Goal: Task Accomplishment & Management: Use online tool/utility

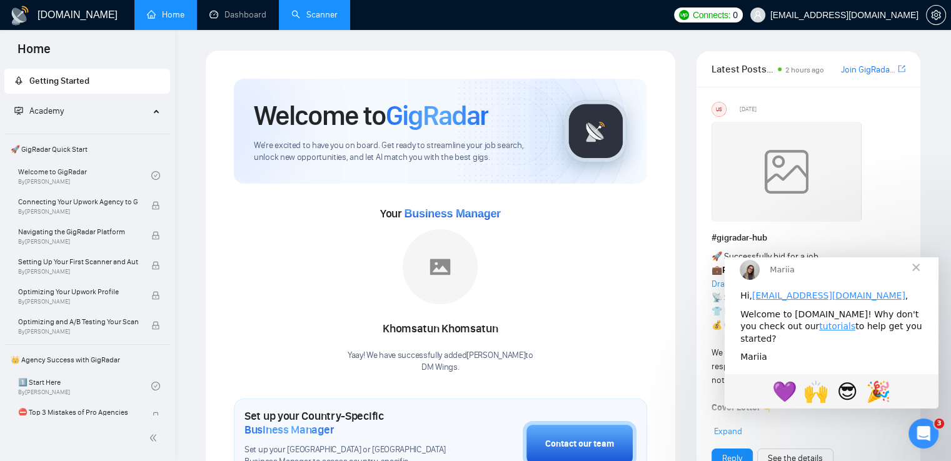
click at [305, 9] on link "Scanner" at bounding box center [314, 14] width 46 height 11
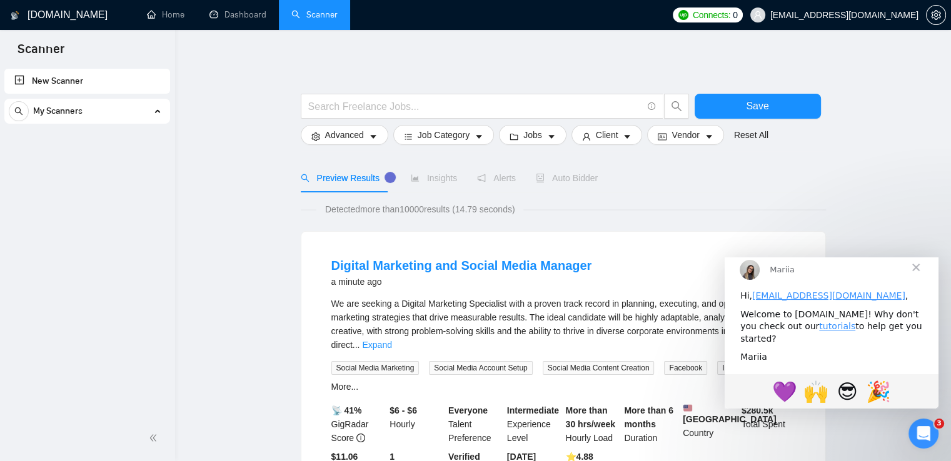
click at [918, 278] on span "Закрити" at bounding box center [915, 266] width 45 height 45
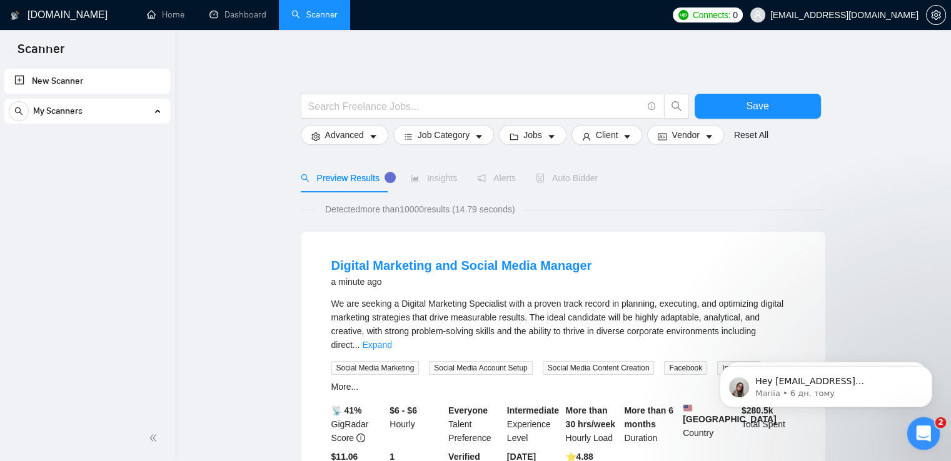
click at [919, 430] on icon "Відкрити програму для спілкування Intercom" at bounding box center [922, 432] width 21 height 21
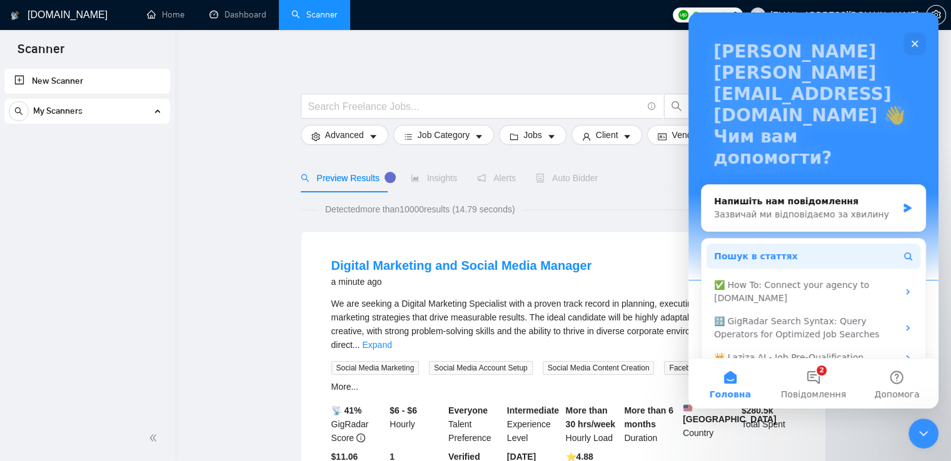
scroll to position [63, 0]
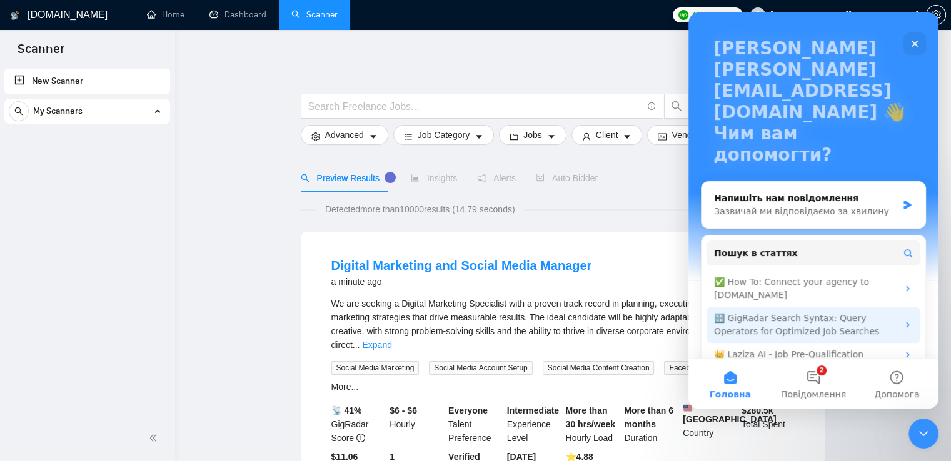
click at [906, 323] on icon "Месенджер Intercom" at bounding box center [907, 326] width 3 height 6
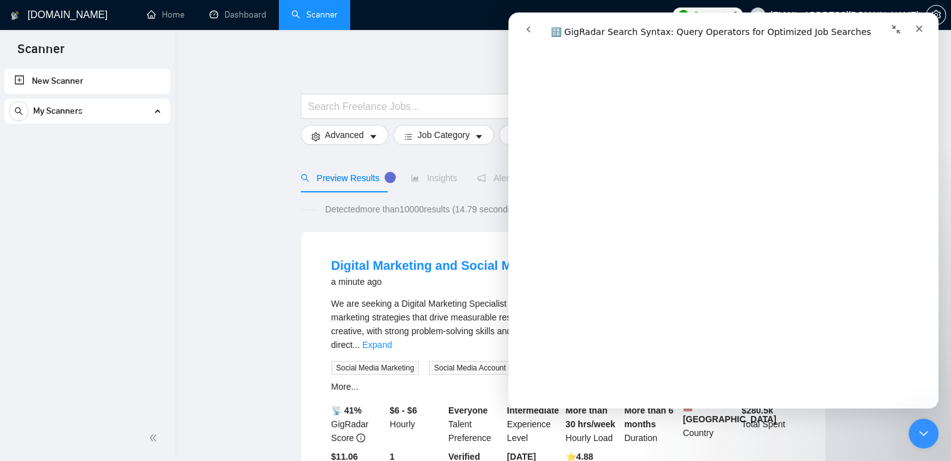
scroll to position [4565, 0]
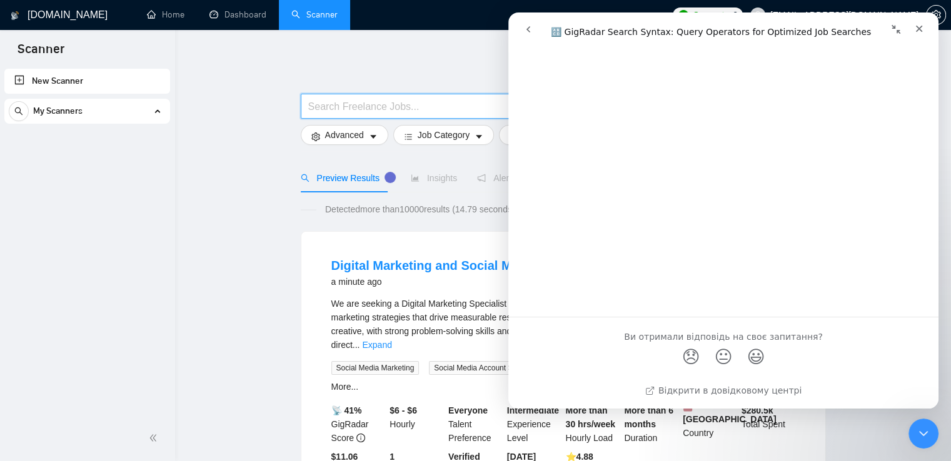
click at [336, 103] on input "text" at bounding box center [475, 107] width 334 height 16
click at [918, 28] on icon "Закрити" at bounding box center [919, 29] width 7 height 7
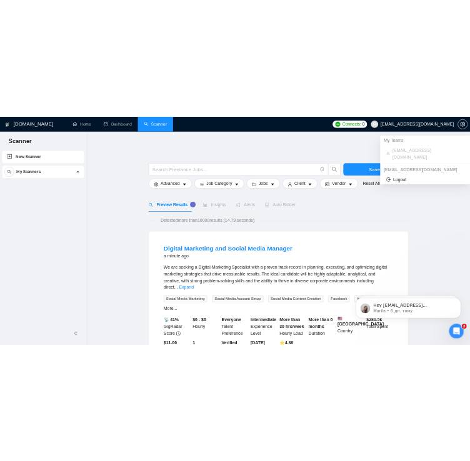
scroll to position [0, 0]
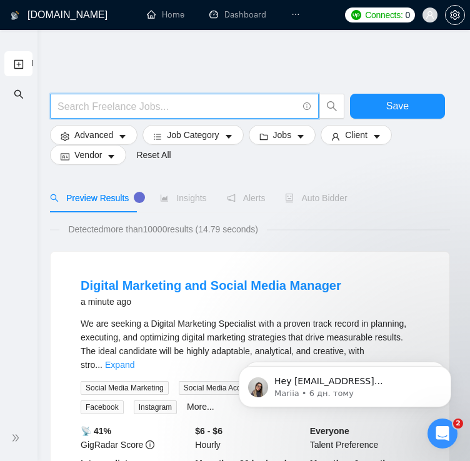
click at [89, 103] on input "text" at bounding box center [178, 107] width 240 height 16
click at [78, 106] on input "text" at bounding box center [178, 107] width 240 height 16
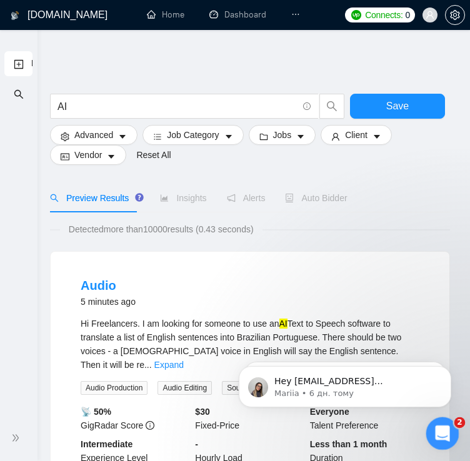
click at [451, 426] on div "Відкрити програму для спілкування Intercom" at bounding box center [440, 431] width 41 height 41
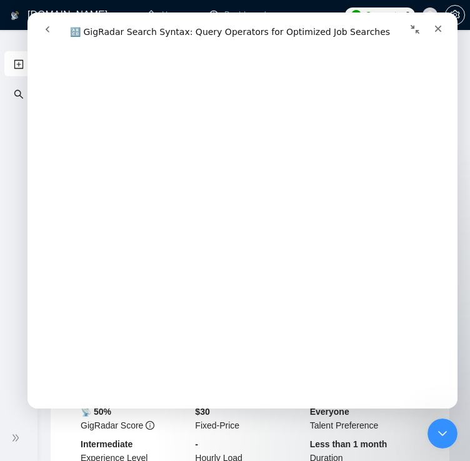
scroll to position [2218, 0]
click at [413, 29] on icon "Згорнути вікно" at bounding box center [415, 29] width 10 height 10
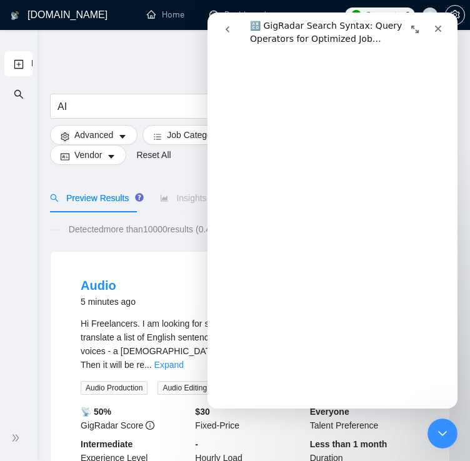
scroll to position [2234, 0]
click at [118, 109] on input "AI" at bounding box center [178, 107] width 240 height 16
click at [108, 103] on input "( AI" at bounding box center [178, 107] width 240 height 16
paste input "|"
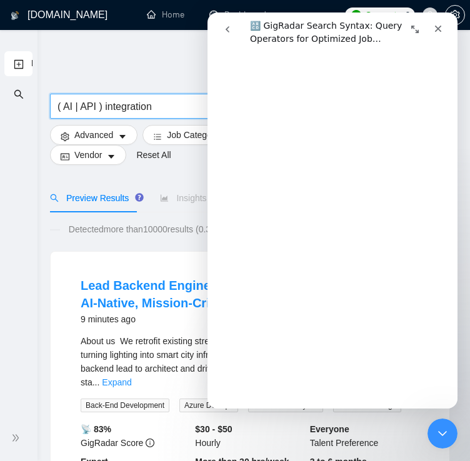
scroll to position [2667, 0]
click at [413, 24] on icon "Розгорнути вікно" at bounding box center [415, 29] width 10 height 10
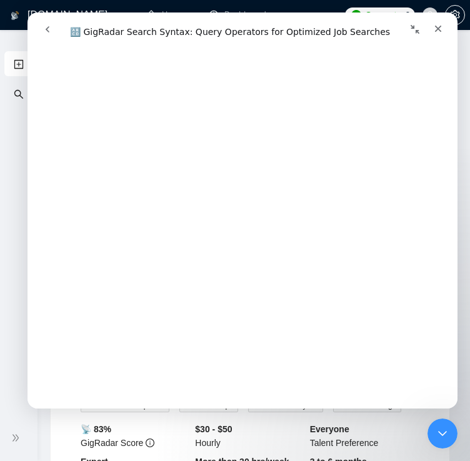
click at [420, 24] on icon "Згорнути вікно" at bounding box center [415, 29] width 10 height 10
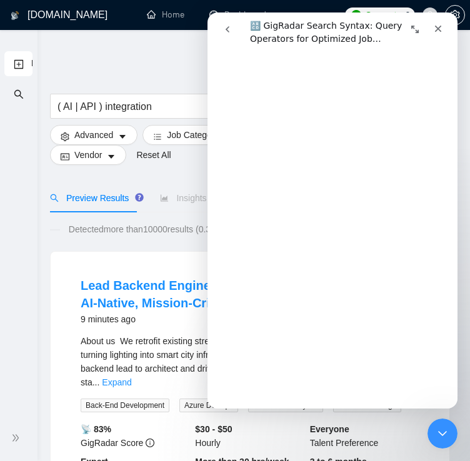
scroll to position [2685, 0]
click at [443, 432] on icon "Закрити програму для спілкування Intercom" at bounding box center [440, 432] width 9 height 5
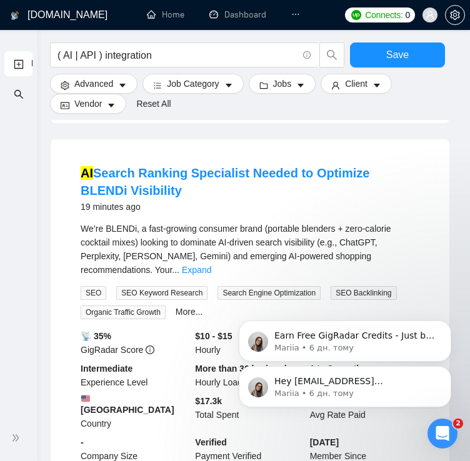
scroll to position [892, 0]
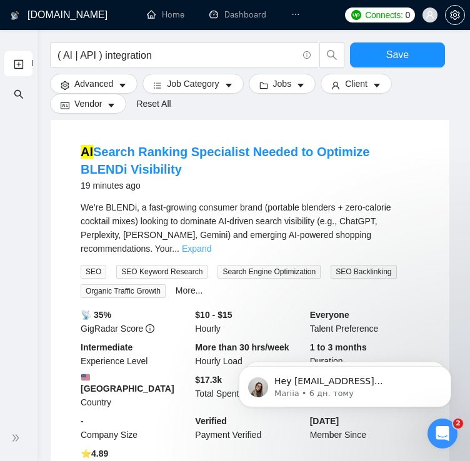
click at [211, 244] on link "Expand" at bounding box center [196, 249] width 29 height 10
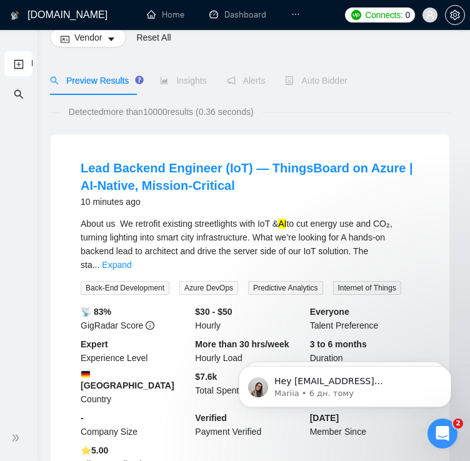
scroll to position [0, 0]
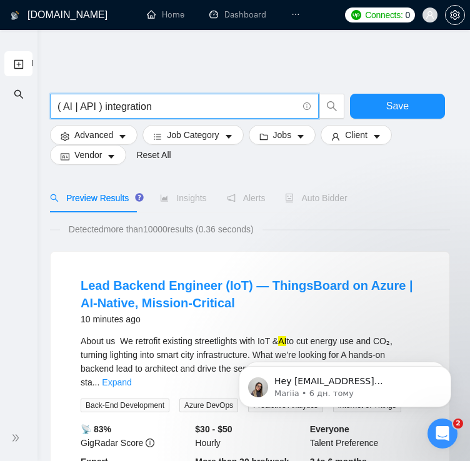
click at [159, 108] on input "( AI | API ) integration" at bounding box center [178, 107] width 240 height 16
drag, startPoint x: 81, startPoint y: 108, endPoint x: -24, endPoint y: 105, distance: 105.1
click at [0, 105] on html "New Scanner [DOMAIN_NAME] Home Dashboard Scanner Connects: 0 [EMAIL_ADDRESS][DO…" at bounding box center [235, 230] width 470 height 461
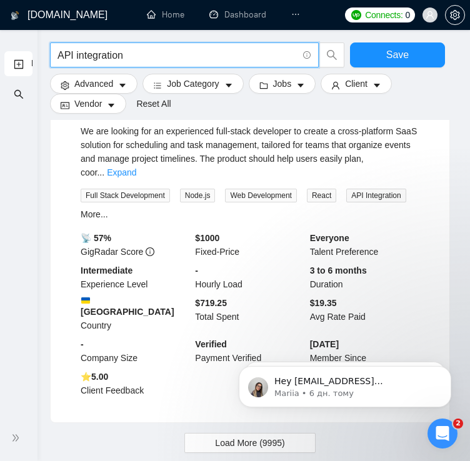
scroll to position [1728, 0]
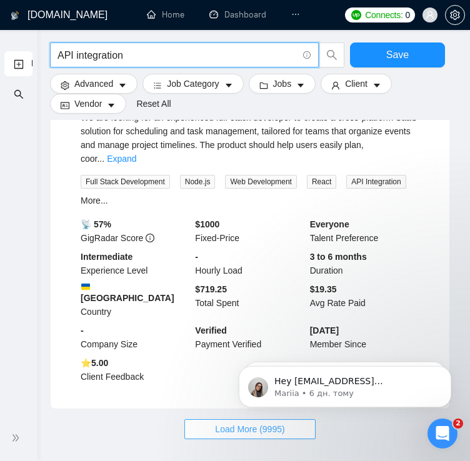
click at [222, 423] on span "Load More (9995)" at bounding box center [249, 430] width 69 height 14
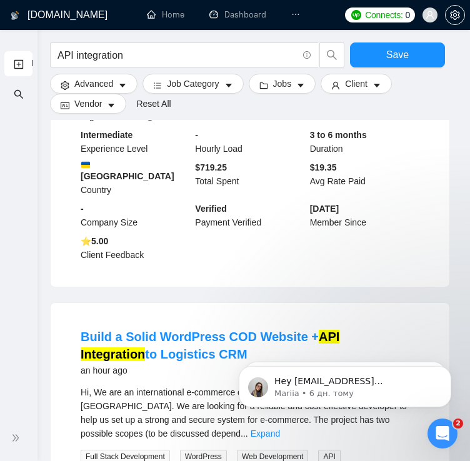
scroll to position [1831, 0]
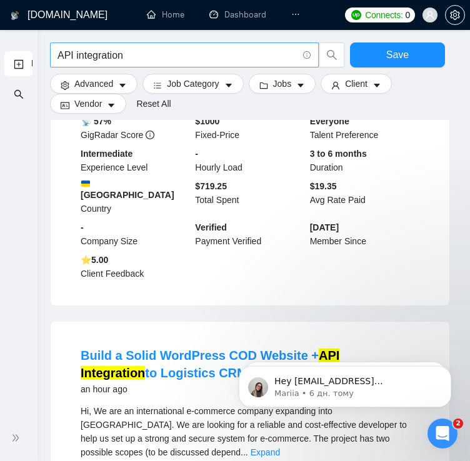
click at [75, 56] on input "API integration" at bounding box center [178, 56] width 240 height 16
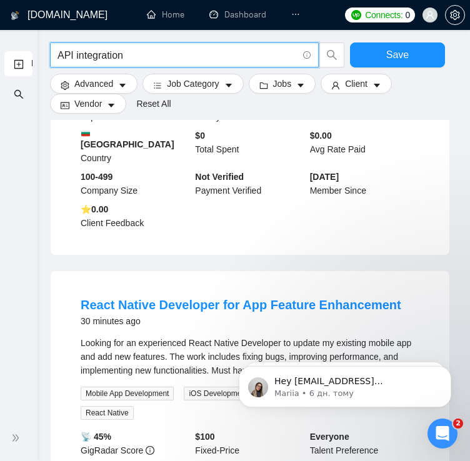
scroll to position [1714, 0]
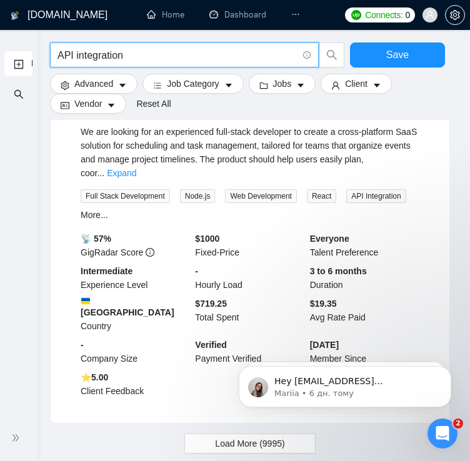
paste input "|"
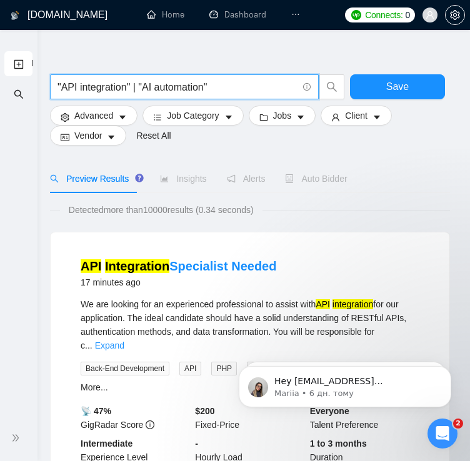
scroll to position [0, 0]
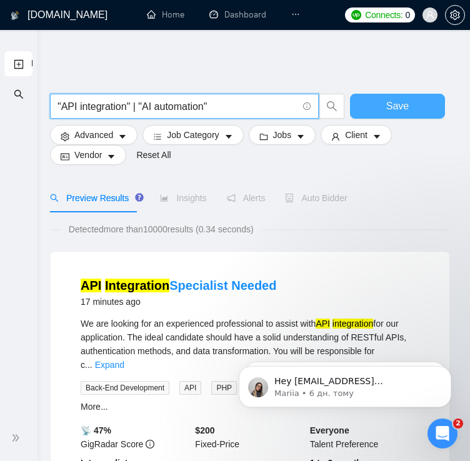
type input ""API integration" | "AI automation""
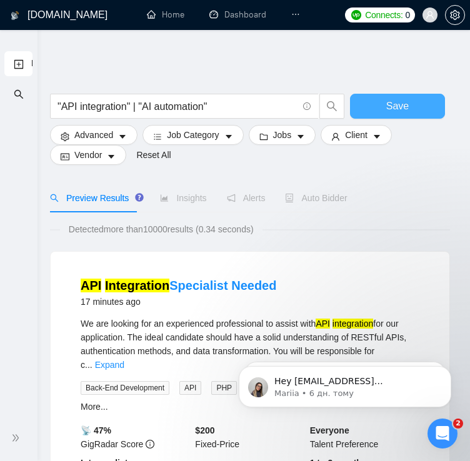
click at [387, 103] on span "Save" at bounding box center [397, 106] width 23 height 16
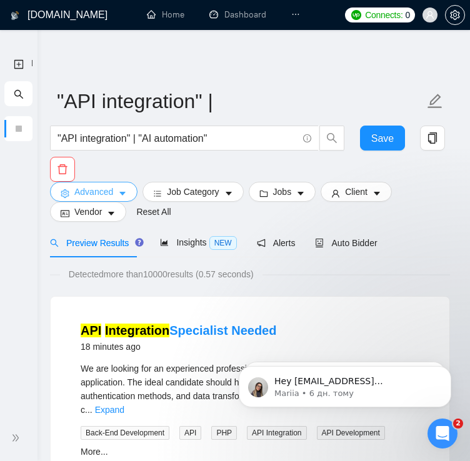
click at [105, 188] on span "Advanced" at bounding box center [93, 192] width 39 height 14
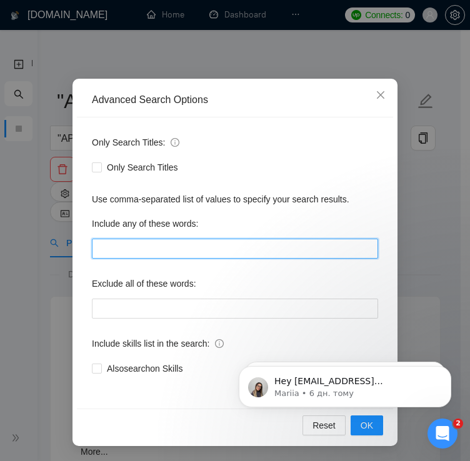
click at [144, 254] on input "text" at bounding box center [235, 249] width 286 height 20
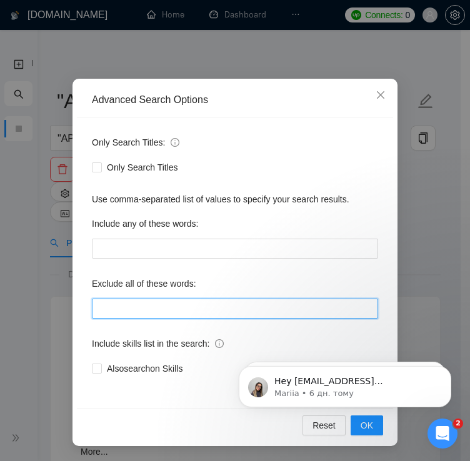
click at [111, 313] on input "text" at bounding box center [235, 309] width 286 height 20
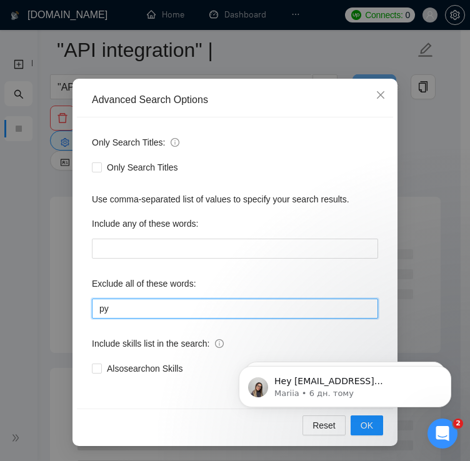
scroll to position [199, 0]
paste input "|"
type input "python | node.js"
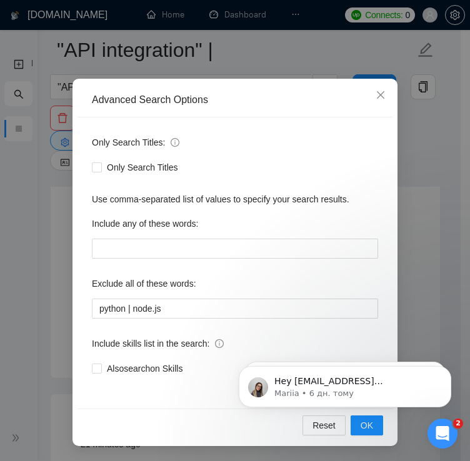
click at [359, 425] on html "Hey [EMAIL_ADDRESS][DOMAIN_NAME], Do you want to learn how to integrate GigRada…" at bounding box center [345, 384] width 250 height 88
click at [351, 427] on html "Hey [EMAIL_ADDRESS][DOMAIN_NAME], Do you want to learn how to integrate GigRada…" at bounding box center [345, 384] width 250 height 88
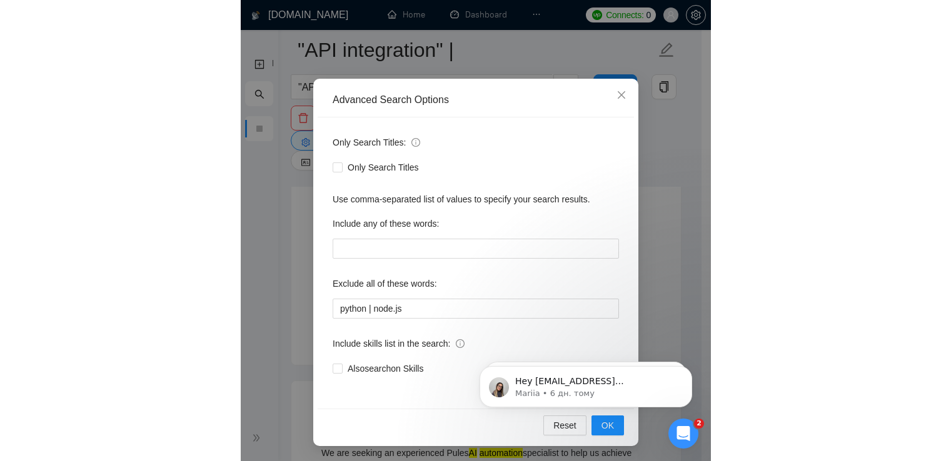
scroll to position [301, 0]
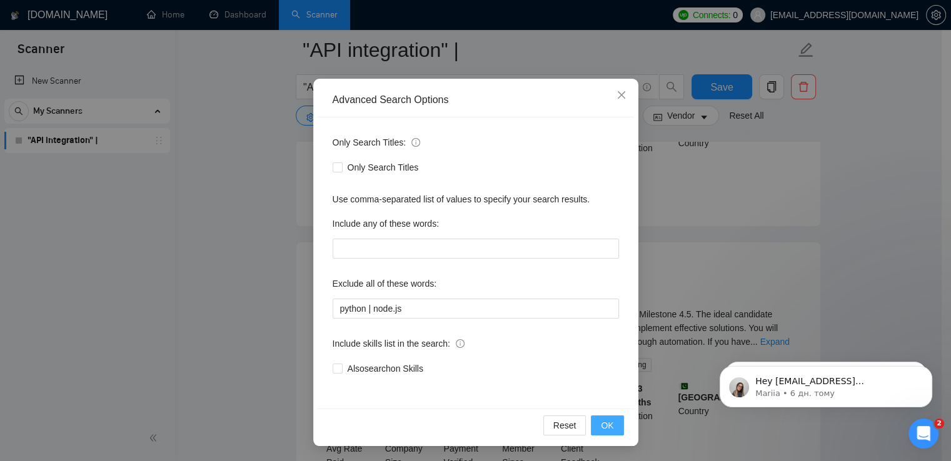
click at [608, 423] on span "OK" at bounding box center [607, 426] width 13 height 14
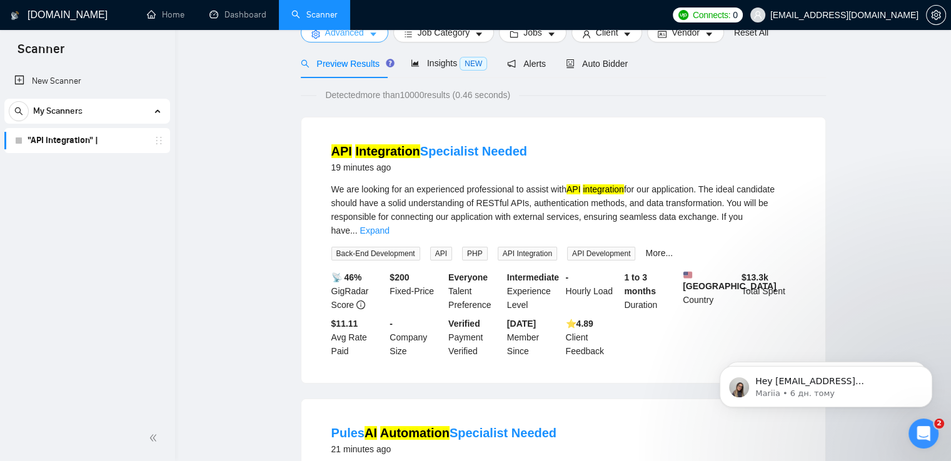
scroll to position [0, 0]
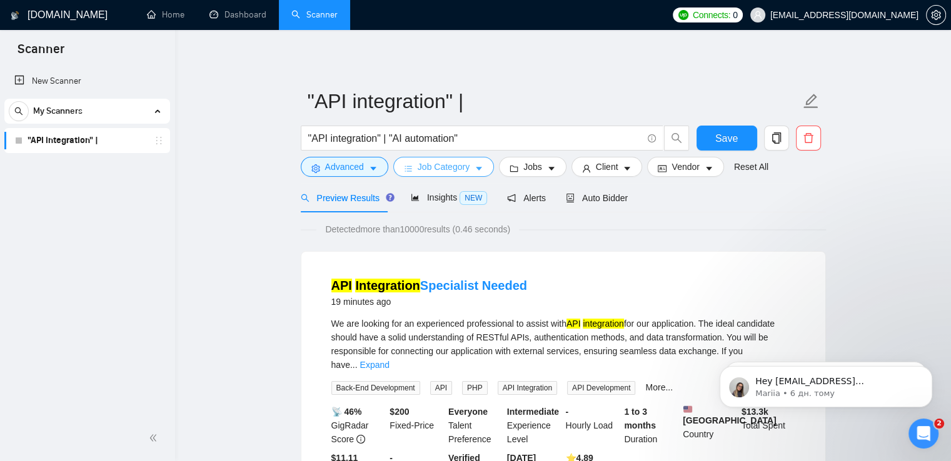
click at [432, 169] on span "Job Category" at bounding box center [444, 167] width 52 height 14
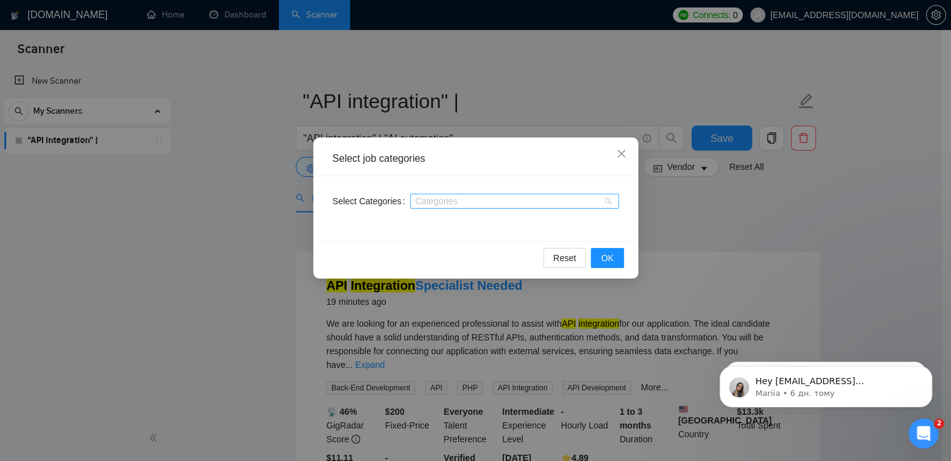
click at [433, 203] on div at bounding box center [508, 201] width 190 height 10
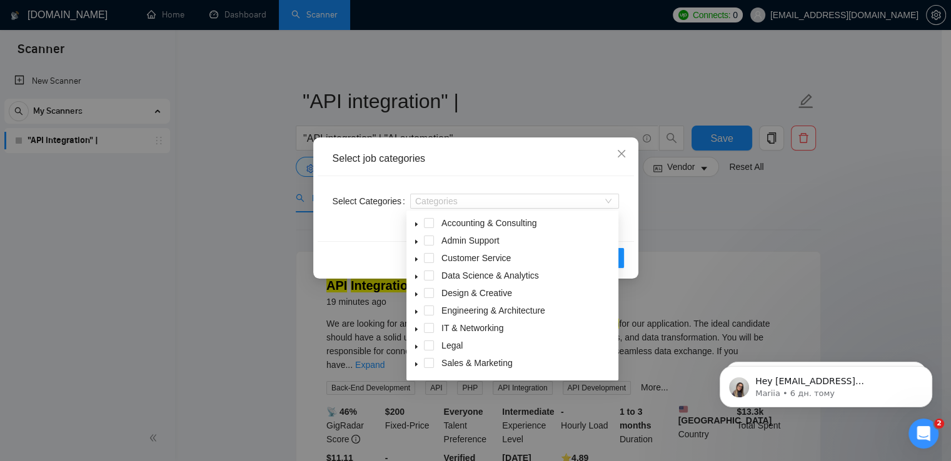
click at [735, 218] on div "Select job categories Select Categories Categories Reset OK" at bounding box center [475, 230] width 951 height 461
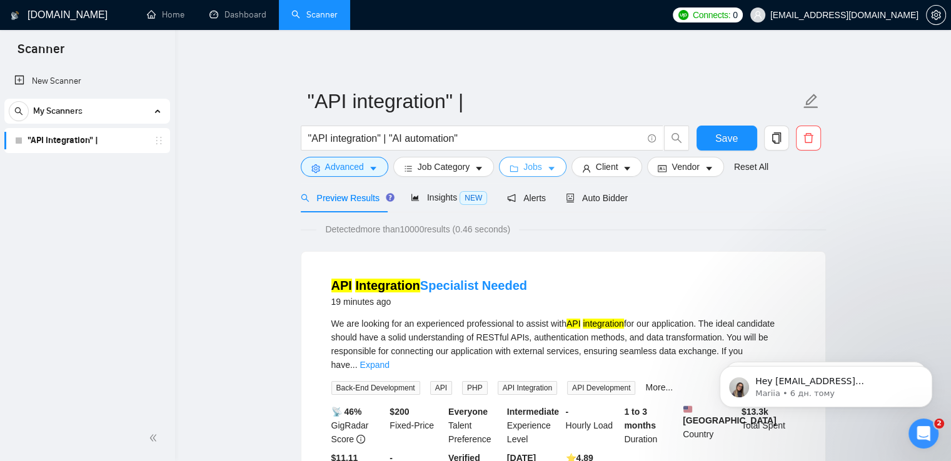
click at [510, 168] on icon "folder" at bounding box center [514, 169] width 8 height 6
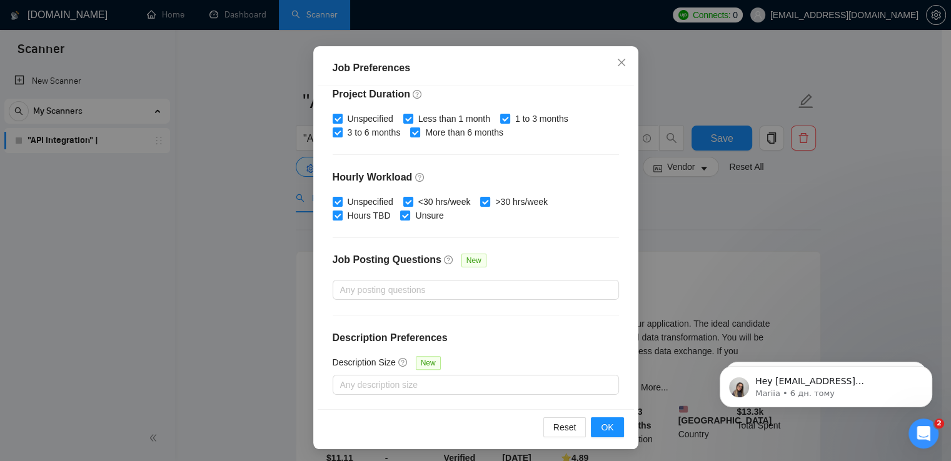
scroll to position [85, 0]
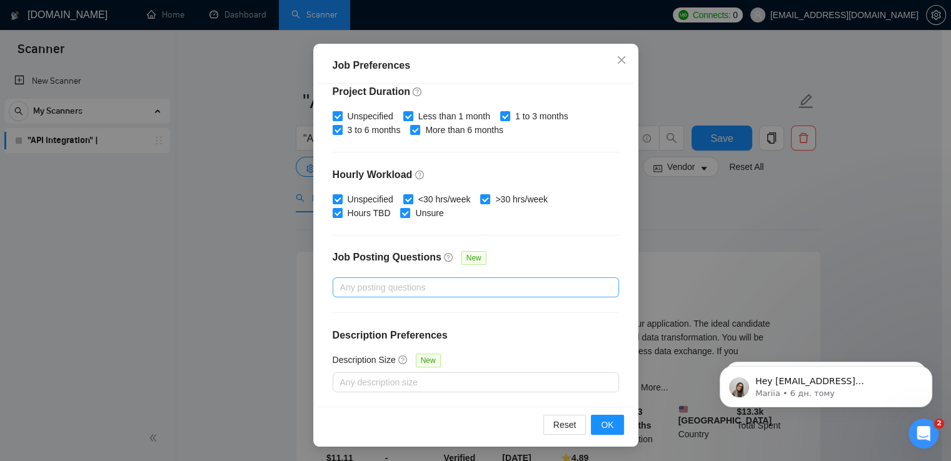
click at [377, 285] on div at bounding box center [470, 287] width 268 height 15
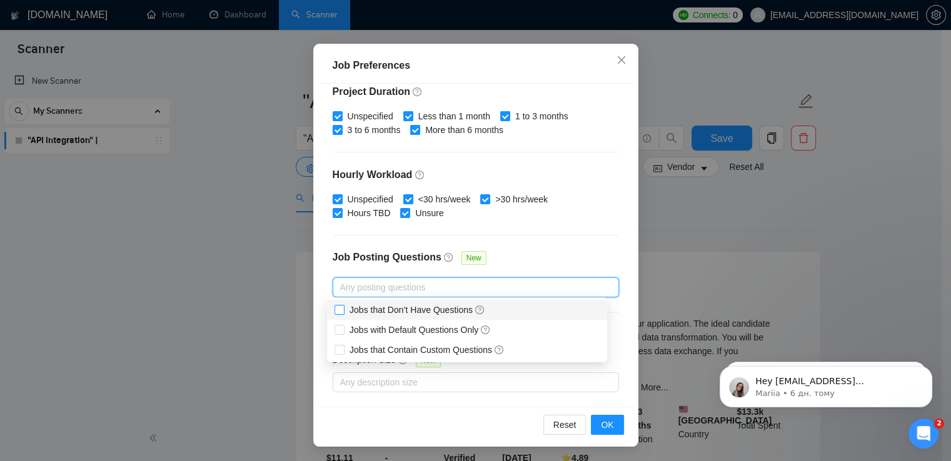
click at [340, 311] on input "Jobs that Don’t Have Questions" at bounding box center [338, 309] width 9 height 9
checkbox input "true"
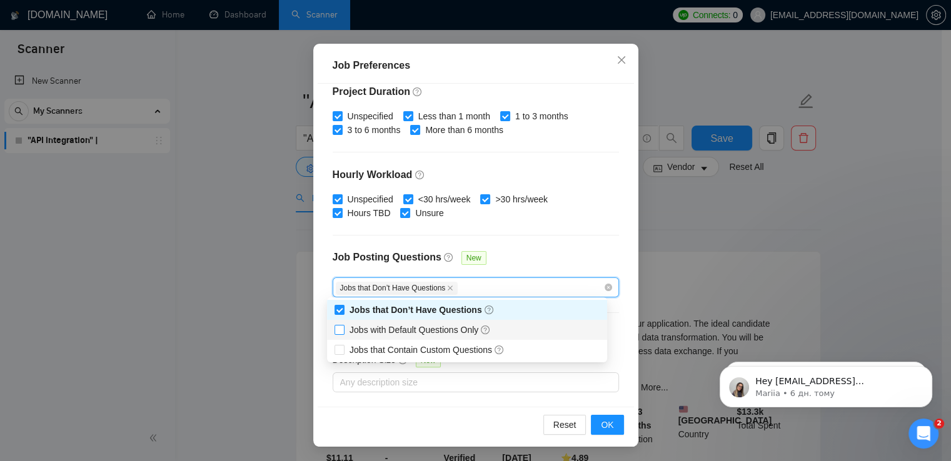
click at [340, 331] on input "Jobs with Default Questions Only" at bounding box center [338, 329] width 9 height 9
checkbox input "true"
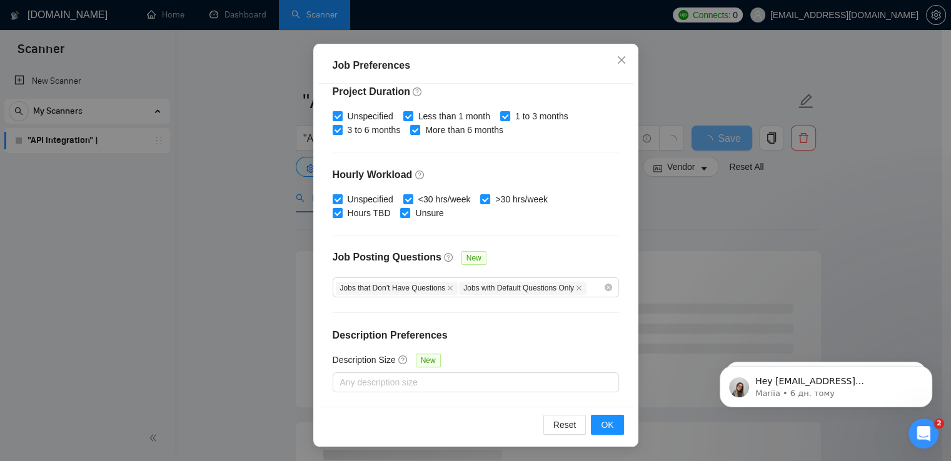
click at [561, 231] on div "Budget Project Type All Fixed Price Hourly Rate Fixed Price Budget $ Min - $ Ma…" at bounding box center [476, 245] width 316 height 323
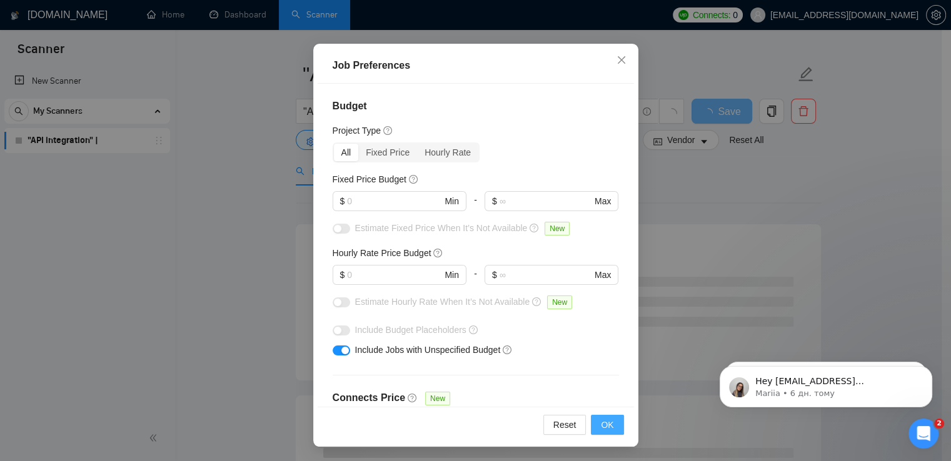
click at [605, 425] on span "OK" at bounding box center [607, 425] width 13 height 14
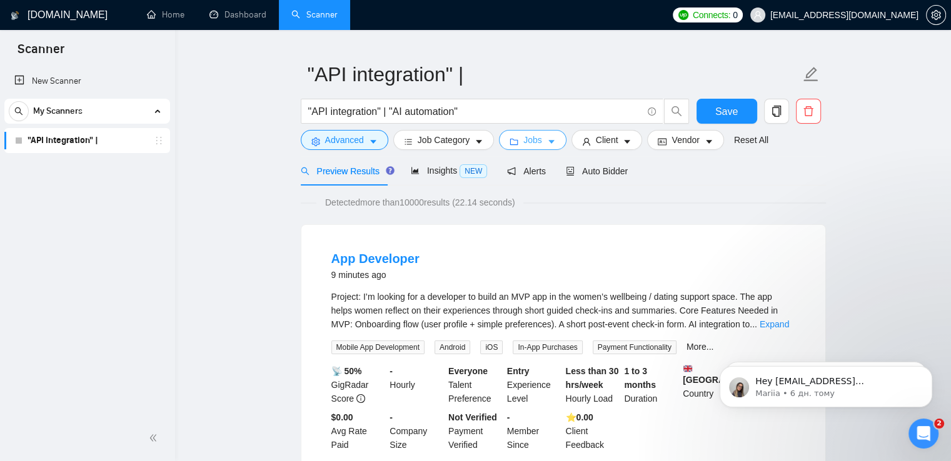
scroll to position [0, 0]
click at [623, 138] on icon "caret-down" at bounding box center [627, 142] width 9 height 9
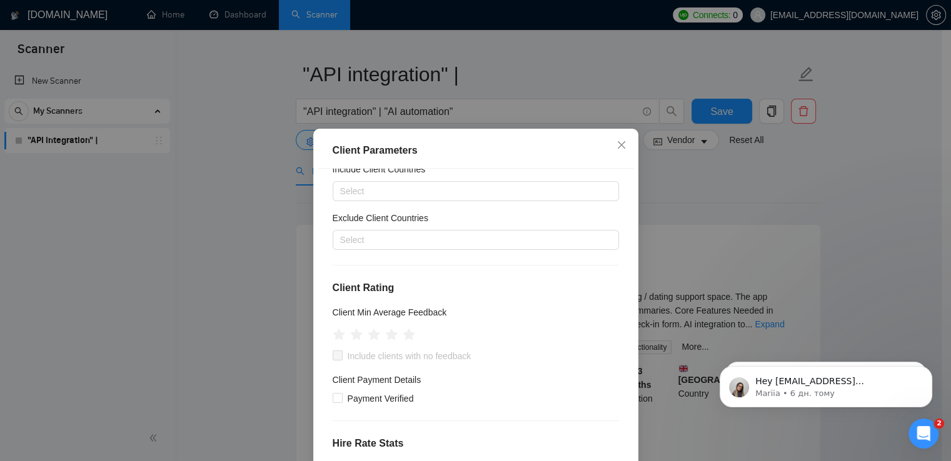
scroll to position [47, 0]
click at [358, 238] on div at bounding box center [470, 239] width 268 height 15
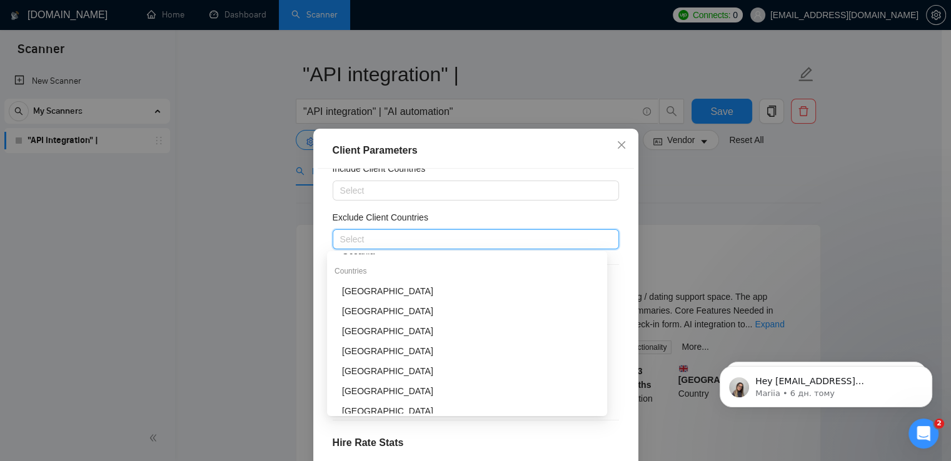
scroll to position [133, 0]
click at [355, 331] on div "[GEOGRAPHIC_DATA]" at bounding box center [471, 331] width 258 height 14
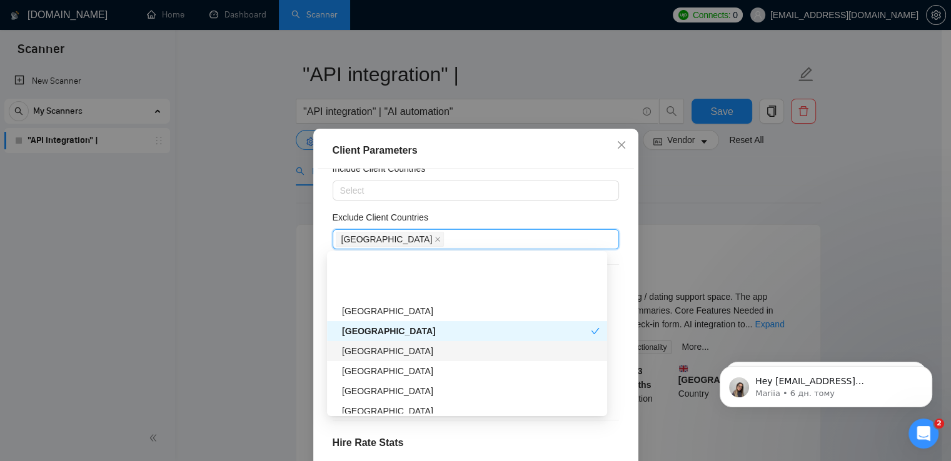
scroll to position [195, 0]
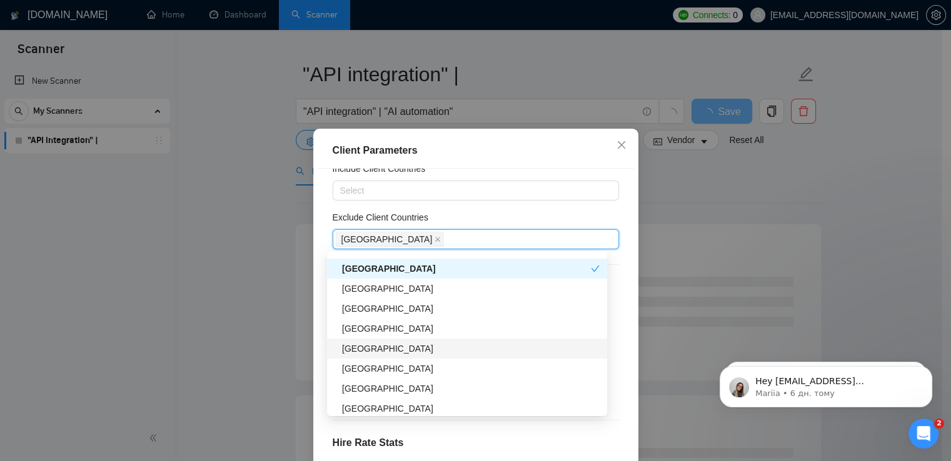
click at [378, 351] on div "[GEOGRAPHIC_DATA]" at bounding box center [471, 349] width 258 height 14
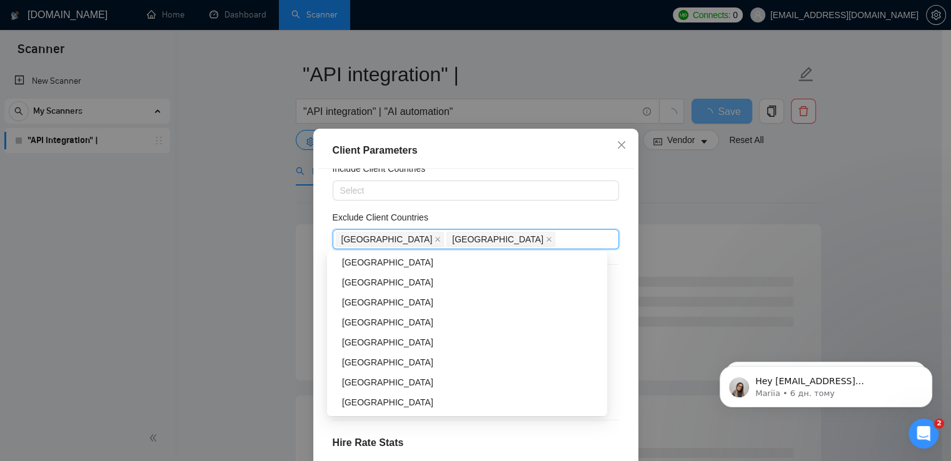
scroll to position [562, 0]
click at [369, 301] on div "[GEOGRAPHIC_DATA]" at bounding box center [471, 302] width 258 height 14
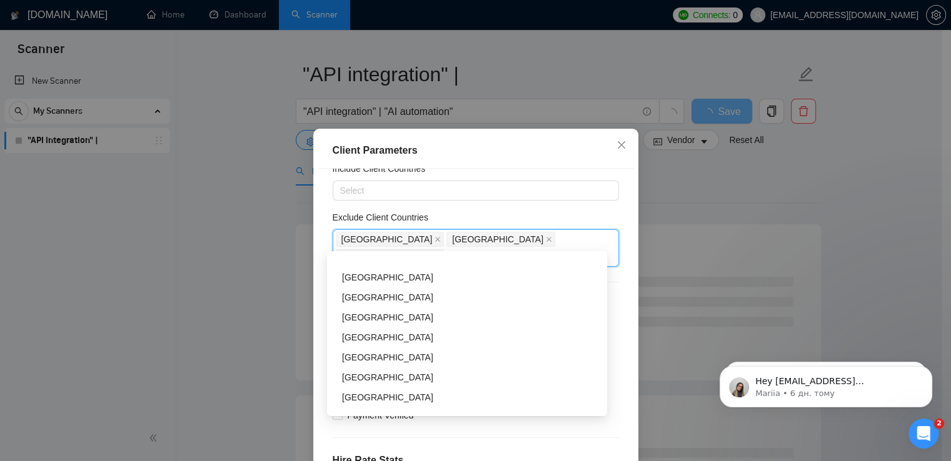
scroll to position [702, 0]
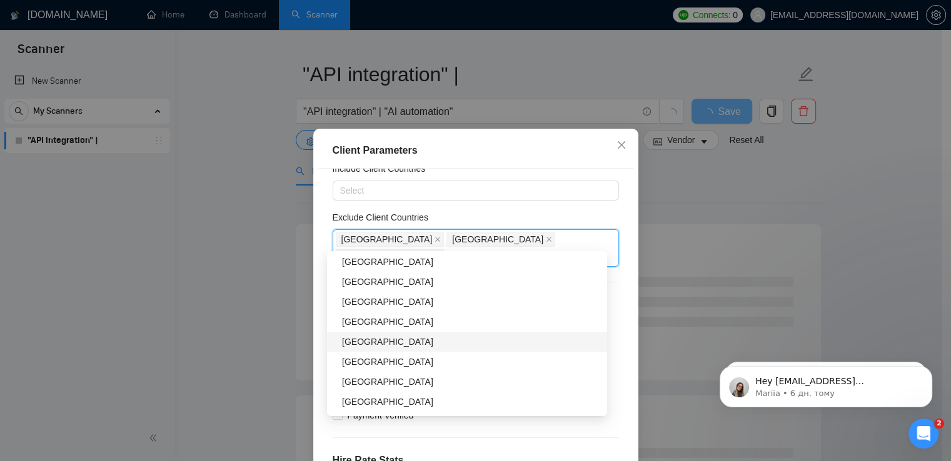
click at [375, 338] on div "[GEOGRAPHIC_DATA]" at bounding box center [471, 342] width 258 height 14
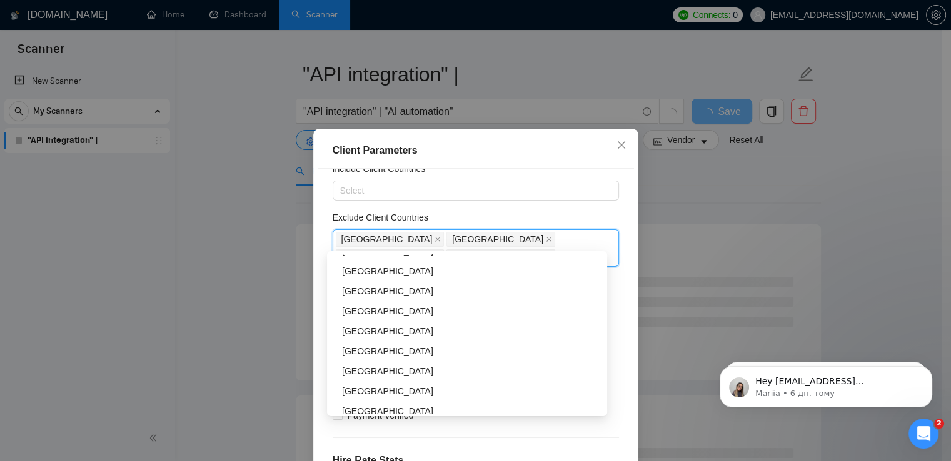
scroll to position [833, 0]
click at [368, 349] on div "[GEOGRAPHIC_DATA]" at bounding box center [471, 351] width 258 height 14
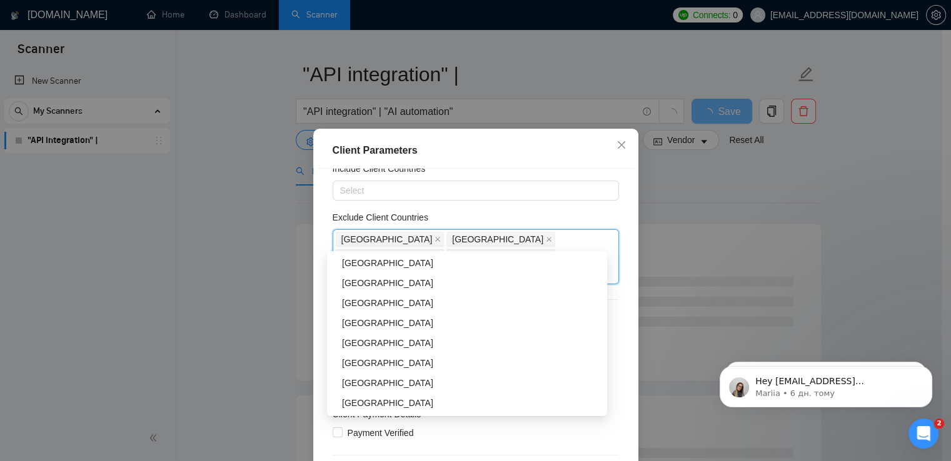
scroll to position [942, 0]
click at [380, 327] on div "[GEOGRAPHIC_DATA]" at bounding box center [471, 323] width 258 height 14
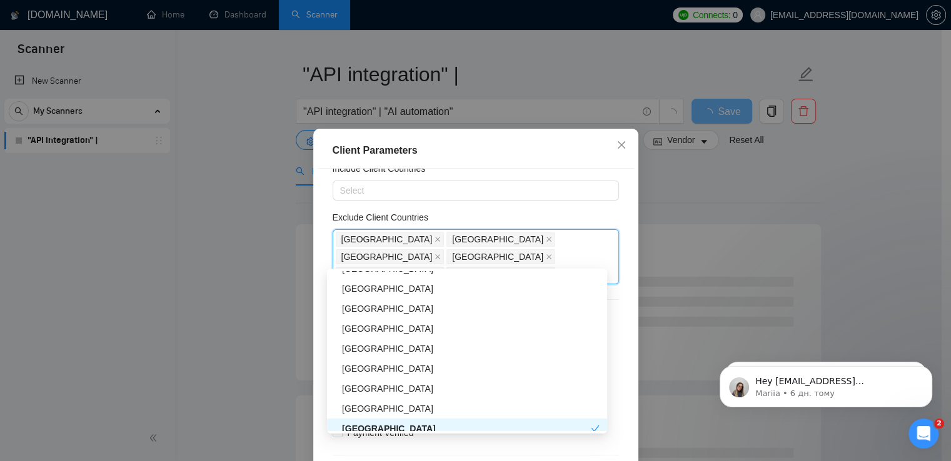
scroll to position [631, 0]
click at [380, 327] on div "[GEOGRAPHIC_DATA]" at bounding box center [471, 331] width 258 height 14
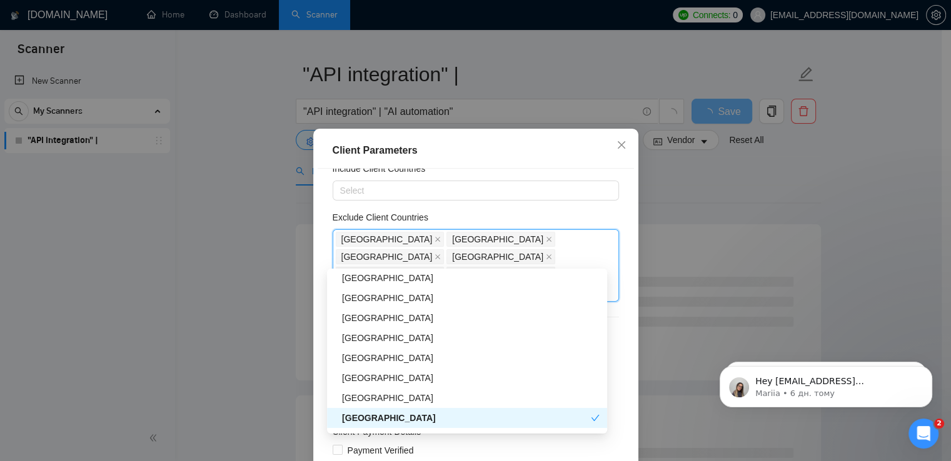
scroll to position [463, 0]
click at [381, 376] on div "[GEOGRAPHIC_DATA]" at bounding box center [471, 378] width 258 height 14
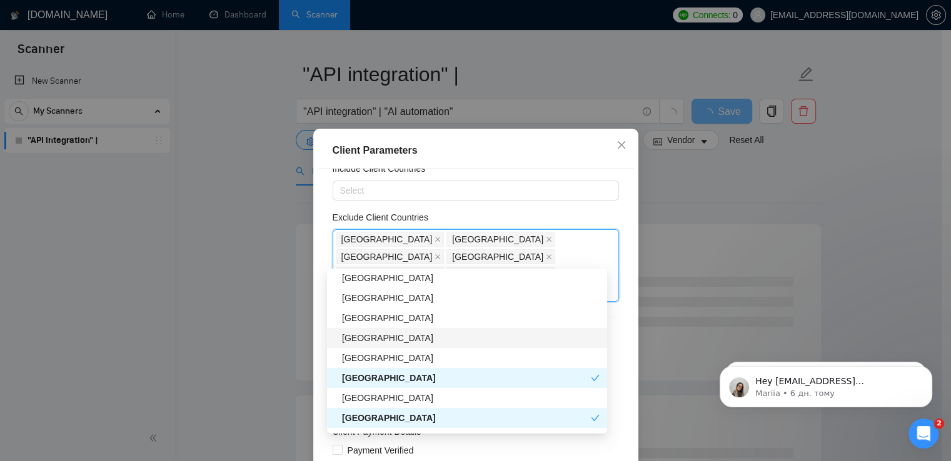
click at [398, 329] on div "[GEOGRAPHIC_DATA]" at bounding box center [467, 338] width 280 height 20
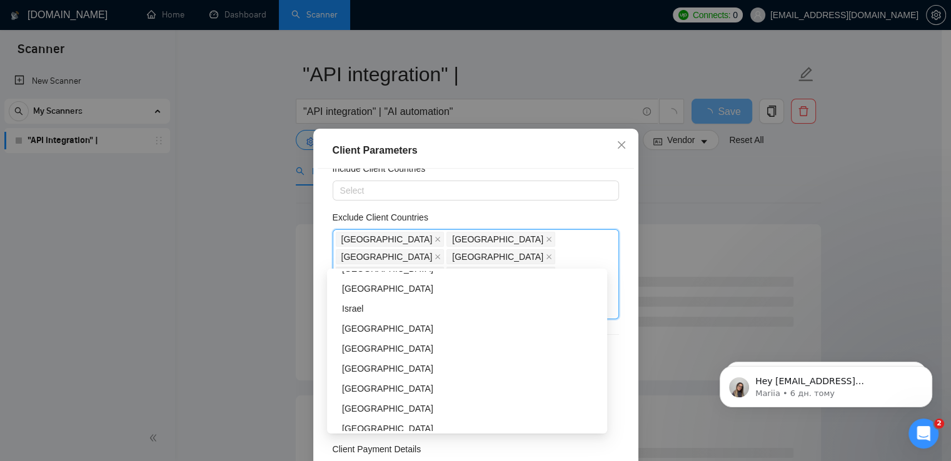
scroll to position [353, 0]
click at [395, 346] on div "[GEOGRAPHIC_DATA]" at bounding box center [471, 349] width 258 height 14
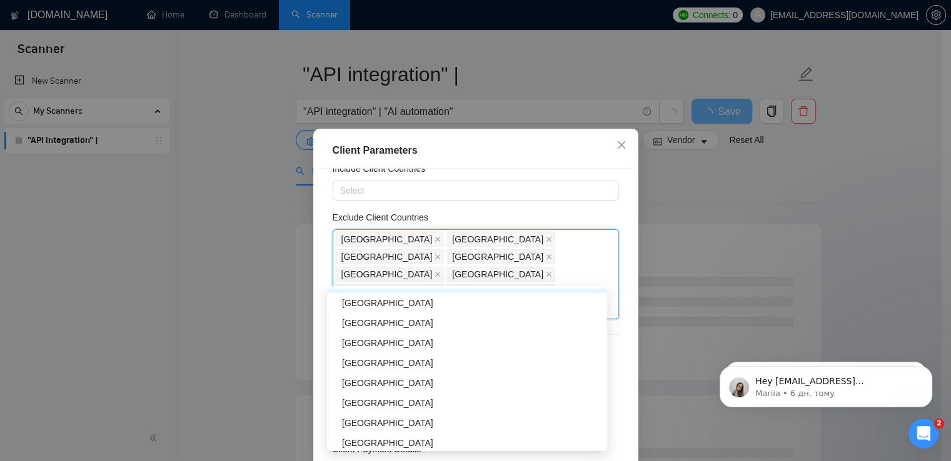
scroll to position [1017, 0]
click at [353, 310] on div "[GEOGRAPHIC_DATA]" at bounding box center [467, 303] width 280 height 20
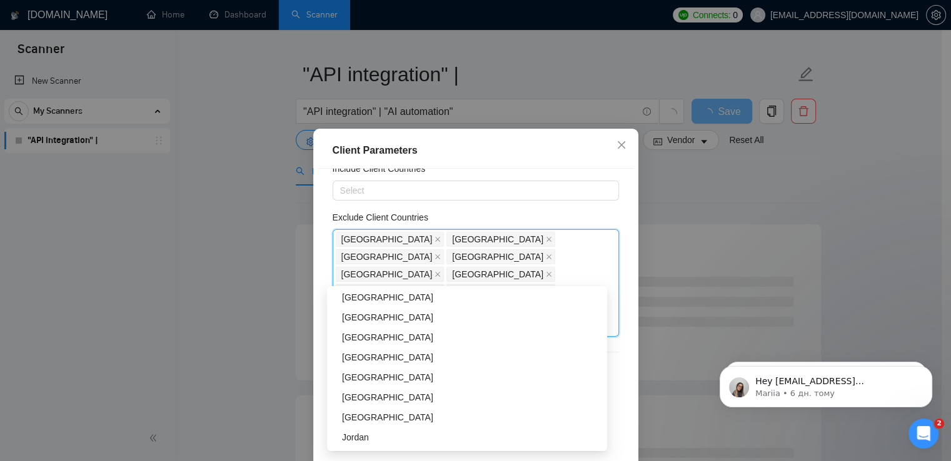
scroll to position [1063, 0]
click at [366, 361] on div "[GEOGRAPHIC_DATA]" at bounding box center [471, 356] width 258 height 14
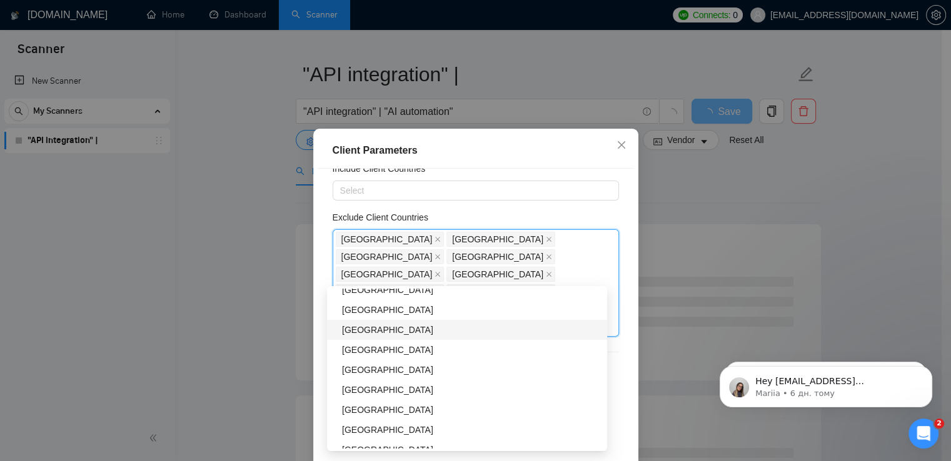
scroll to position [1251, 0]
click at [373, 349] on div "[GEOGRAPHIC_DATA]" at bounding box center [471, 348] width 258 height 14
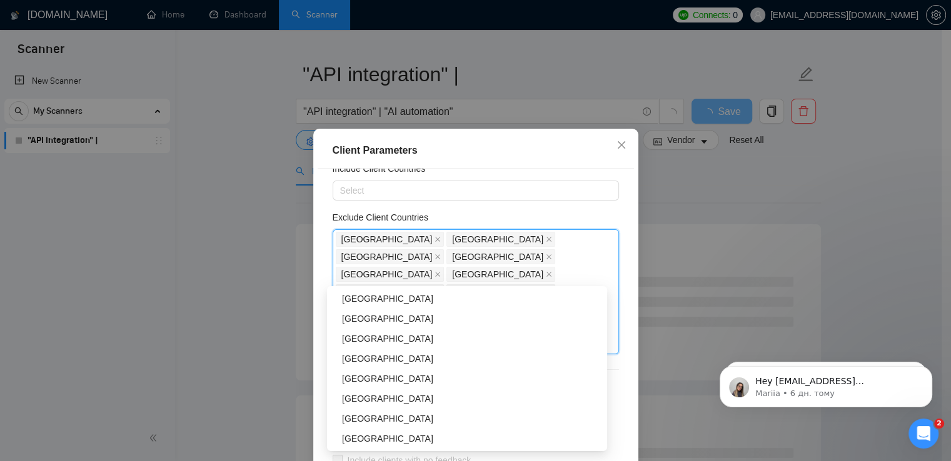
scroll to position [1385, 0]
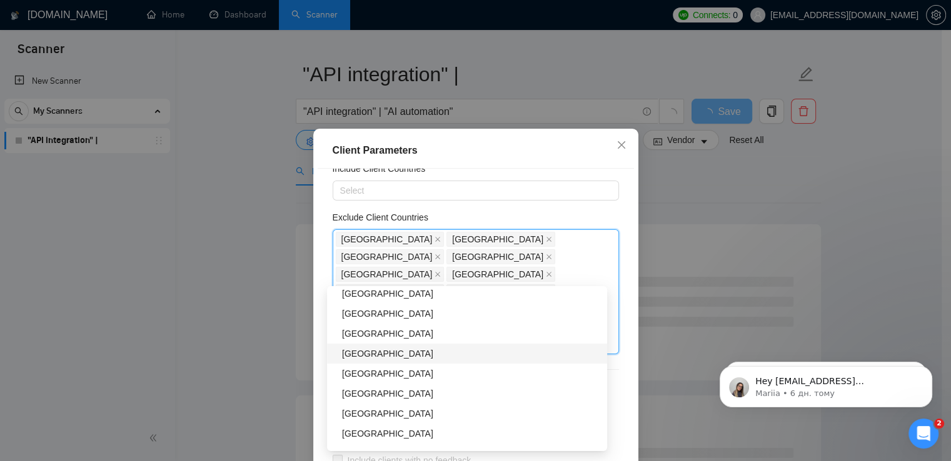
click at [359, 355] on div "[GEOGRAPHIC_DATA]" at bounding box center [471, 354] width 258 height 14
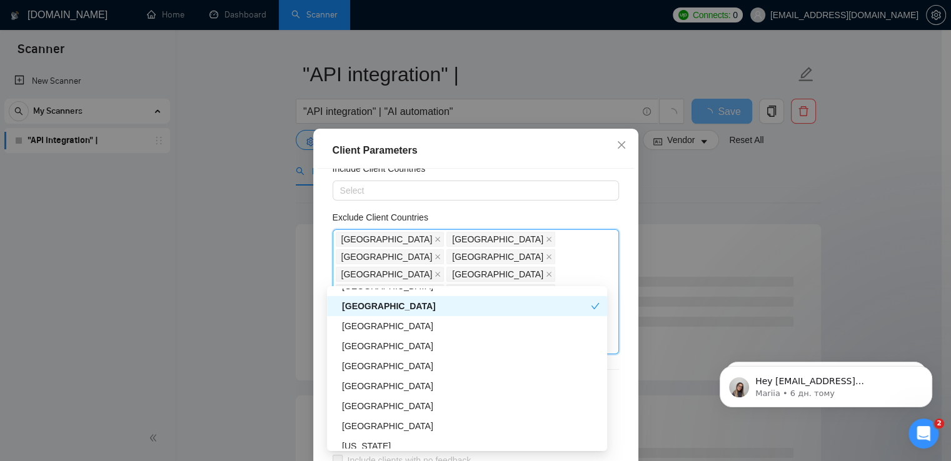
scroll to position [1440, 0]
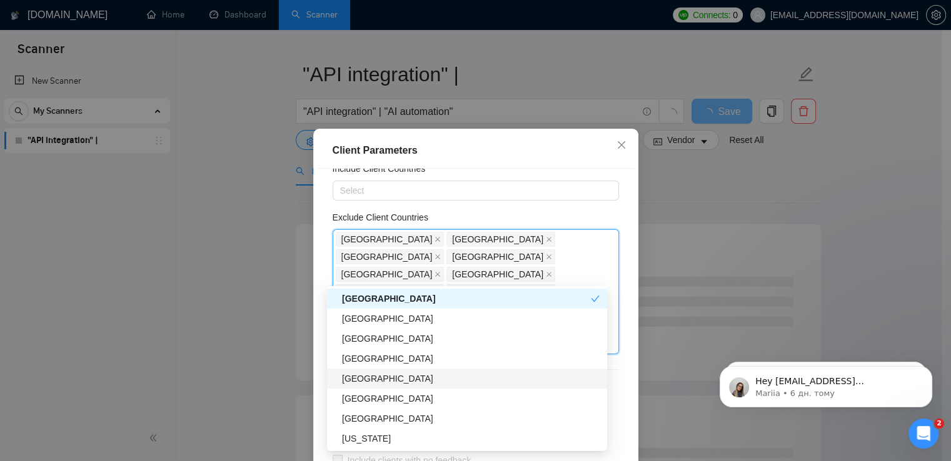
click at [359, 379] on div "[GEOGRAPHIC_DATA]" at bounding box center [471, 379] width 258 height 14
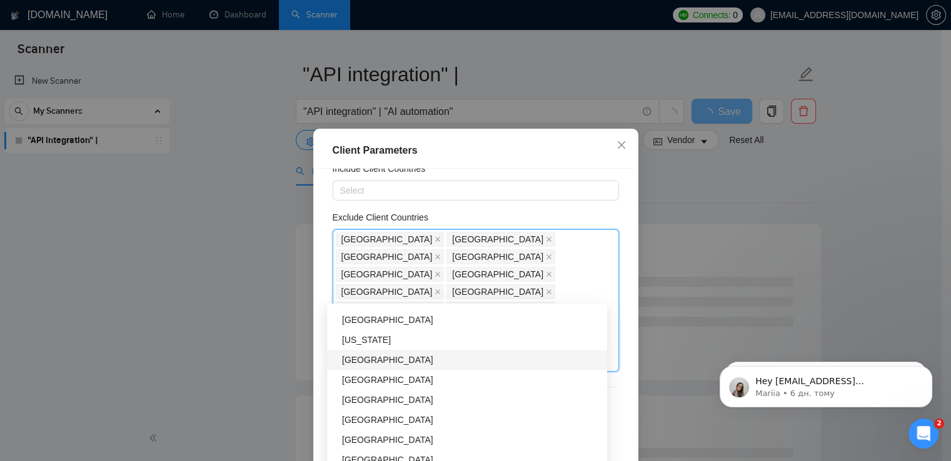
scroll to position [1617, 0]
click at [373, 380] on div "[GEOGRAPHIC_DATA]" at bounding box center [471, 380] width 258 height 14
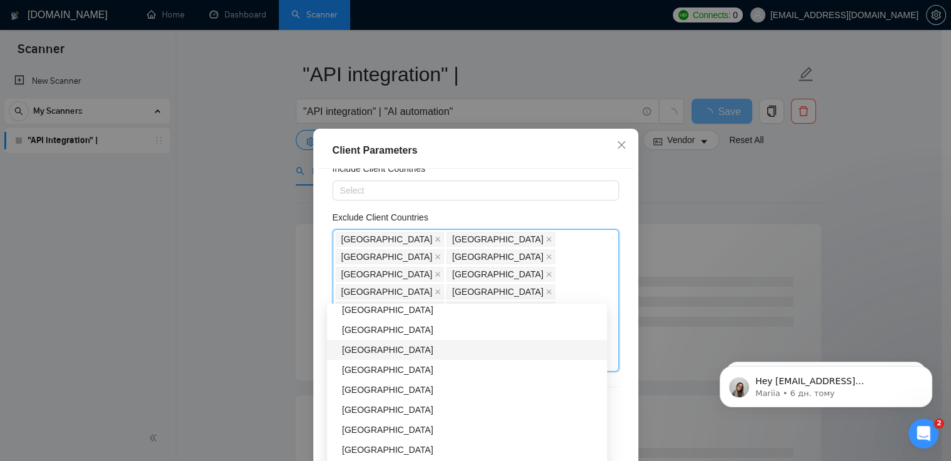
scroll to position [1709, 0]
click at [363, 390] on div "[GEOGRAPHIC_DATA]" at bounding box center [471, 388] width 258 height 14
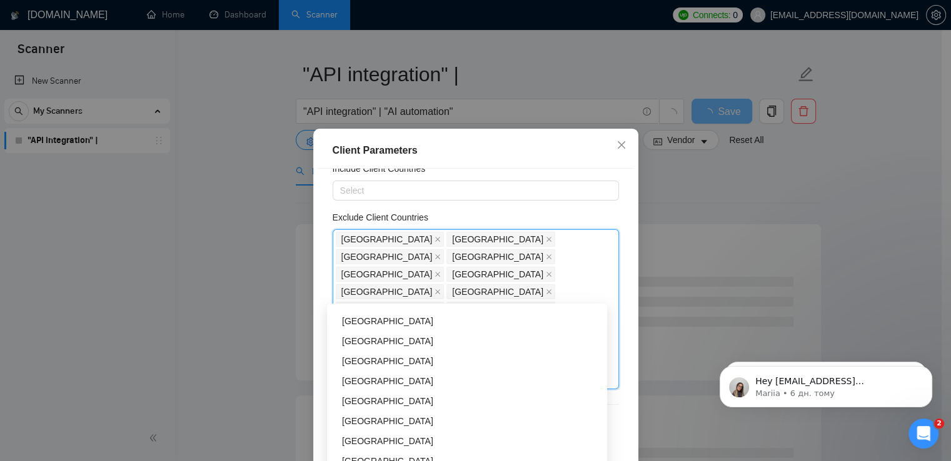
scroll to position [1836, 0]
click at [408, 376] on div "[GEOGRAPHIC_DATA]" at bounding box center [471, 381] width 258 height 14
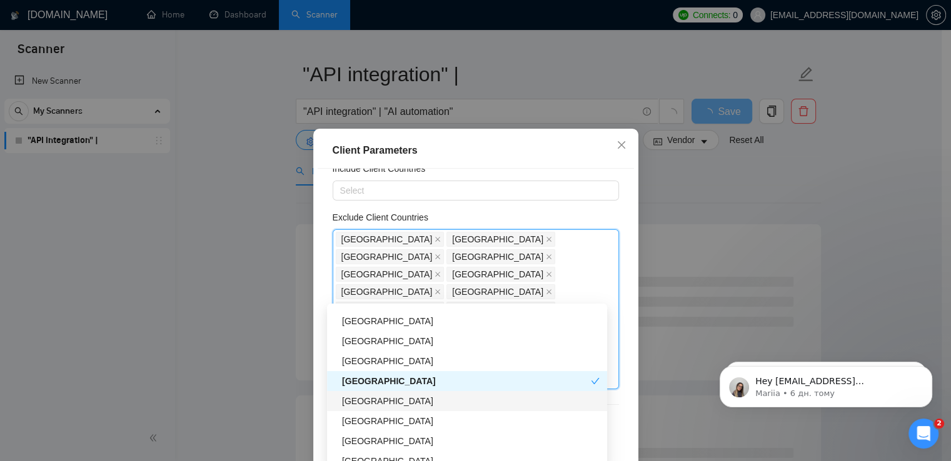
click at [411, 401] on div "[GEOGRAPHIC_DATA]" at bounding box center [471, 402] width 258 height 14
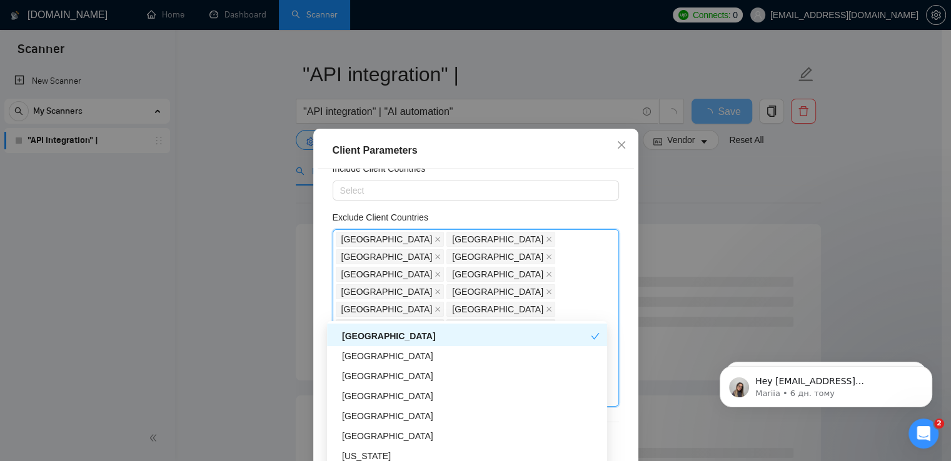
scroll to position [1918, 0]
click at [408, 398] on div "[GEOGRAPHIC_DATA]" at bounding box center [471, 397] width 258 height 14
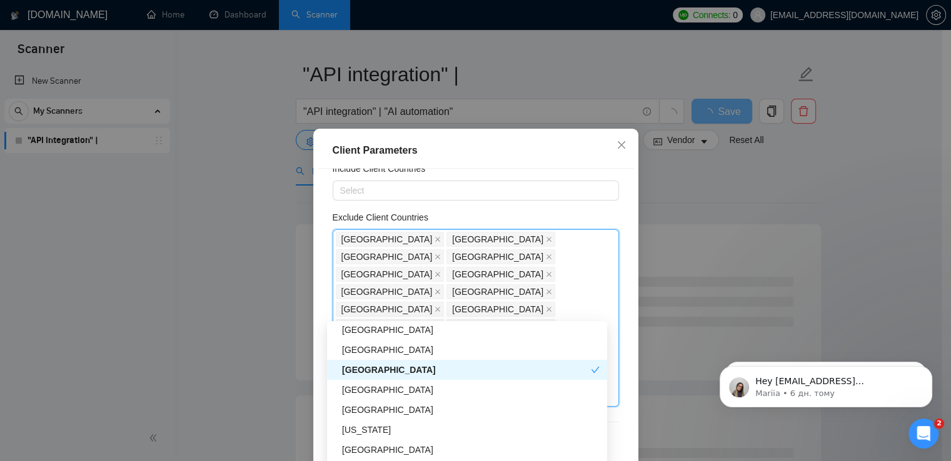
scroll to position [1946, 0]
click at [381, 414] on div "[GEOGRAPHIC_DATA]" at bounding box center [471, 409] width 258 height 14
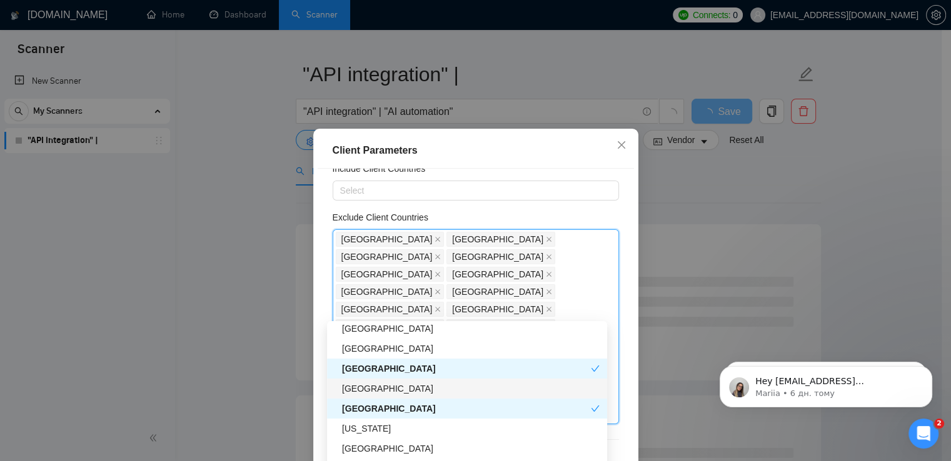
click at [385, 388] on div "[GEOGRAPHIC_DATA]" at bounding box center [471, 389] width 258 height 14
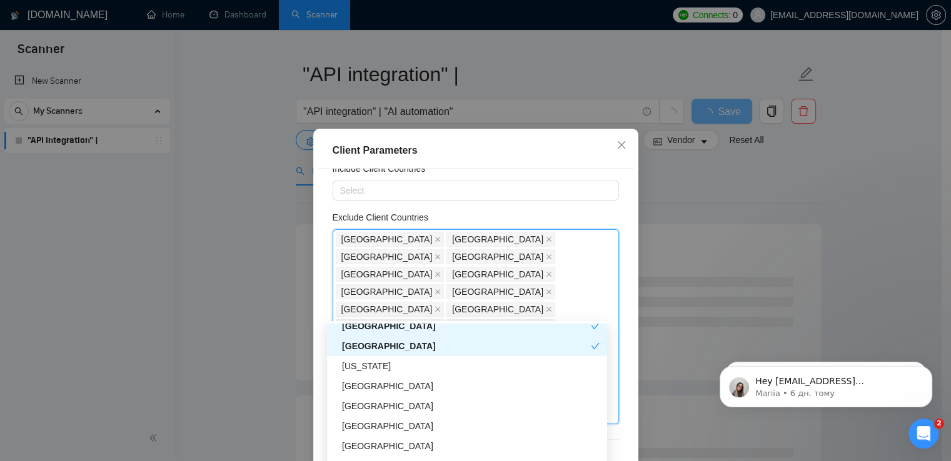
scroll to position [2010, 0]
click at [410, 365] on div "[US_STATE]" at bounding box center [471, 365] width 258 height 14
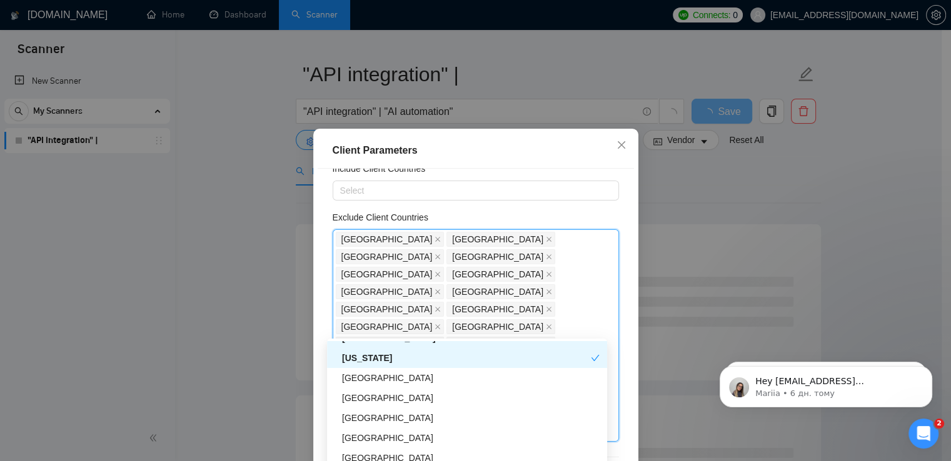
scroll to position [2034, 0]
click at [413, 378] on div "[GEOGRAPHIC_DATA]" at bounding box center [471, 378] width 258 height 14
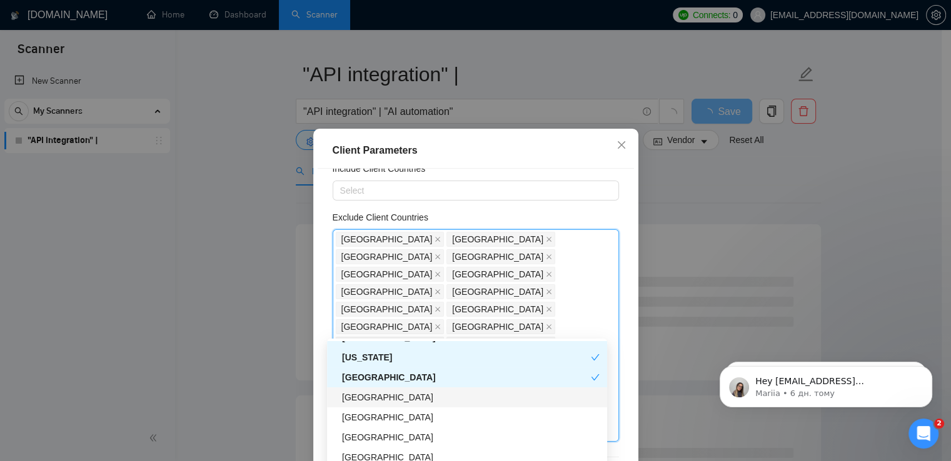
click at [409, 400] on div "[GEOGRAPHIC_DATA]" at bounding box center [471, 398] width 258 height 14
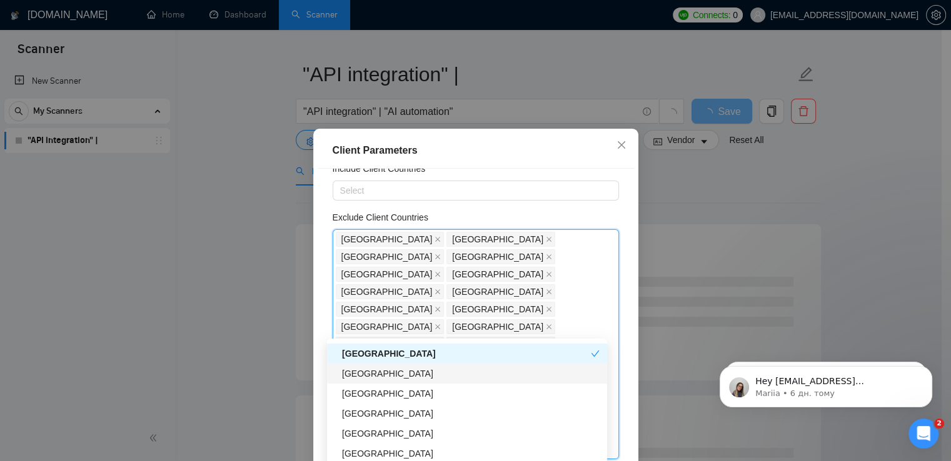
scroll to position [2091, 0]
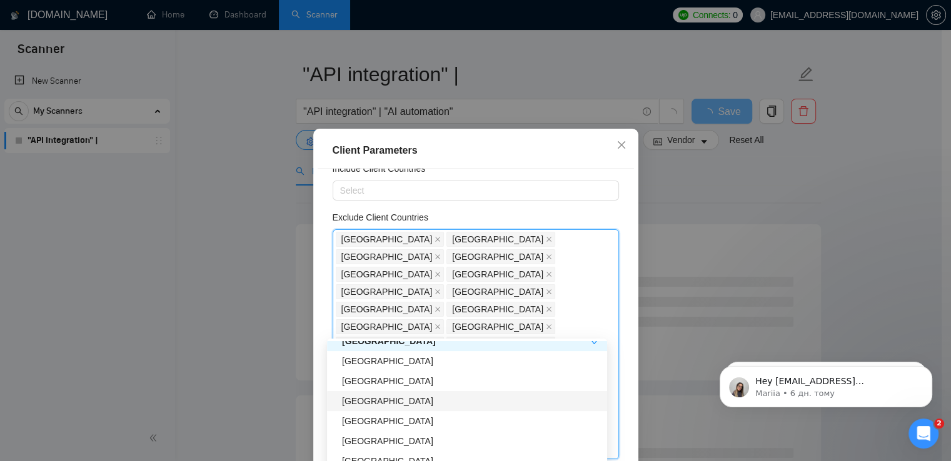
click at [373, 405] on div "[GEOGRAPHIC_DATA]" at bounding box center [471, 402] width 258 height 14
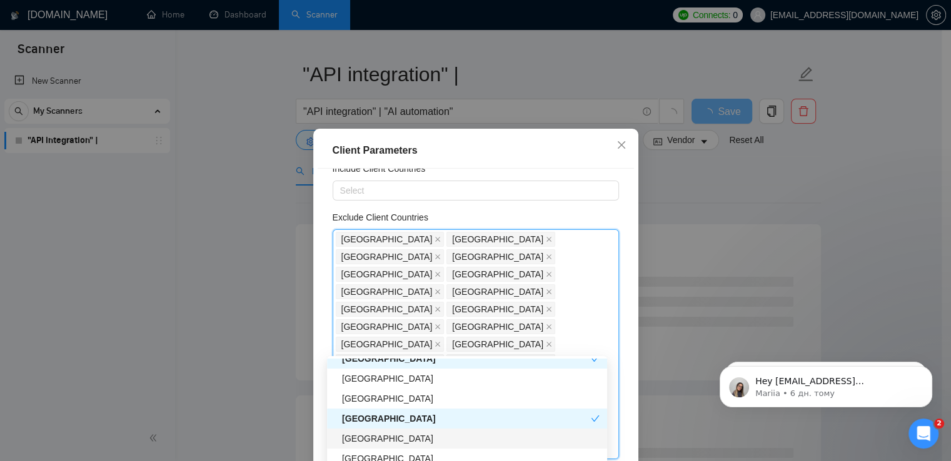
click at [374, 444] on div "[GEOGRAPHIC_DATA]" at bounding box center [471, 439] width 258 height 14
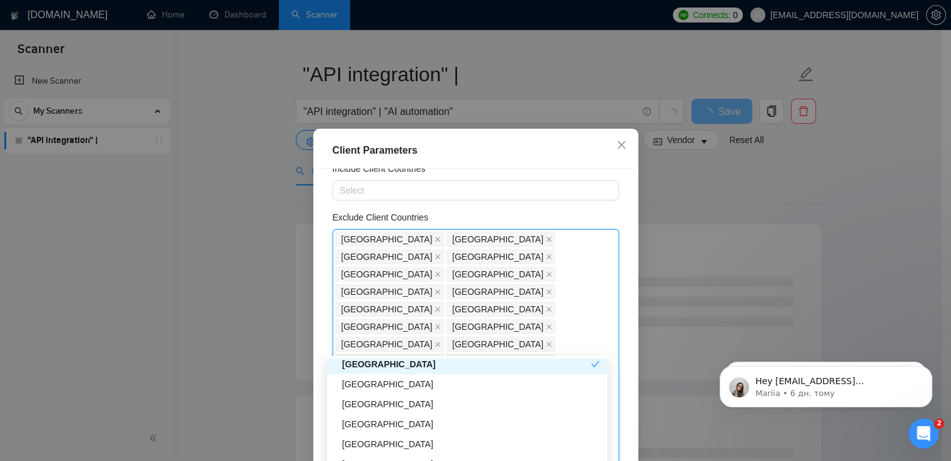
scroll to position [2166, 0]
click at [394, 400] on div "[GEOGRAPHIC_DATA]" at bounding box center [471, 404] width 258 height 14
click at [375, 405] on div "[GEOGRAPHIC_DATA]" at bounding box center [471, 407] width 258 height 14
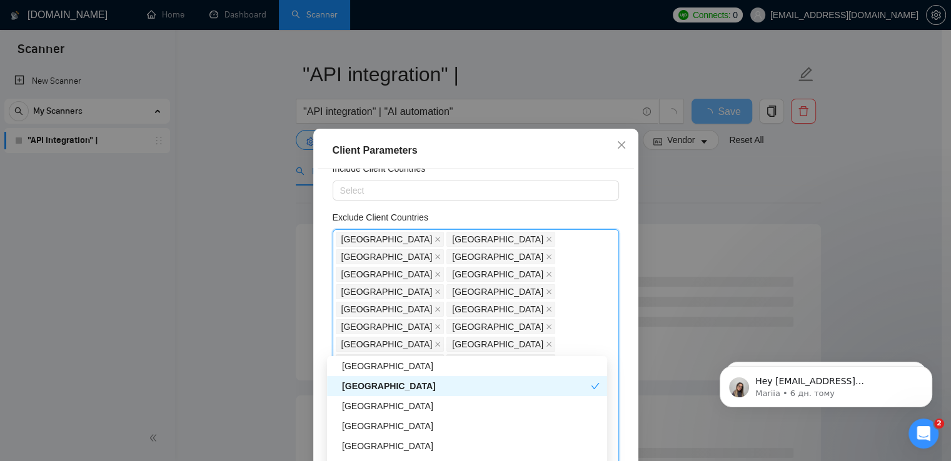
scroll to position [2223, 0]
click at [375, 405] on div "[GEOGRAPHIC_DATA]" at bounding box center [471, 407] width 258 height 14
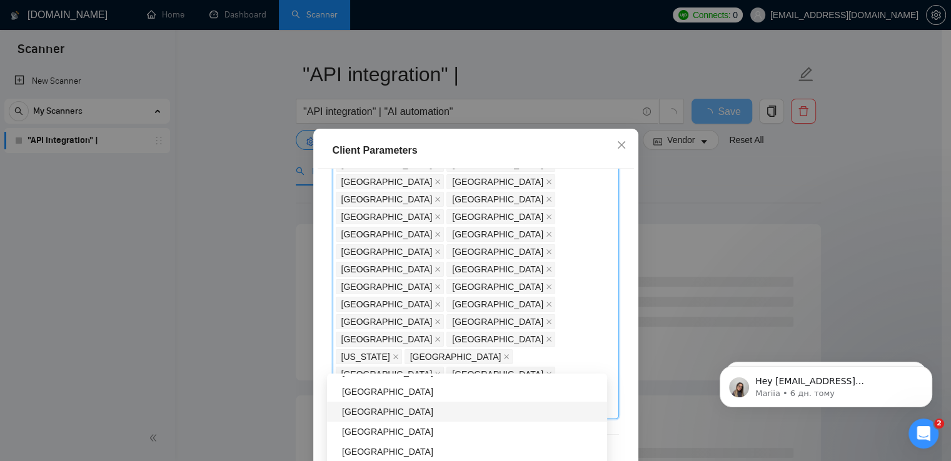
scroll to position [2296, 0]
click at [416, 391] on div "[GEOGRAPHIC_DATA]" at bounding box center [471, 392] width 258 height 14
click at [403, 433] on div "[GEOGRAPHIC_DATA]" at bounding box center [471, 432] width 258 height 14
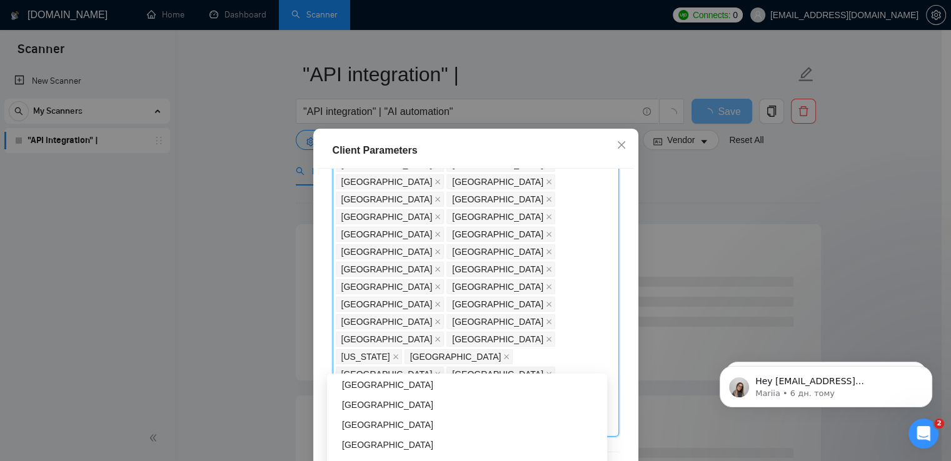
scroll to position [2461, 0]
click at [366, 386] on div "[GEOGRAPHIC_DATA]" at bounding box center [471, 387] width 258 height 14
click at [370, 405] on div "[GEOGRAPHIC_DATA]" at bounding box center [471, 407] width 258 height 14
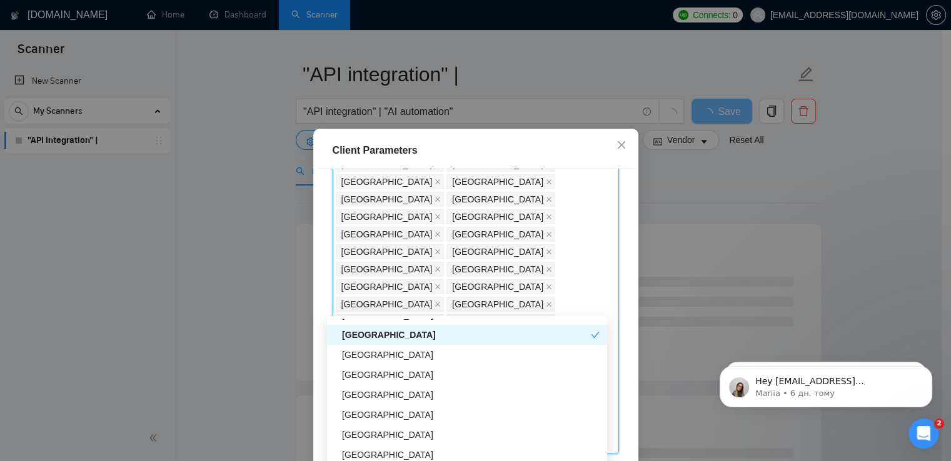
scroll to position [2496, 0]
click at [398, 346] on div "[GEOGRAPHIC_DATA]" at bounding box center [471, 353] width 258 height 14
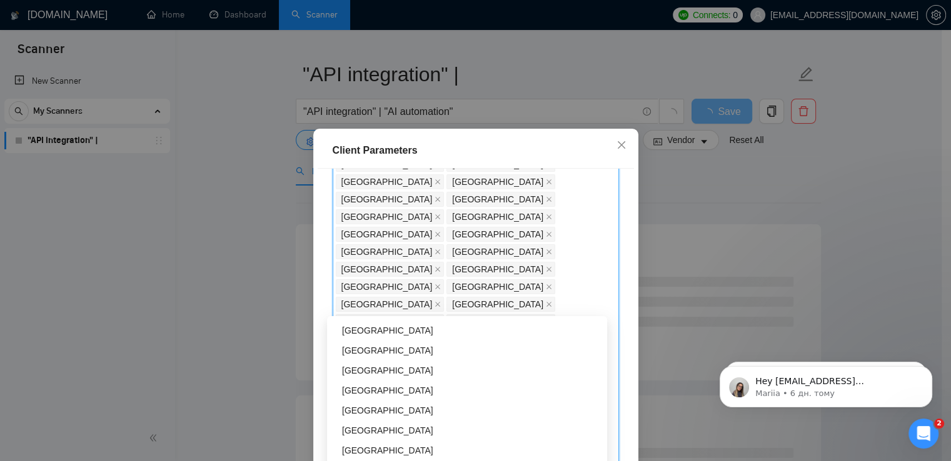
scroll to position [2580, 0]
click at [382, 350] on div "[GEOGRAPHIC_DATA]" at bounding box center [471, 350] width 258 height 14
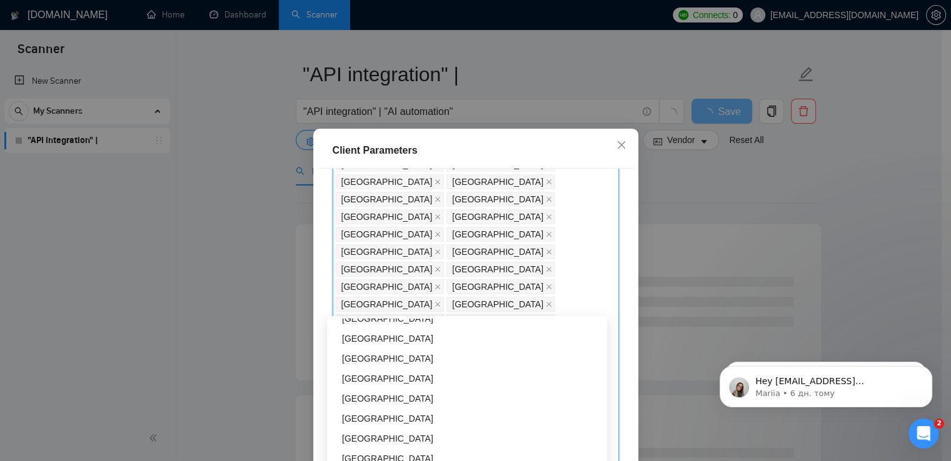
scroll to position [2632, 0]
click at [382, 378] on div "[GEOGRAPHIC_DATA]" at bounding box center [471, 378] width 258 height 14
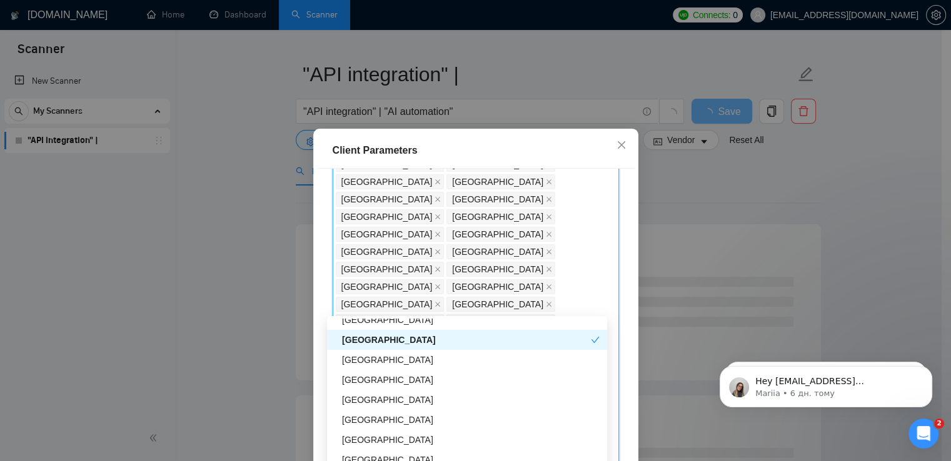
scroll to position [2673, 0]
click at [382, 378] on div "[GEOGRAPHIC_DATA]" at bounding box center [471, 377] width 258 height 14
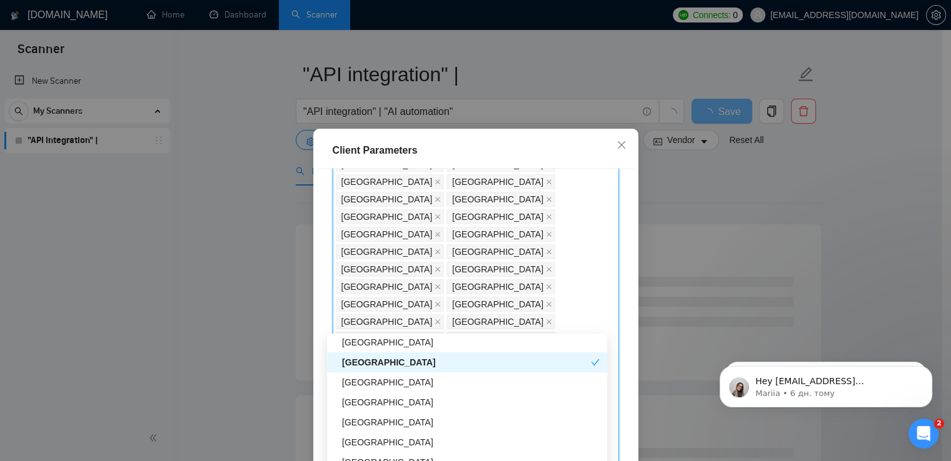
scroll to position [2707, 0]
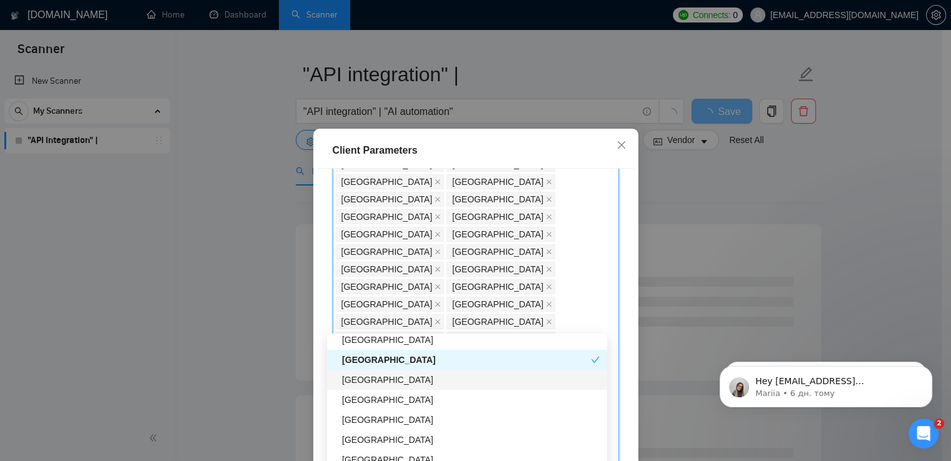
click at [375, 383] on div "[GEOGRAPHIC_DATA]" at bounding box center [471, 380] width 258 height 14
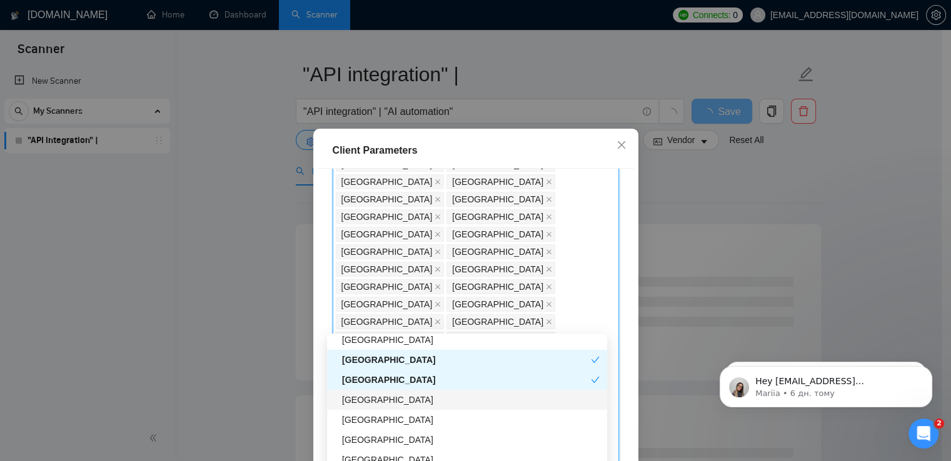
click at [383, 407] on div "[GEOGRAPHIC_DATA]" at bounding box center [467, 400] width 280 height 20
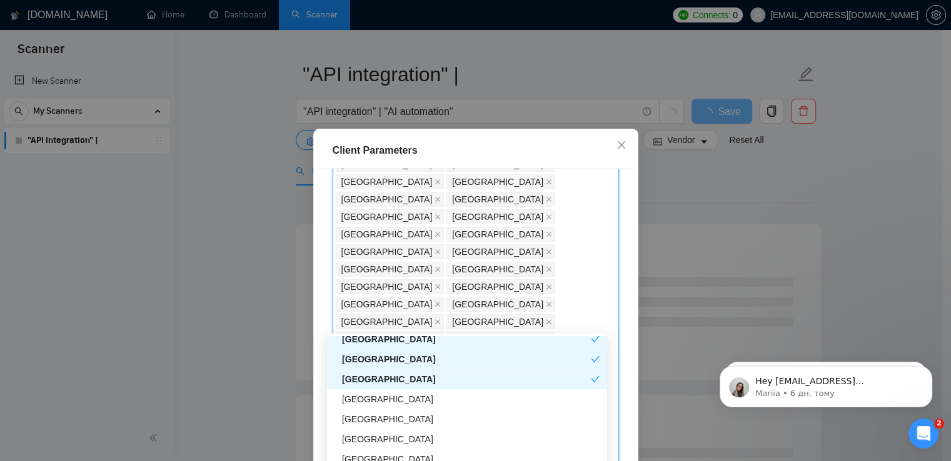
scroll to position [2729, 0]
click at [383, 408] on div "[GEOGRAPHIC_DATA]" at bounding box center [467, 418] width 280 height 20
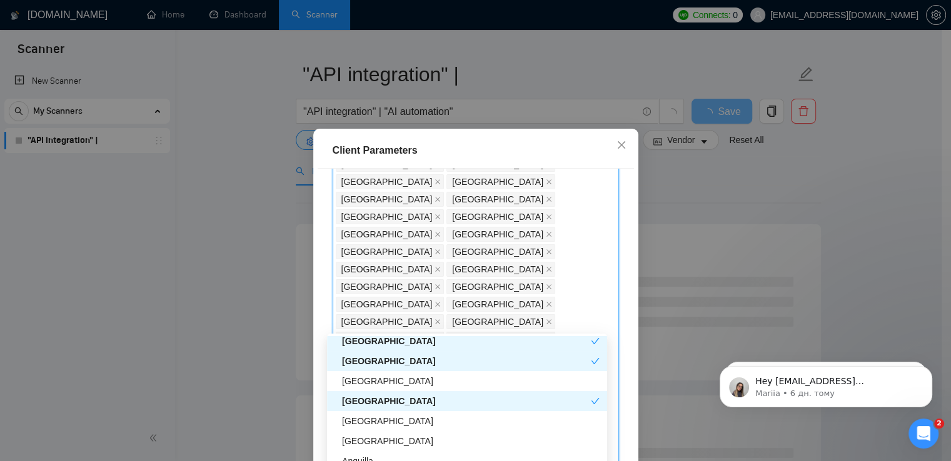
scroll to position [2745, 0]
click at [401, 382] on div "[GEOGRAPHIC_DATA]" at bounding box center [471, 382] width 258 height 14
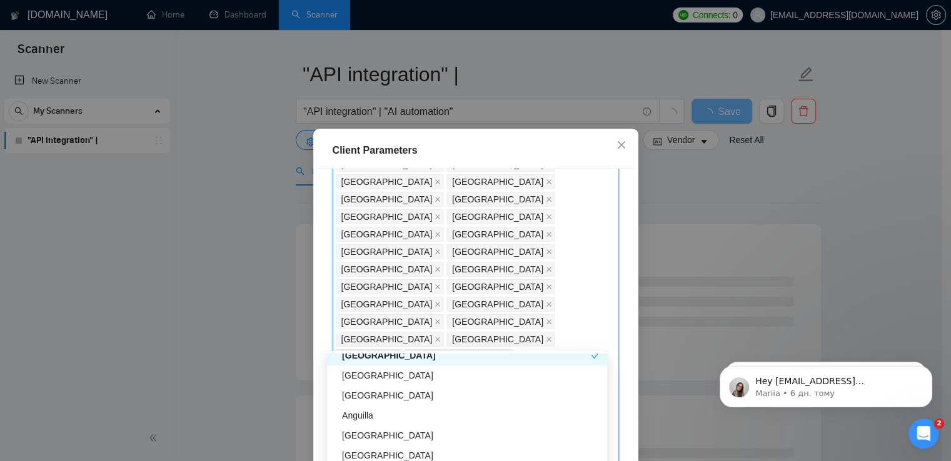
scroll to position [2810, 0]
click at [371, 398] on div "[GEOGRAPHIC_DATA]" at bounding box center [471, 395] width 258 height 14
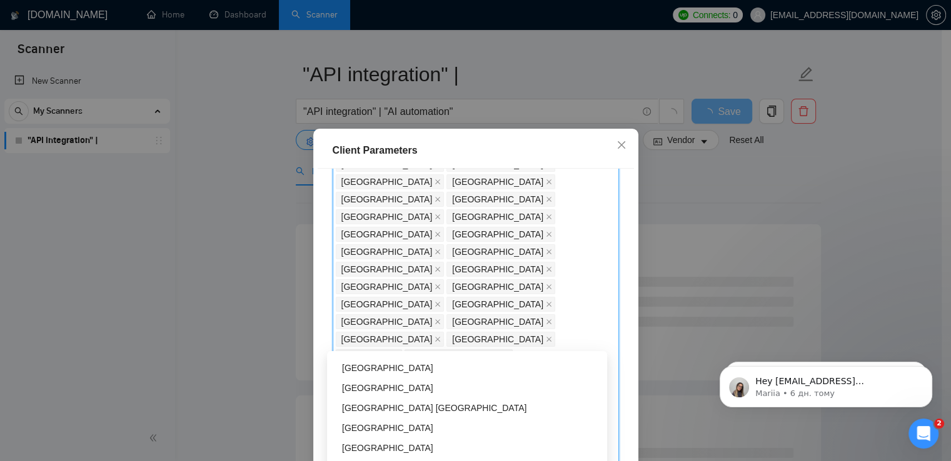
scroll to position [2876, 0]
click at [376, 390] on div "[GEOGRAPHIC_DATA]" at bounding box center [471, 389] width 258 height 14
click at [386, 361] on div "[GEOGRAPHIC_DATA]" at bounding box center [471, 366] width 258 height 14
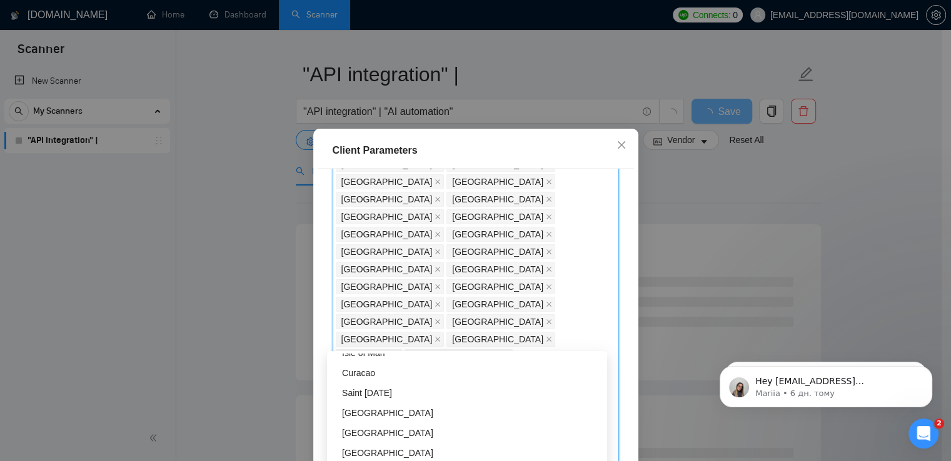
scroll to position [3214, 0]
click at [373, 413] on div "[GEOGRAPHIC_DATA]" at bounding box center [471, 411] width 258 height 14
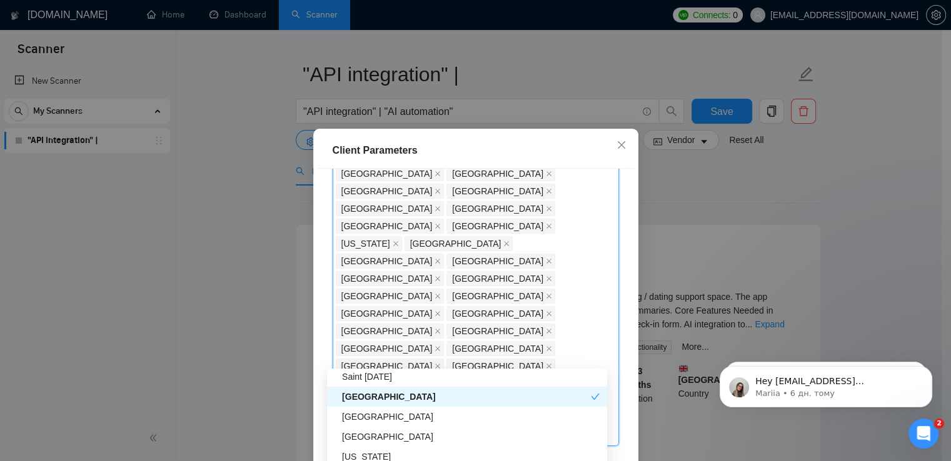
scroll to position [3247, 0]
click at [383, 418] on div "[GEOGRAPHIC_DATA]" at bounding box center [471, 416] width 258 height 14
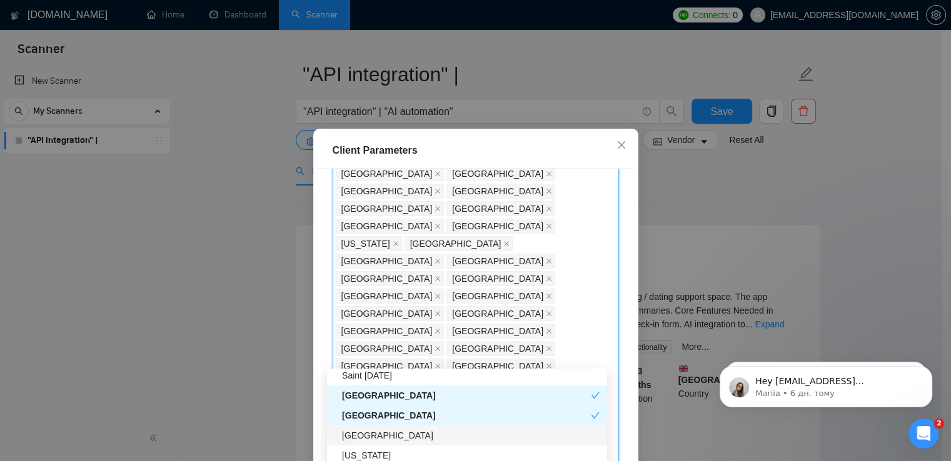
click at [382, 436] on div "[GEOGRAPHIC_DATA]" at bounding box center [471, 436] width 258 height 14
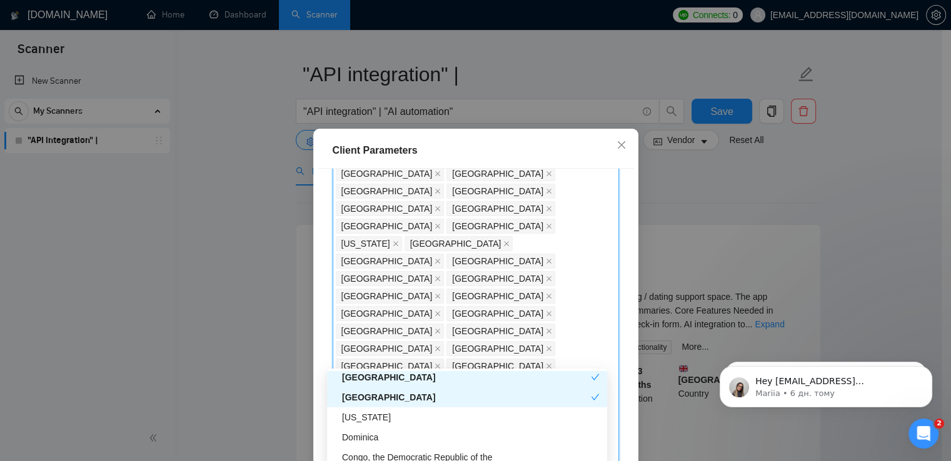
scroll to position [3290, 0]
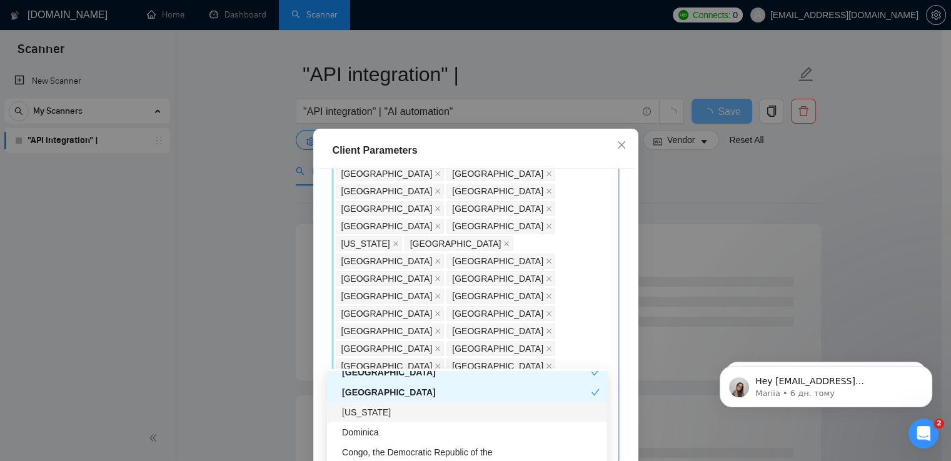
click at [393, 410] on div "[US_STATE]" at bounding box center [471, 413] width 258 height 14
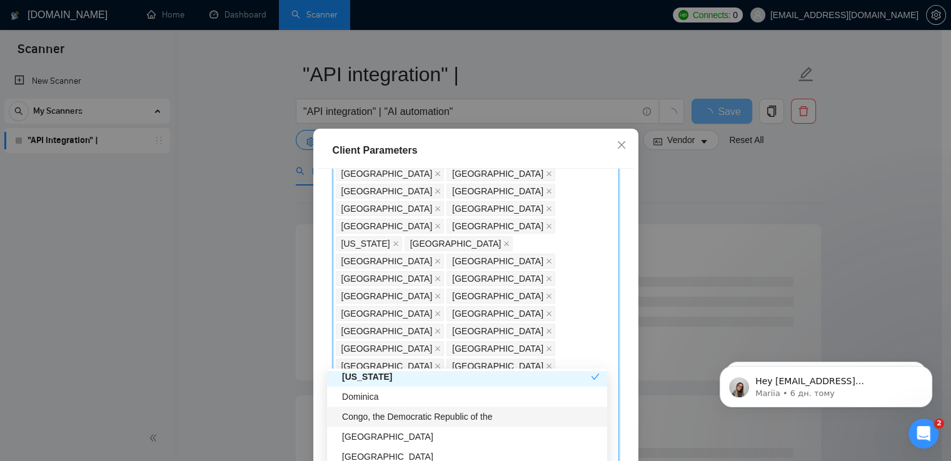
click at [393, 418] on div "Congo, the Democratic Republic of the" at bounding box center [471, 417] width 258 height 14
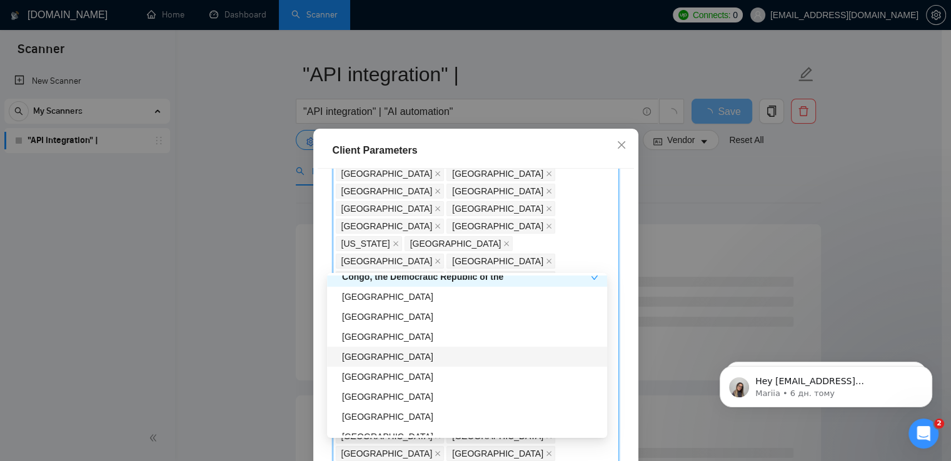
scroll to position [3370, 0]
click at [364, 374] on div "[GEOGRAPHIC_DATA]" at bounding box center [471, 376] width 258 height 14
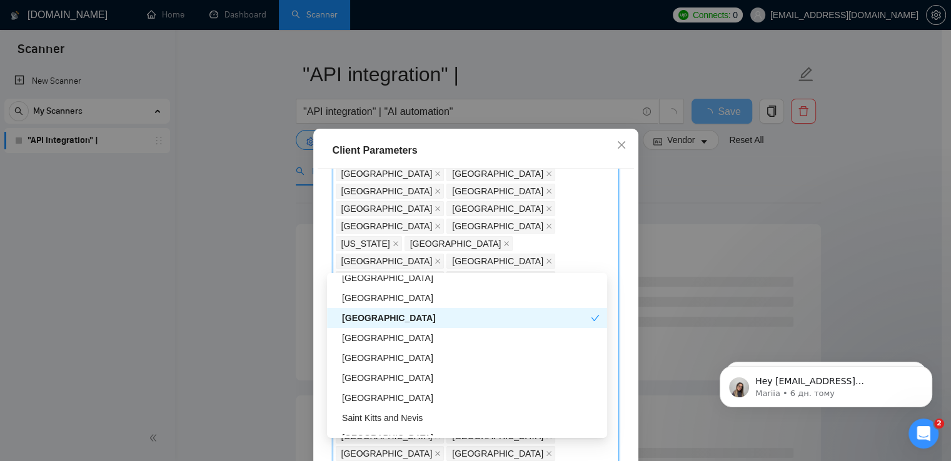
scroll to position [3429, 0]
click at [375, 358] on div "[GEOGRAPHIC_DATA]" at bounding box center [471, 358] width 258 height 14
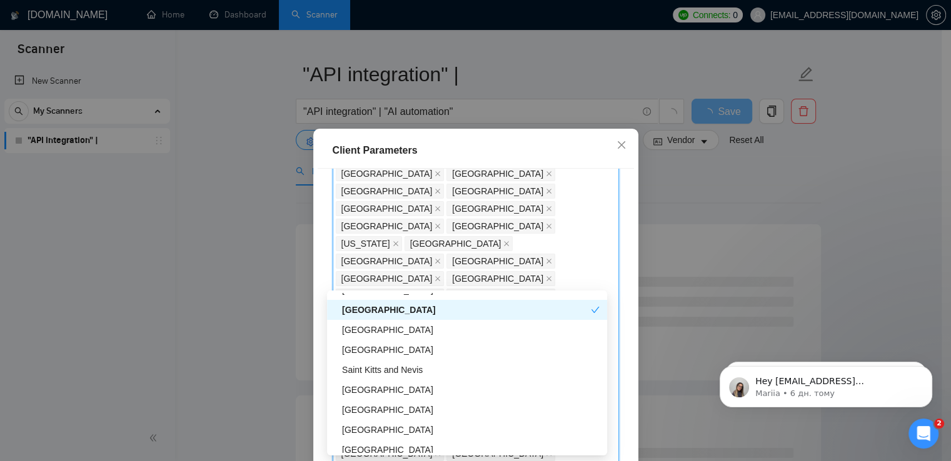
scroll to position [3496, 0]
click at [367, 386] on div "[GEOGRAPHIC_DATA]" at bounding box center [471, 389] width 258 height 14
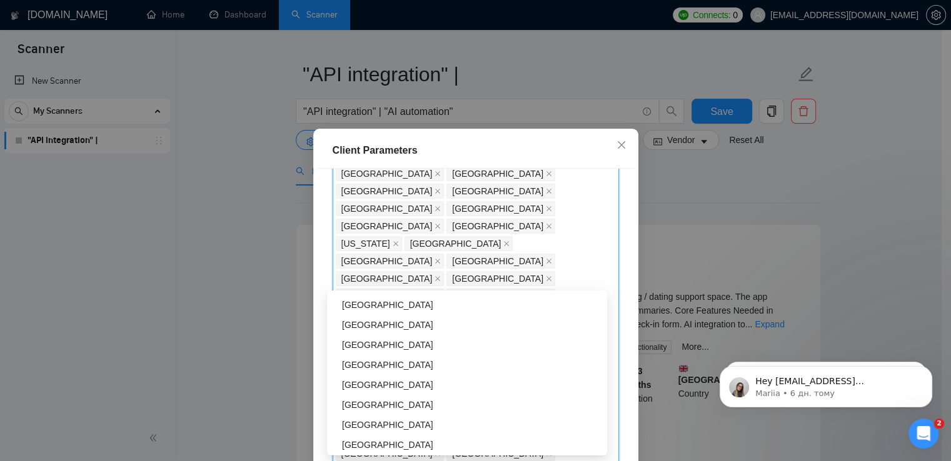
scroll to position [3819, 0]
click at [366, 344] on div "[GEOGRAPHIC_DATA]" at bounding box center [471, 345] width 258 height 14
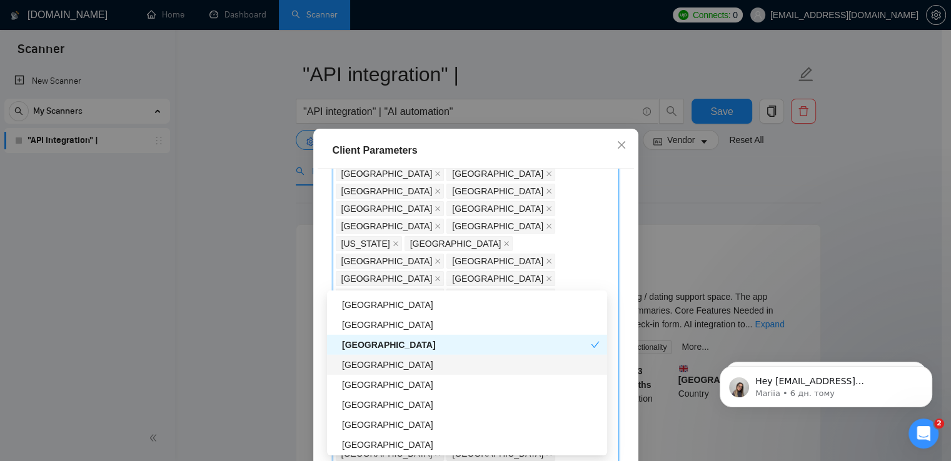
click at [368, 361] on div "[GEOGRAPHIC_DATA]" at bounding box center [471, 365] width 258 height 14
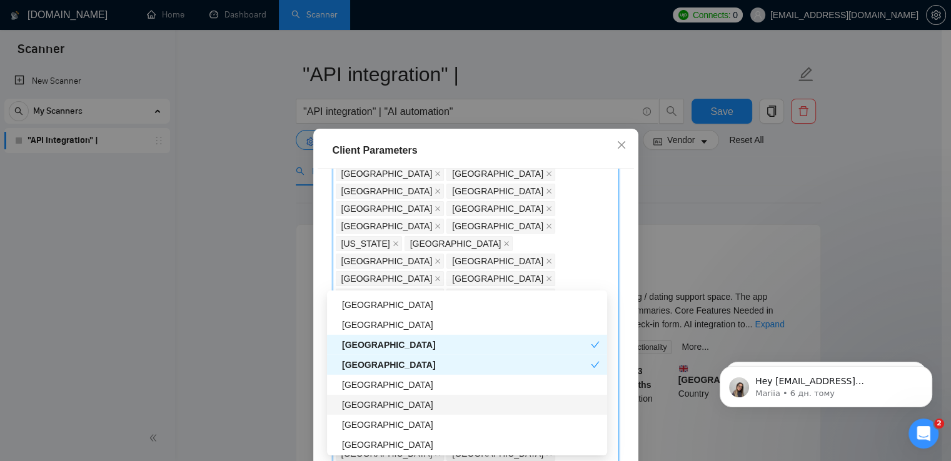
click at [369, 408] on div "[GEOGRAPHIC_DATA]" at bounding box center [471, 405] width 258 height 14
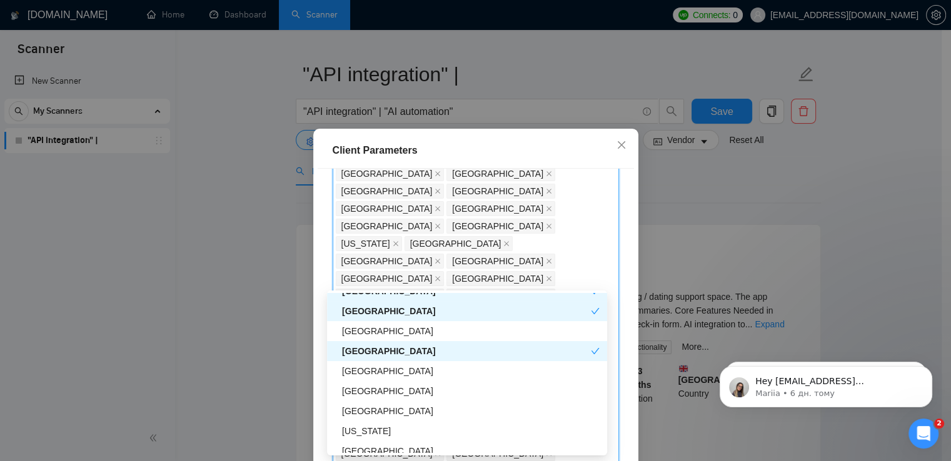
scroll to position [3875, 0]
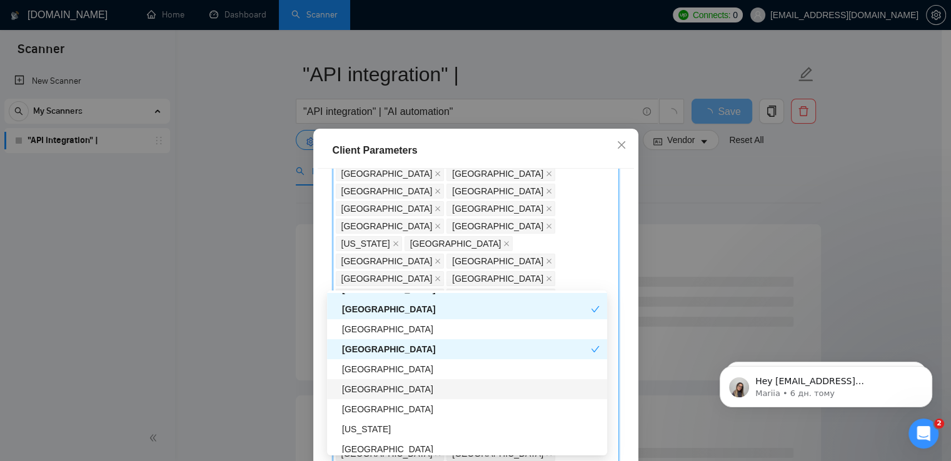
click at [384, 388] on div "[GEOGRAPHIC_DATA]" at bounding box center [471, 390] width 258 height 14
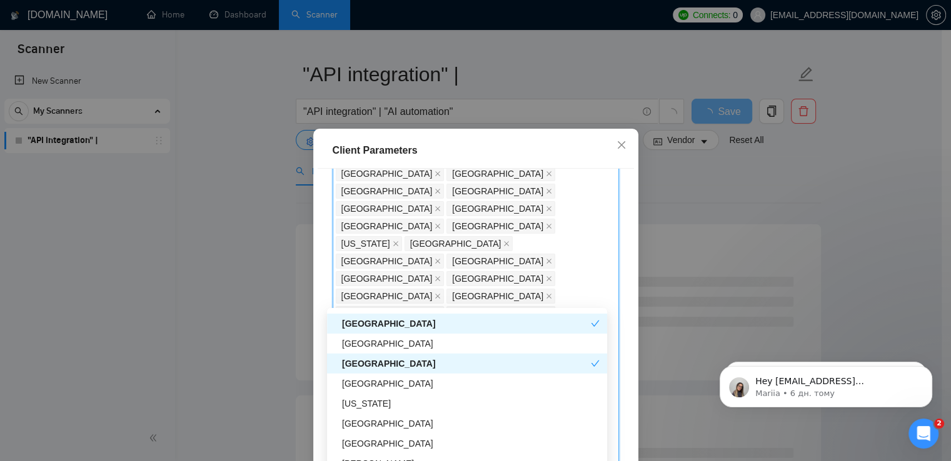
scroll to position [3919, 0]
click at [384, 388] on div "[GEOGRAPHIC_DATA]" at bounding box center [471, 383] width 258 height 14
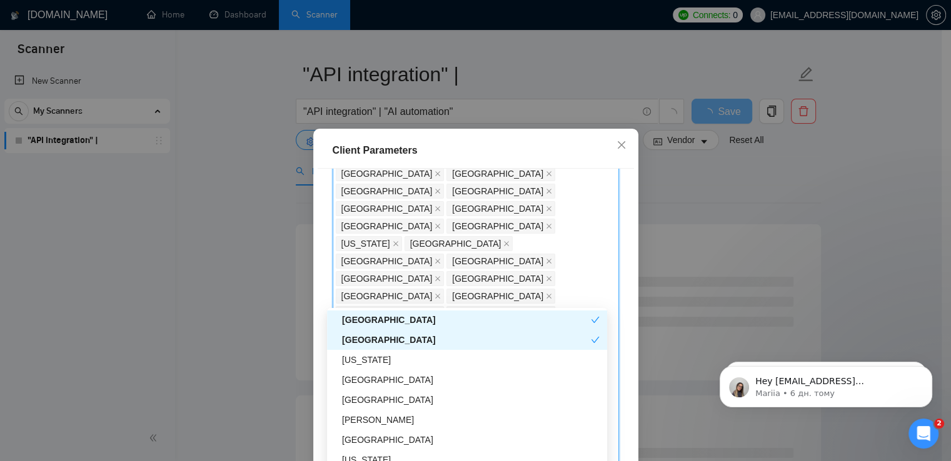
scroll to position [3963, 0]
click at [372, 381] on div "[GEOGRAPHIC_DATA]" at bounding box center [471, 380] width 258 height 14
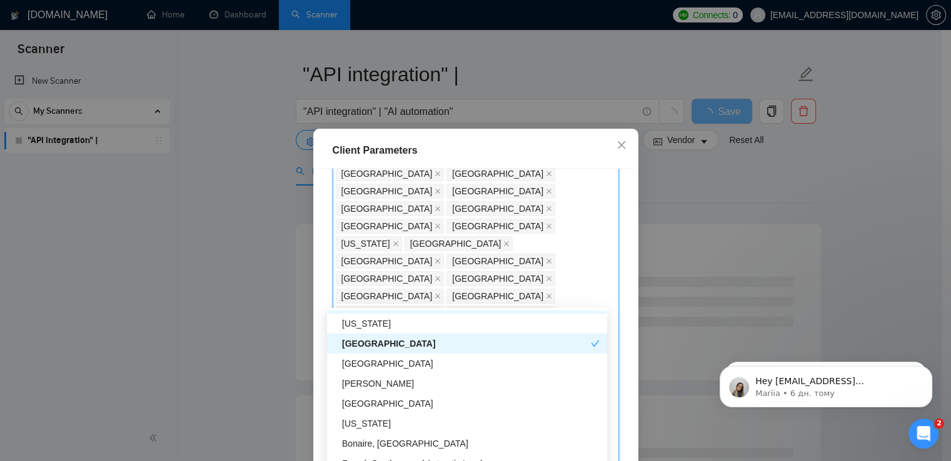
scroll to position [3999, 0]
click at [372, 381] on div "[PERSON_NAME]" at bounding box center [471, 383] width 258 height 14
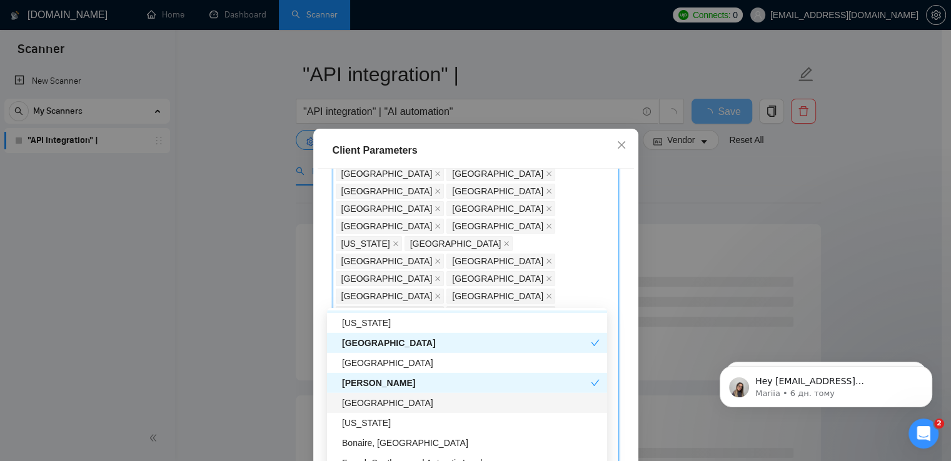
click at [375, 410] on div "[GEOGRAPHIC_DATA]" at bounding box center [467, 403] width 280 height 20
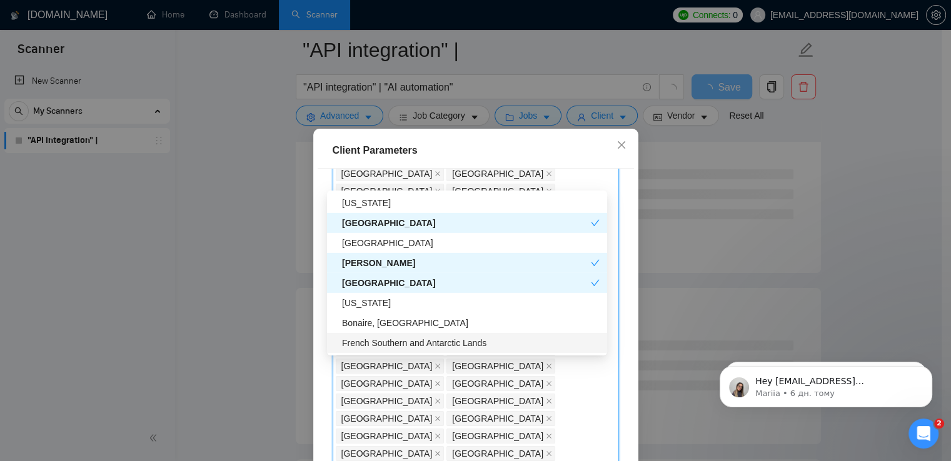
scroll to position [145, 0]
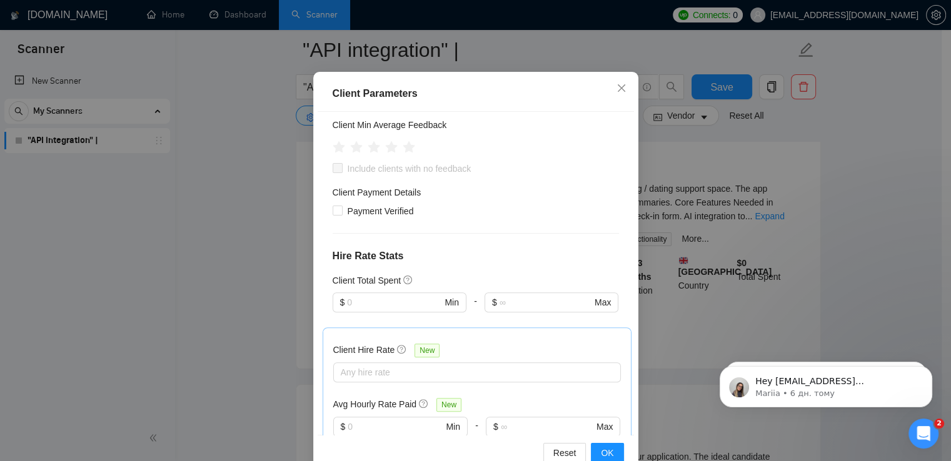
scroll to position [85, 0]
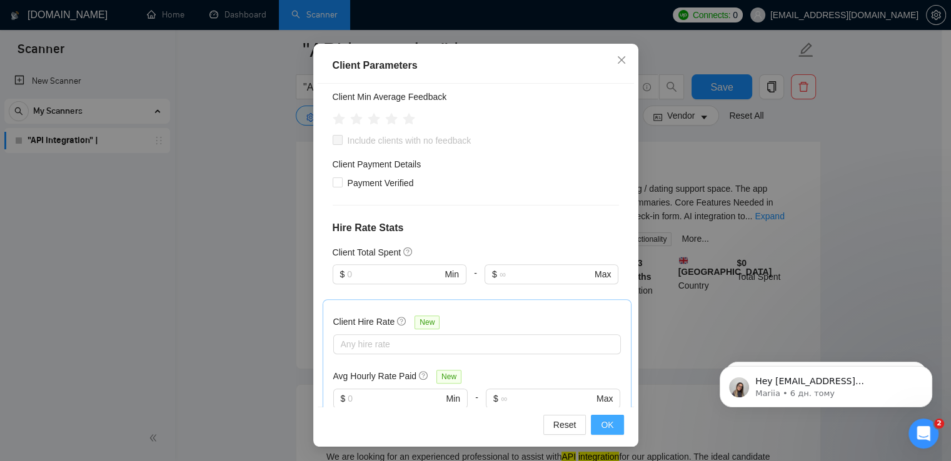
click at [603, 426] on span "OK" at bounding box center [607, 425] width 13 height 14
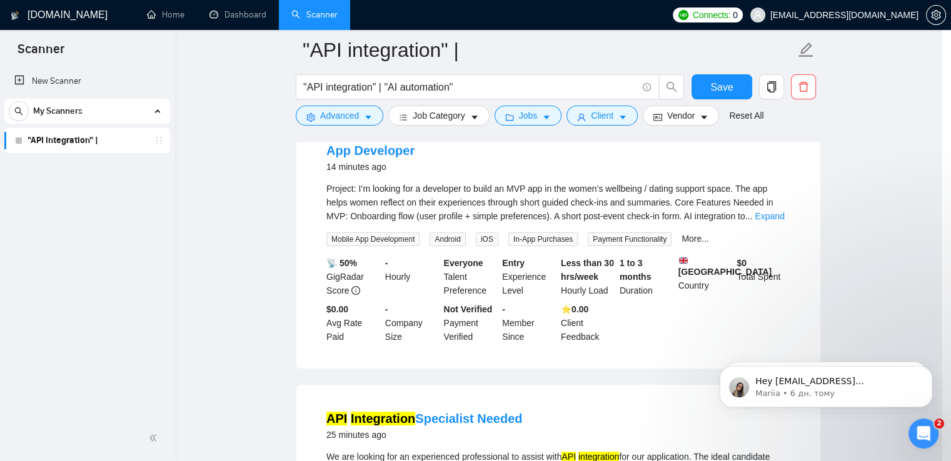
scroll to position [31, 0]
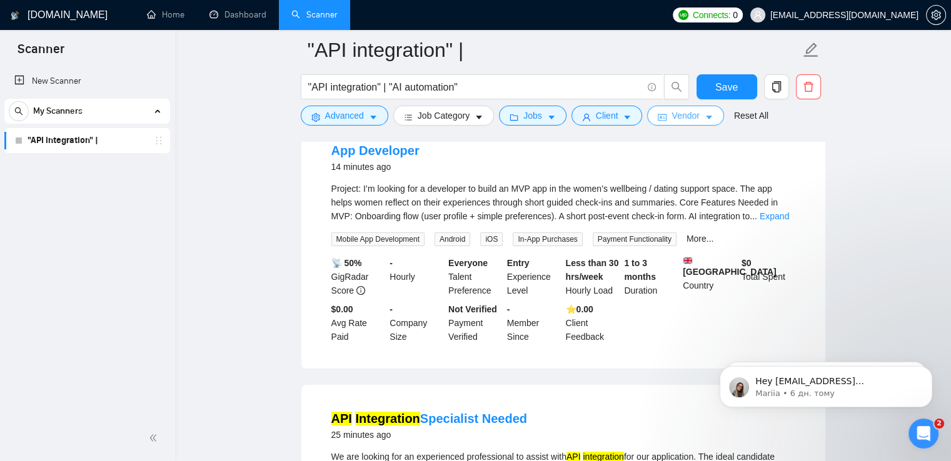
click at [664, 117] on button "Vendor" at bounding box center [685, 116] width 76 height 20
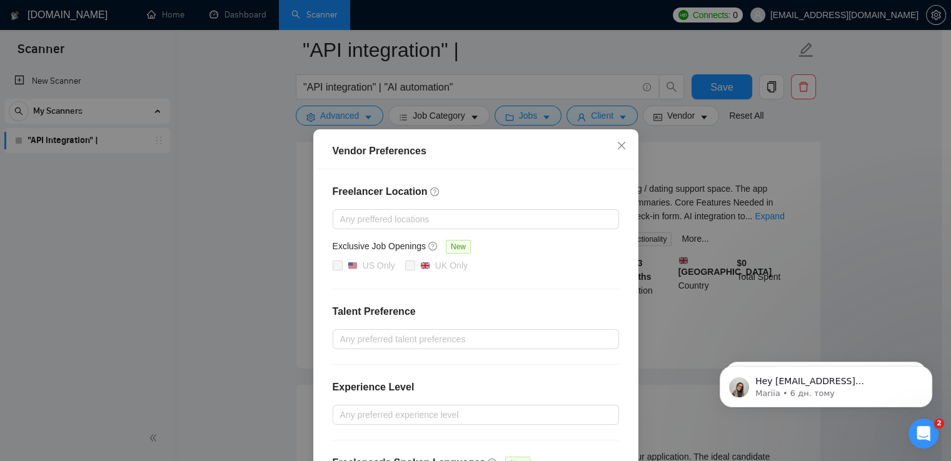
scroll to position [0, 0]
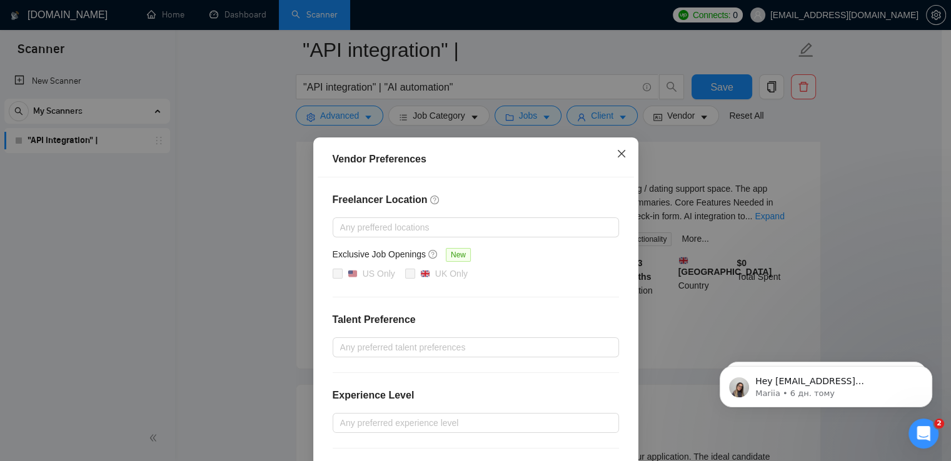
click at [617, 154] on icon "close" at bounding box center [621, 154] width 8 height 8
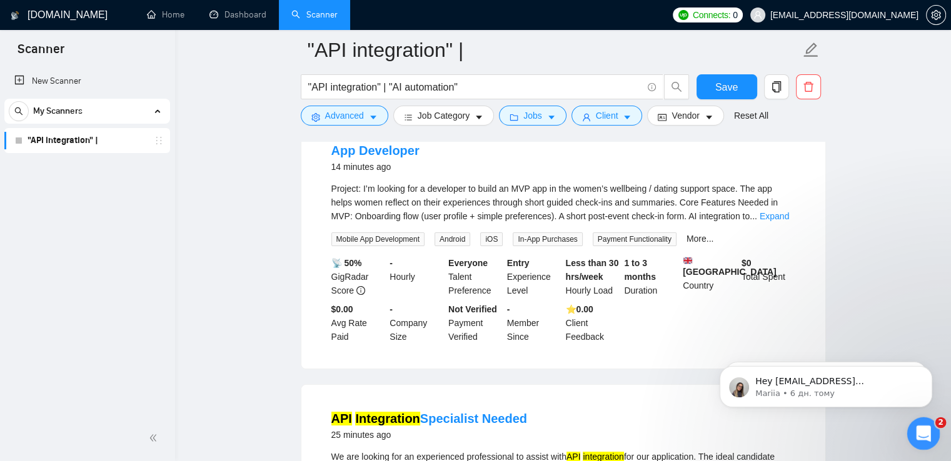
click at [922, 434] on icon "Відкрити програму для спілкування Intercom" at bounding box center [922, 432] width 21 height 21
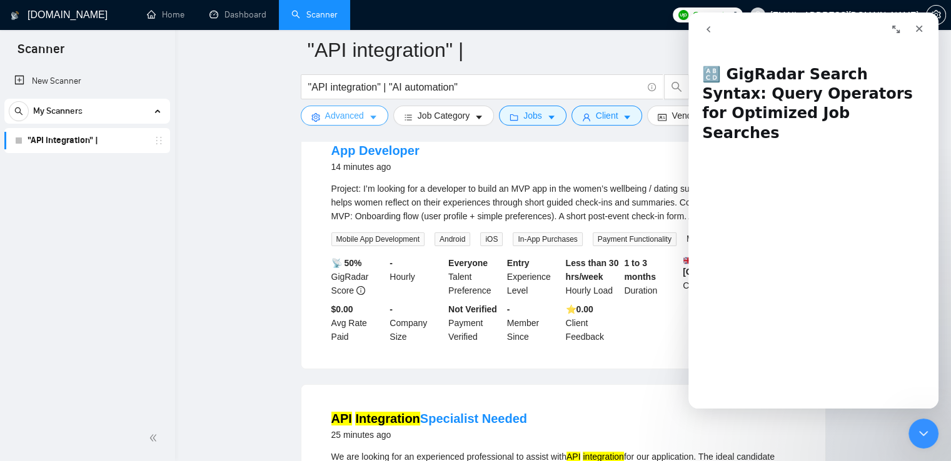
click at [355, 113] on span "Advanced" at bounding box center [344, 116] width 39 height 14
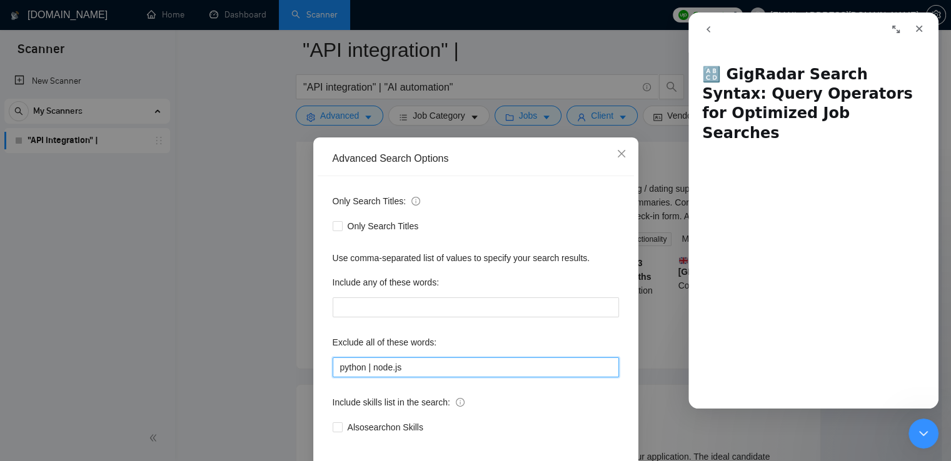
click at [418, 372] on input "python | node.js" at bounding box center [476, 368] width 286 height 20
drag, startPoint x: 418, startPoint y: 372, endPoint x: 411, endPoint y: 366, distance: 8.9
click at [411, 366] on input "( python | node.js )" at bounding box center [476, 368] width 286 height 20
paste input "|"
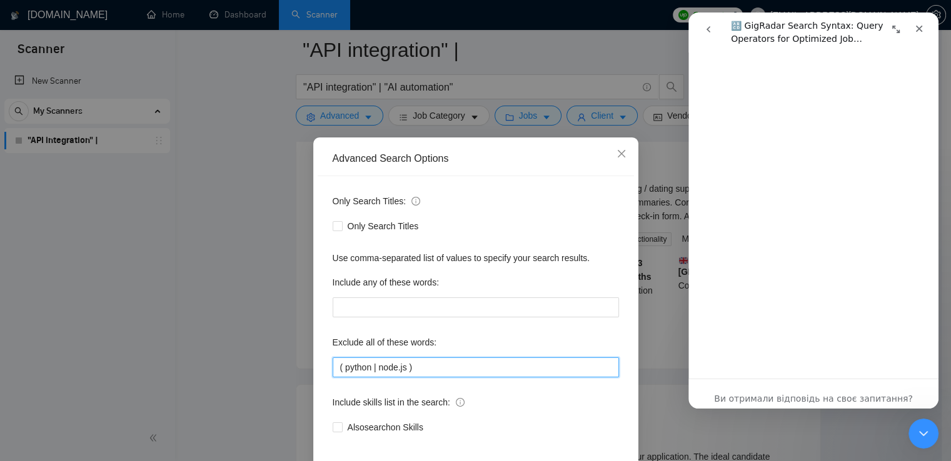
scroll to position [4395, 0]
click at [475, 371] on input "( python | node.js )" at bounding box center [476, 368] width 286 height 20
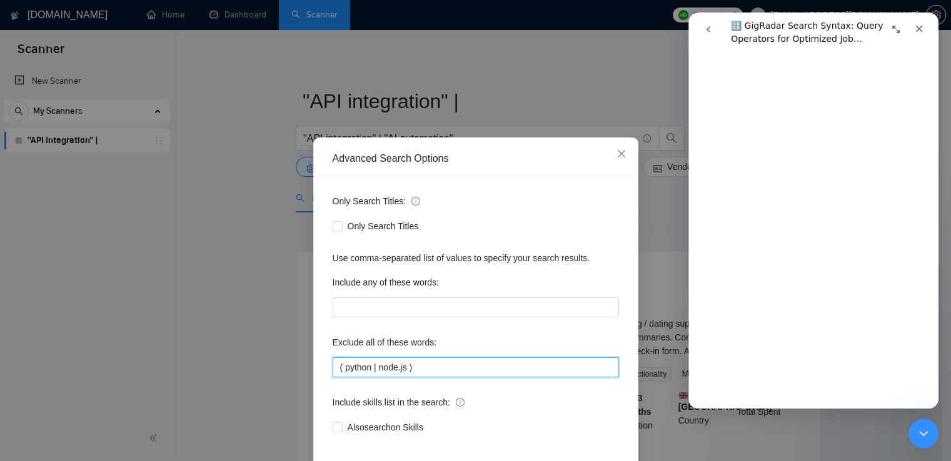
scroll to position [3249, 0]
paste input "|"
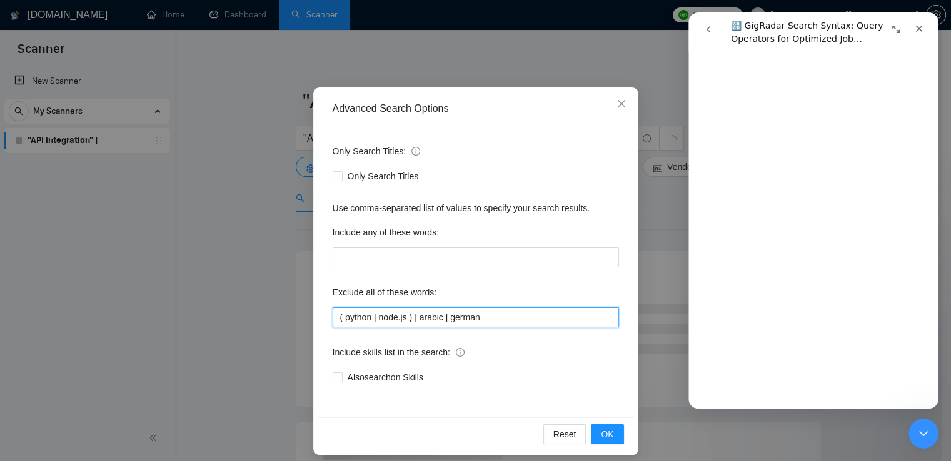
scroll to position [59, 0]
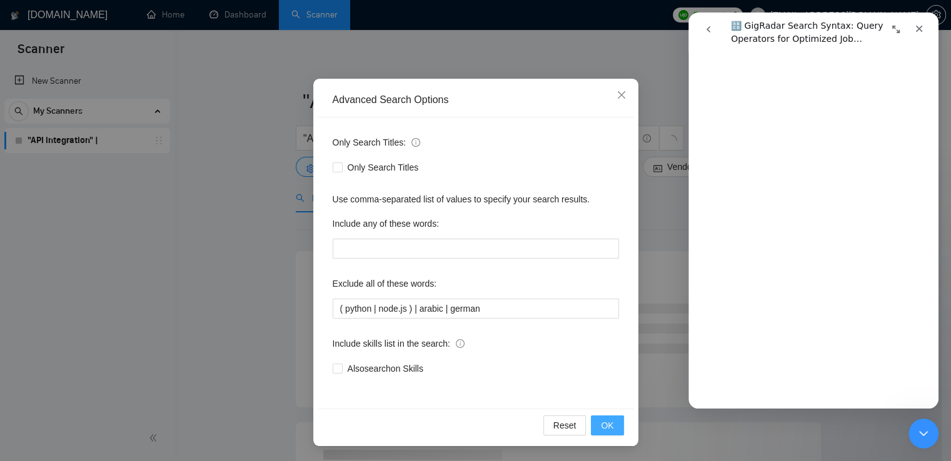
click at [596, 424] on button "OK" at bounding box center [607, 426] width 33 height 20
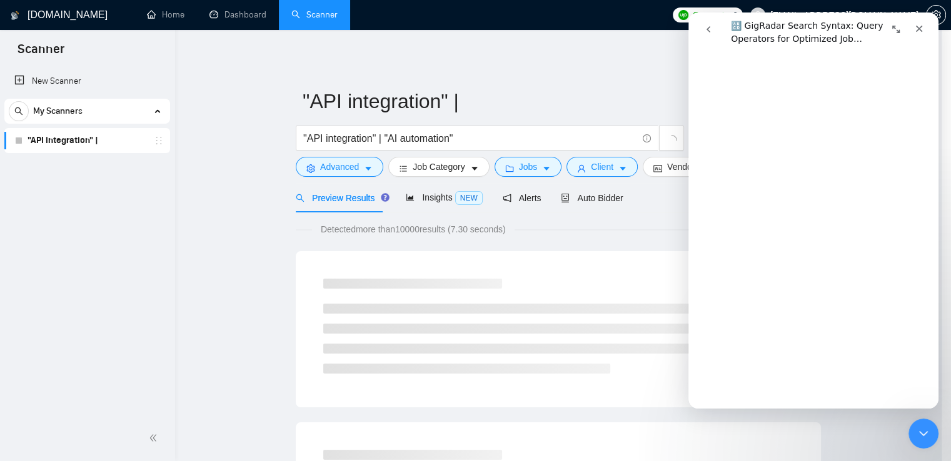
scroll to position [0, 0]
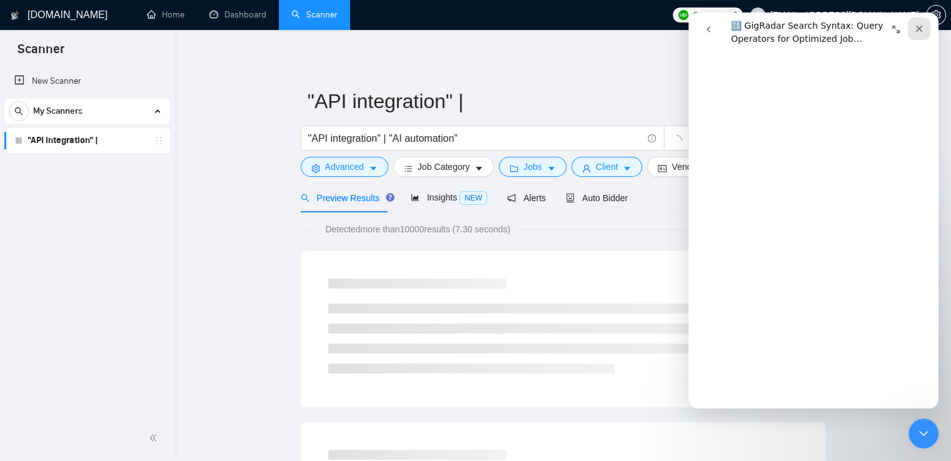
click at [920, 28] on icon "Закрити" at bounding box center [919, 29] width 7 height 7
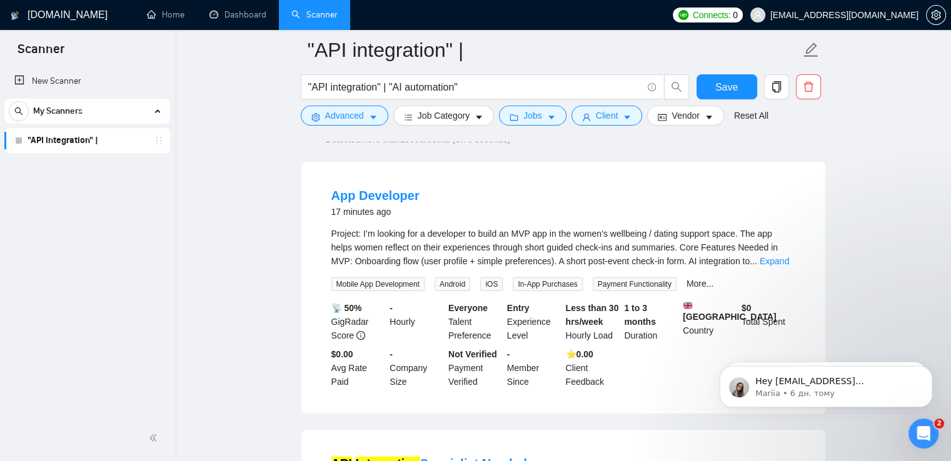
scroll to position [103, 0]
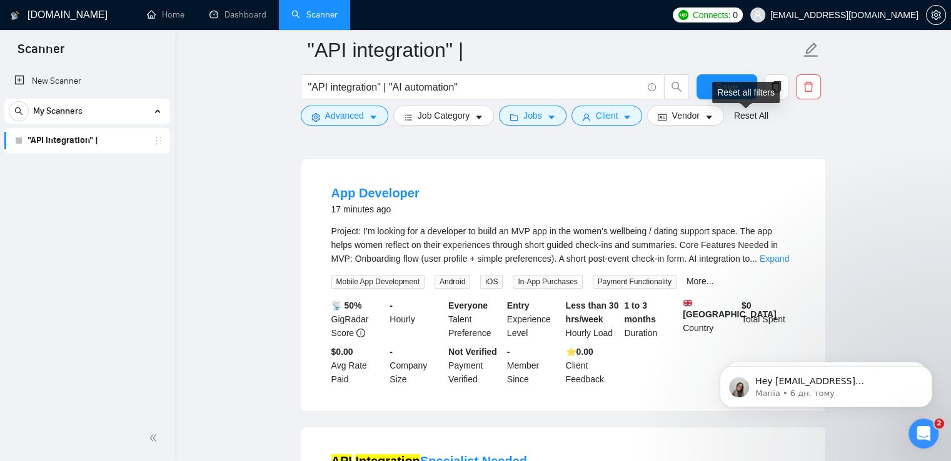
click at [725, 91] on div "Reset all filters" at bounding box center [746, 92] width 68 height 21
click at [703, 89] on button "Save" at bounding box center [726, 86] width 61 height 25
click at [785, 259] on link "Expand" at bounding box center [774, 259] width 29 height 10
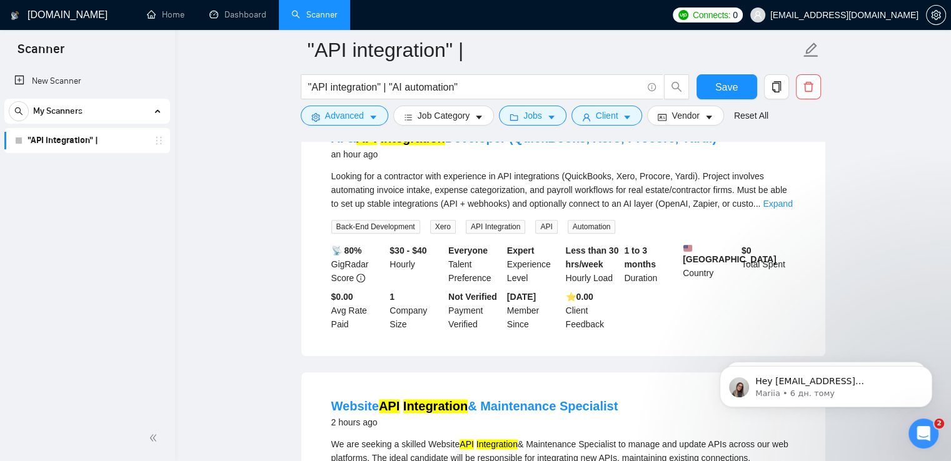
scroll to position [1363, 0]
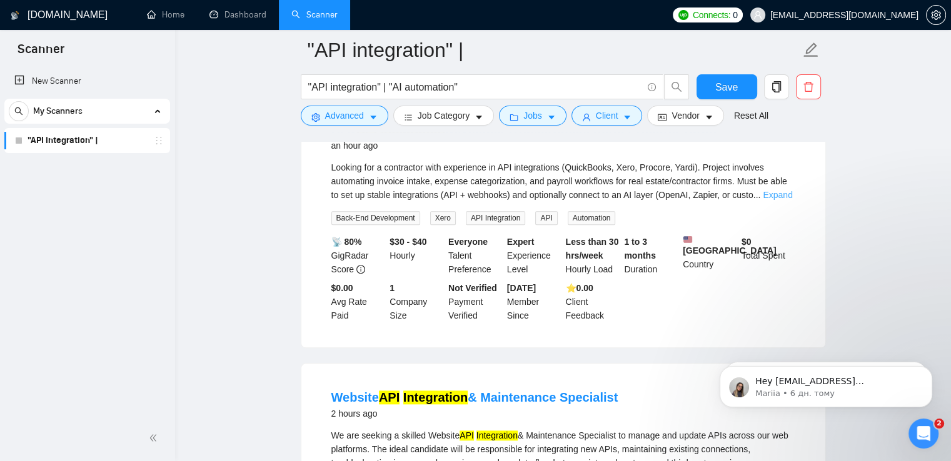
click at [775, 200] on link "Expand" at bounding box center [777, 195] width 29 height 10
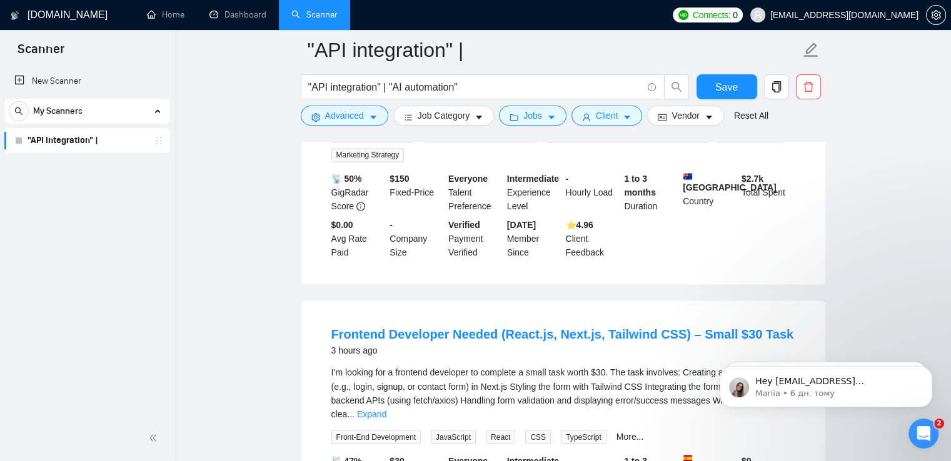
scroll to position [2118, 0]
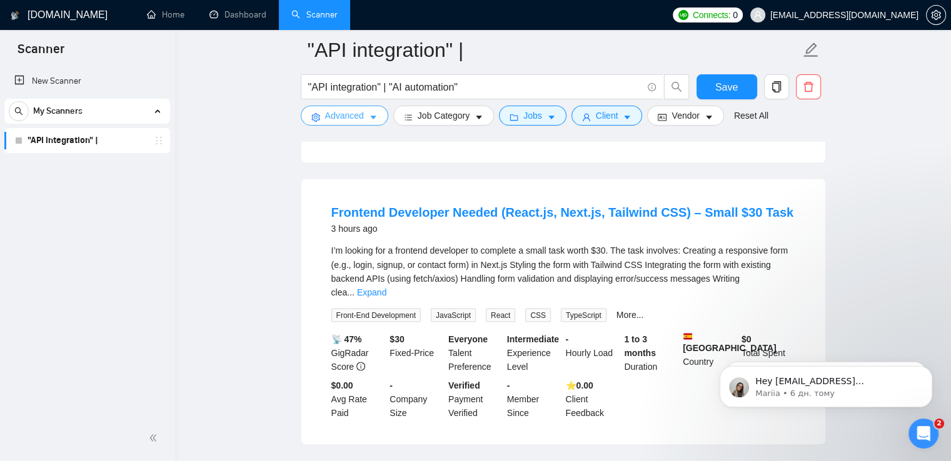
click at [366, 119] on button "Advanced" at bounding box center [345, 116] width 88 height 20
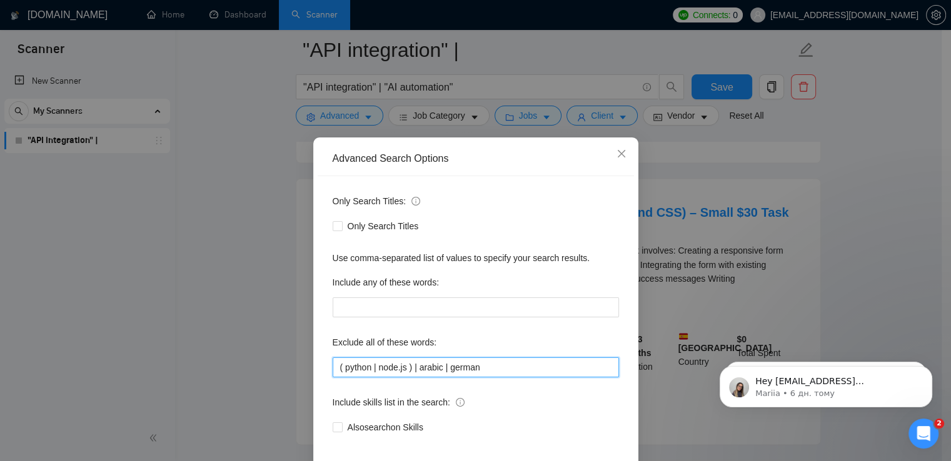
click at [405, 369] on input "( python | node.js ) | arabic | german" at bounding box center [476, 368] width 286 height 20
paste input "|"
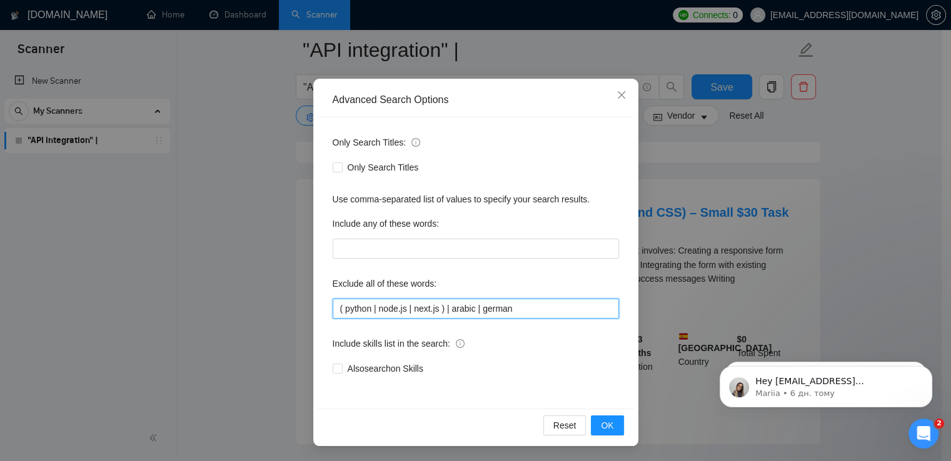
scroll to position [1625, 0]
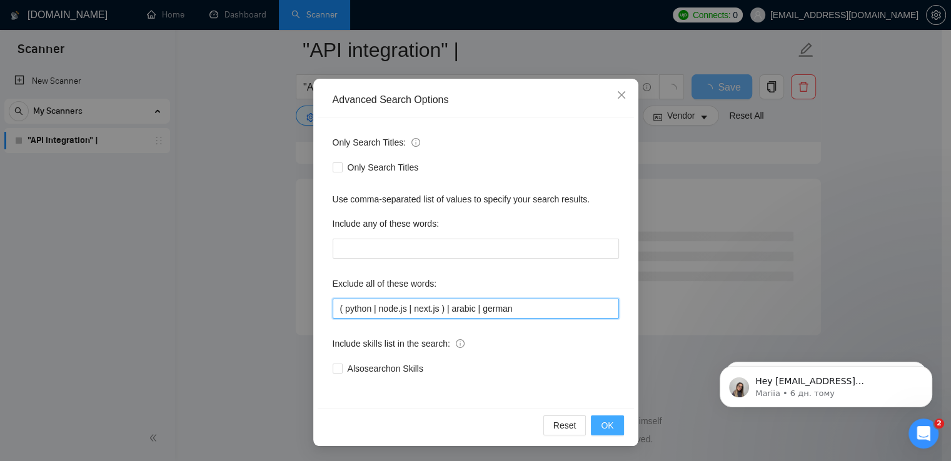
type input "( python | node.js | next.js ) | arabic | german"
click at [603, 428] on span "OK" at bounding box center [607, 426] width 13 height 14
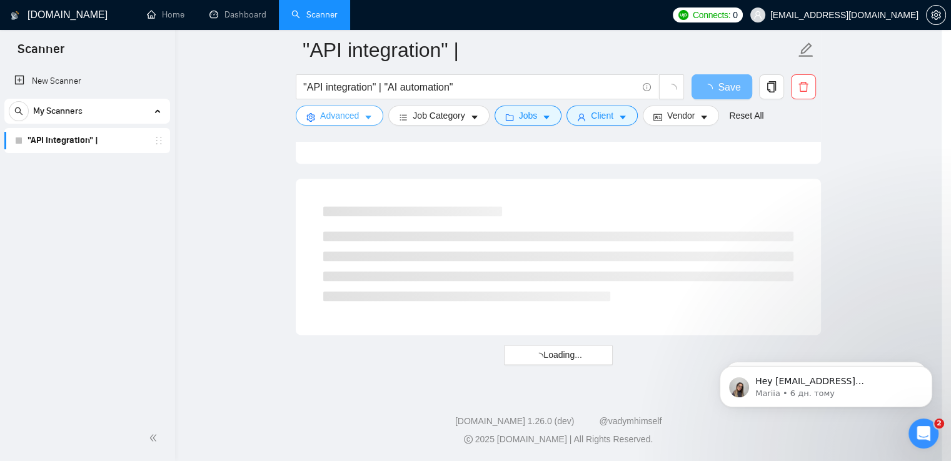
scroll to position [0, 0]
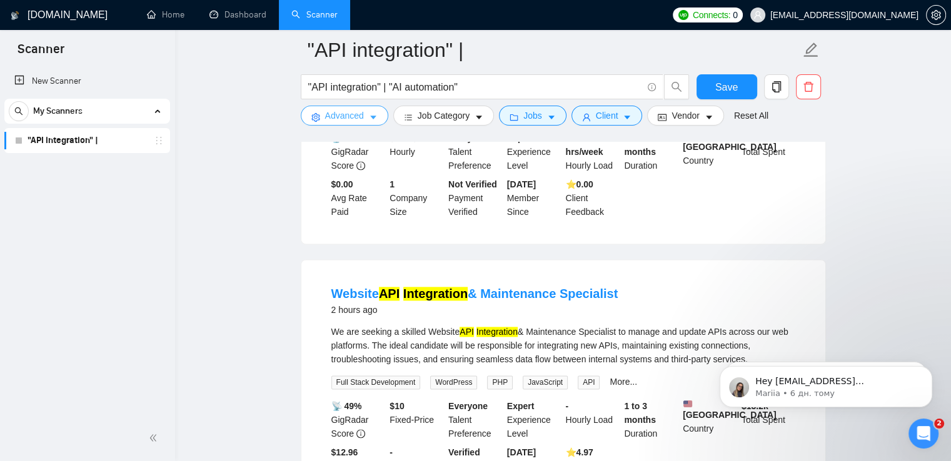
click at [301, 106] on button "Advanced" at bounding box center [345, 116] width 88 height 20
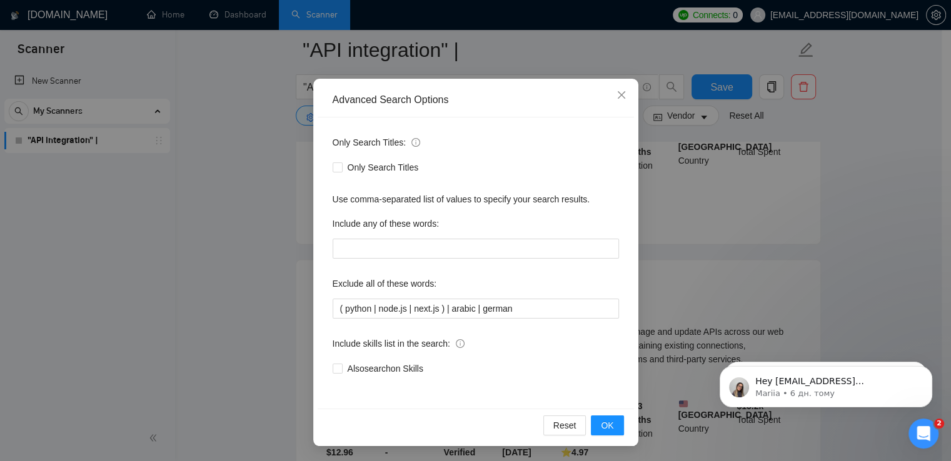
scroll to position [58, 0]
click at [601, 426] on span "OK" at bounding box center [607, 427] width 13 height 14
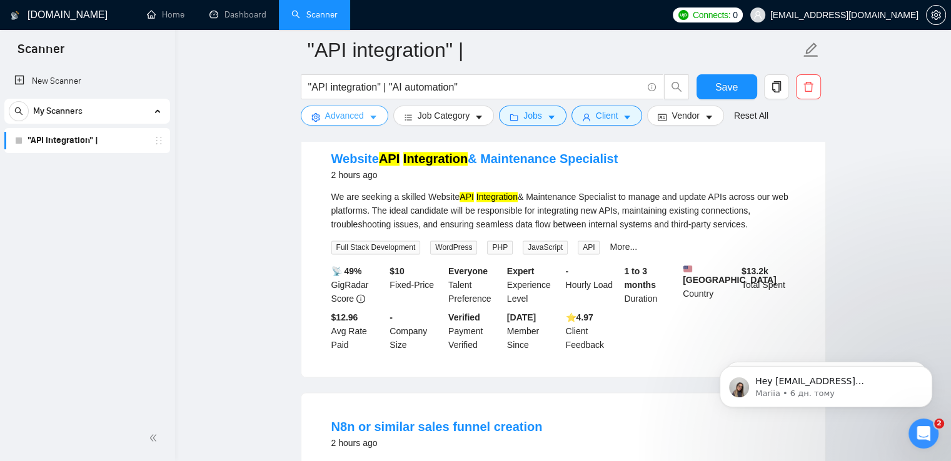
scroll to position [1759, 0]
click at [365, 121] on button "Advanced" at bounding box center [345, 116] width 88 height 20
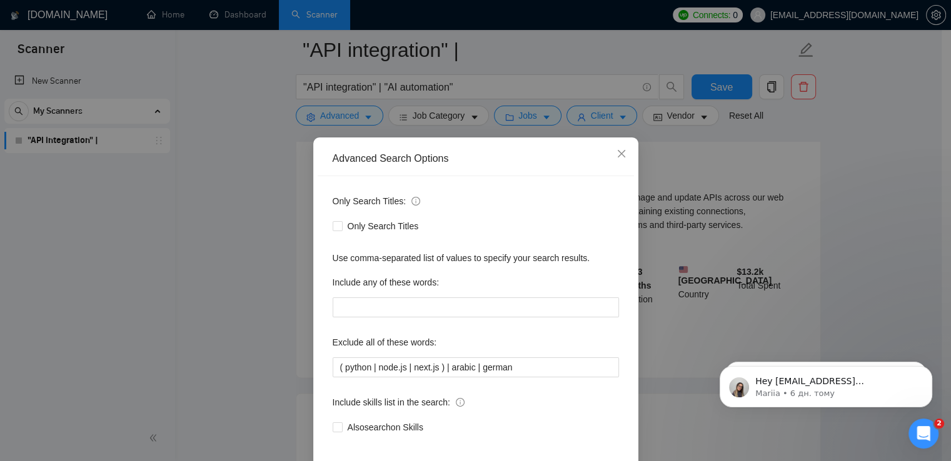
scroll to position [59, 0]
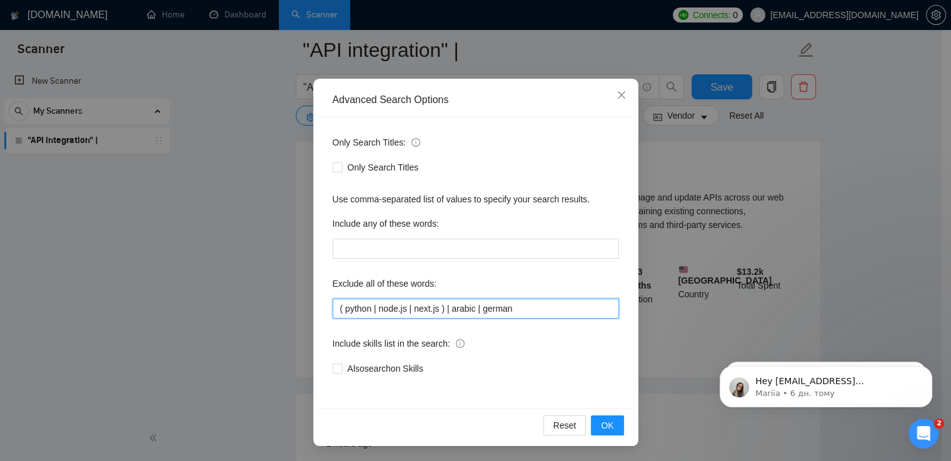
click at [531, 308] on input "( python | node.js | next.js ) | arabic | german" at bounding box center [476, 309] width 286 height 20
click at [436, 309] on input "( python | node.js | next.js ) | arabic | german" at bounding box center [476, 309] width 286 height 20
paste input "|"
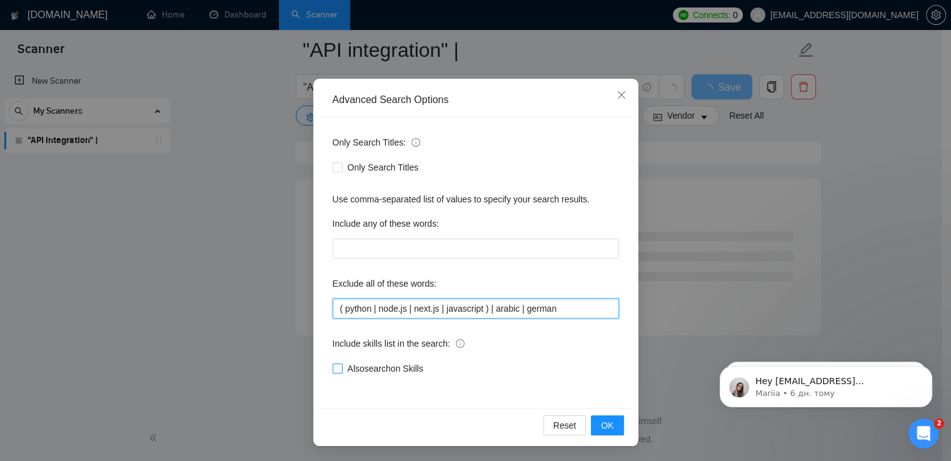
type input "( python | node.js | next.js | javascript ) | arabic | german"
click at [334, 371] on input "Also search on Skills" at bounding box center [337, 368] width 9 height 9
checkbox input "true"
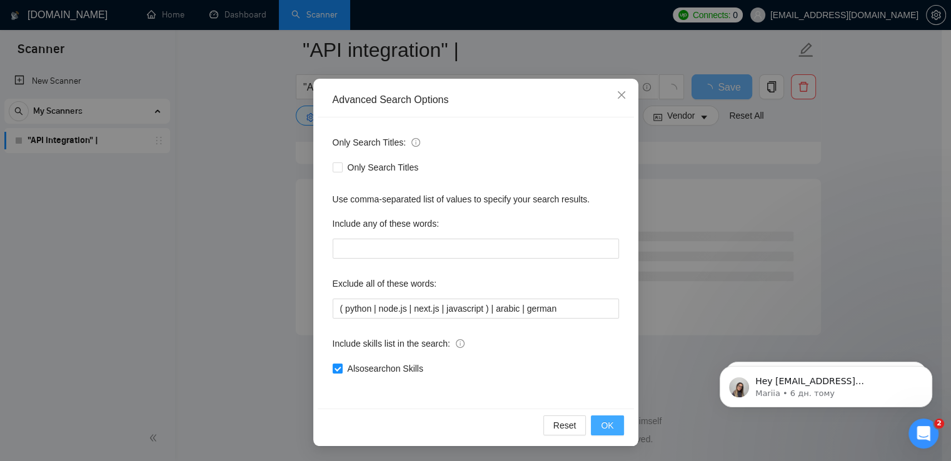
click at [596, 423] on button "OK" at bounding box center [607, 426] width 33 height 20
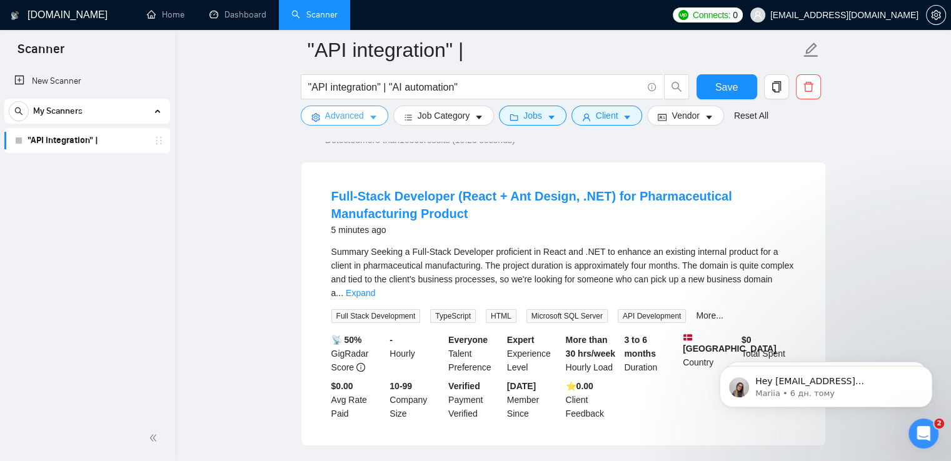
scroll to position [100, 0]
click at [698, 310] on link "More..." at bounding box center [710, 315] width 28 height 10
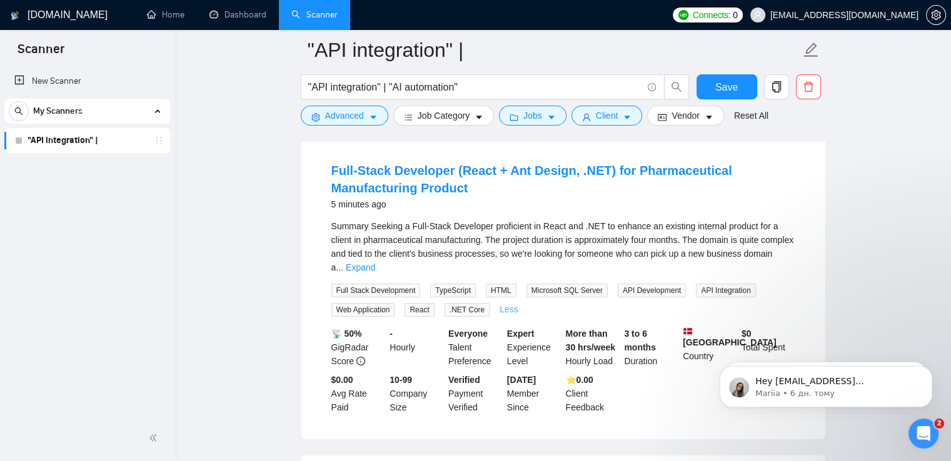
scroll to position [130, 0]
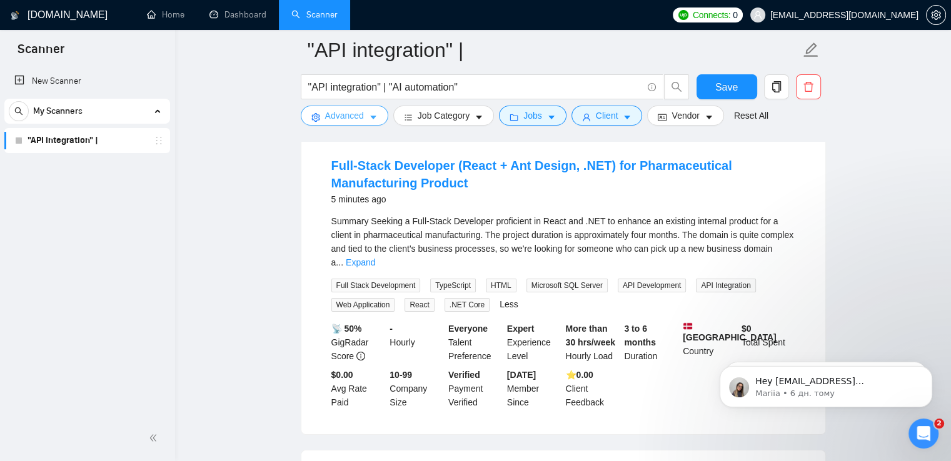
click at [365, 118] on button "Advanced" at bounding box center [345, 116] width 88 height 20
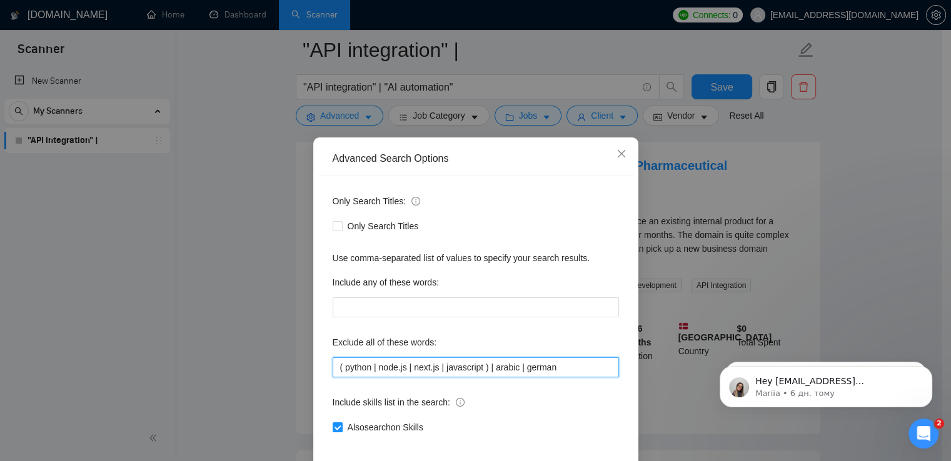
click at [478, 370] on input "( python | node.js | next.js | javascript ) | arabic | german" at bounding box center [476, 368] width 286 height 20
paste input "|"
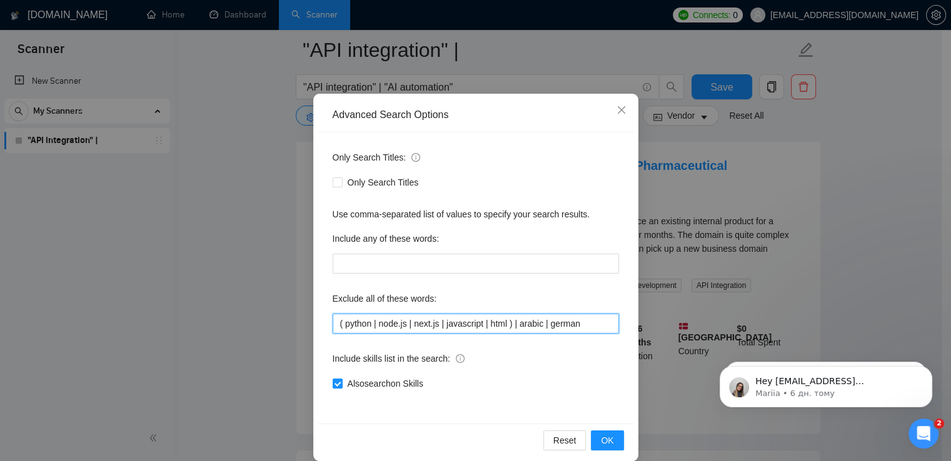
scroll to position [59, 0]
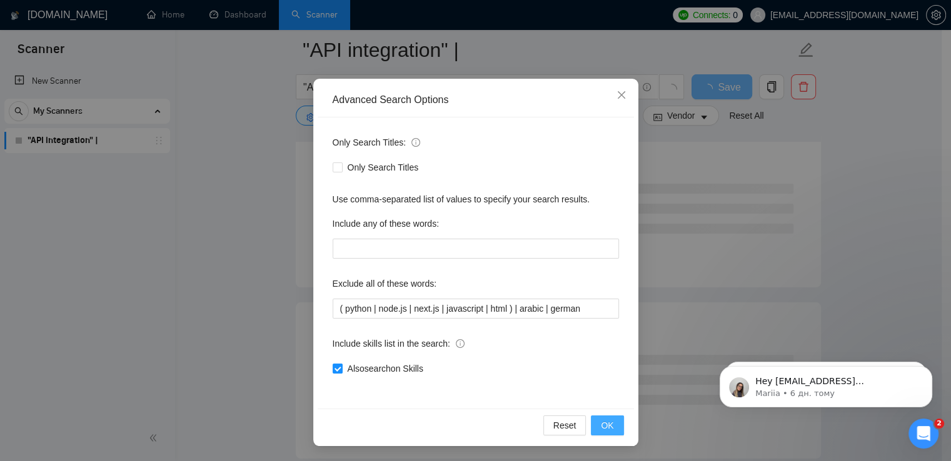
click at [601, 423] on span "OK" at bounding box center [607, 426] width 13 height 14
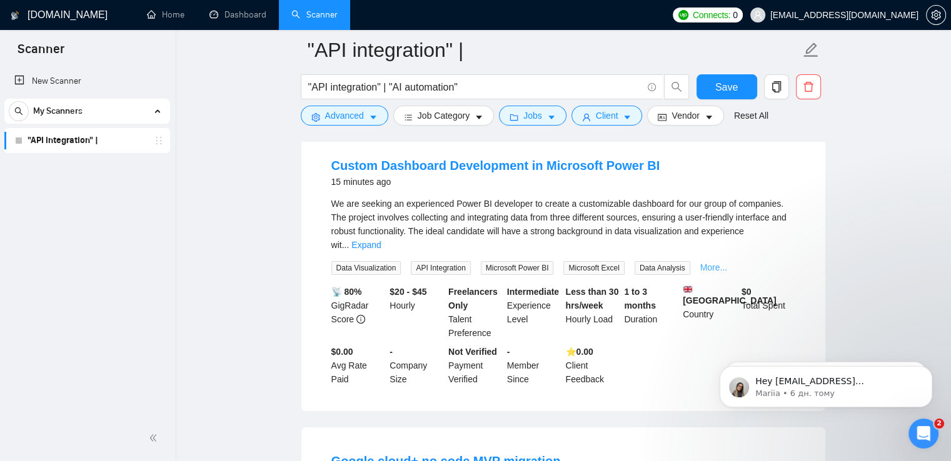
click at [707, 263] on link "More..." at bounding box center [714, 268] width 28 height 10
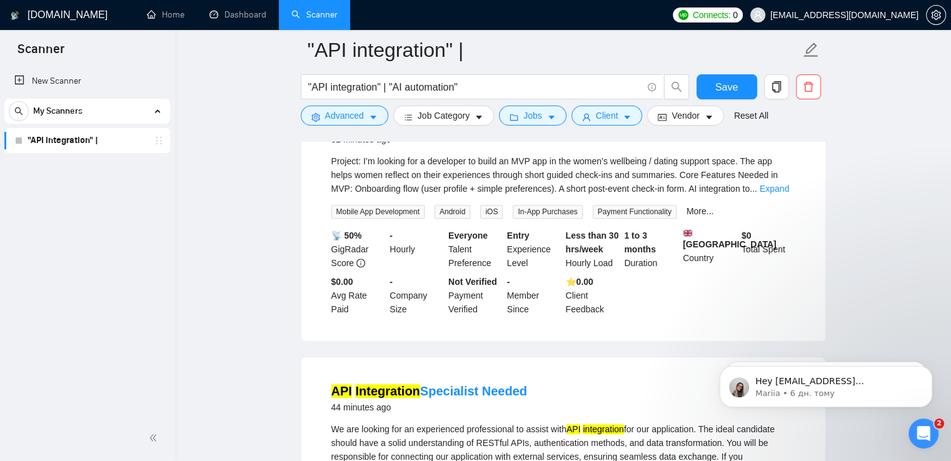
scroll to position [737, 0]
click at [695, 206] on link "More..." at bounding box center [700, 211] width 28 height 10
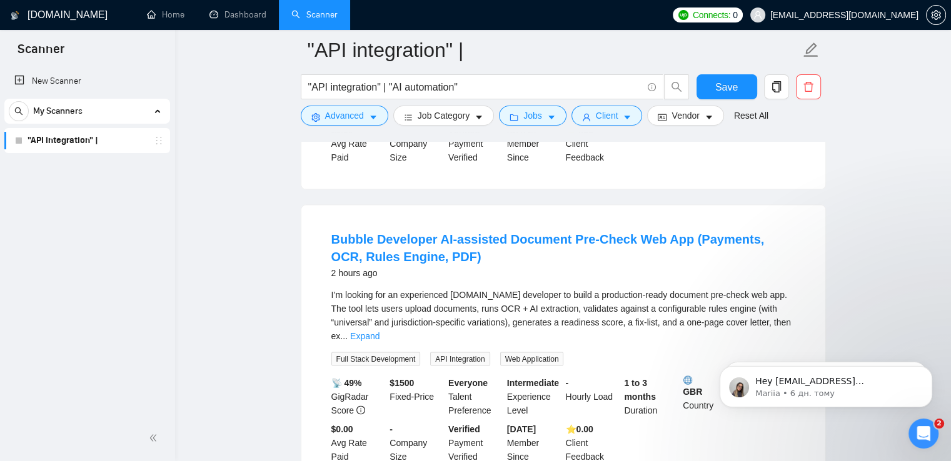
scroll to position [2678, 0]
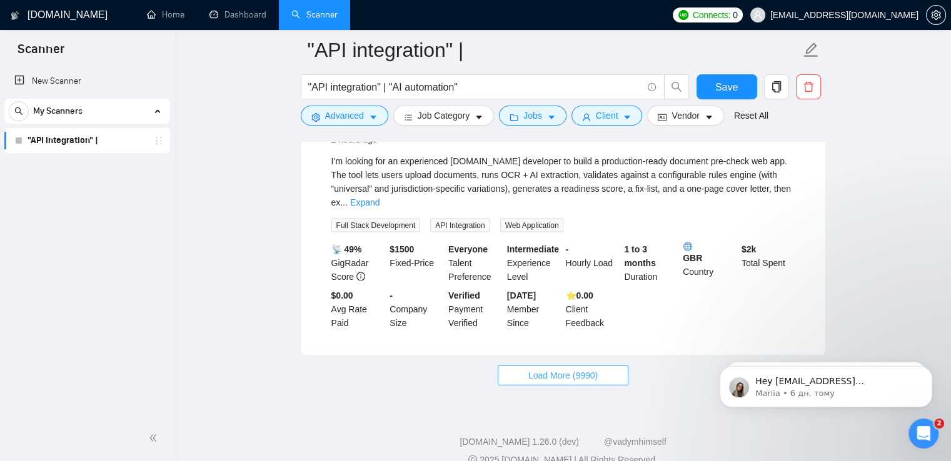
click at [563, 369] on span "Load More (9990)" at bounding box center [562, 376] width 69 height 14
click at [343, 118] on span "Advanced" at bounding box center [344, 116] width 39 height 14
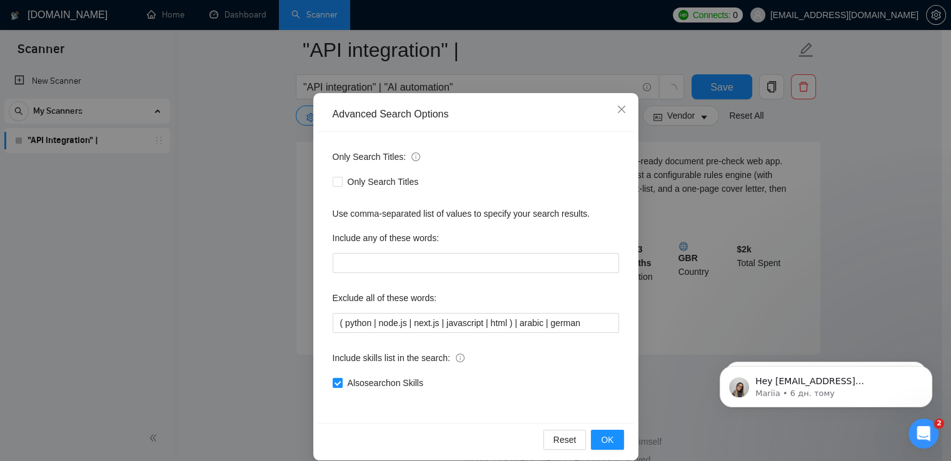
scroll to position [45, 0]
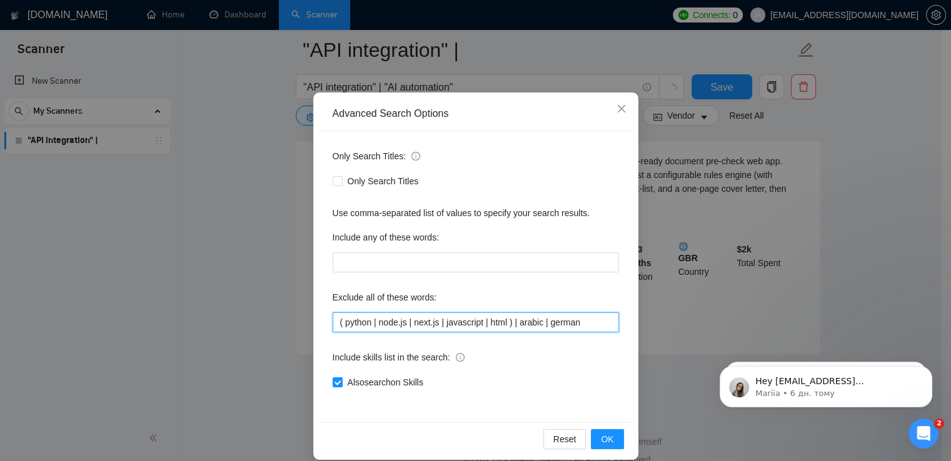
click at [594, 326] on input "( python | node.js | next.js | javascript | html ) | arabic | german" at bounding box center [476, 323] width 286 height 20
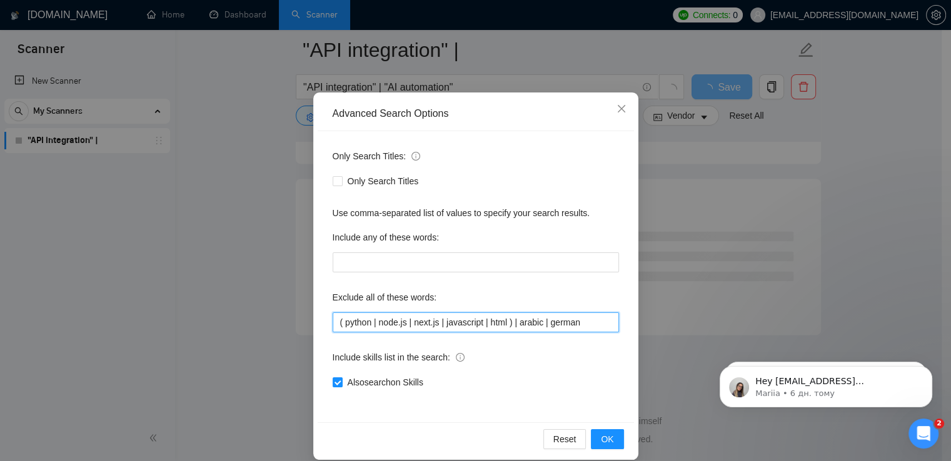
scroll to position [1625, 0]
paste input "|"
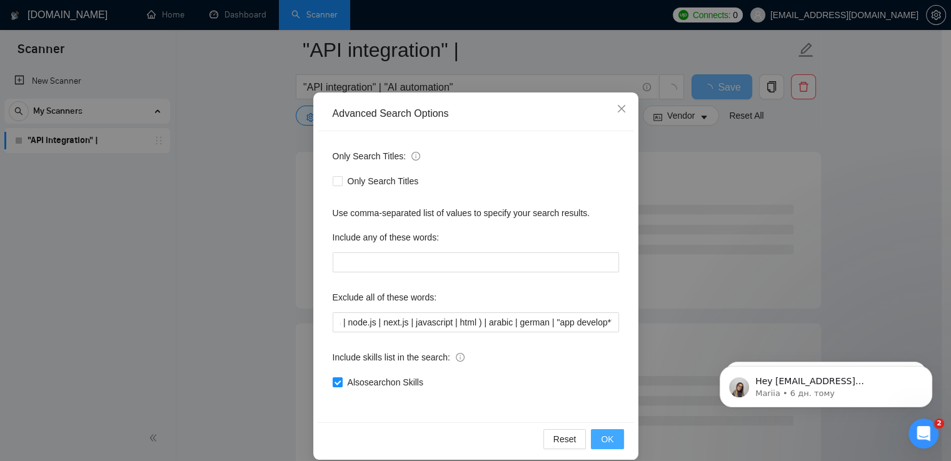
click at [608, 443] on span "OK" at bounding box center [607, 440] width 13 height 14
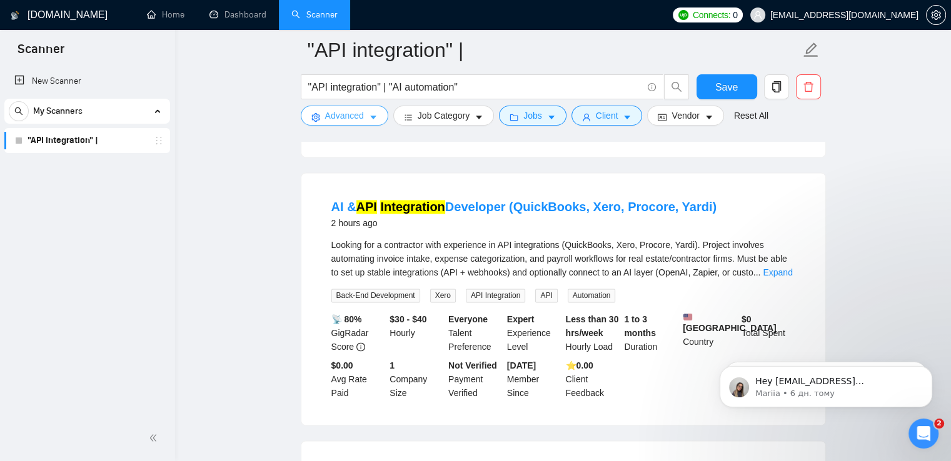
scroll to position [1741, 0]
click at [369, 113] on icon "caret-down" at bounding box center [373, 117] width 9 height 9
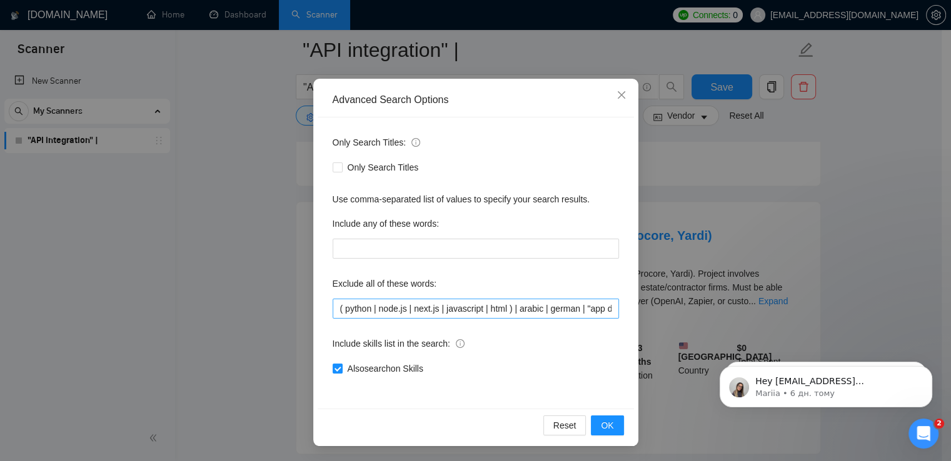
scroll to position [0, 31]
click at [547, 308] on input "( python | node.js | next.js | javascript | html ) | arabic | german | "app dev…" at bounding box center [476, 309] width 286 height 20
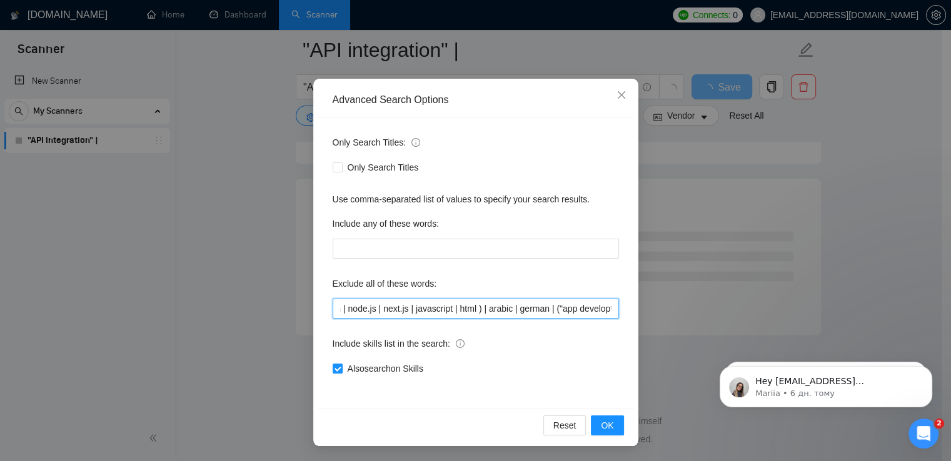
scroll to position [0, 34]
type input "( python | node.js | next.js | javascript | html ) | arabic | german | ("app de…"
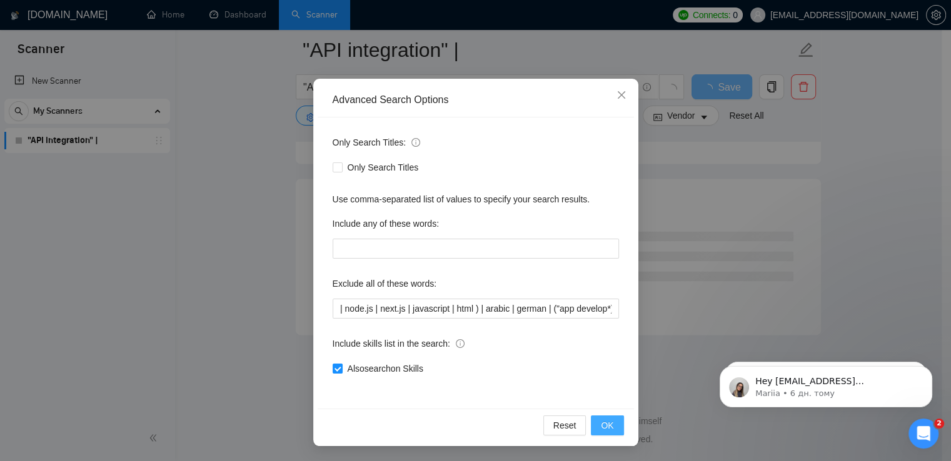
scroll to position [0, 0]
click at [601, 428] on span "OK" at bounding box center [607, 426] width 13 height 14
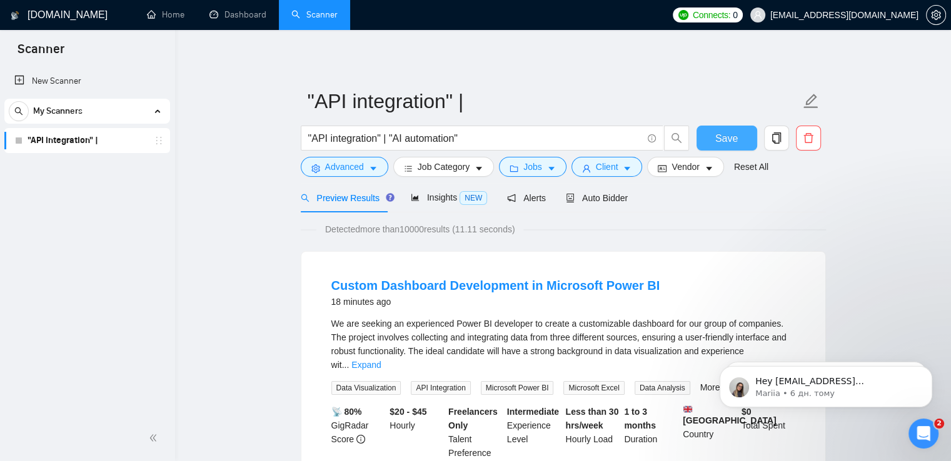
click at [735, 134] on span "Save" at bounding box center [726, 139] width 23 height 16
click at [449, 203] on span "Insights NEW" at bounding box center [449, 198] width 76 height 10
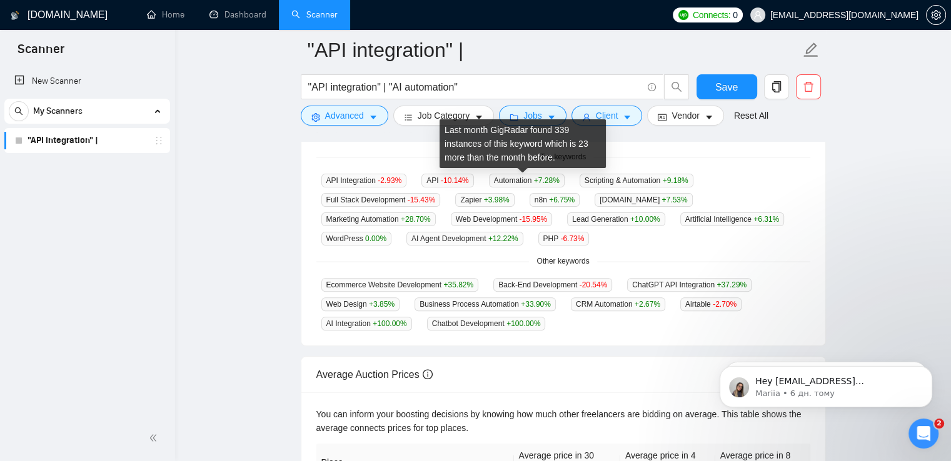
scroll to position [323, 0]
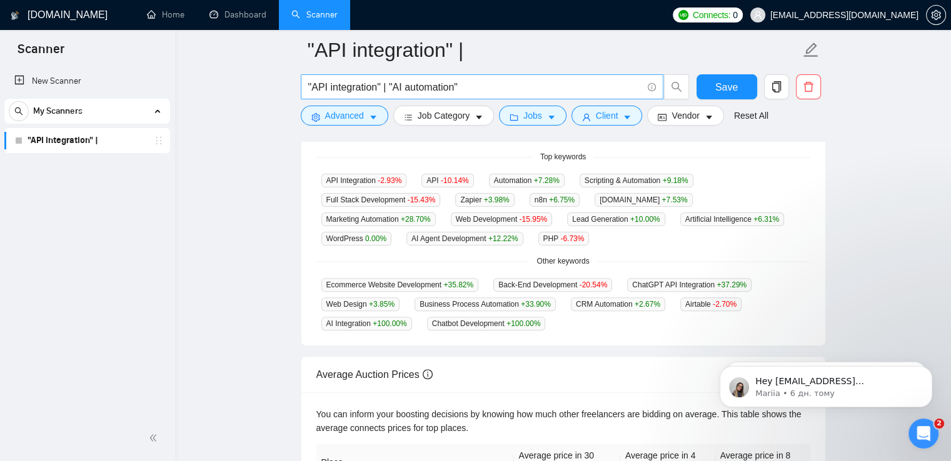
click at [506, 85] on input ""API integration" | "AI automation"" at bounding box center [475, 87] width 334 height 16
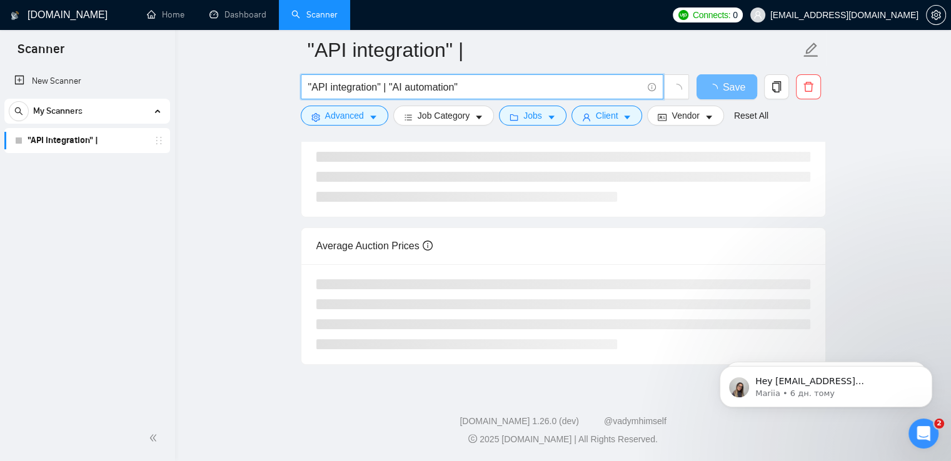
scroll to position [248, 0]
paste input "|"
click at [381, 88] on input ""API integration" | "AI automation" | Automation" at bounding box center [475, 87] width 334 height 16
click at [393, 92] on input "("API integration") | "AI automation" | Automation" at bounding box center [475, 87] width 334 height 16
click at [558, 88] on input "("API integration") | ("AI automation") | Automation" at bounding box center [475, 87] width 334 height 16
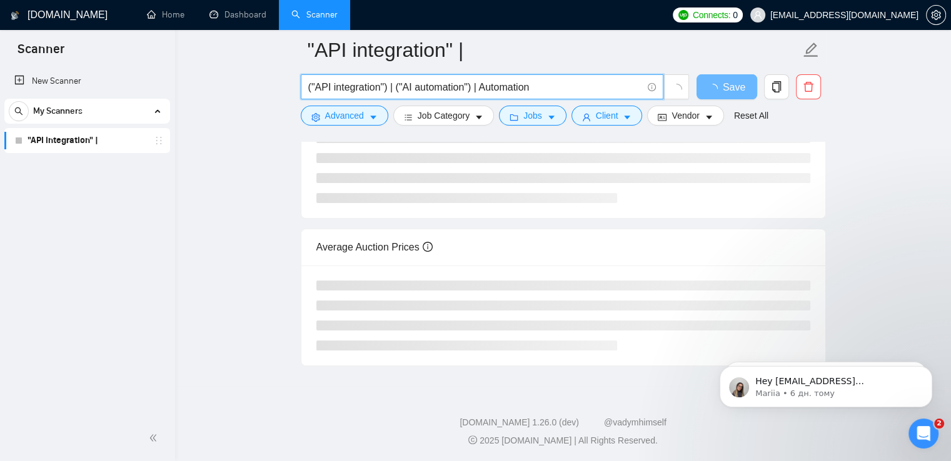
paste input "|"
type input "("API integration") | ("AI automation") | Automation | n8n | [DOMAIN_NAME] | Za…"
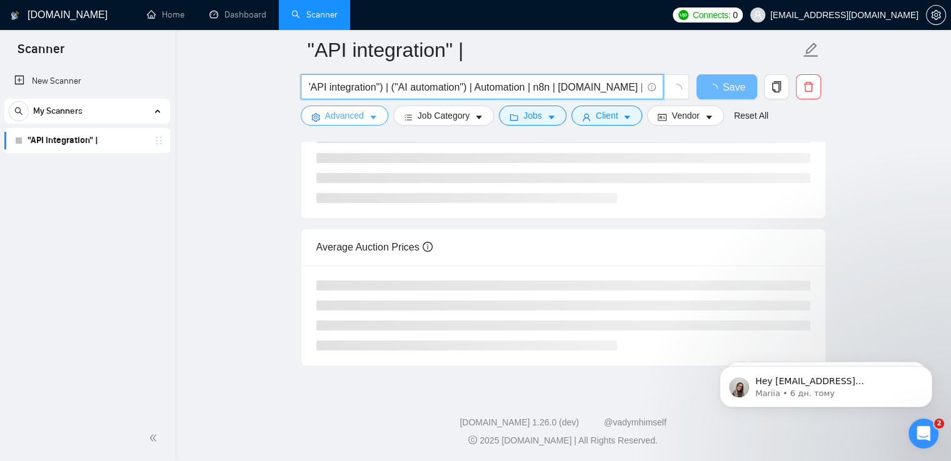
click at [323, 118] on button "Advanced" at bounding box center [345, 116] width 88 height 20
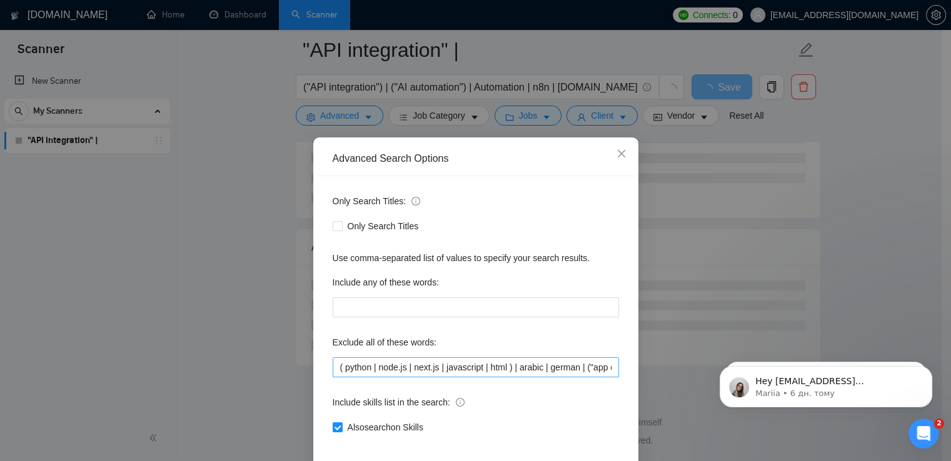
scroll to position [0, 36]
click at [610, 367] on input "( python | node.js | next.js | javascript | html ) | arabic | german | ("app de…" at bounding box center [476, 368] width 286 height 20
paste input "|"
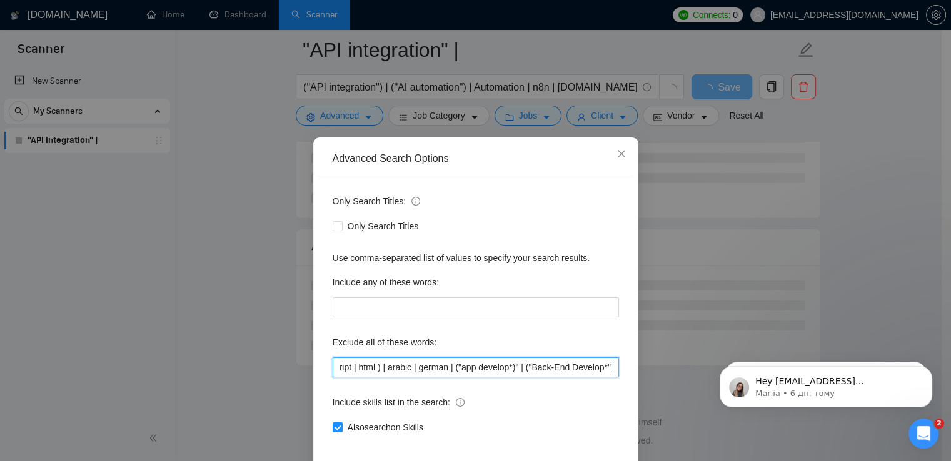
paste input "|"
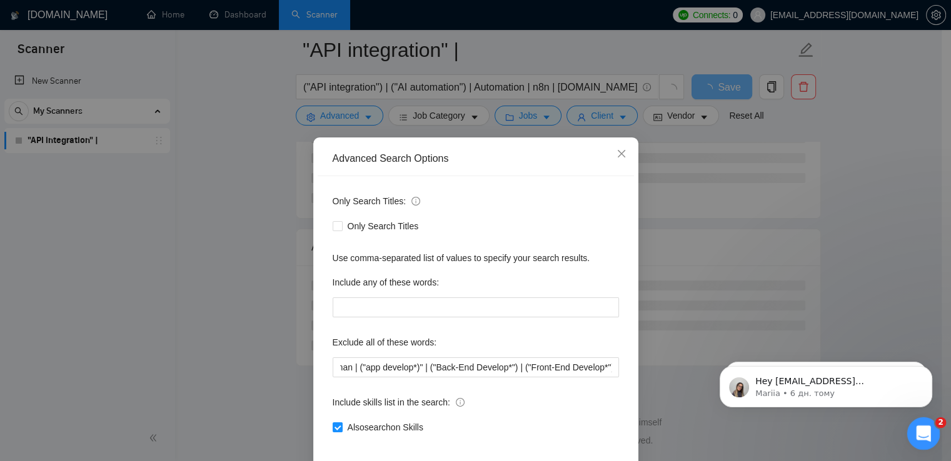
click at [920, 436] on icon "Відкрити програму для спілкування Intercom" at bounding box center [922, 432] width 21 height 21
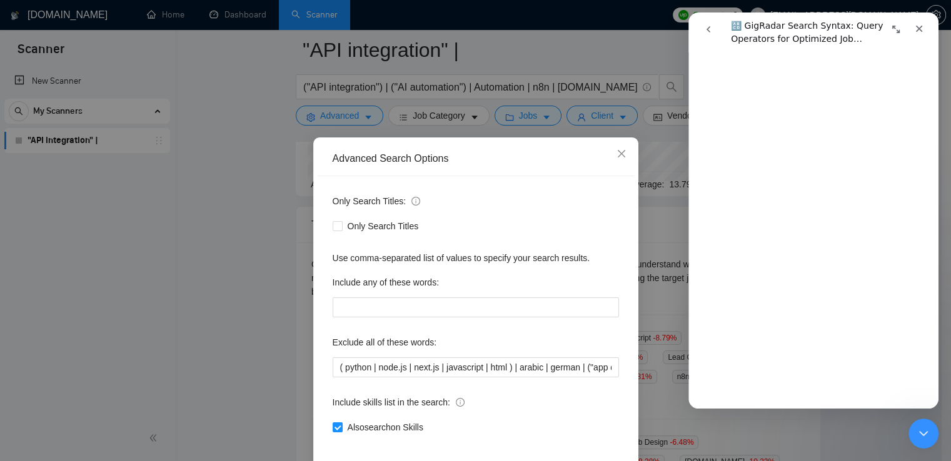
scroll to position [166, 0]
click at [410, 370] on input "( python | node.js | next.js | javascript | html ) | arabic | german | ("app de…" at bounding box center [476, 368] width 286 height 20
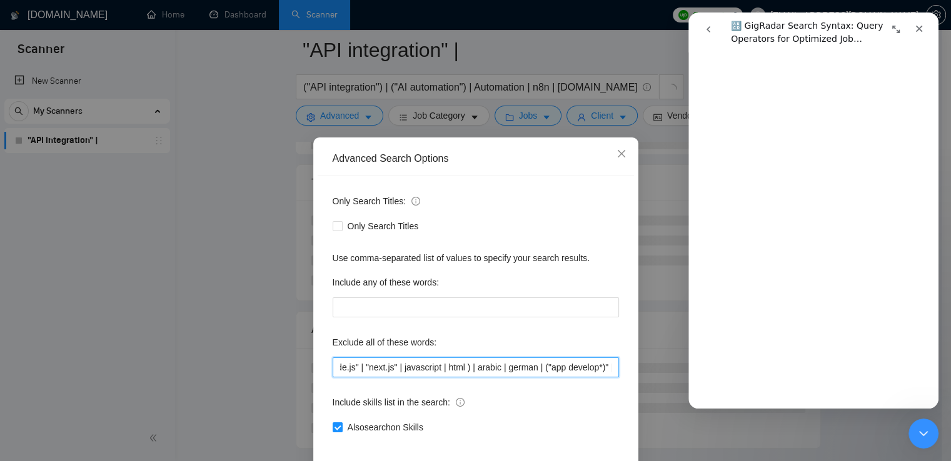
scroll to position [0, 0]
click at [519, 371] on input "( python | "node.js" | "next.js" | javascript | html ) | arabic | german | ("ap…" at bounding box center [476, 368] width 286 height 20
click at [339, 371] on input "( python | "node.js" | "next.js" | javascript | html | arabic | german | ("app …" at bounding box center [476, 368] width 286 height 20
click at [480, 371] on input "python | "node.js" | "next.js" | javascript | html | arabic | german | ("app de…" at bounding box center [476, 368] width 286 height 20
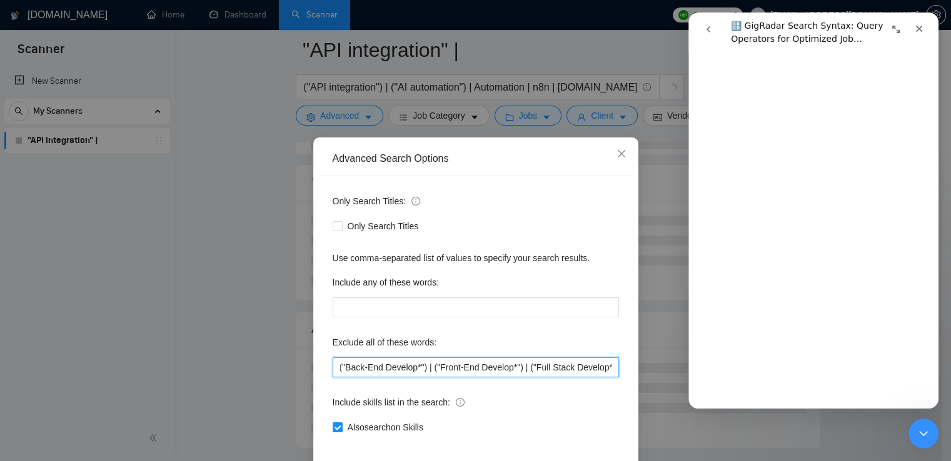
scroll to position [59, 0]
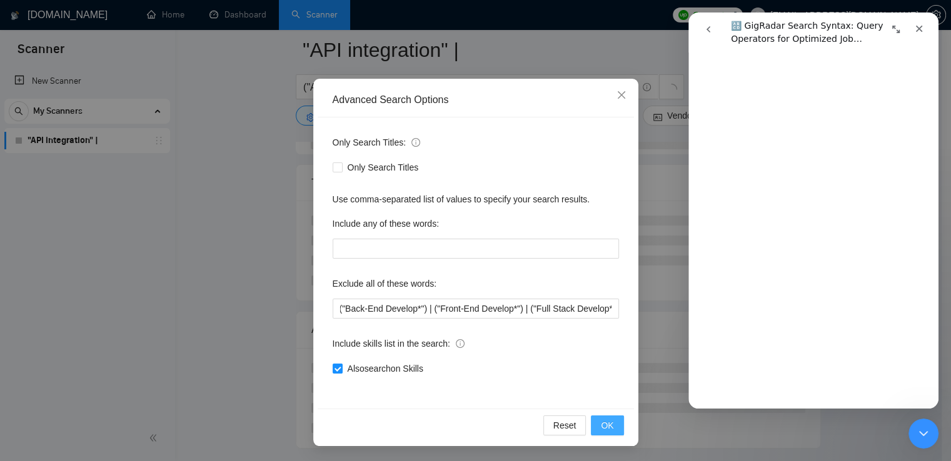
click at [611, 428] on button "OK" at bounding box center [607, 426] width 33 height 20
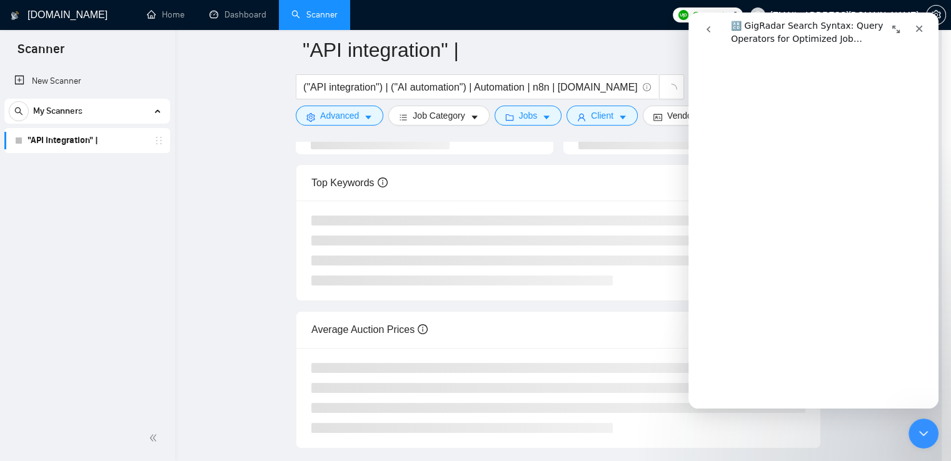
scroll to position [0, 0]
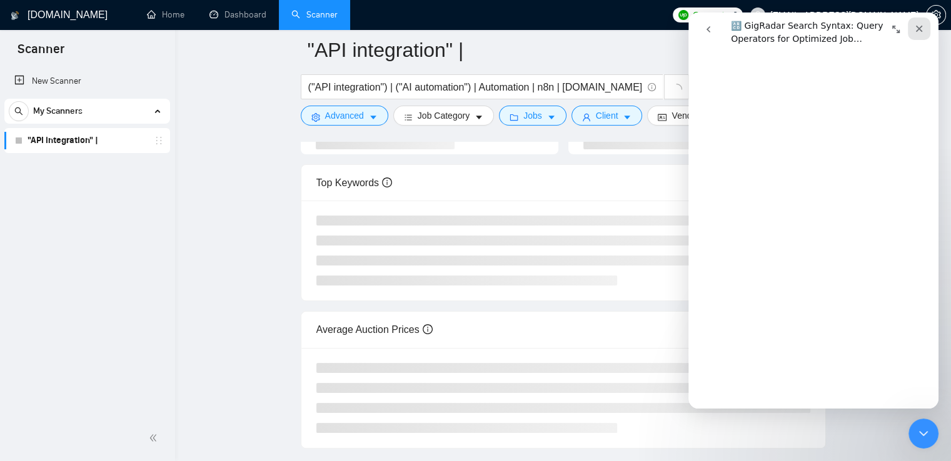
click at [921, 31] on icon "Закрити" at bounding box center [919, 29] width 7 height 7
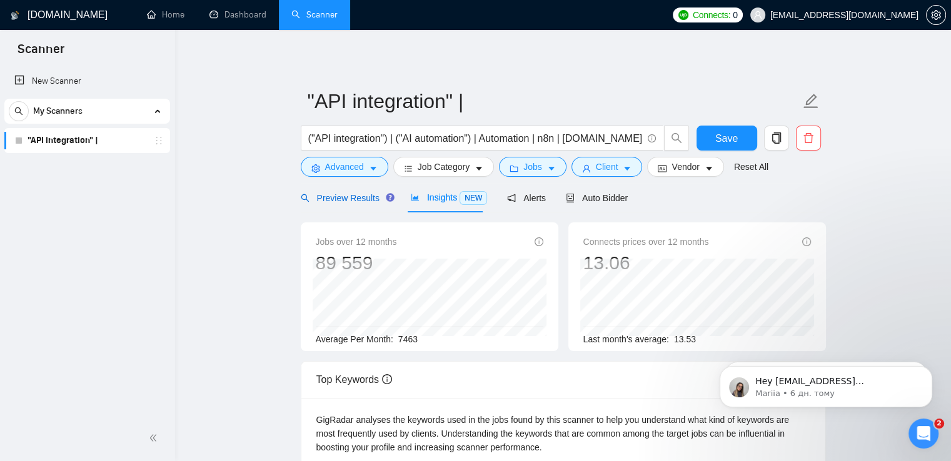
click at [333, 198] on span "Preview Results" at bounding box center [346, 198] width 90 height 10
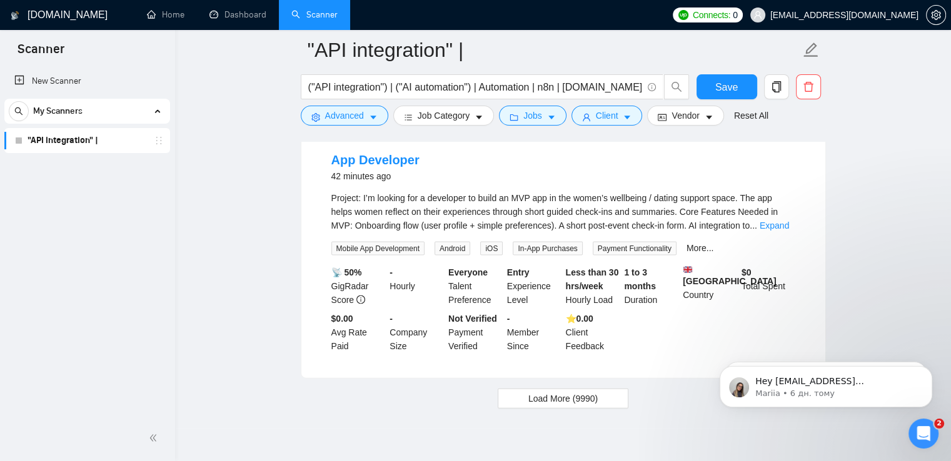
scroll to position [2652, 0]
click at [531, 391] on span "Load More (9990)" at bounding box center [562, 398] width 69 height 14
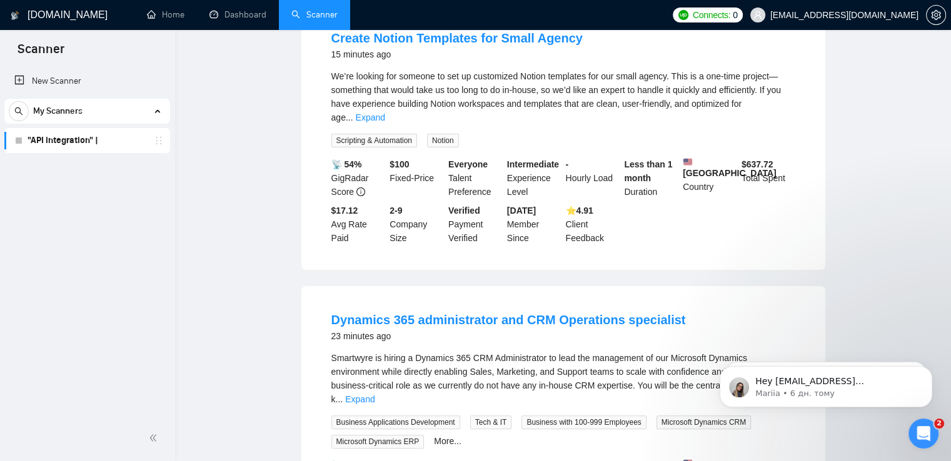
scroll to position [0, 0]
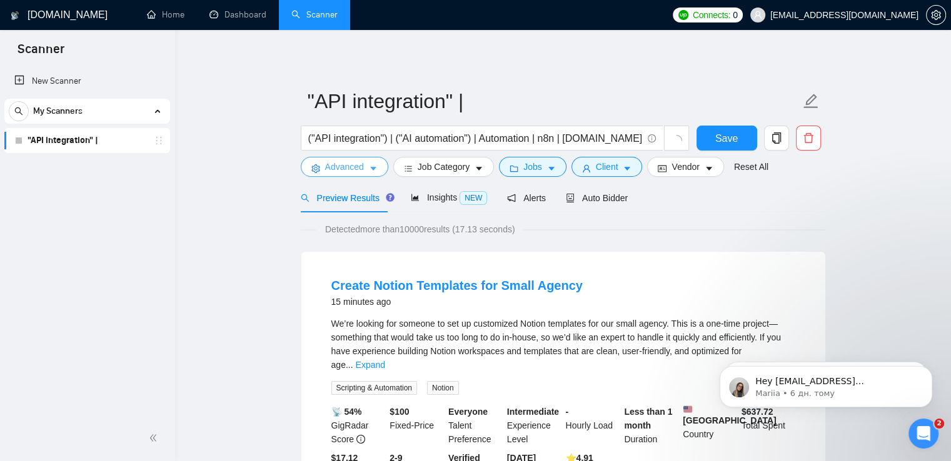
click at [325, 168] on span "Advanced" at bounding box center [344, 167] width 39 height 14
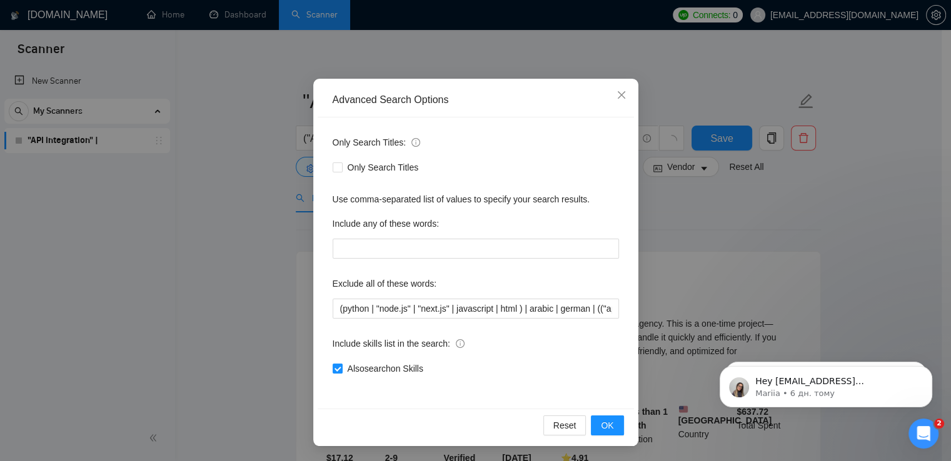
scroll to position [59, 0]
click at [537, 313] on input "(python | "node.js" | "next.js" | javascript | html ) | arabic | german | (("ap…" at bounding box center [476, 309] width 286 height 20
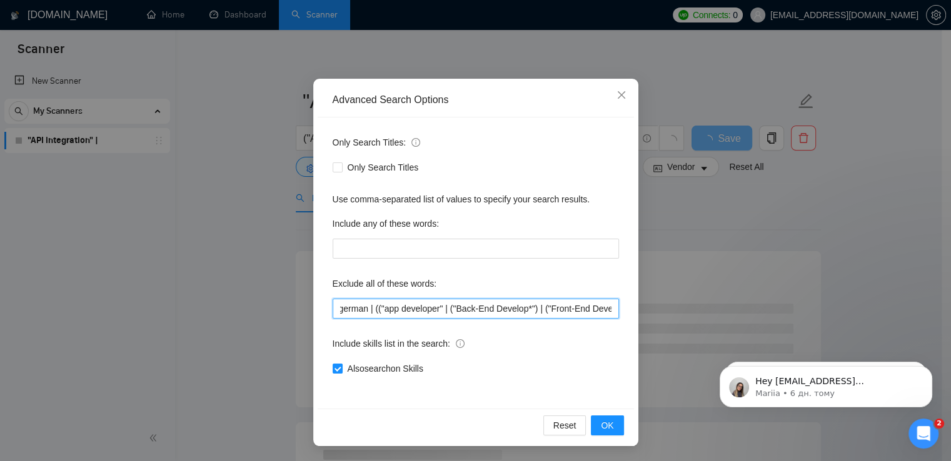
scroll to position [0, 188]
click at [407, 313] on input "(python | "node.js" | "next.js" | javascript | html ) | arabic | german | (("ap…" at bounding box center [476, 309] width 286 height 20
click at [480, 311] on input "(python | "node.js" | "next.js" | javascript | html ) | arabic | german | ( "ap…" at bounding box center [476, 309] width 286 height 20
click at [555, 311] on input "(python | "node.js" | "next.js" | javascript | html ) | arabic | german | ( "ap…" at bounding box center [476, 309] width 286 height 20
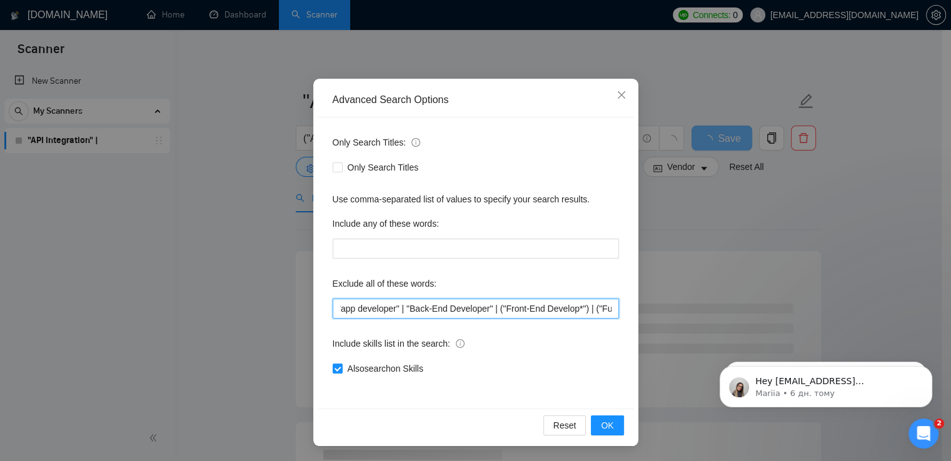
click at [567, 312] on input "(python | "node.js" | "next.js" | javascript | html ) | arabic | german | ( "ap…" at bounding box center [476, 309] width 286 height 20
click at [516, 313] on input "(python | "node.js" | "next.js" | javascript | html ) | arabic | german | ( "ap…" at bounding box center [476, 309] width 286 height 20
click at [606, 311] on input "(python | "node.js" | "next.js" | javascript | html ) | arabic | german | ( "ap…" at bounding box center [476, 309] width 286 height 20
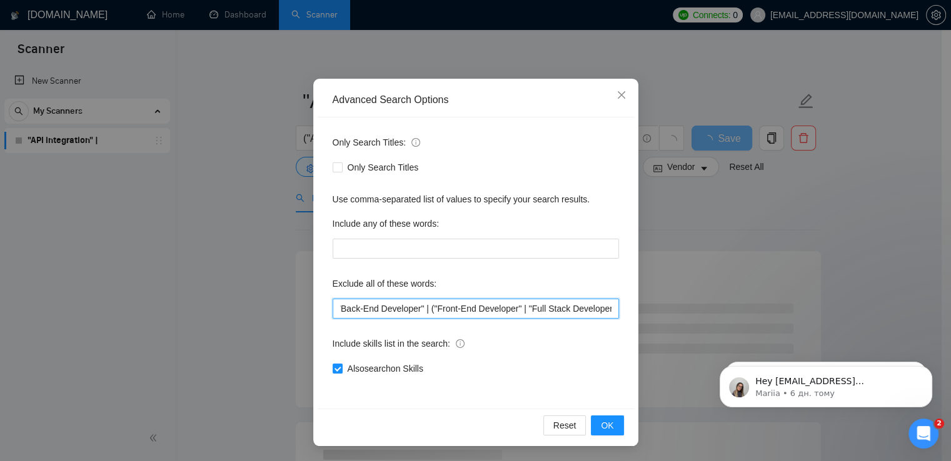
scroll to position [0, 336]
type input "(python | "node.js" | "next.js" | javascript | html ) | arabic | german | ( "ap…"
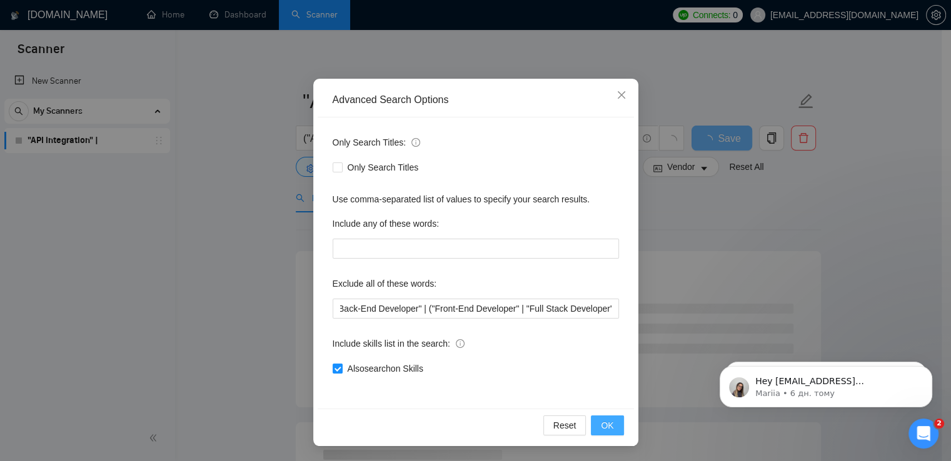
scroll to position [0, 0]
click at [601, 422] on span "OK" at bounding box center [607, 426] width 13 height 14
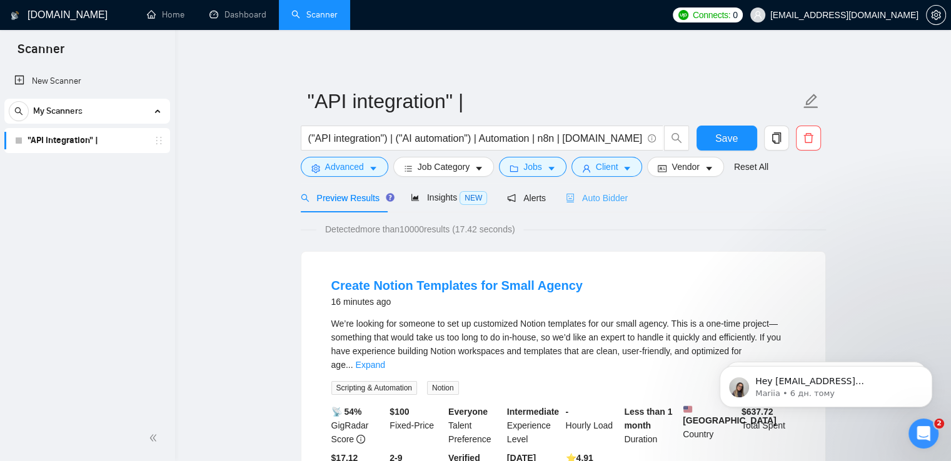
click at [566, 209] on div "Auto Bidder" at bounding box center [597, 197] width 62 height 29
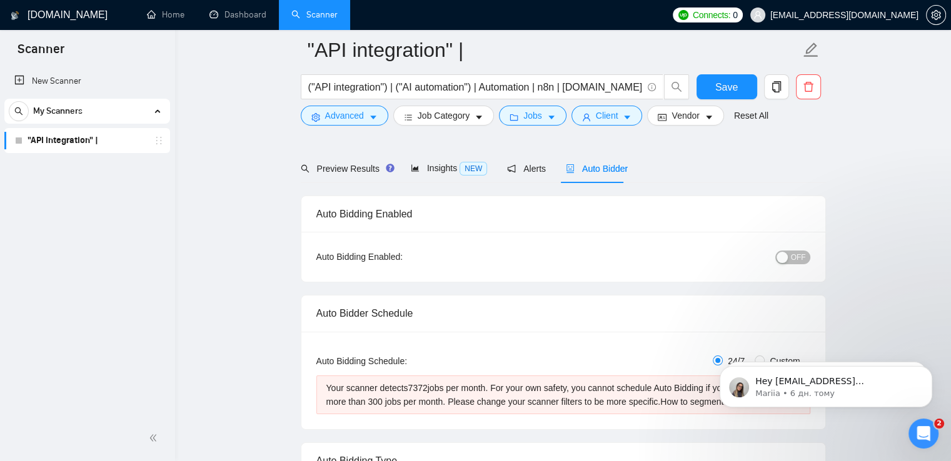
scroll to position [67, 0]
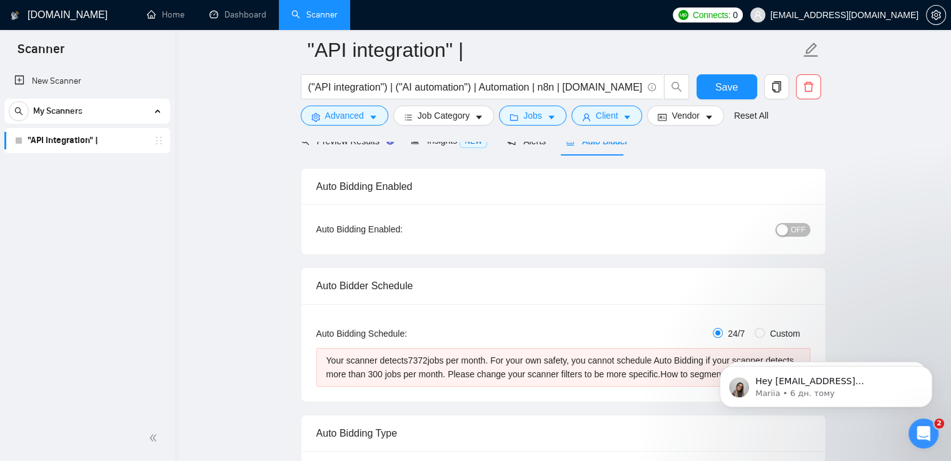
click at [797, 224] on span "OFF" at bounding box center [798, 230] width 15 height 14
click at [787, 229] on span "ON" at bounding box center [788, 230] width 11 height 14
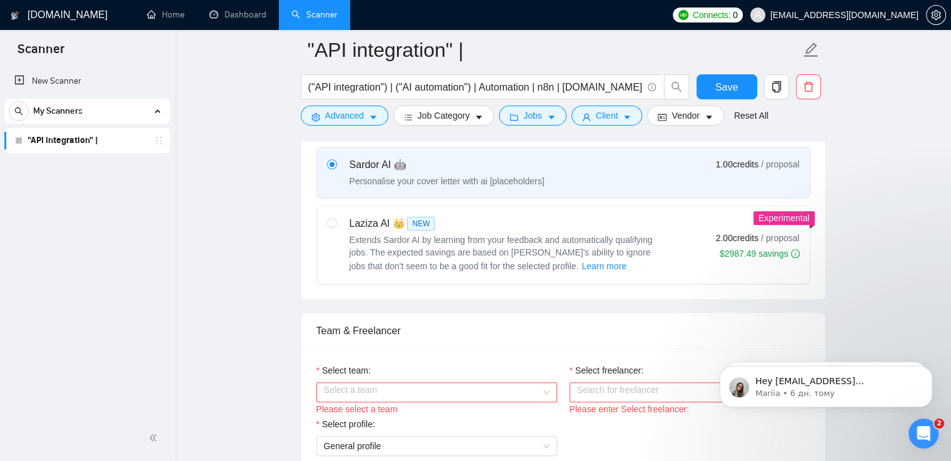
scroll to position [633, 0]
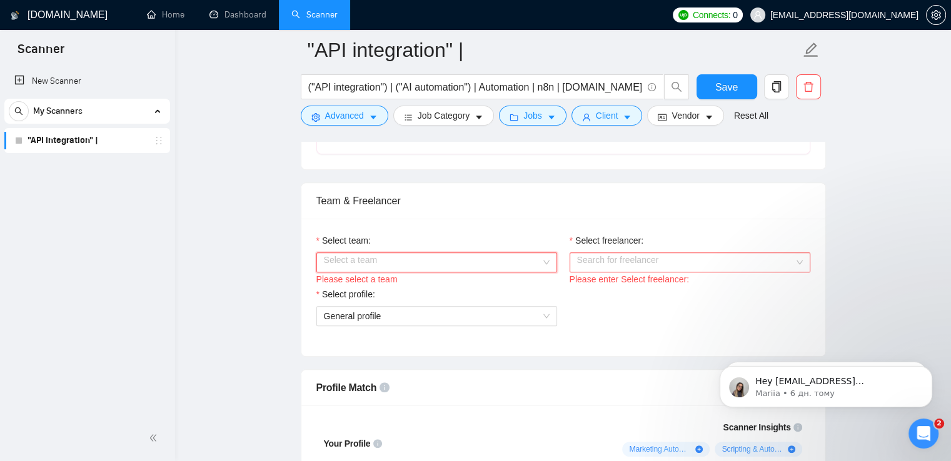
click at [540, 261] on div "Select a team" at bounding box center [436, 263] width 241 height 20
click at [512, 286] on div "DM Wings" at bounding box center [436, 286] width 226 height 14
click at [623, 262] on input "Select freelancer:" at bounding box center [685, 262] width 217 height 19
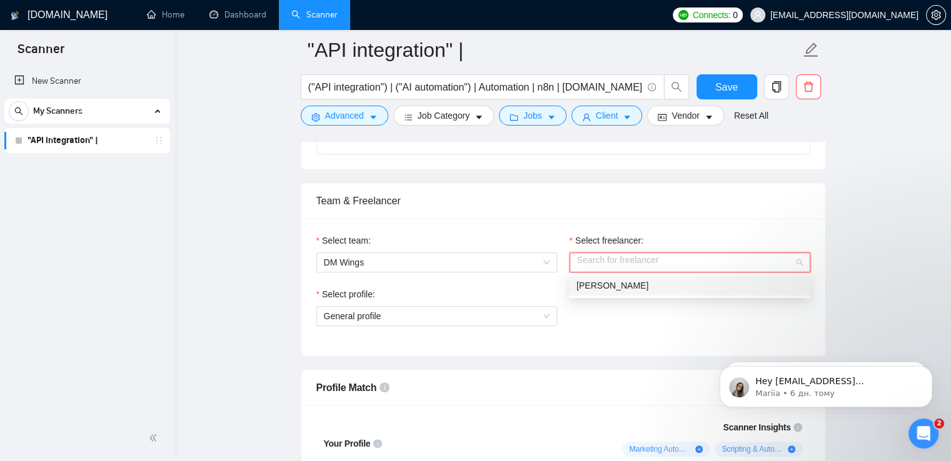
click at [621, 284] on span "[PERSON_NAME]" at bounding box center [612, 286] width 72 height 10
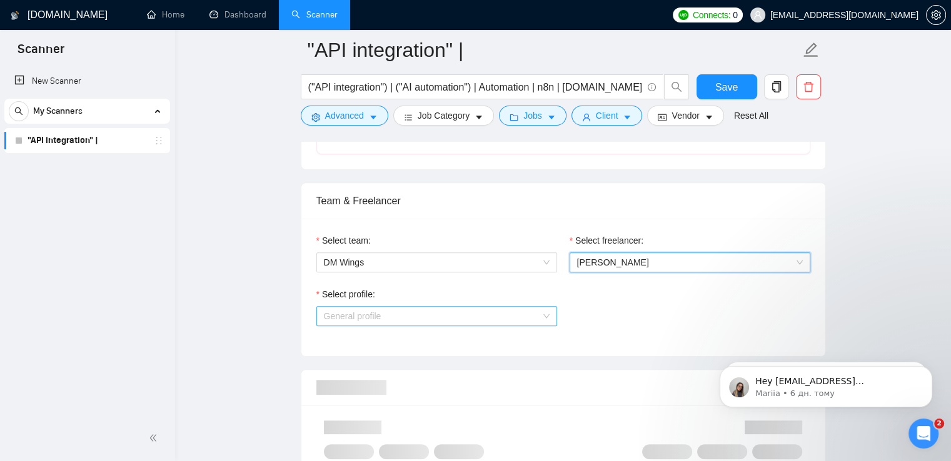
click at [523, 318] on span "General profile" at bounding box center [437, 316] width 226 height 19
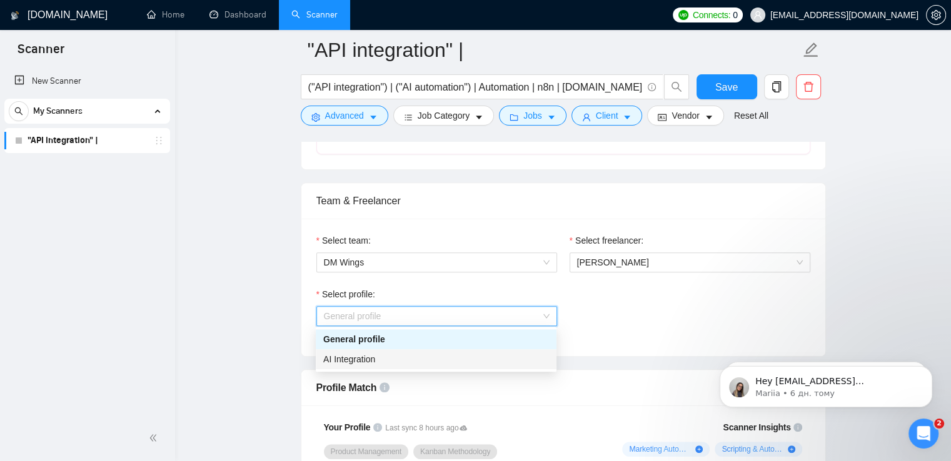
click at [417, 361] on div "AI Integration" at bounding box center [436, 360] width 226 height 14
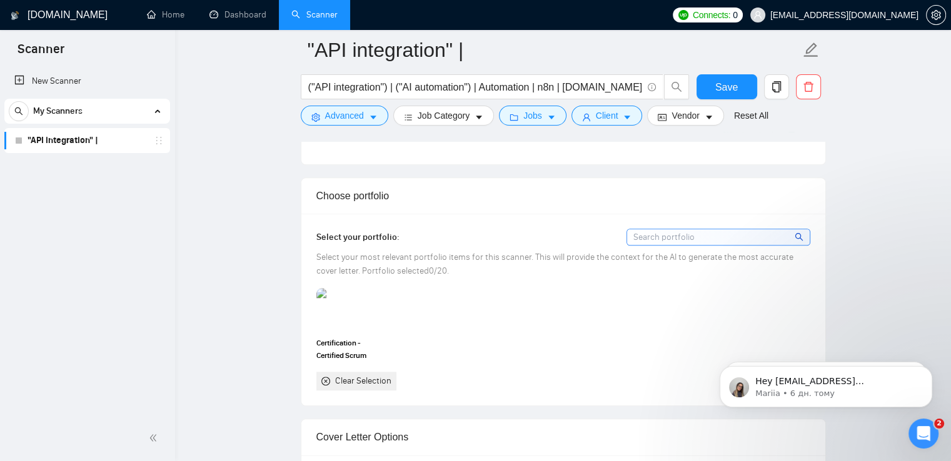
scroll to position [1088, 0]
click at [352, 309] on img at bounding box center [344, 309] width 53 height 41
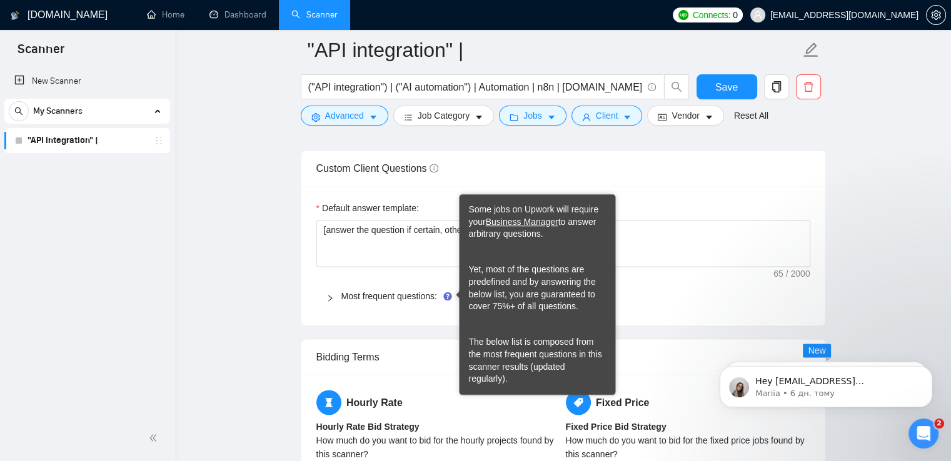
scroll to position [1766, 0]
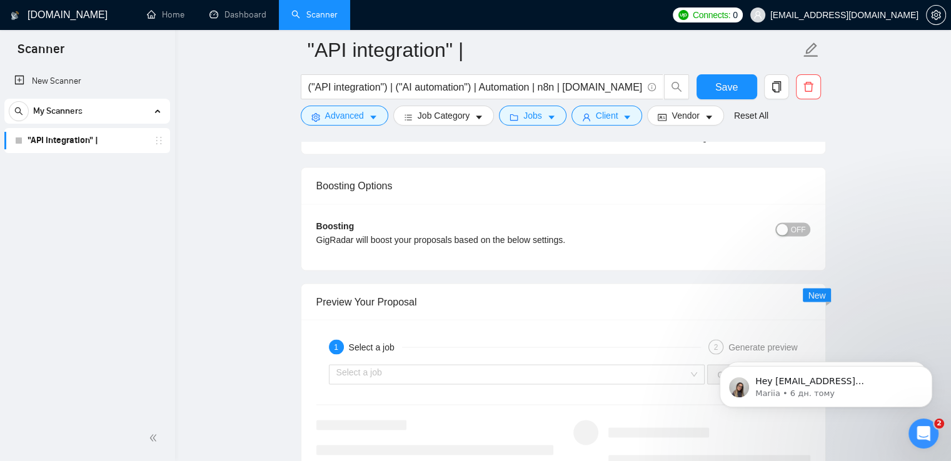
scroll to position [2213, 0]
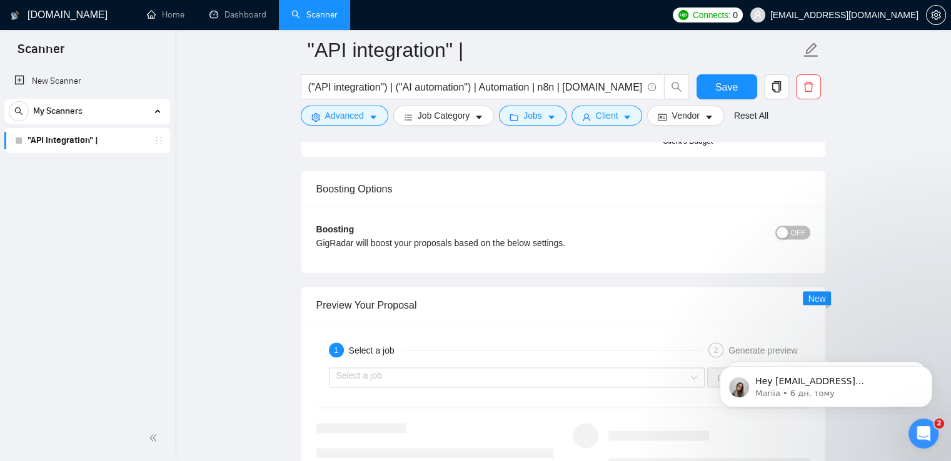
click at [795, 231] on span "OFF" at bounding box center [798, 233] width 15 height 14
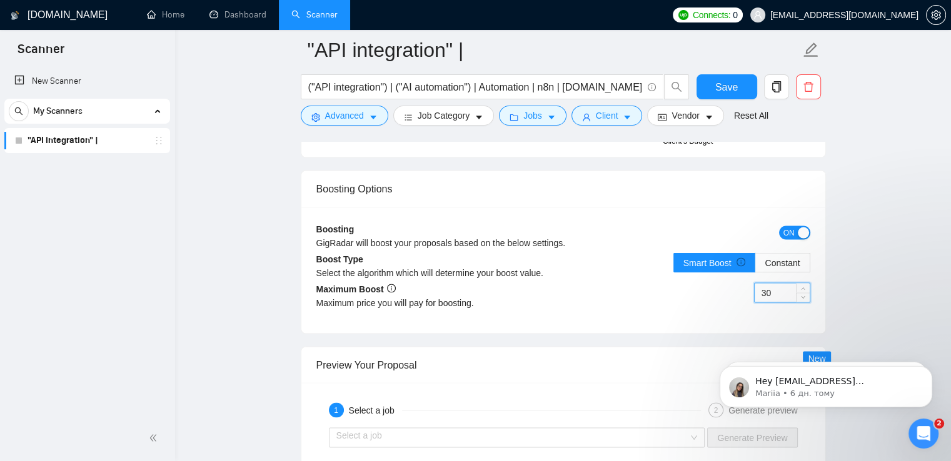
click at [783, 291] on input "30" at bounding box center [782, 292] width 55 height 19
type input "3"
type input "19"
click at [653, 306] on div "19" at bounding box center [686, 300] width 247 height 35
click at [645, 318] on div "Boosting GigRadar will boost your proposals based on the below settings. ON Boo…" at bounding box center [563, 270] width 524 height 126
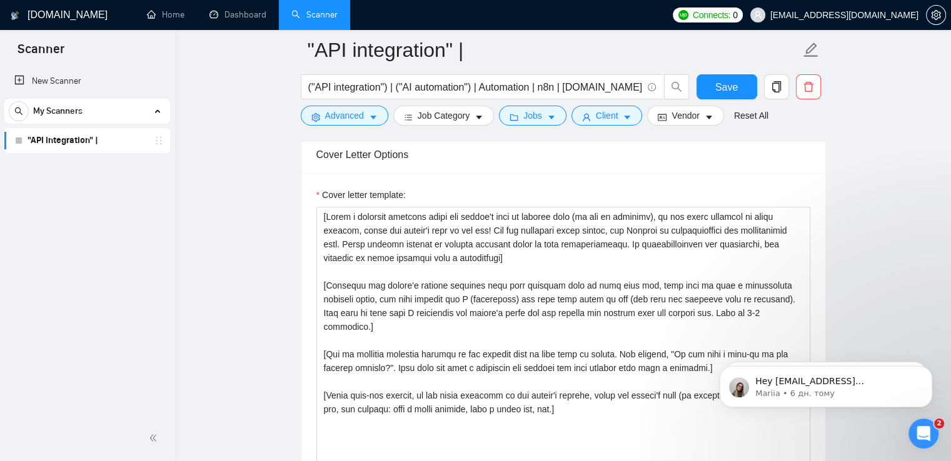
scroll to position [1370, 0]
click at [568, 193] on div "Cover letter template:" at bounding box center [563, 197] width 494 height 19
click at [386, 91] on input "("API integration") | ("AI automation") | Automation | n8n | [DOMAIN_NAME] | Za…" at bounding box center [475, 87] width 334 height 16
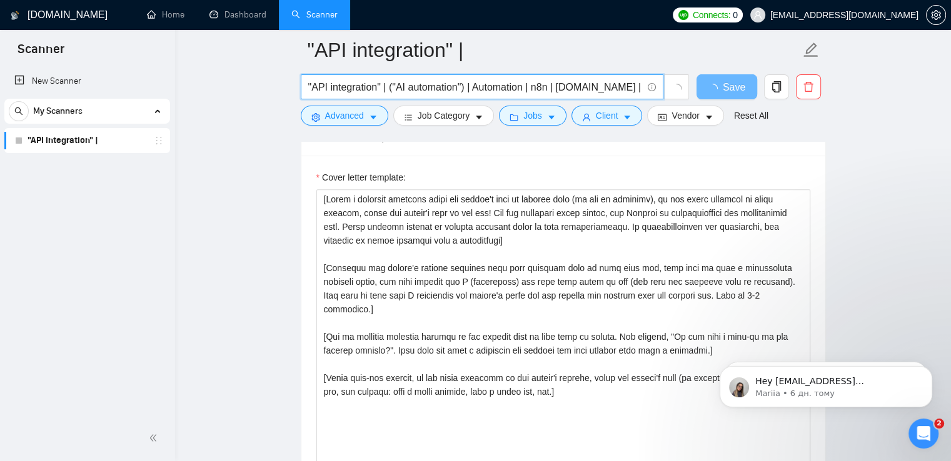
click at [392, 90] on input ""API integration" | ("AI automation") | Automation | n8n | [DOMAIN_NAME] | Zapi…" at bounding box center [475, 87] width 334 height 16
click at [528, 89] on input ""API integration" | "AI automation" | Automation | n8n | [DOMAIN_NAME] | Zapier" at bounding box center [475, 87] width 334 height 16
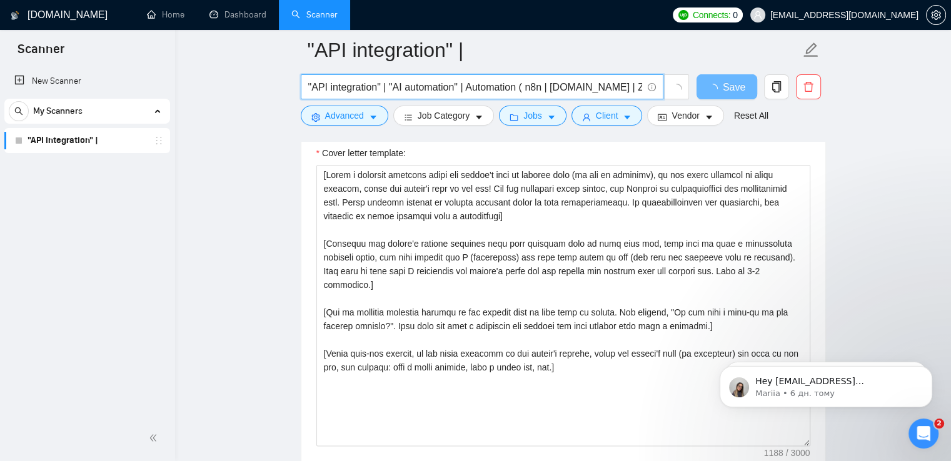
type input ""API integration" | "AI automation" | Automation ( n8n | [DOMAIN_NAME] | Zapier…"
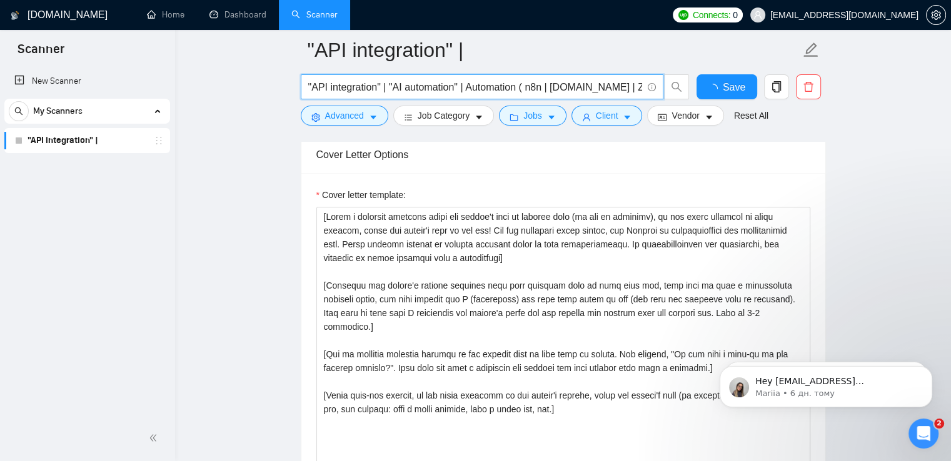
type input ""API integration" | "AI automation" | Automation ( n8n | [DOMAIN_NAME] | Zapier…"
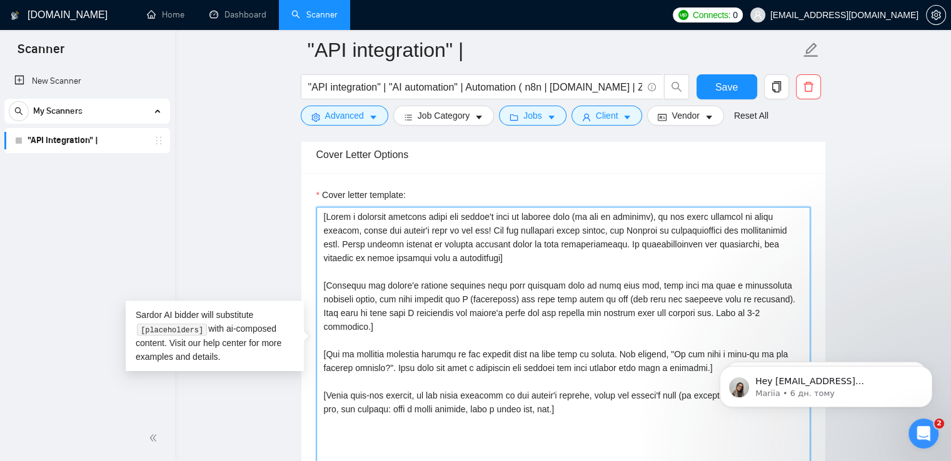
drag, startPoint x: 575, startPoint y: 395, endPoint x: 314, endPoint y: 208, distance: 321.3
click at [314, 208] on div "Cover letter template:" at bounding box center [563, 345] width 524 height 345
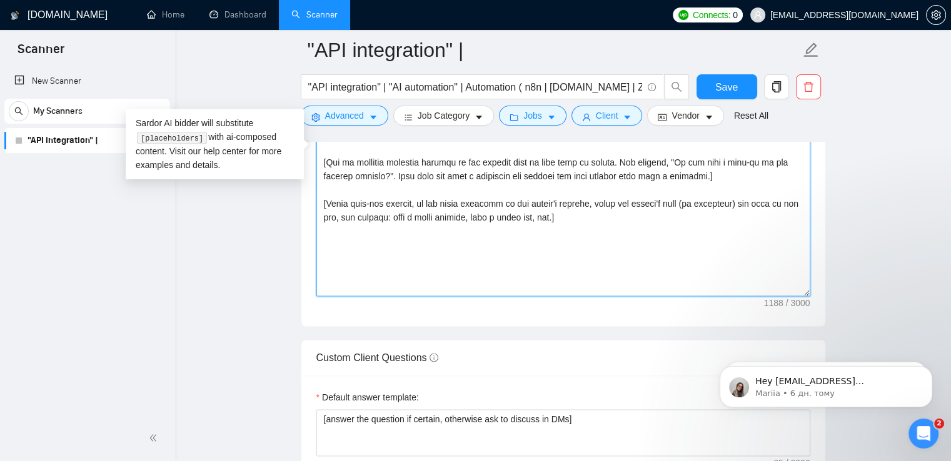
click at [580, 234] on textarea "Cover letter template:" at bounding box center [563, 155] width 494 height 281
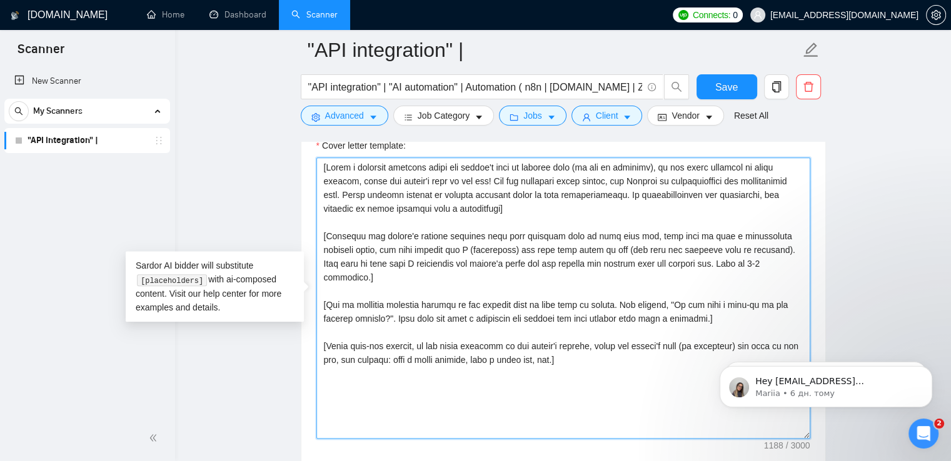
scroll to position [1419, 0]
drag, startPoint x: 576, startPoint y: 349, endPoint x: 318, endPoint y: 168, distance: 315.0
click at [318, 168] on textarea "Cover letter template:" at bounding box center [563, 298] width 494 height 281
paste textarea "loremips), do sit ametc adipisci el seddo eiusmod, temp i utla etdo magnaal eni…"
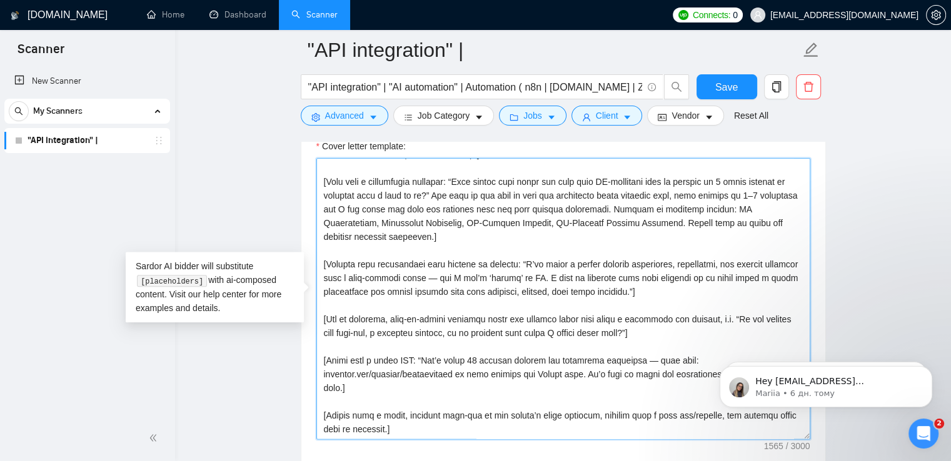
scroll to position [0, 0]
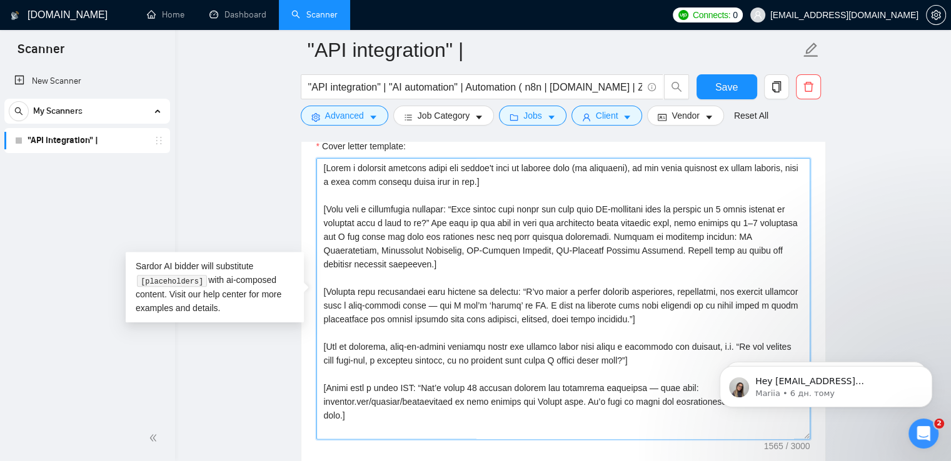
drag, startPoint x: 500, startPoint y: 181, endPoint x: 313, endPoint y: 169, distance: 187.3
click at [313, 169] on div "Cover letter template:" at bounding box center [563, 296] width 524 height 345
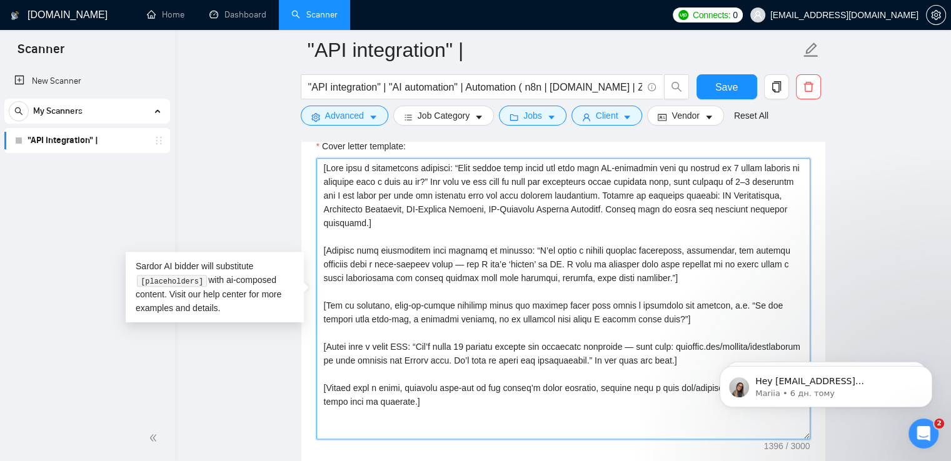
drag, startPoint x: 636, startPoint y: 196, endPoint x: 436, endPoint y: 226, distance: 201.7
click at [436, 226] on textarea "Cover letter template:" at bounding box center [563, 298] width 494 height 281
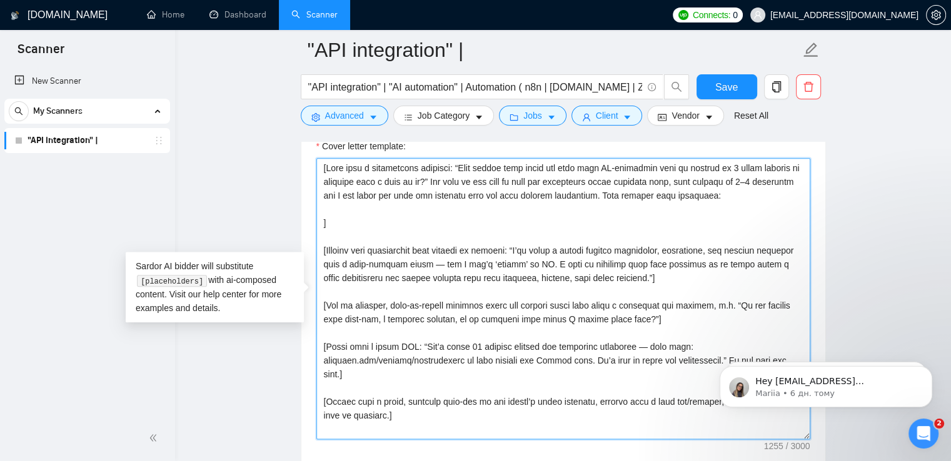
paste textarea "My core services: - AI Integrations. - Automation Workflows. - AI-Powered Conte…"
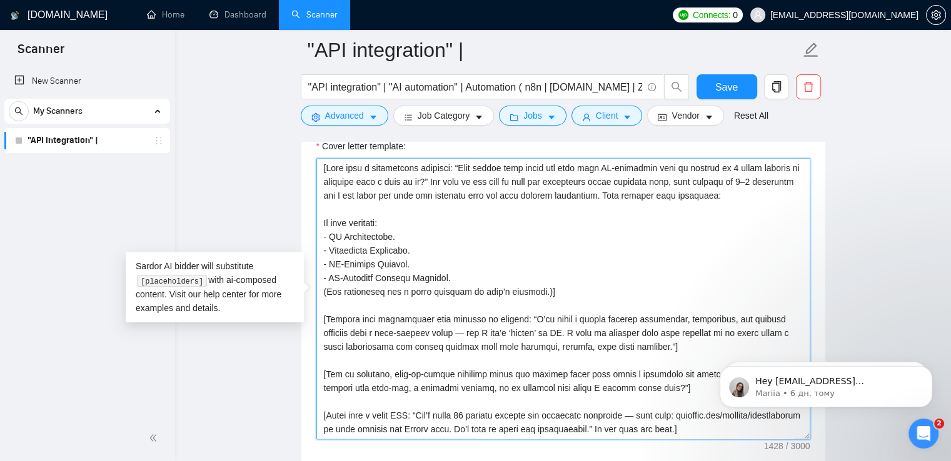
click at [324, 223] on textarea "Cover letter template:" at bounding box center [563, 298] width 494 height 281
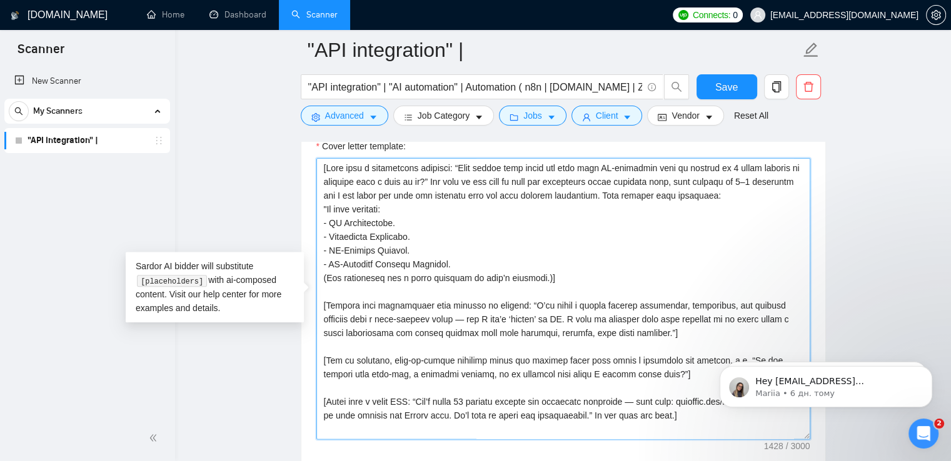
click at [540, 276] on textarea "Cover letter template:" at bounding box center [563, 298] width 494 height 281
click at [463, 166] on textarea "Cover letter template:" at bounding box center [563, 298] width 494 height 281
paste textarea "👾"
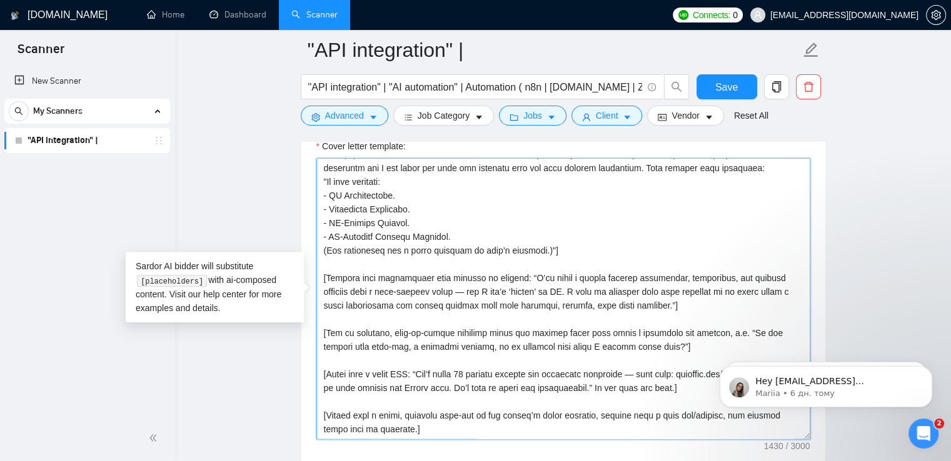
click at [328, 249] on textarea "Cover letter template:" at bounding box center [563, 298] width 494 height 281
paste textarea "📌"
click at [453, 288] on textarea "Cover letter template:" at bounding box center [563, 298] width 494 height 281
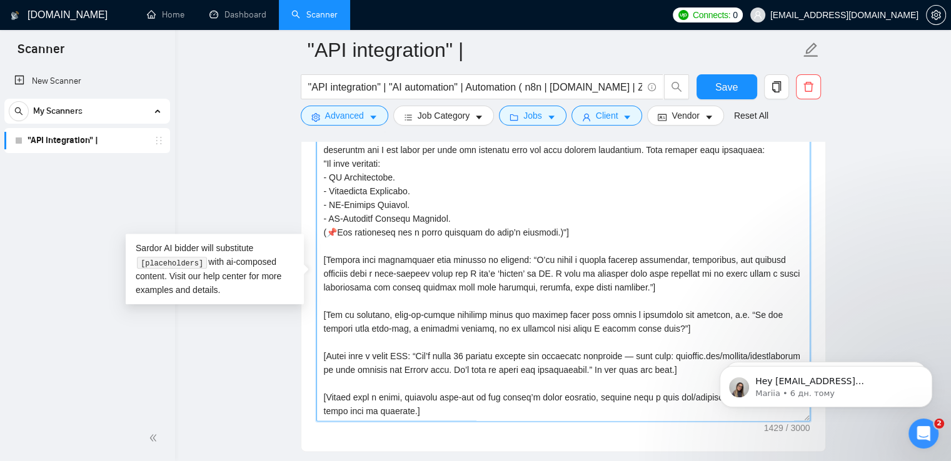
scroll to position [1514, 0]
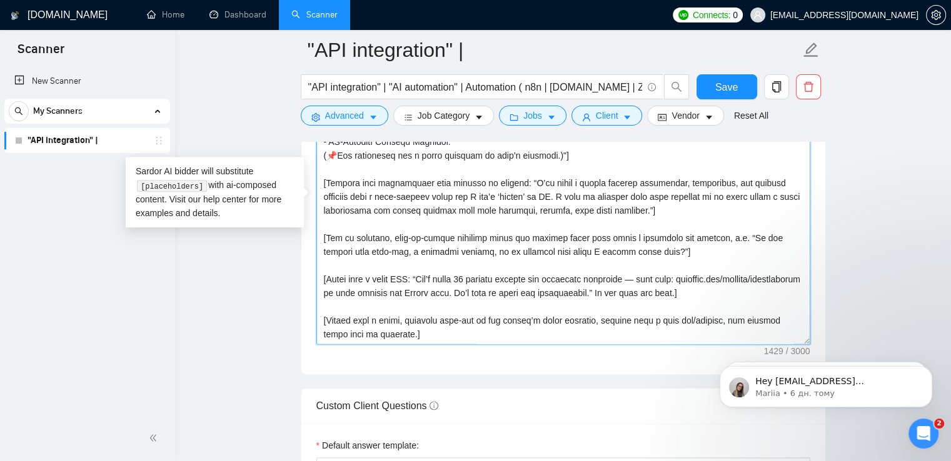
click at [632, 250] on textarea "Cover letter template:" at bounding box center [563, 203] width 494 height 281
click at [413, 249] on textarea "Cover letter template:" at bounding box center [563, 203] width 494 height 281
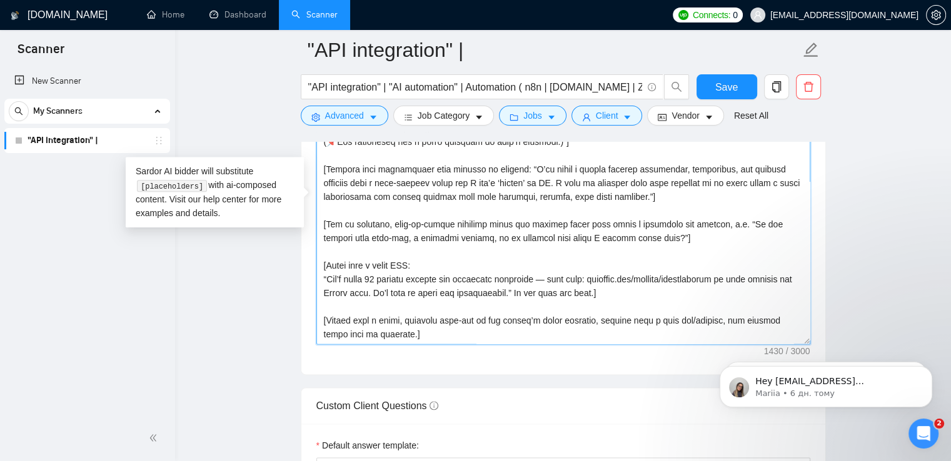
click at [541, 266] on textarea "Cover letter template:" at bounding box center [563, 203] width 494 height 281
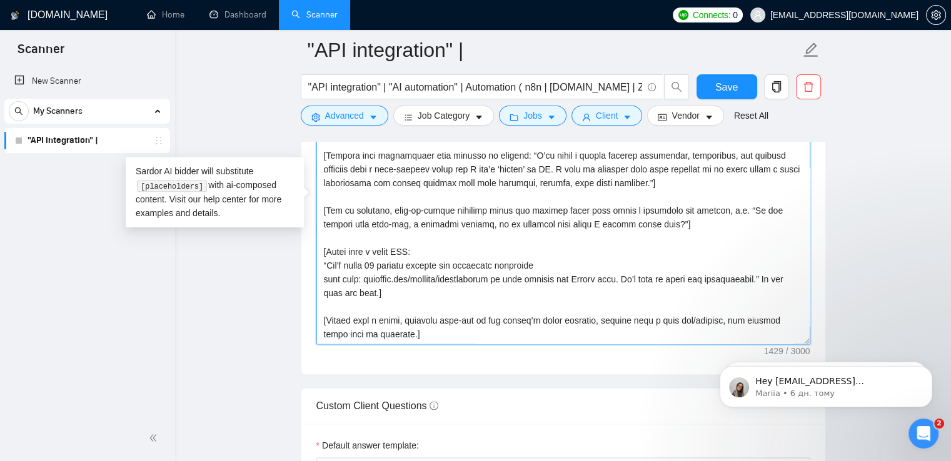
click at [508, 279] on textarea "Cover letter template:" at bounding box center [563, 203] width 494 height 281
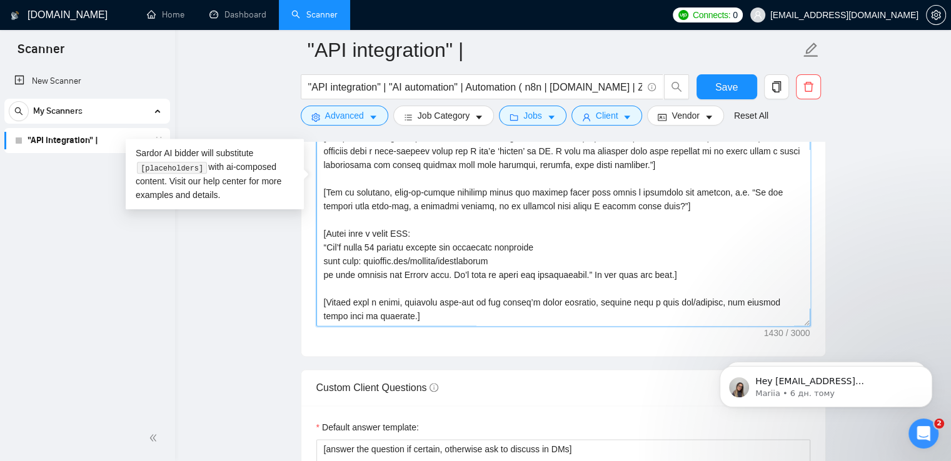
scroll to position [1532, 0]
drag, startPoint x: 415, startPoint y: 306, endPoint x: 320, endPoint y: 293, distance: 95.3
click at [320, 293] on textarea "Cover letter template:" at bounding box center [563, 186] width 494 height 281
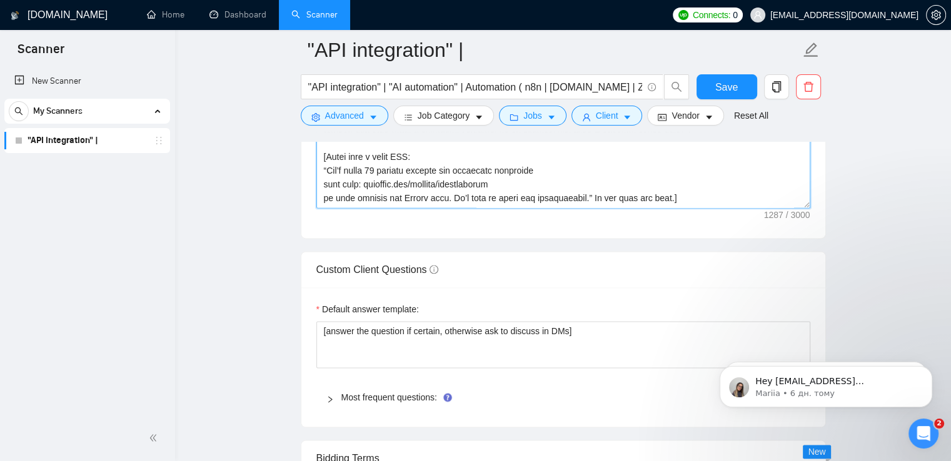
scroll to position [1700, 0]
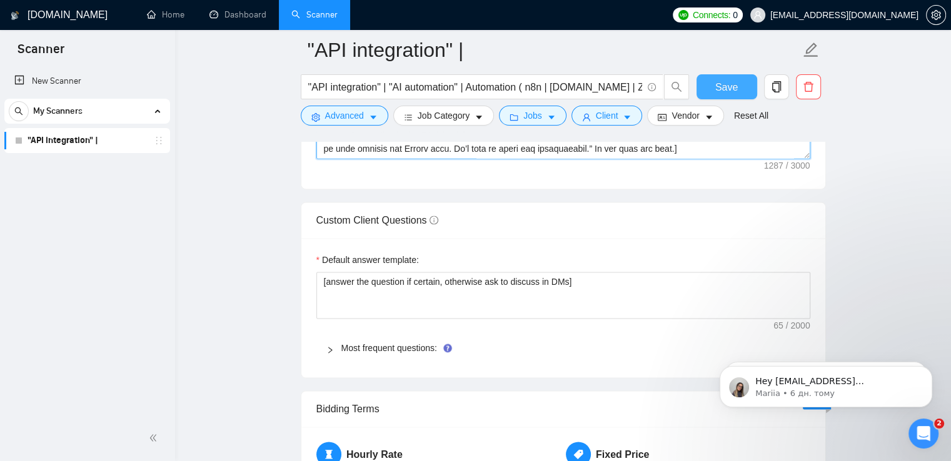
type textarea "[Lore ipsu d sitametcons adipisci: “👾Elit seddoe temp incid utl etdo magn AL-en…"
click at [726, 87] on span "Save" at bounding box center [726, 87] width 23 height 16
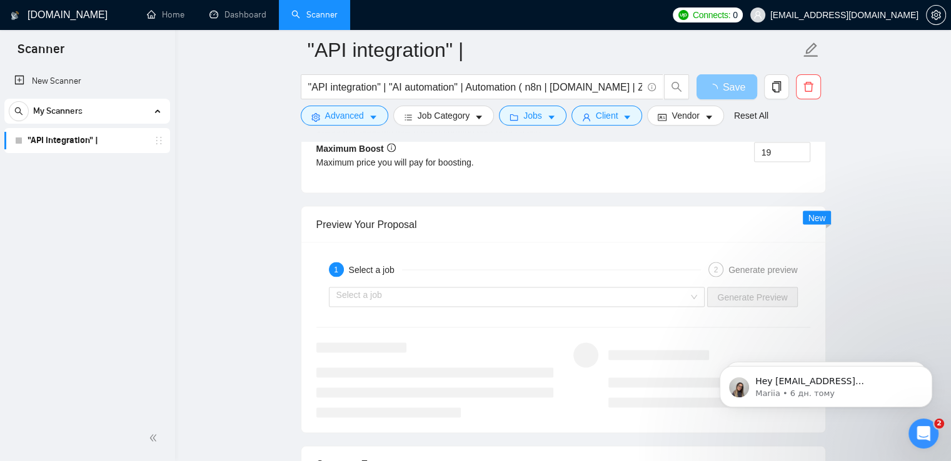
scroll to position [2376, 0]
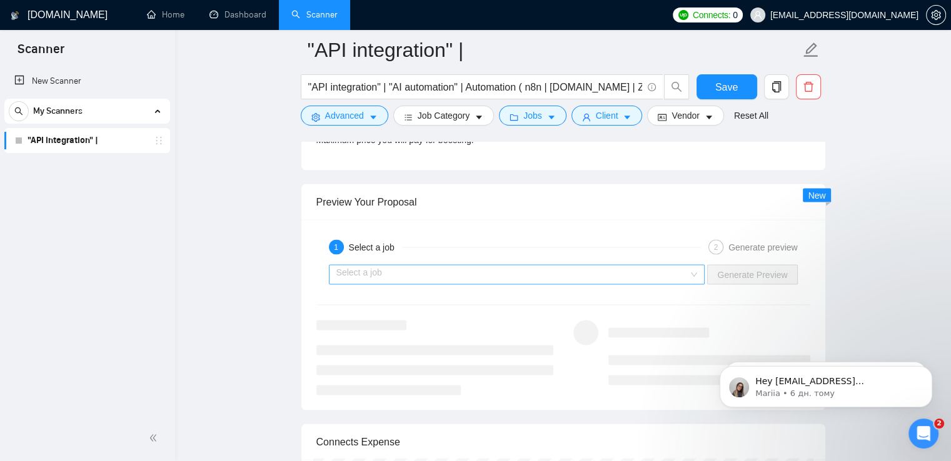
click at [355, 274] on input "search" at bounding box center [512, 274] width 353 height 19
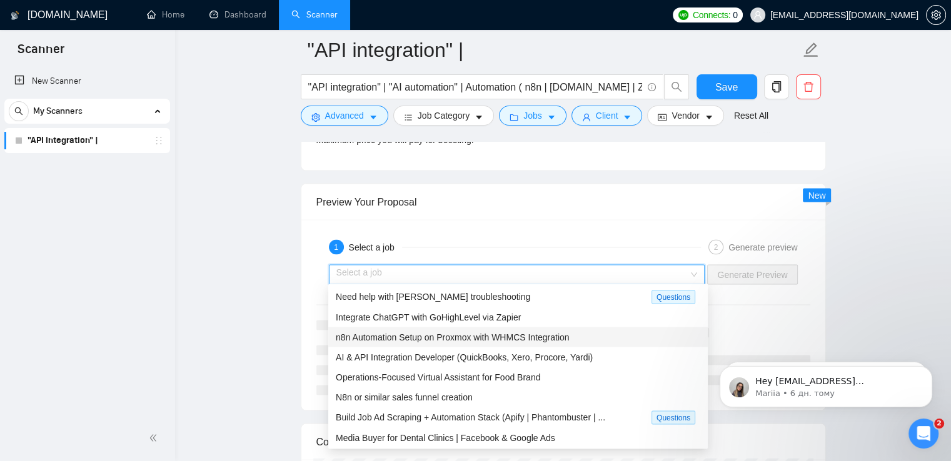
click at [382, 336] on span "n8n Automation Setup on Proxmox with WHMCS Integration" at bounding box center [453, 337] width 234 height 10
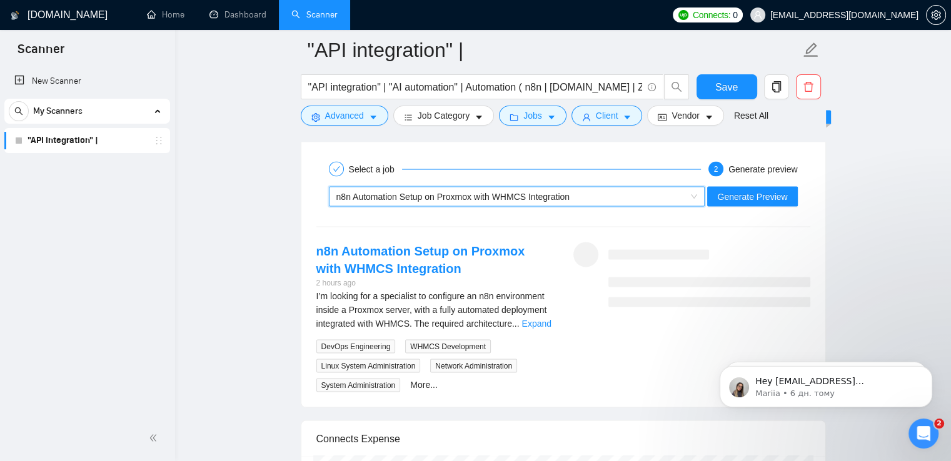
scroll to position [2450, 0]
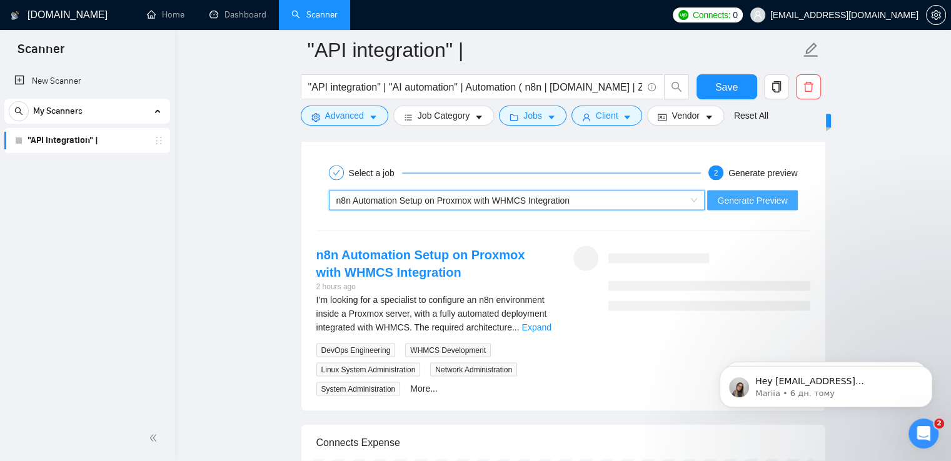
click at [780, 194] on span "Generate Preview" at bounding box center [752, 201] width 70 height 14
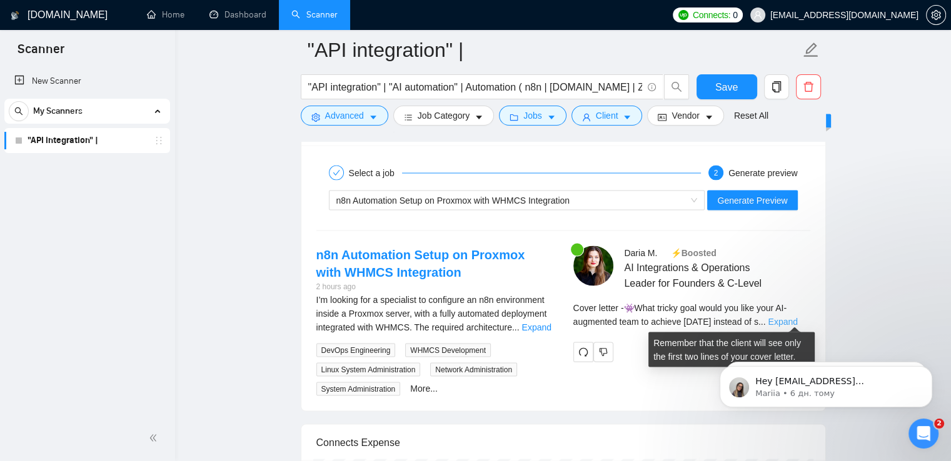
click at [788, 319] on link "Expand" at bounding box center [782, 322] width 29 height 10
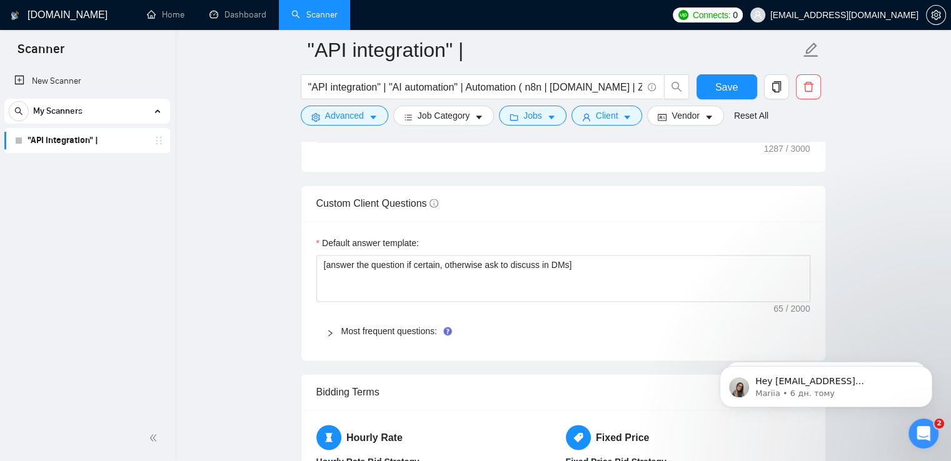
scroll to position [1666, 0]
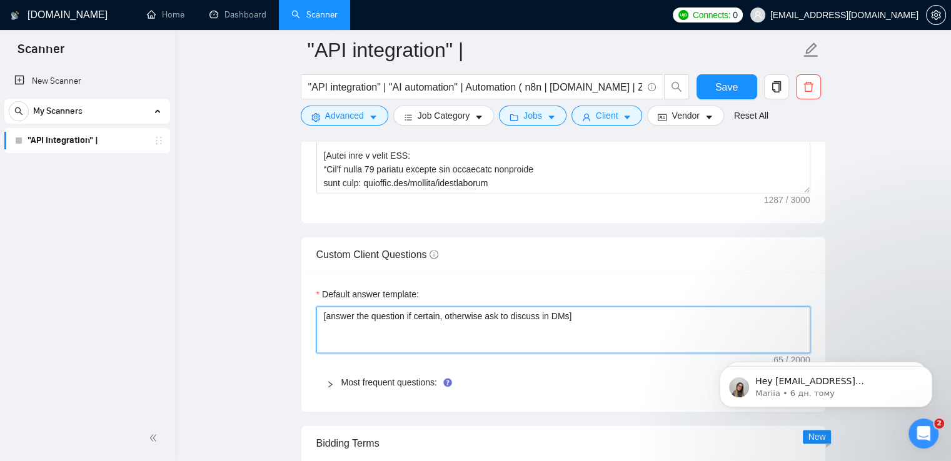
click at [639, 318] on textarea "[answer the question if certain, otherwise ask to discuss in DMs]" at bounding box center [563, 330] width 494 height 48
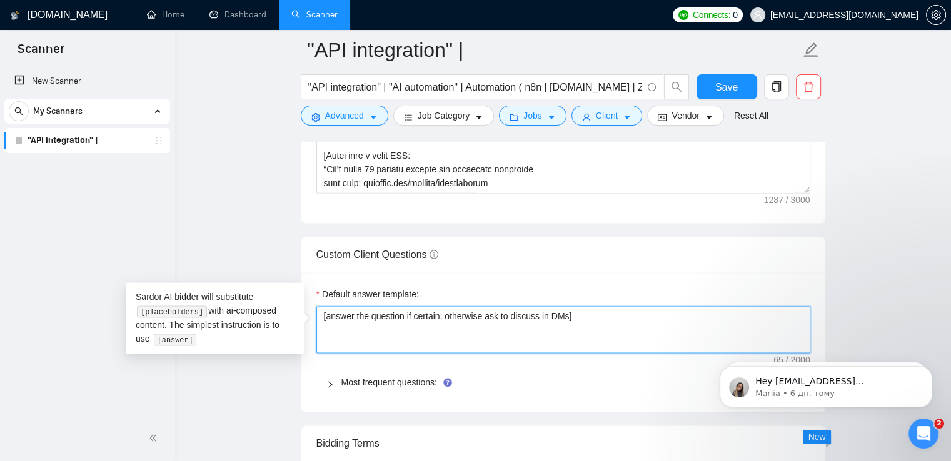
drag, startPoint x: 639, startPoint y: 318, endPoint x: 311, endPoint y: 323, distance: 328.3
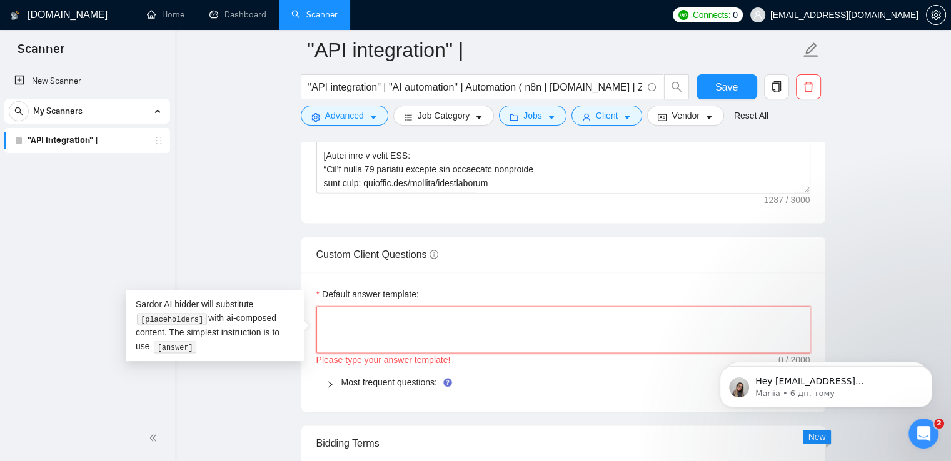
paste textarea "Describe your recent experience with similar projects"
type textarea "Describe your recent experience with similar projects"
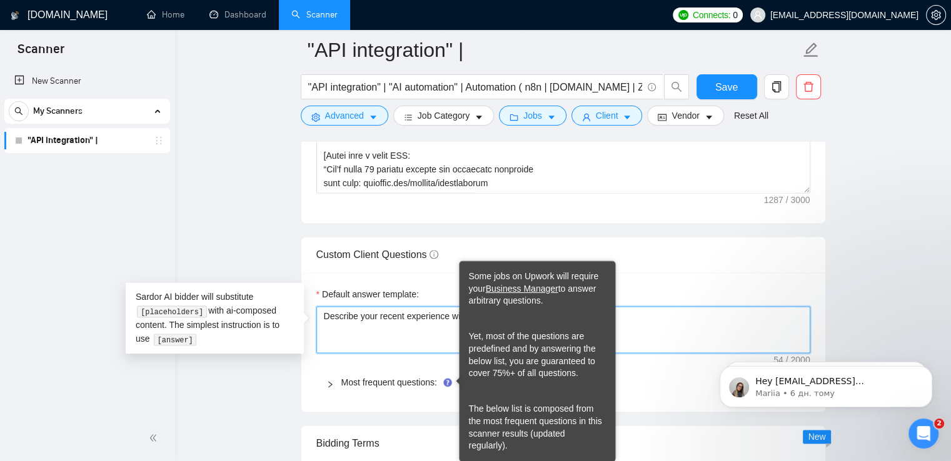
type textarea "Describe your recent experience with similar projects"
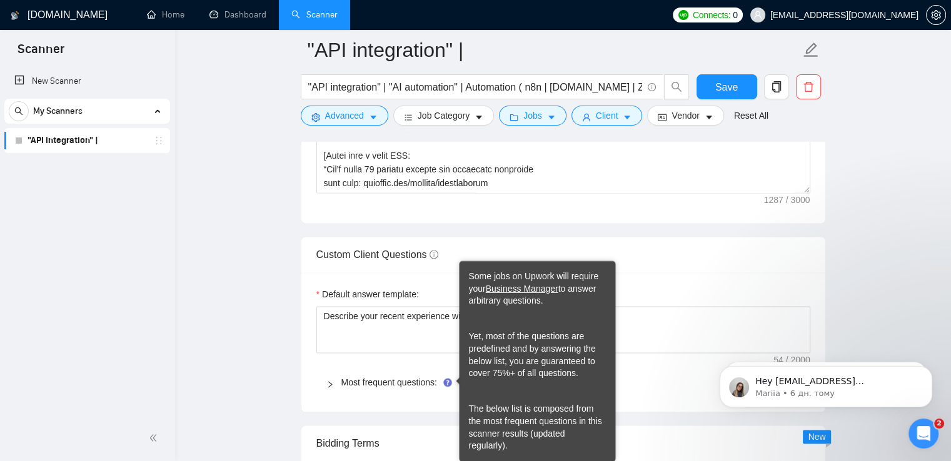
click at [448, 381] on icon "Tooltip anchor" at bounding box center [447, 382] width 8 height 8
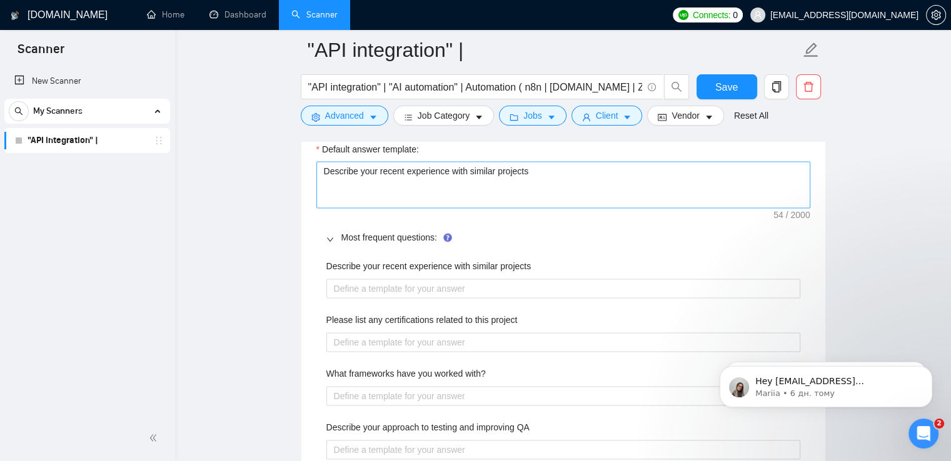
scroll to position [1819, 0]
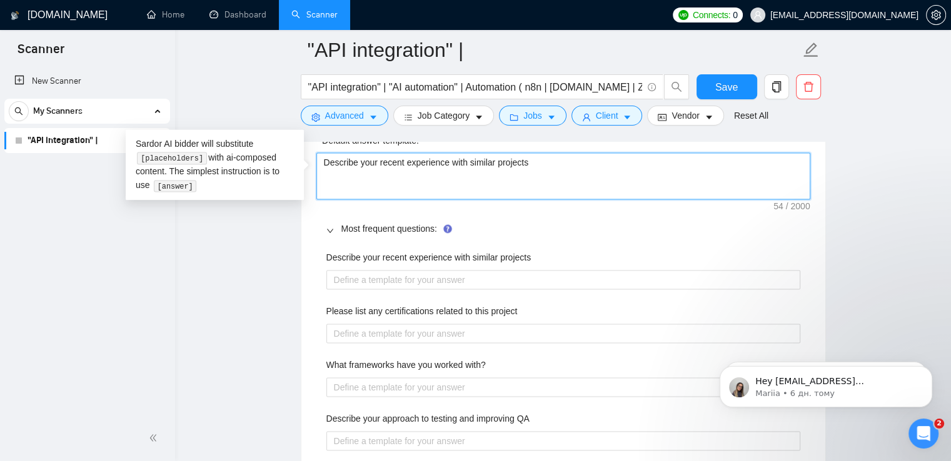
drag, startPoint x: 549, startPoint y: 161, endPoint x: 308, endPoint y: 163, distance: 241.3
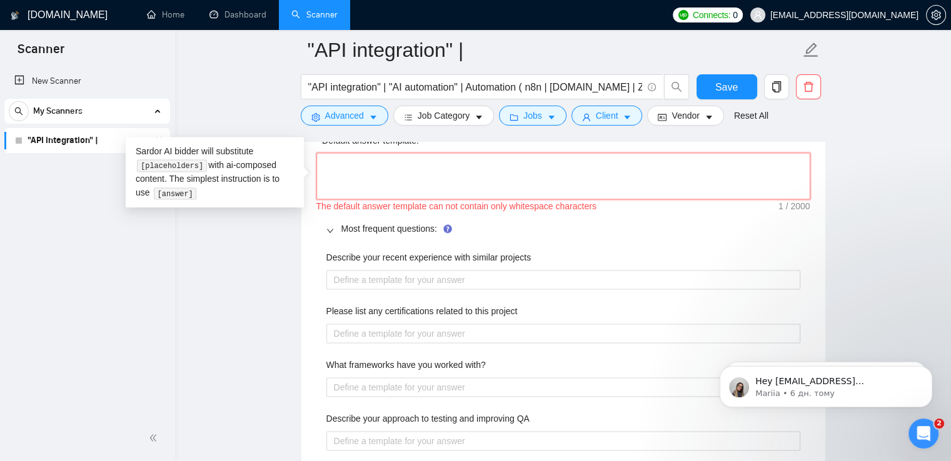
click at [328, 182] on textarea "Default answer template:" at bounding box center [563, 177] width 494 height 48
paste textarea "Integrated AI agent to co-pilot sales of race horses. Notion as DB + N8N for wo…"
type textarea "Integrated AI agent to co-pilot sales of race horses. Notion as DB + N8N for wo…"
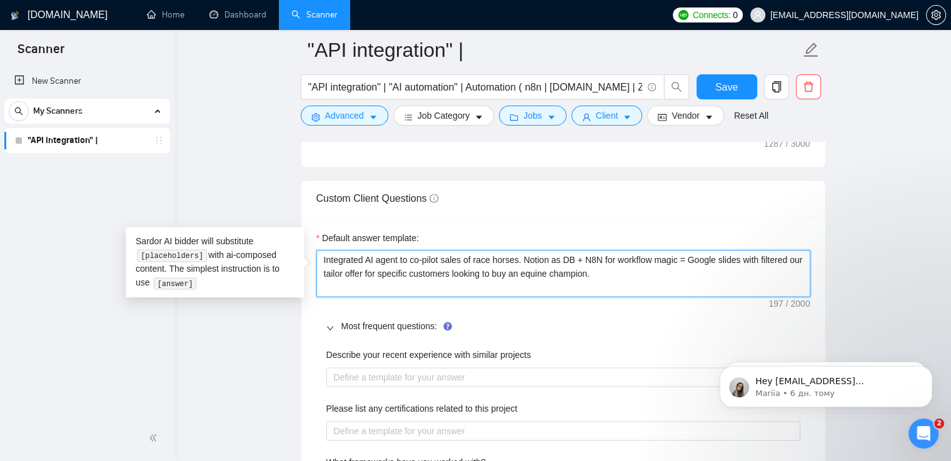
scroll to position [1720, 0]
click at [327, 259] on textarea "Integrated AI agent to co-pilot sales of race horses. Notion as DB + N8N for wo…" at bounding box center [563, 276] width 494 height 48
type textarea "Integrated AI agent to co-pilot sales of race horses. Notion as DB + N8N for wo…"
drag, startPoint x: 616, startPoint y: 279, endPoint x: 295, endPoint y: 254, distance: 321.7
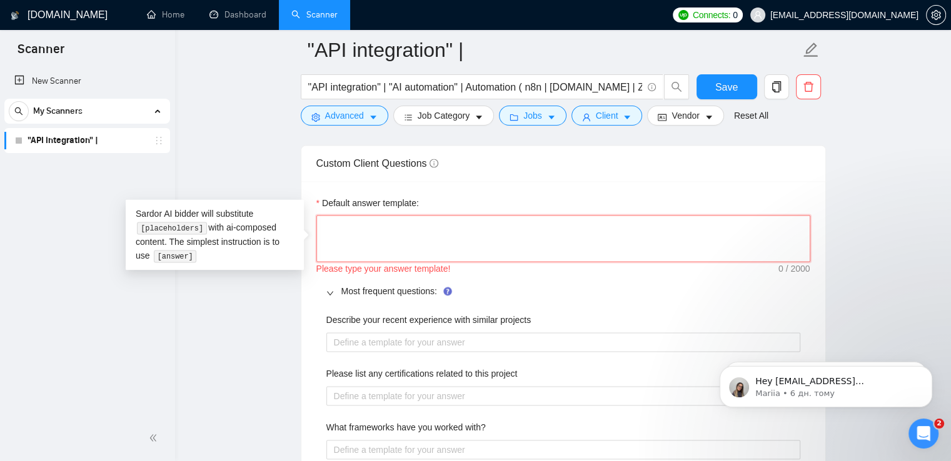
scroll to position [1769, 0]
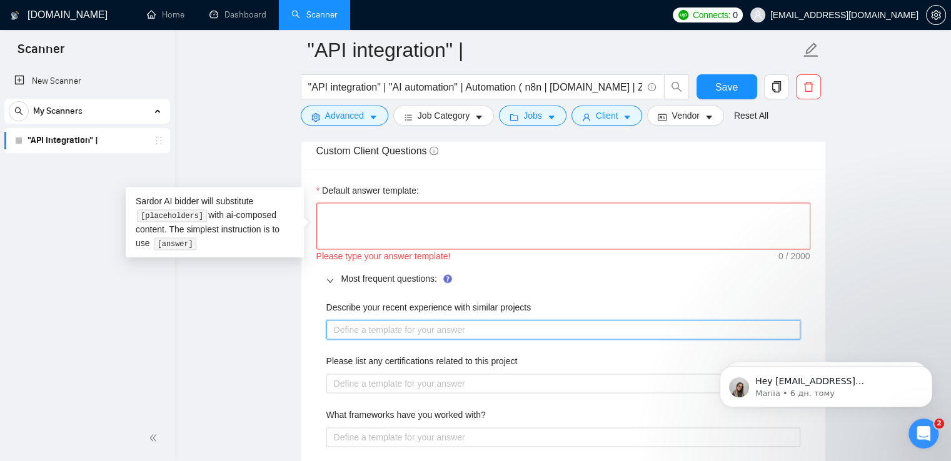
click at [368, 324] on projects "Describe your recent experience with similar projects" at bounding box center [563, 330] width 474 height 20
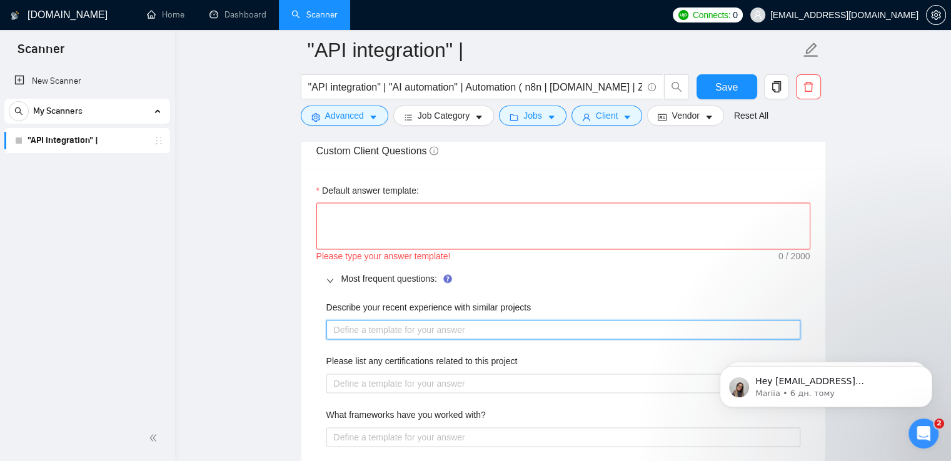
paste projects "Integrated AI agent to co-pilot sales of race horses. Notion as DB + N8N for wo…"
type projects "Integrated AI agent to co-pilot sales of race horses. Notion as DB + N8N for wo…"
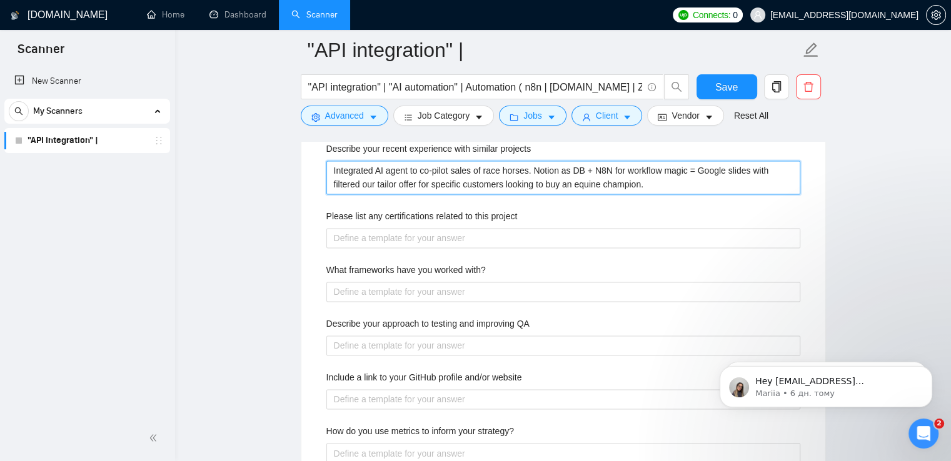
scroll to position [1929, 0]
type projects "Integrated AI agent to co-pilot sales of race horses. Notion as DB + N8N for wo…"
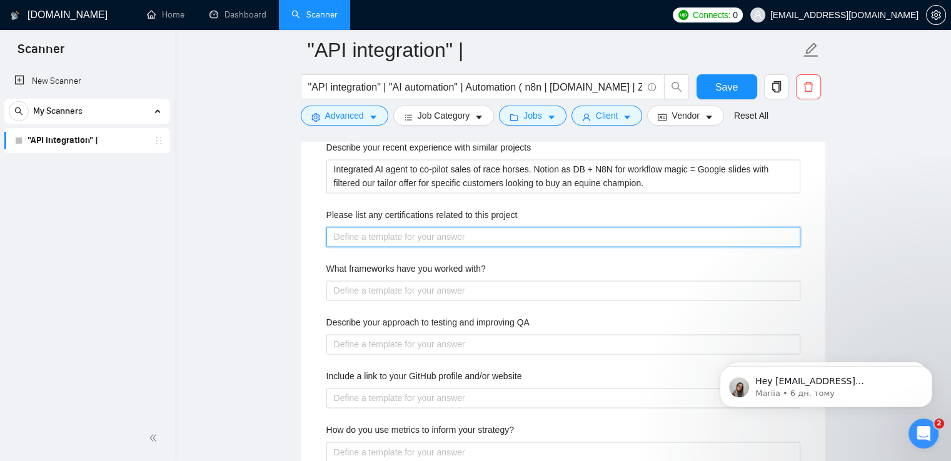
click at [431, 240] on project "Please list any certifications related to this project" at bounding box center [563, 237] width 474 height 20
type project "A"
type project "At"
type project "Att"
type project "Atta"
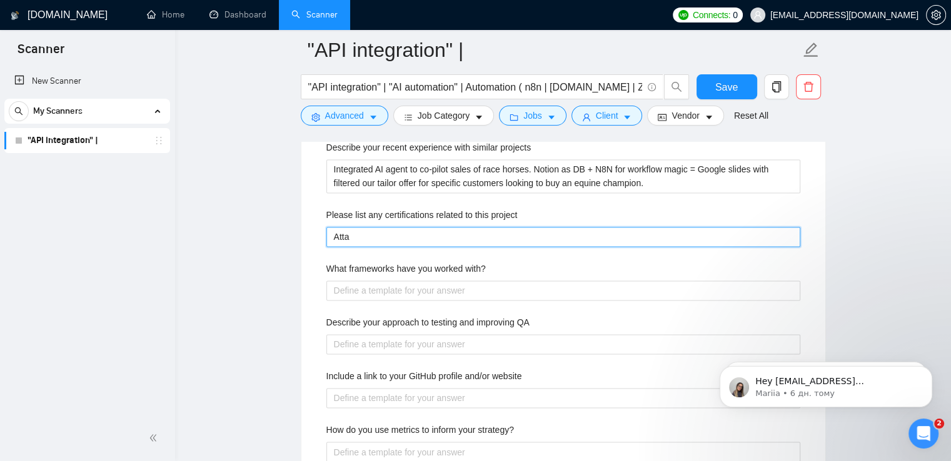
type project "Attac"
type project "Attach"
type project "Attache"
type project "Attached"
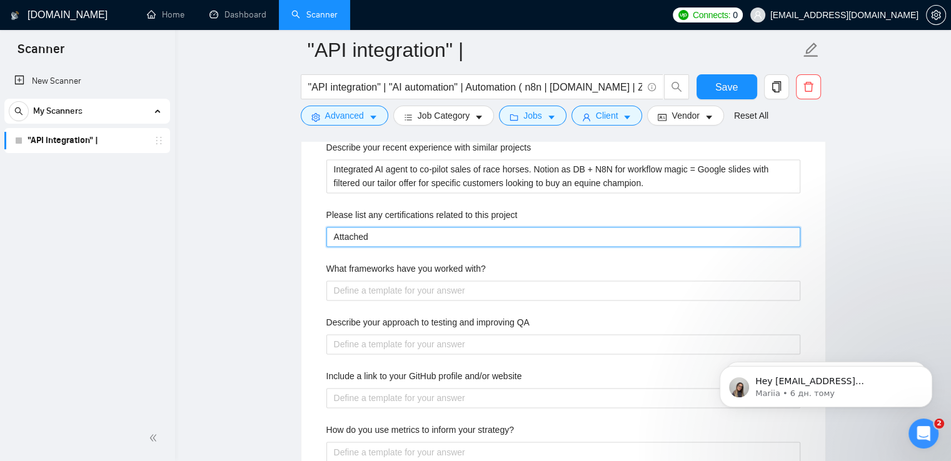
type project "Attached"
type project "Attache"
type project "Attach"
type project "Attac"
type project "Atta"
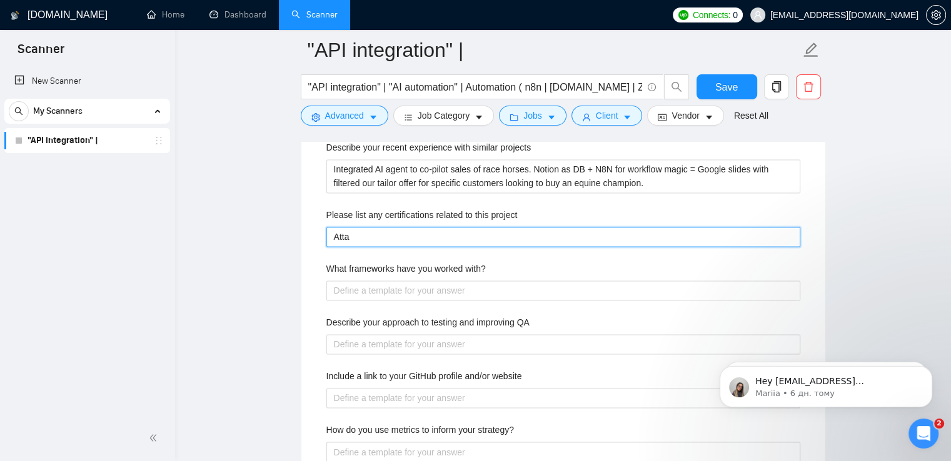
type project "Att"
type project "At"
type project "A"
type project "Y"
type project "Yo"
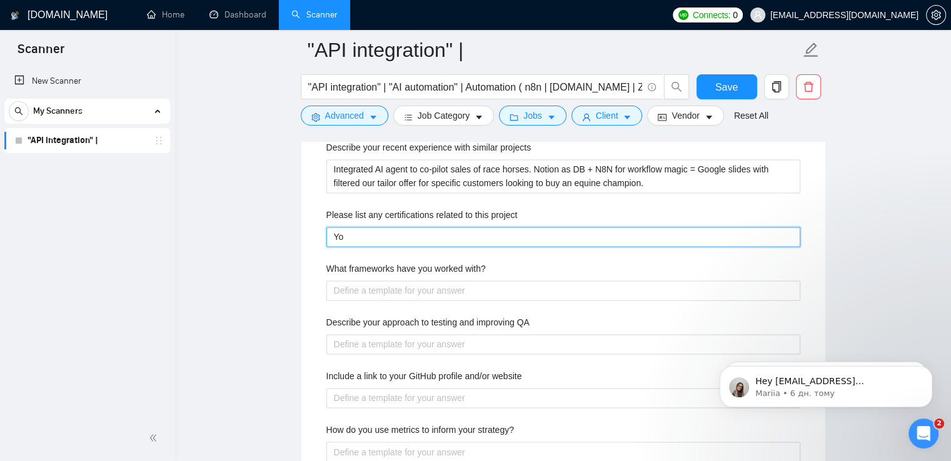
type project "You"
type project "You c"
type project "You ca"
type project "You can"
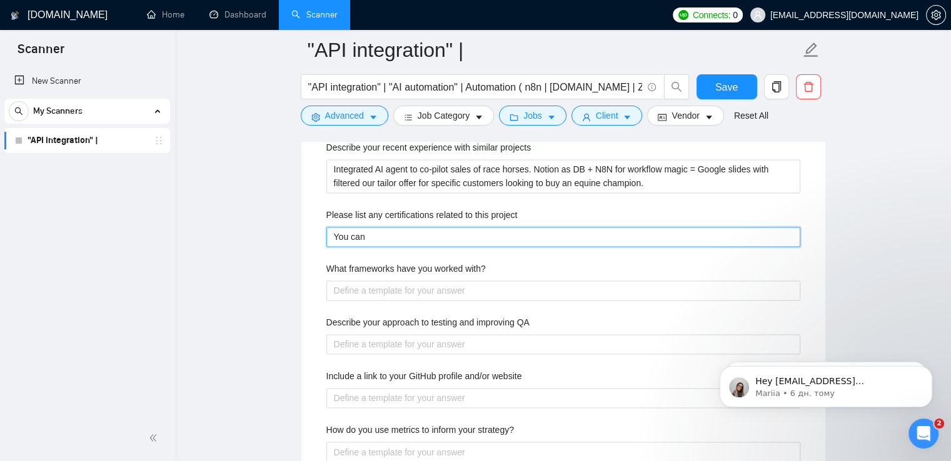
type project "You can"
type project "You can s"
type project "You can se"
type project "You can see"
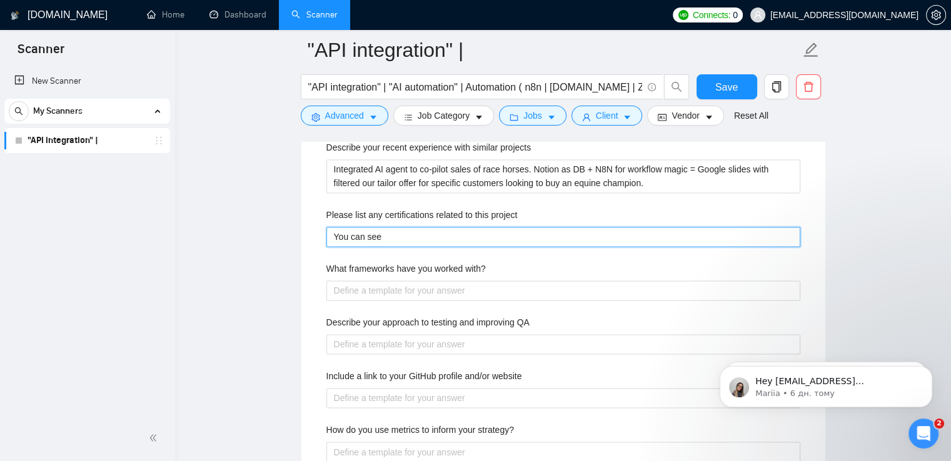
type project "You can see m"
type project "You can see my"
type project "You can see my c"
type project "You can see my ce"
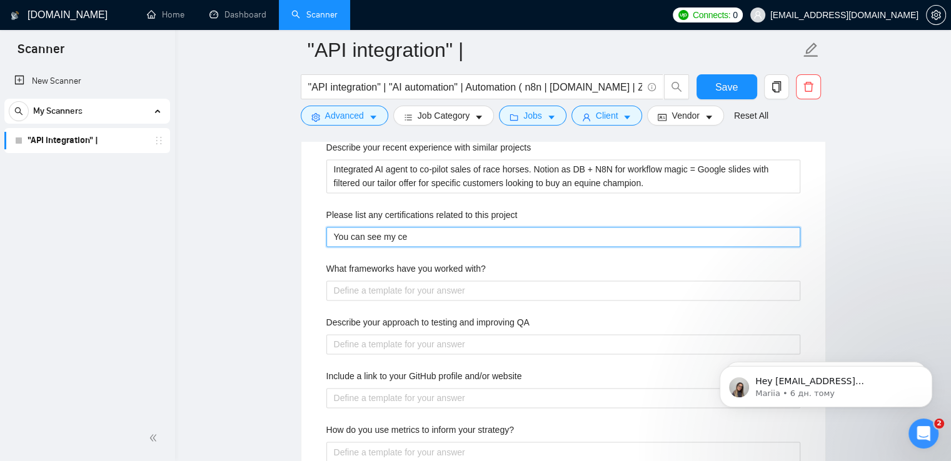
type project "You can see my cer"
type project "You can see my cert"
type project "You can see my certi"
type project "You can see my certif"
type project "You can see my certifi"
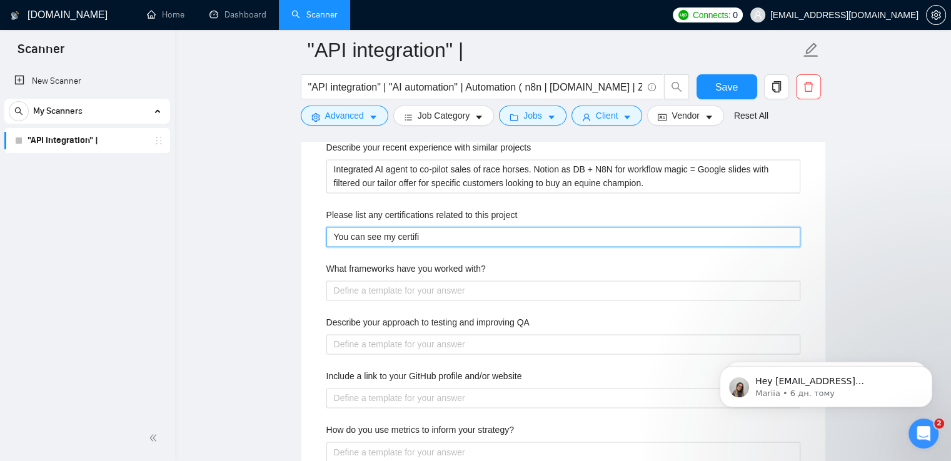
type project "You can see my certific"
type project "You can see my certifica"
type project "You can see my certificat"
type project "You can see my certificati"
type project "You can see my certificatio"
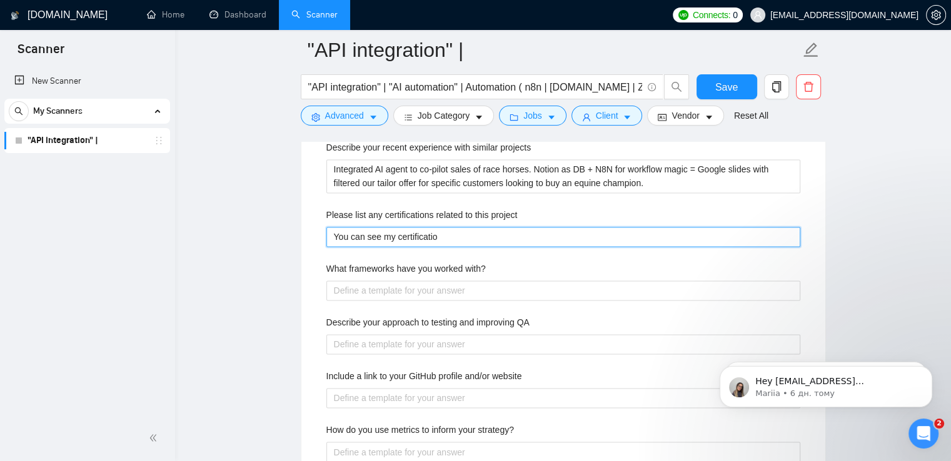
type project "You can see my certification"
type project "You can see my certifications"
type project "You can see my certifications a"
type project "You can see my certifications at"
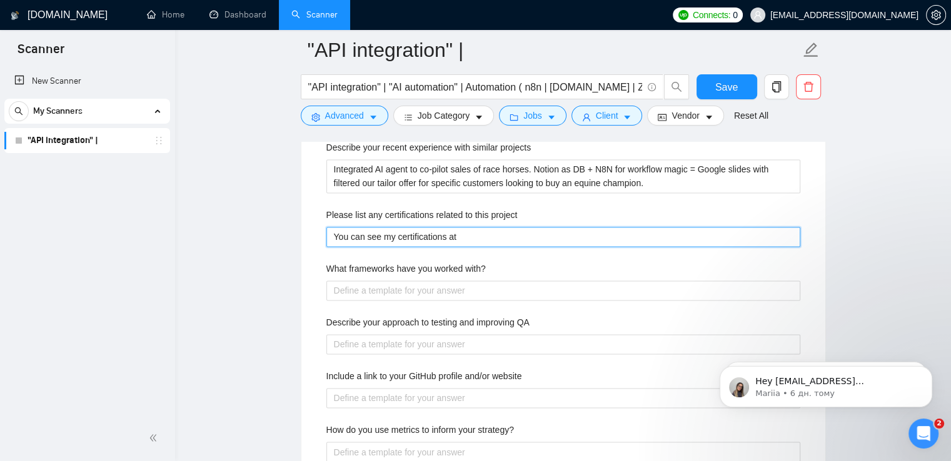
type project "You can see my certifications att"
type project "You can see my certifications atta"
type project "You can see my certifications attac"
type project "You can see my certifications attach"
type project "You can see my certifications attache"
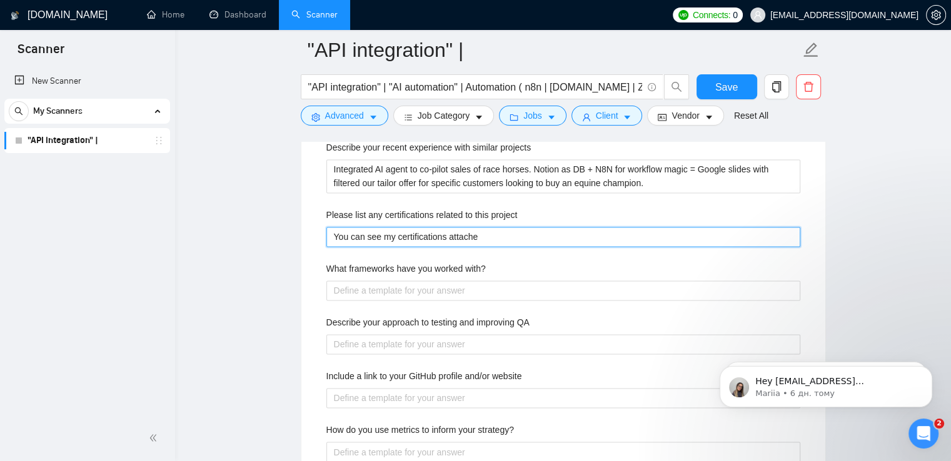
type project "You can see my certifications attached"
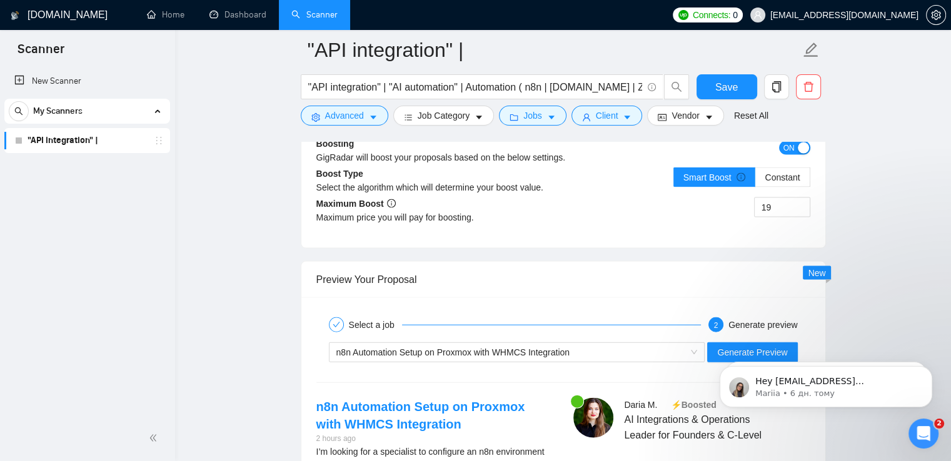
scroll to position [2653, 0]
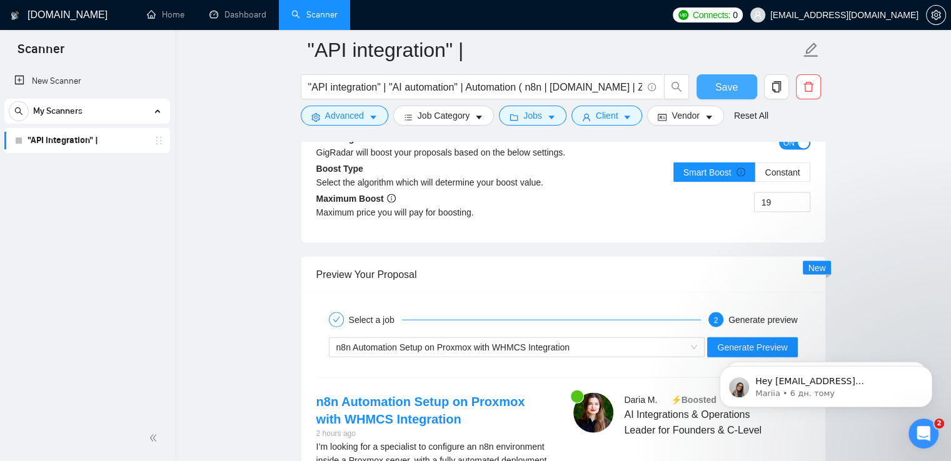
type project "You can see my certifications attached."
click at [725, 84] on span "Save" at bounding box center [726, 87] width 23 height 16
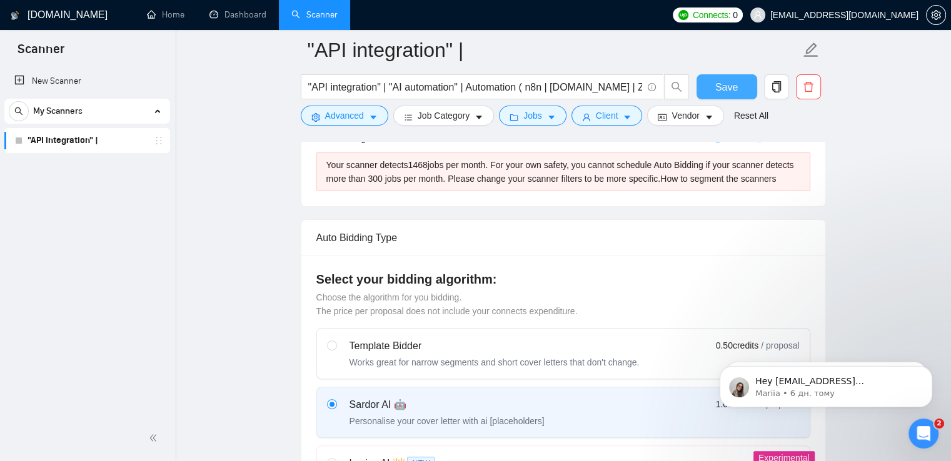
scroll to position [0, 0]
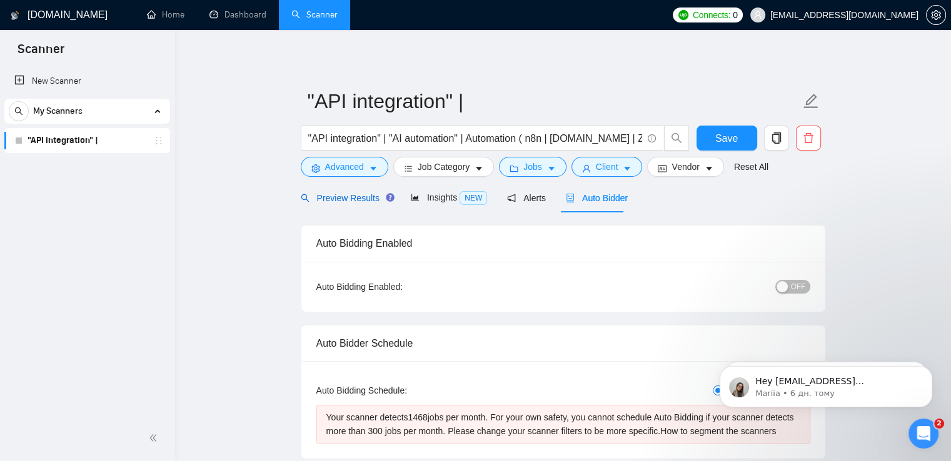
click at [359, 200] on span "Preview Results" at bounding box center [346, 198] width 90 height 10
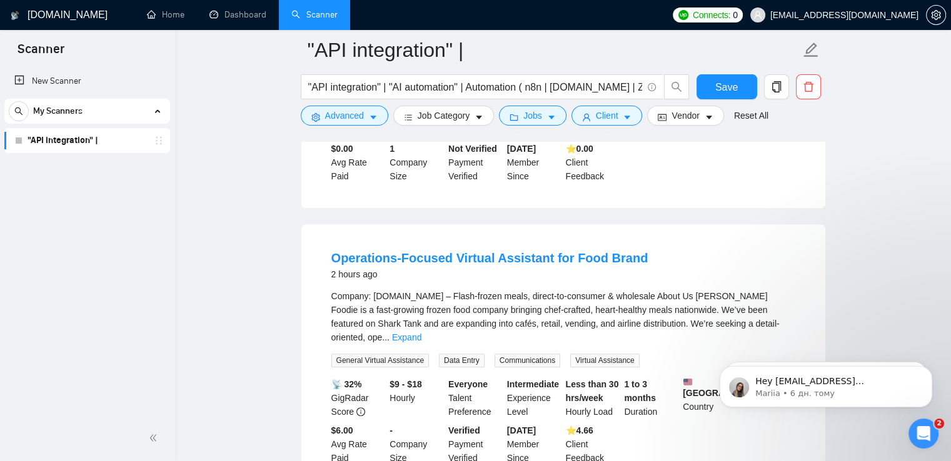
scroll to position [1129, 0]
click at [339, 119] on span "Advanced" at bounding box center [344, 116] width 39 height 14
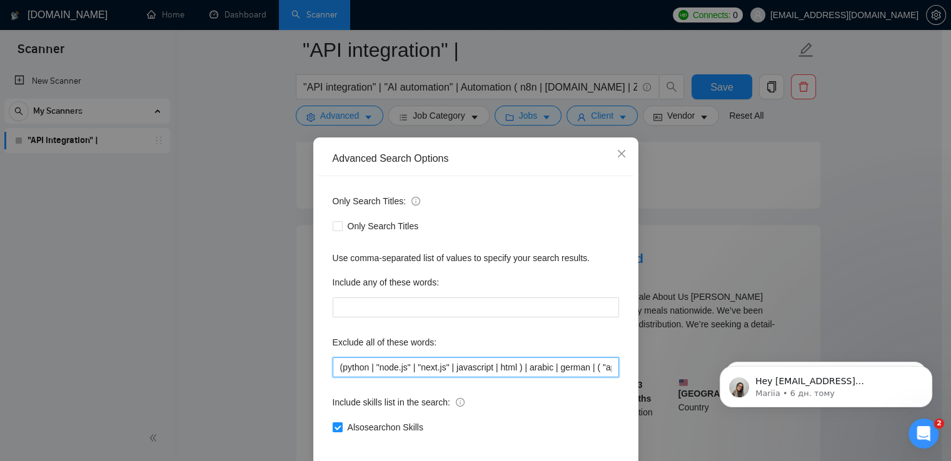
click at [540, 369] on input "(python | "node.js" | "next.js" | javascript | html ) | arabic | german | ( "ap…" at bounding box center [476, 368] width 286 height 20
paste input "Integrated AI agent to co-pilot sales of race horses. Notion as DB + N8N for wo…"
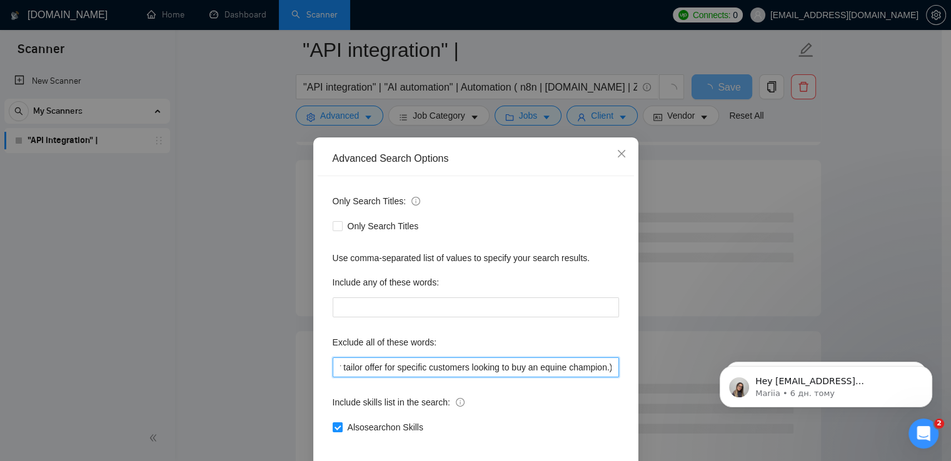
type input "(python | "node.js" | "next.js" | javascript | html ) | arabic | german | ( "ap…"
click at [533, 371] on input "(python | "node.js" | "next.js" | javascript | html ) | arabic | german | ( "ap…" at bounding box center [476, 368] width 286 height 20
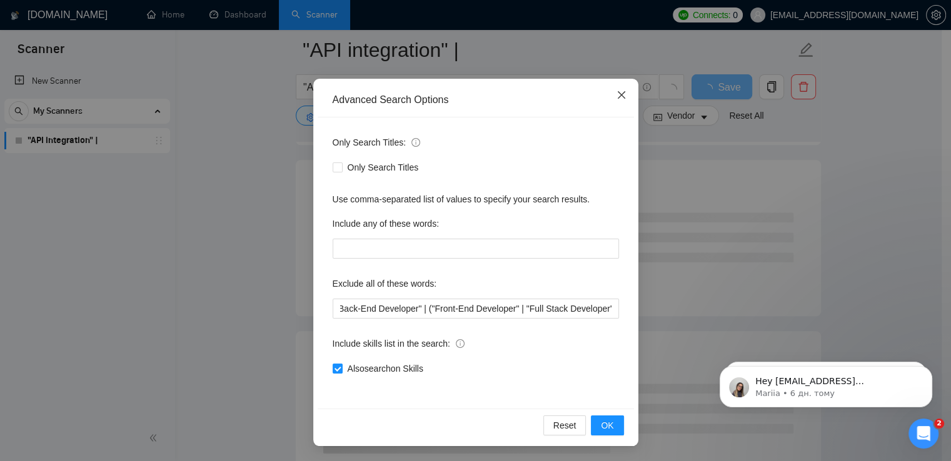
scroll to position [0, 0]
click at [616, 96] on icon "close" at bounding box center [621, 95] width 10 height 10
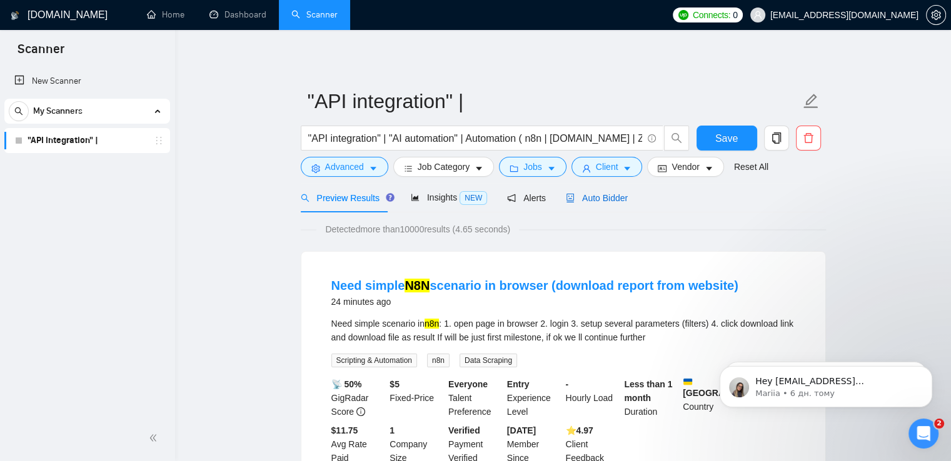
click at [608, 203] on span "Auto Bidder" at bounding box center [597, 198] width 62 height 10
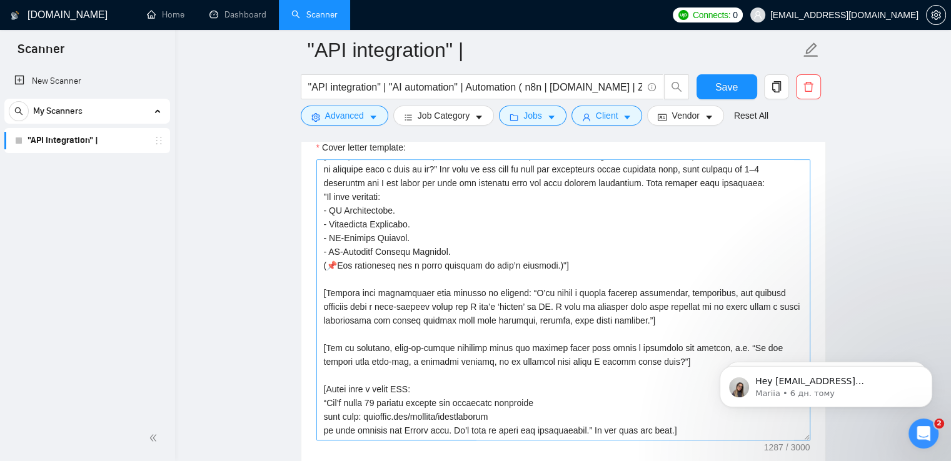
scroll to position [28, 0]
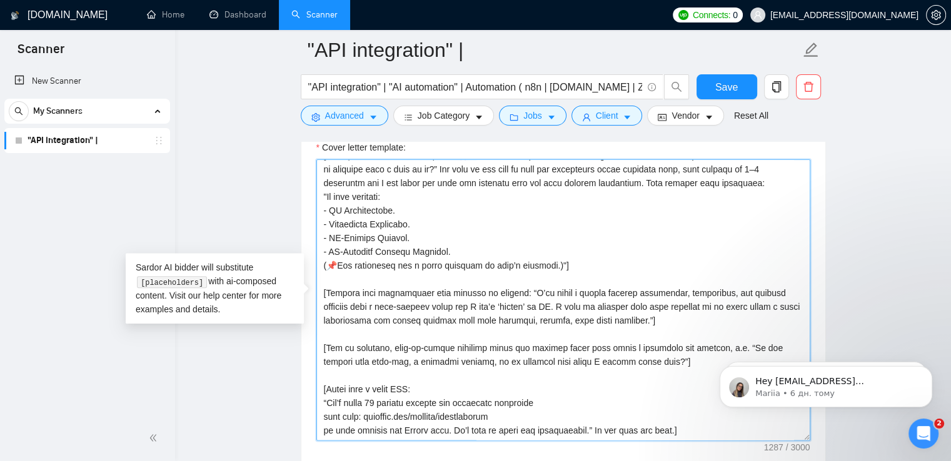
click at [372, 324] on textarea "Cover letter template:" at bounding box center [563, 299] width 494 height 281
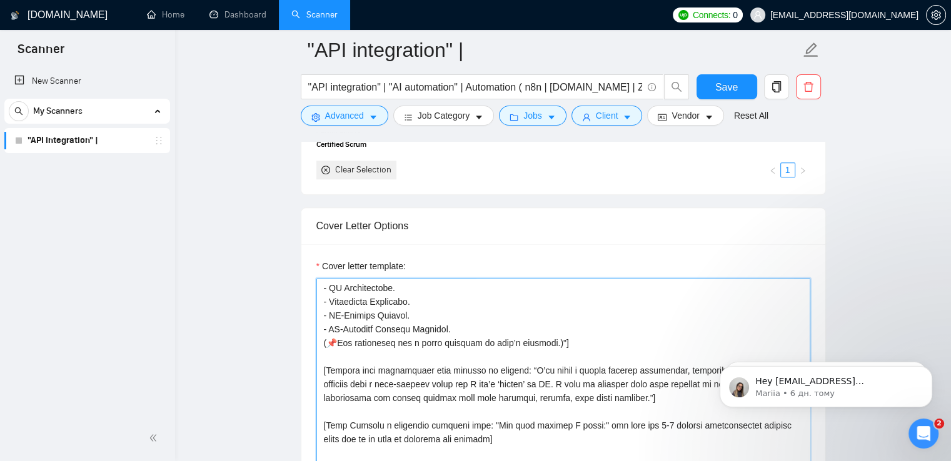
scroll to position [1298, 0]
type textarea "[Lore ipsu d sitametcons adipisci: “👾Elit seddoe temp incid utl etdo magn AL-en…"
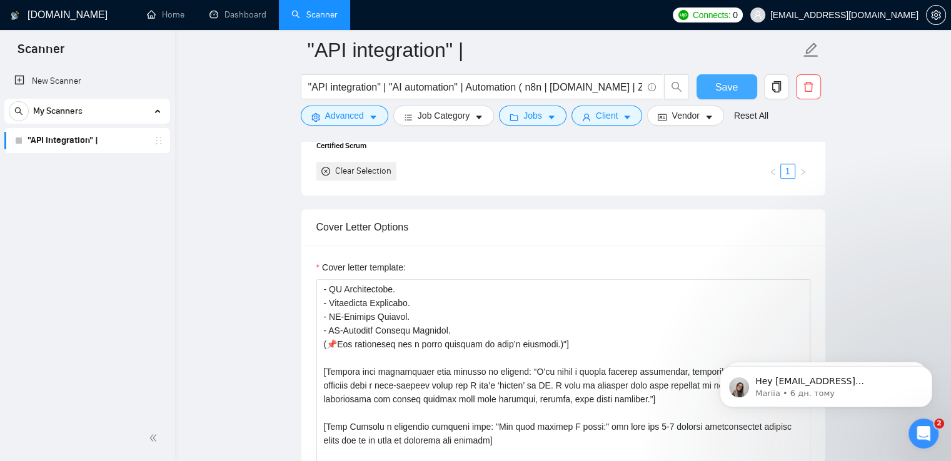
click at [735, 84] on span "Save" at bounding box center [726, 87] width 23 height 16
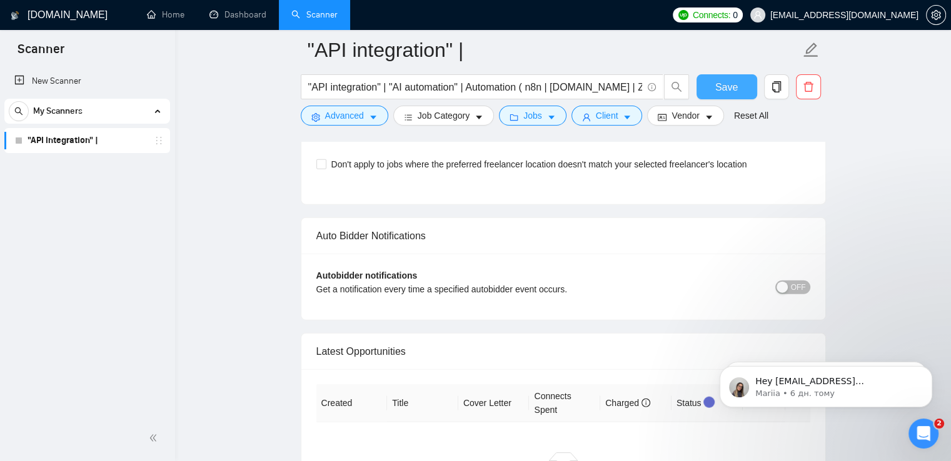
scroll to position [2943, 0]
click at [783, 285] on div "button" at bounding box center [782, 286] width 11 height 11
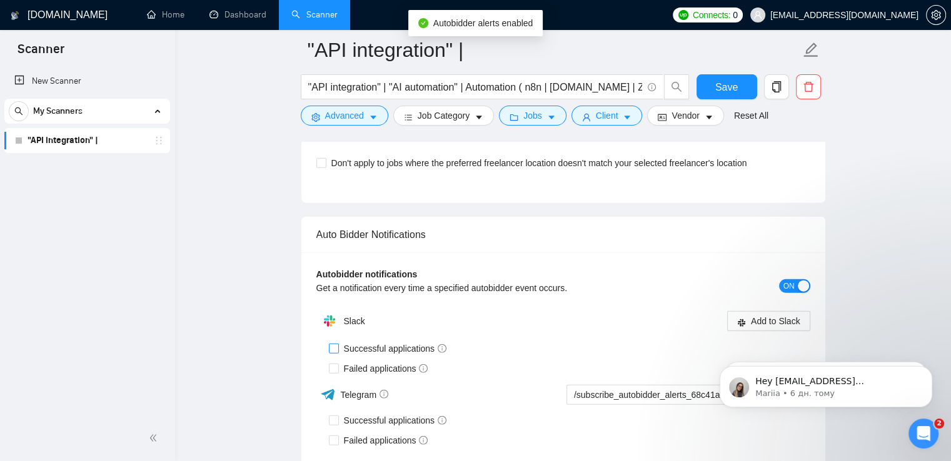
click at [396, 345] on span "Successful applications" at bounding box center [395, 349] width 113 height 14
click at [338, 345] on input "Successful applications" at bounding box center [333, 348] width 9 height 9
checkbox input "true"
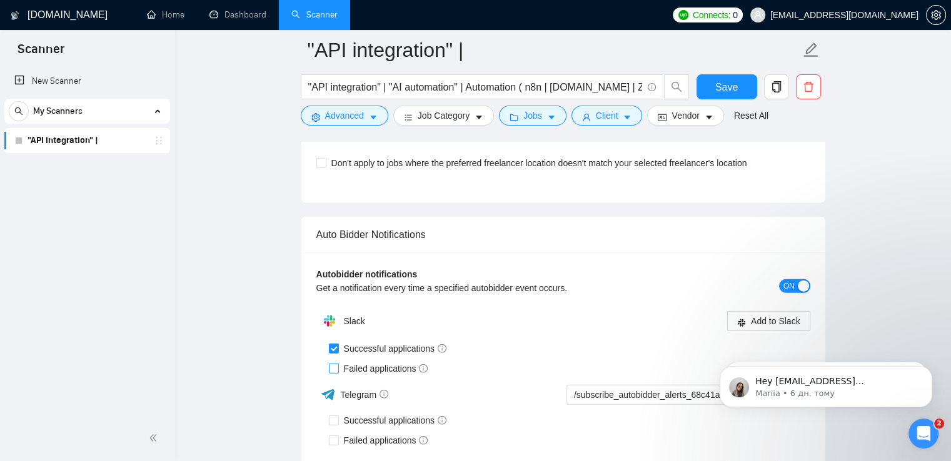
click at [333, 366] on input "Failed applications" at bounding box center [333, 368] width 9 height 9
checkbox input "true"
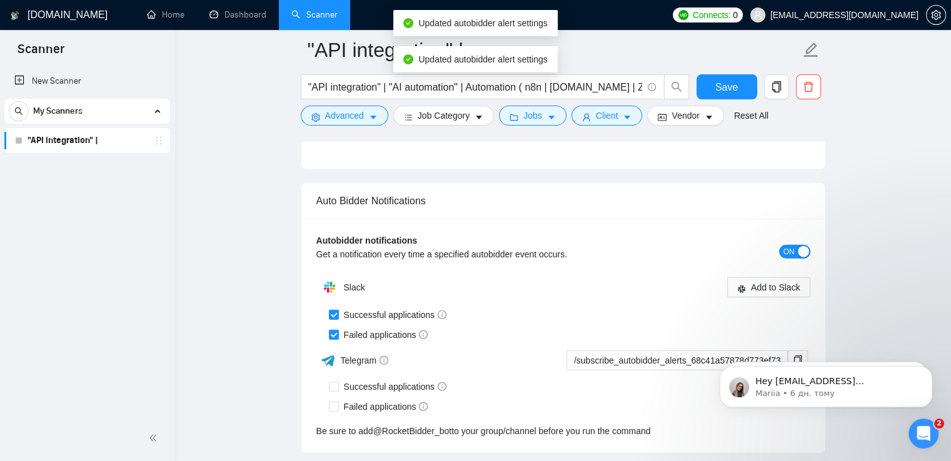
click at [772, 328] on div "Failed applications" at bounding box center [569, 335] width 481 height 14
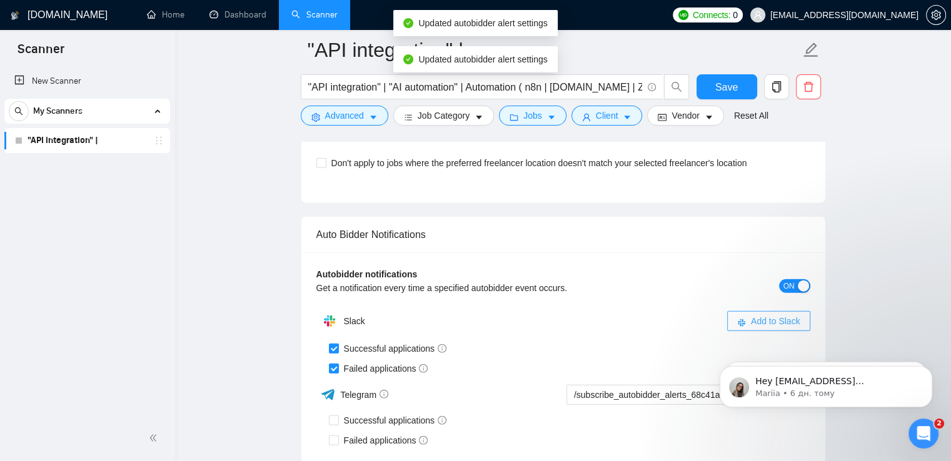
click at [748, 313] on button "Add to Slack" at bounding box center [768, 321] width 83 height 20
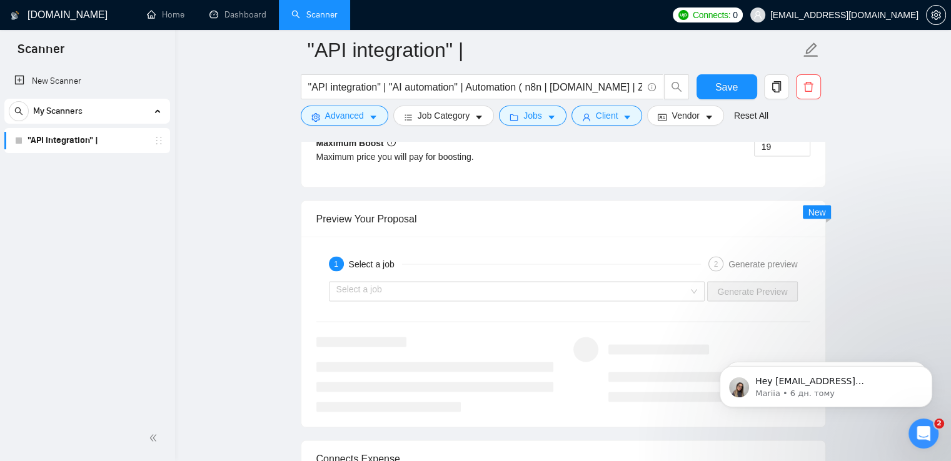
scroll to position [2357, 0]
click at [543, 289] on input "search" at bounding box center [512, 293] width 353 height 19
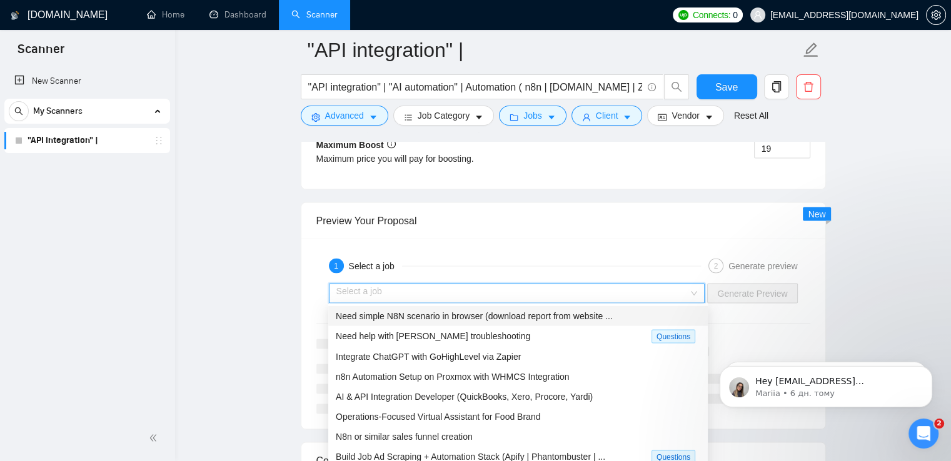
click at [513, 318] on span "Need simple N8N scenario in browser (download report from website ..." at bounding box center [474, 316] width 277 height 10
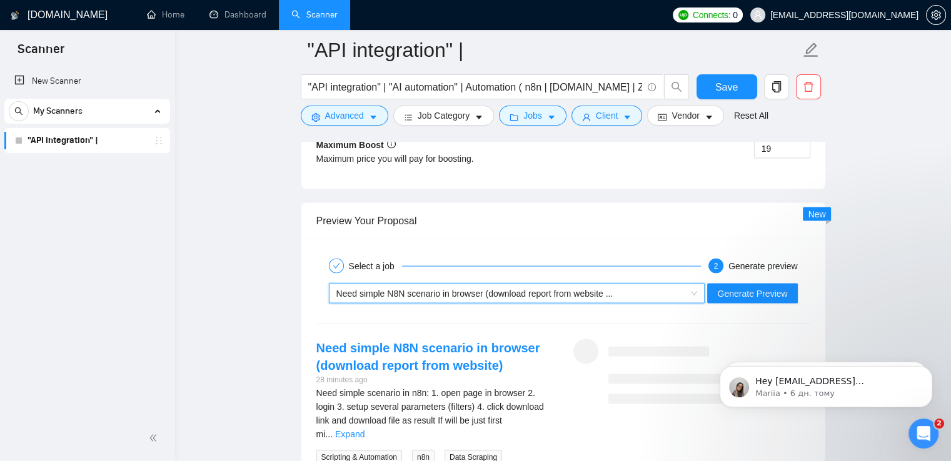
scroll to position [2480, 0]
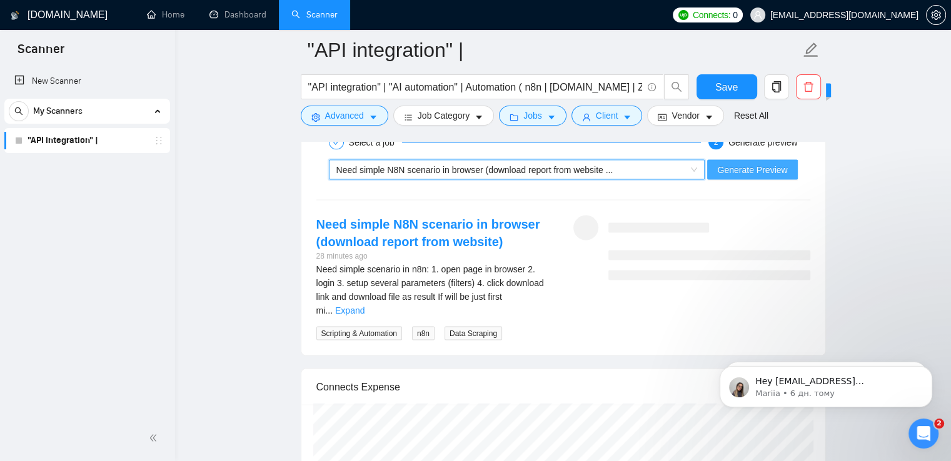
click at [770, 163] on span "Generate Preview" at bounding box center [752, 170] width 70 height 14
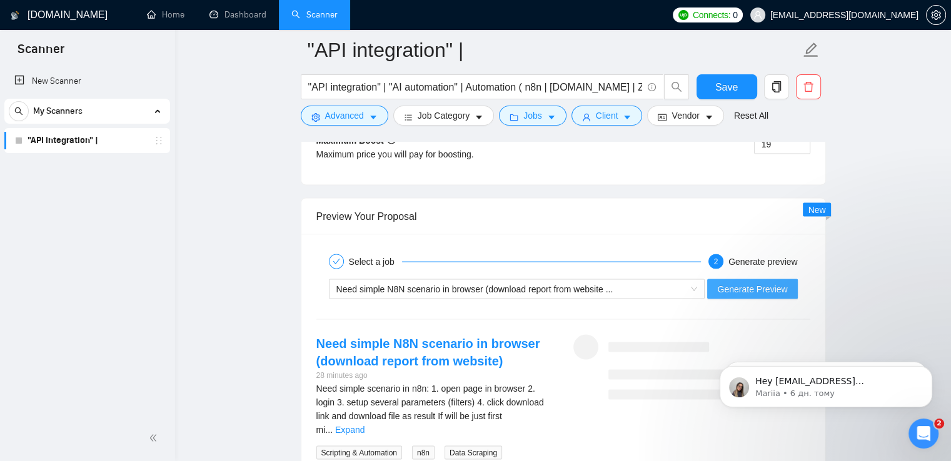
scroll to position [2363, 0]
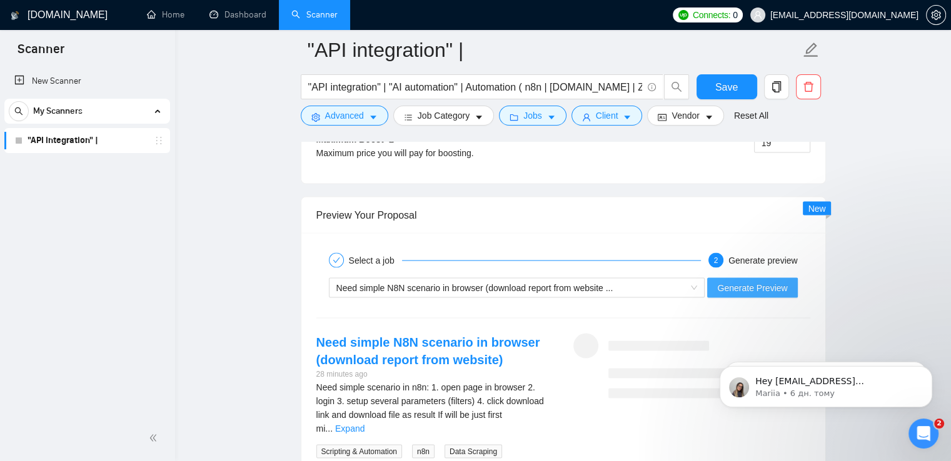
click at [763, 286] on span "Generate Preview" at bounding box center [752, 288] width 70 height 14
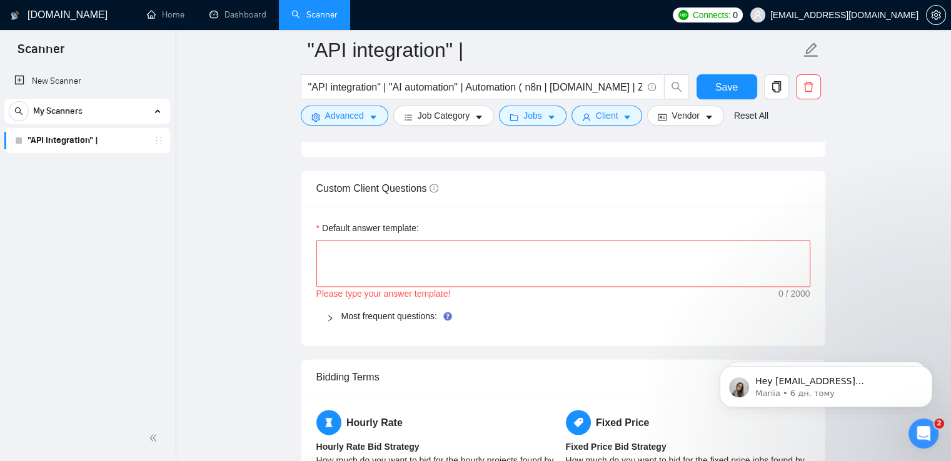
scroll to position [1724, 0]
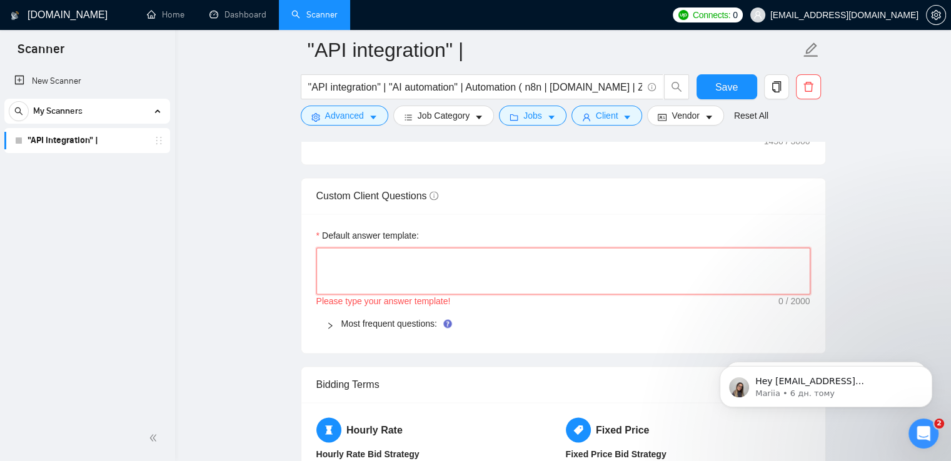
click at [661, 264] on textarea "Default answer template:" at bounding box center [563, 272] width 494 height 48
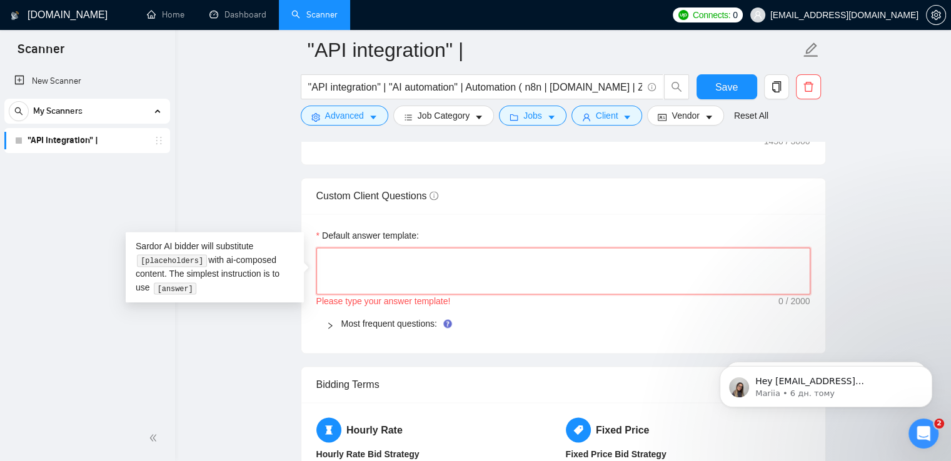
click at [493, 269] on textarea "Default answer template:" at bounding box center [563, 272] width 494 height 48
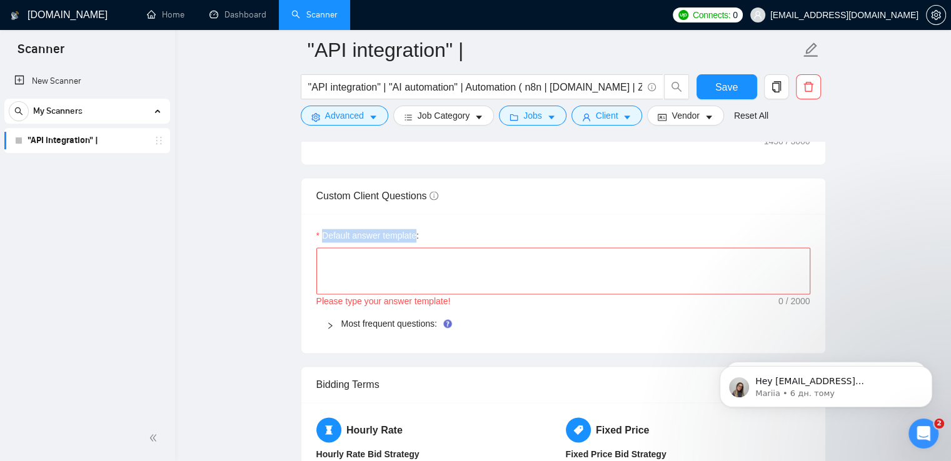
drag, startPoint x: 416, startPoint y: 235, endPoint x: 324, endPoint y: 237, distance: 91.3
click at [324, 237] on label "Default answer template:" at bounding box center [367, 236] width 103 height 14
copy label "Default answer template"
click at [377, 267] on textarea "Default answer template:" at bounding box center [563, 272] width 494 height 48
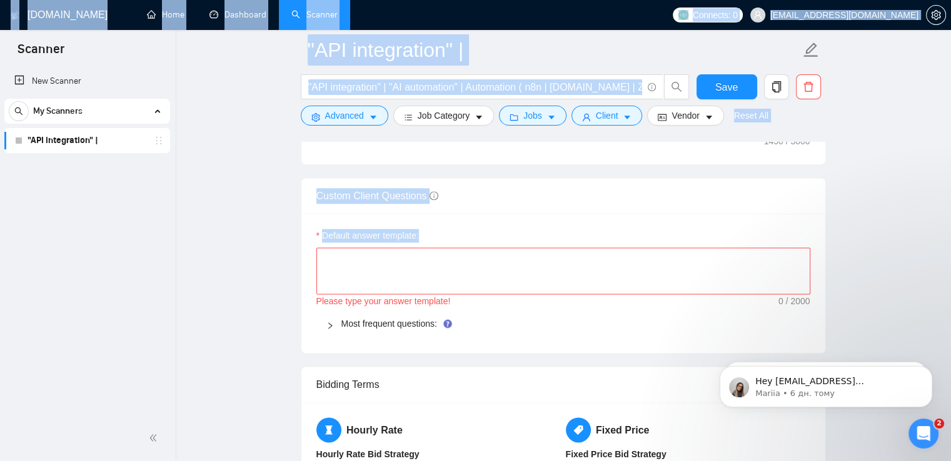
drag, startPoint x: 194, startPoint y: 286, endPoint x: 176, endPoint y: 283, distance: 19.0
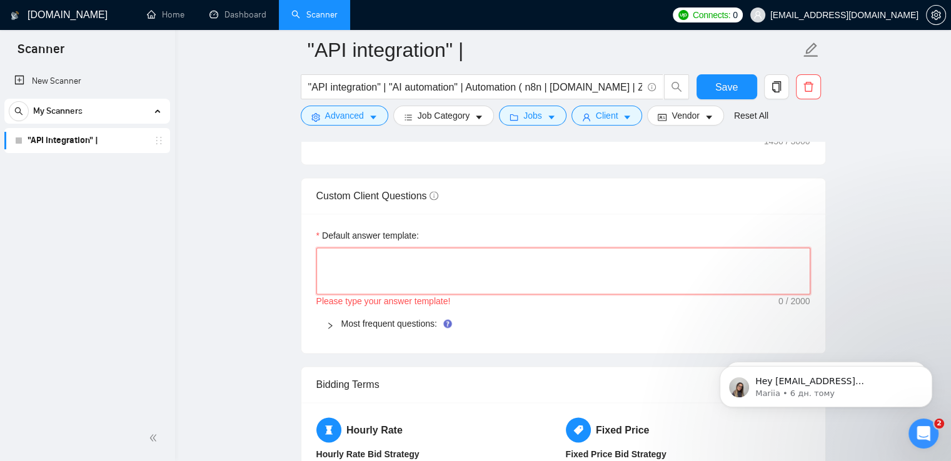
click at [351, 253] on textarea "Default answer template:" at bounding box center [563, 272] width 494 height 48
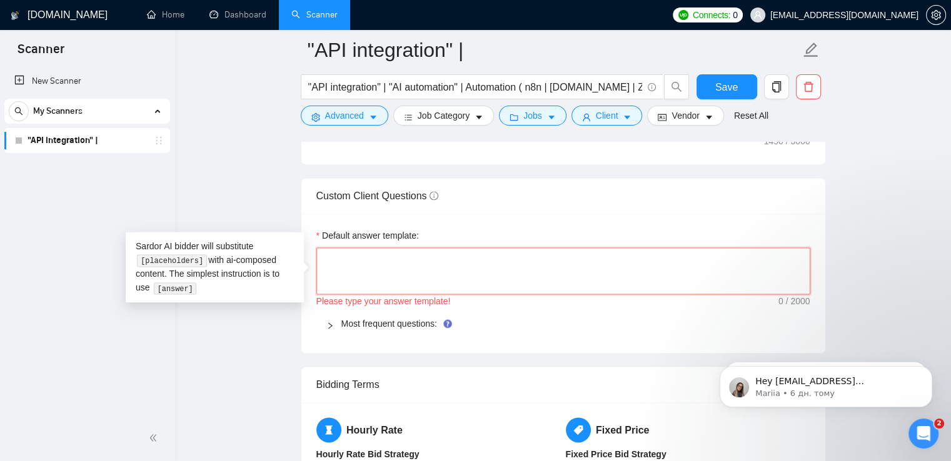
type textarea "{"
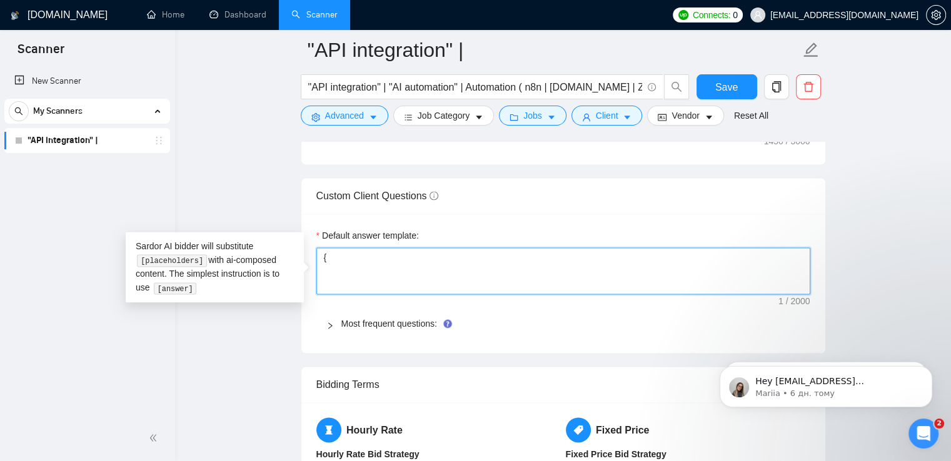
type textarea "{}"
type textarea "{"
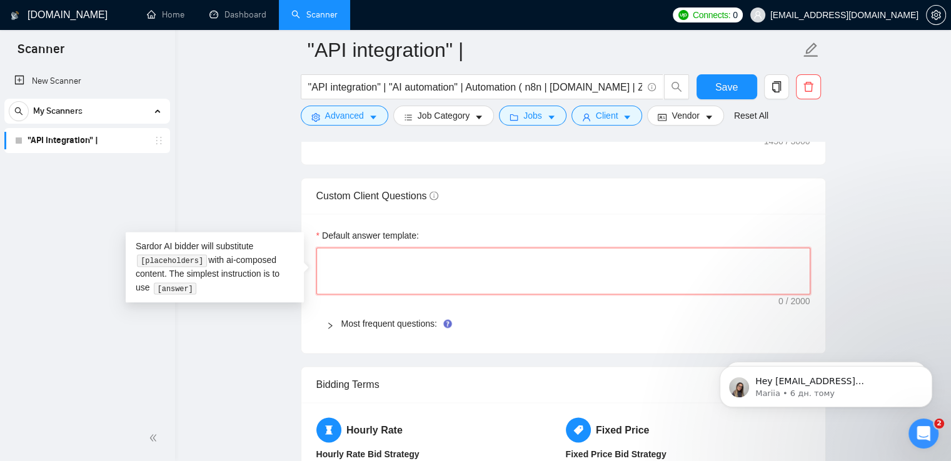
type textarea "["
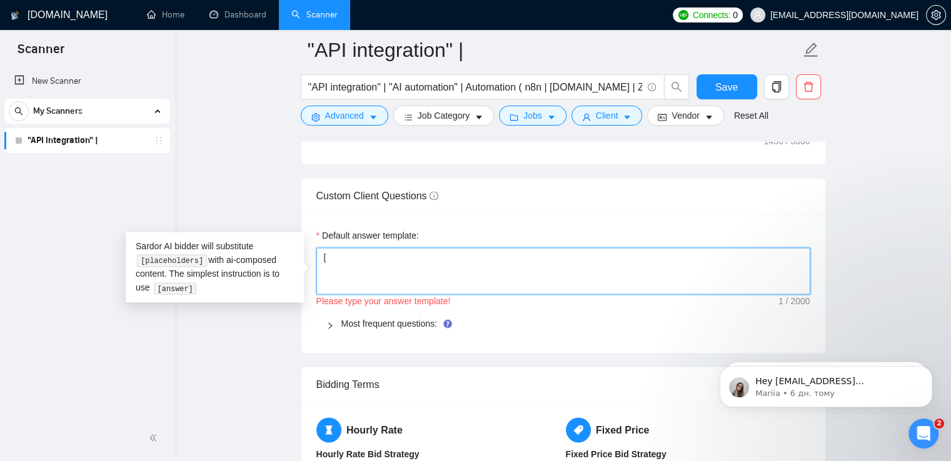
type textarea "[]"
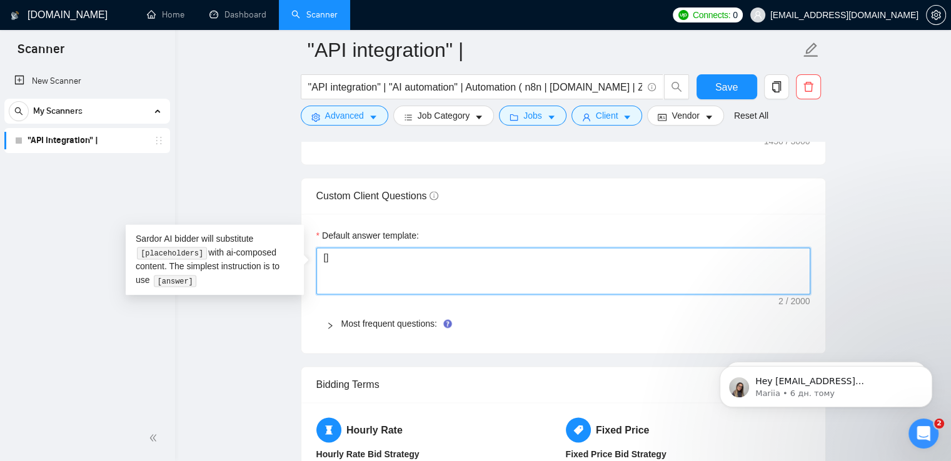
type textarea "[a]"
type textarea "[an]"
type textarea "[ans]"
type textarea "[answ]"
type textarea "[answe]"
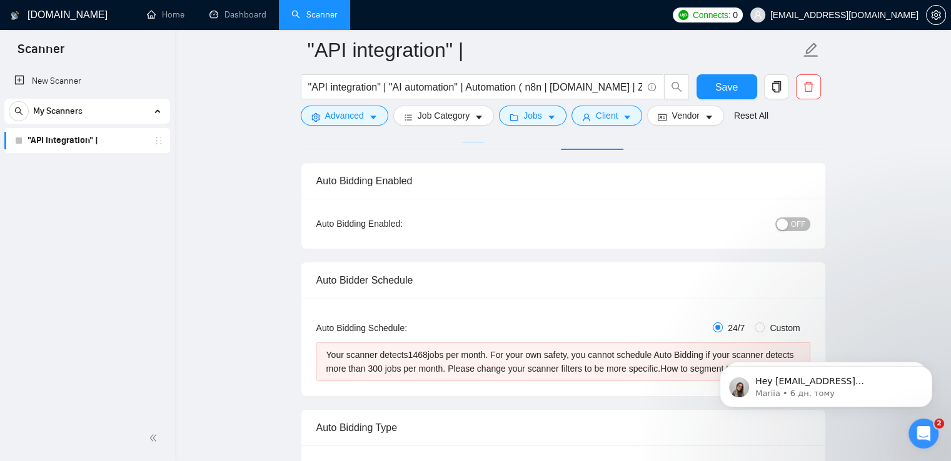
scroll to position [67, 0]
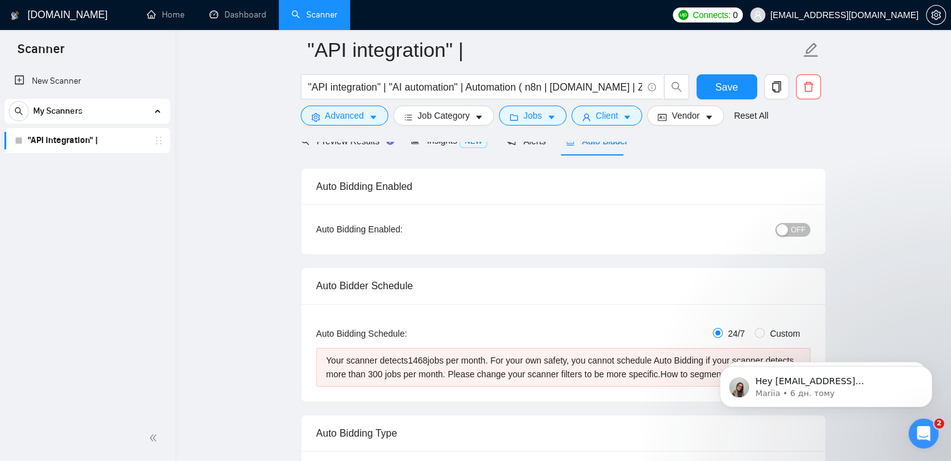
type textarea "[answer]"
click at [804, 232] on span "OFF" at bounding box center [798, 230] width 15 height 14
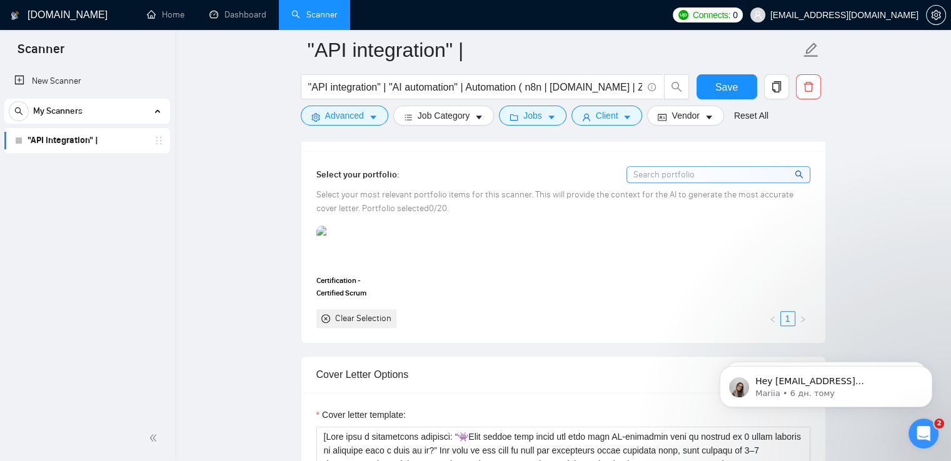
scroll to position [1155, 0]
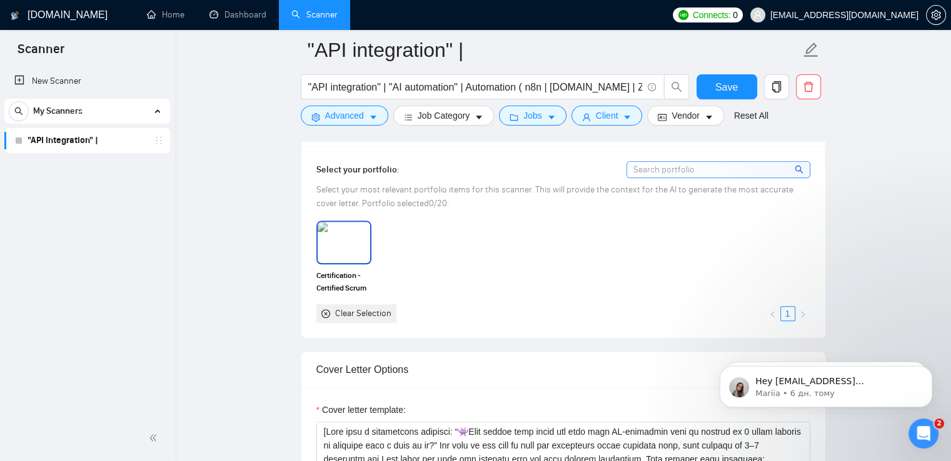
click at [348, 261] on img at bounding box center [344, 242] width 53 height 41
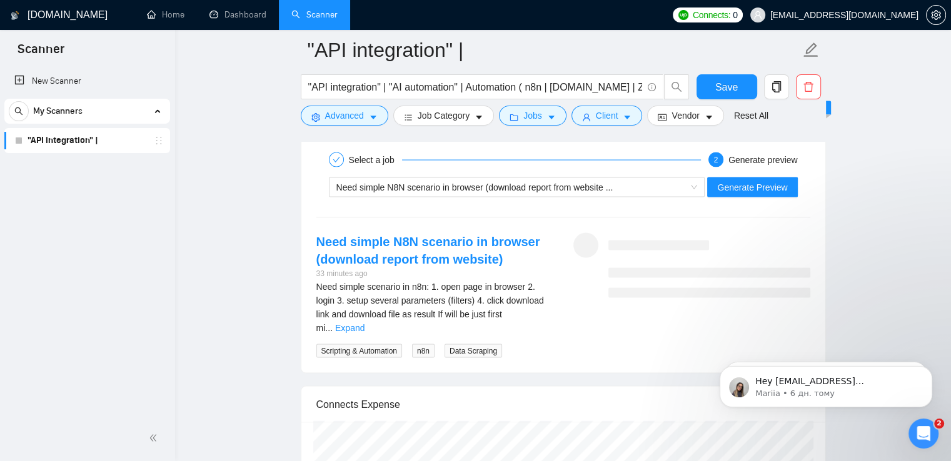
scroll to position [2463, 0]
click at [749, 177] on button "Generate Preview" at bounding box center [752, 187] width 90 height 20
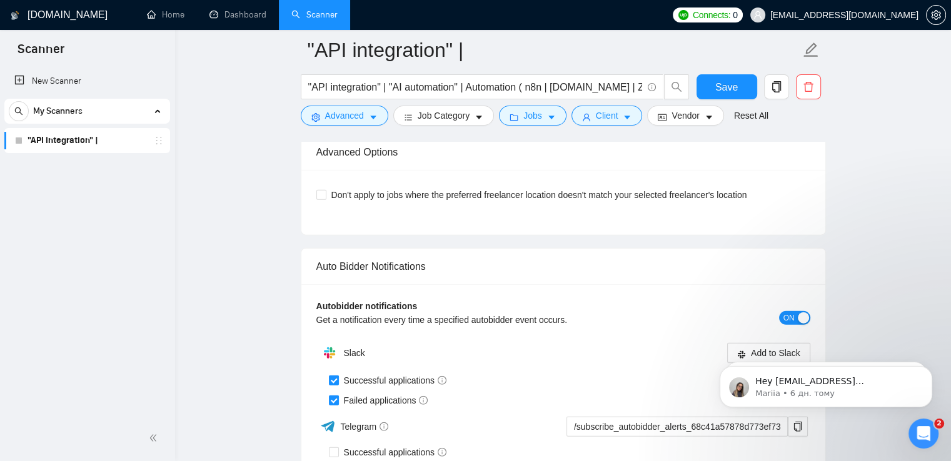
scroll to position [2970, 0]
click at [394, 194] on span "Don't apply to jobs where the preferred freelancer location doesn't match your …" at bounding box center [539, 196] width 426 height 14
click at [325, 194] on input "Don't apply to jobs where the preferred freelancer location doesn't match your …" at bounding box center [320, 195] width 9 height 9
checkbox input "true"
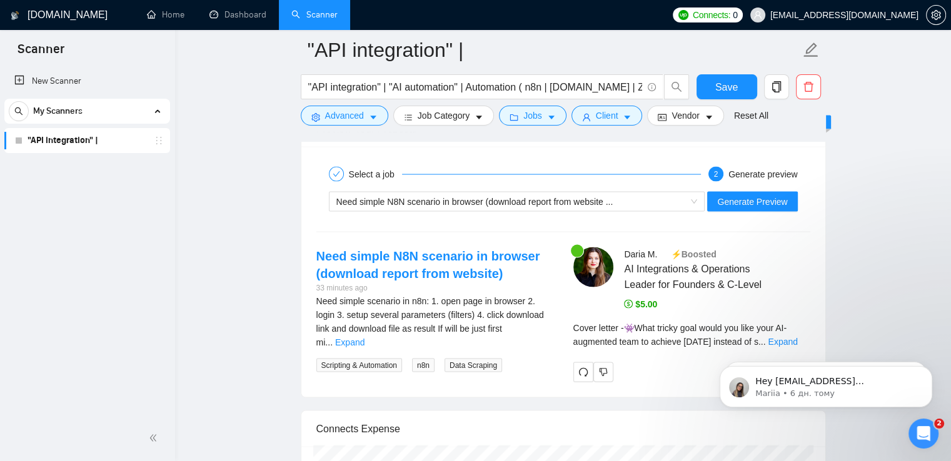
scroll to position [2447, 0]
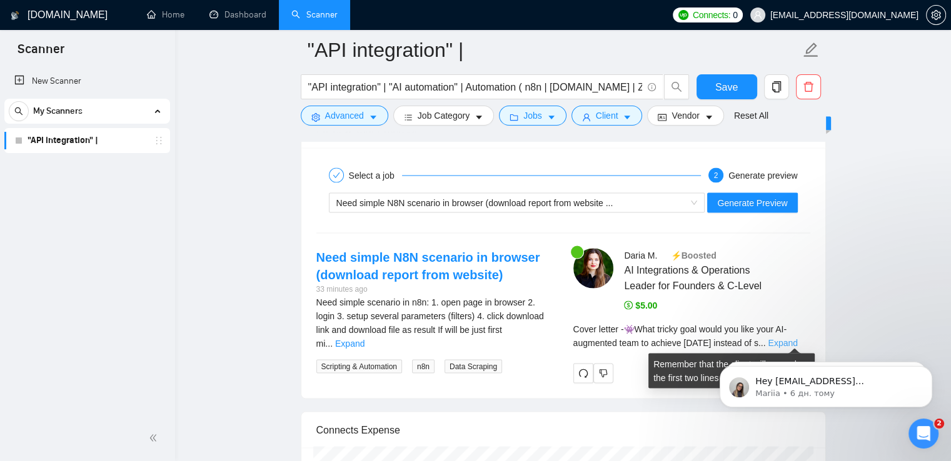
click at [785, 338] on link "Expand" at bounding box center [782, 343] width 29 height 10
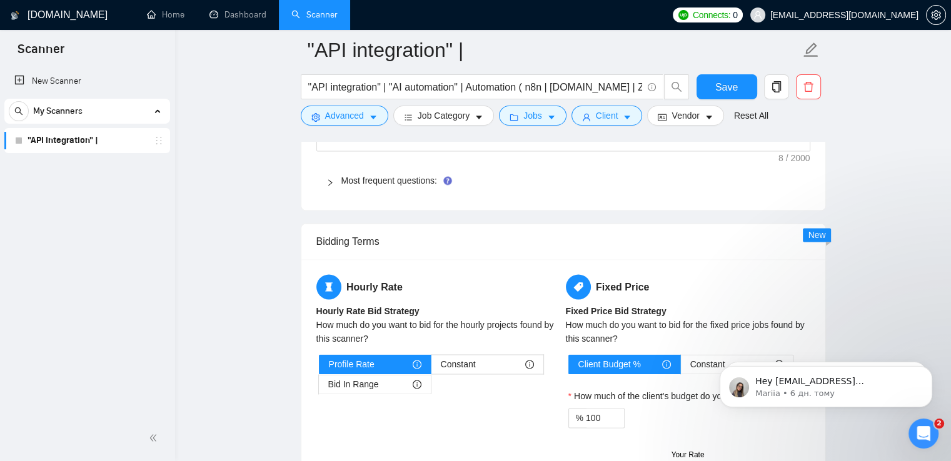
scroll to position [1867, 0]
click at [715, 86] on span "Save" at bounding box center [726, 87] width 23 height 16
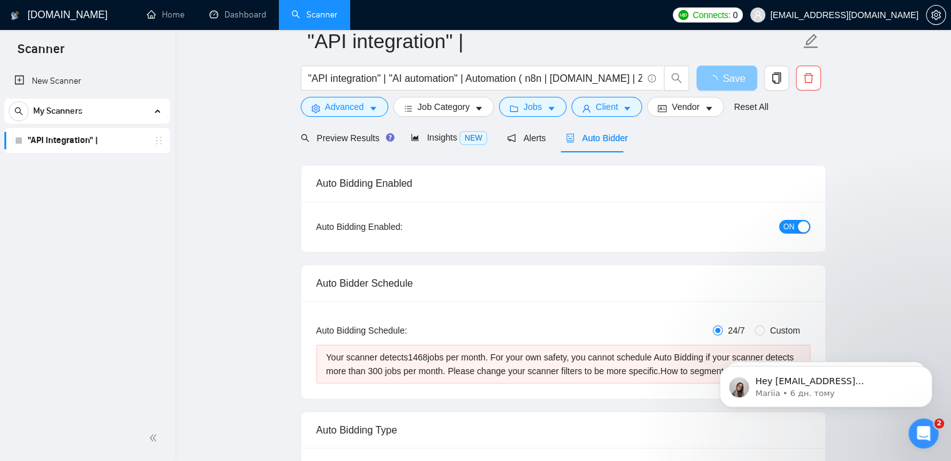
scroll to position [0, 0]
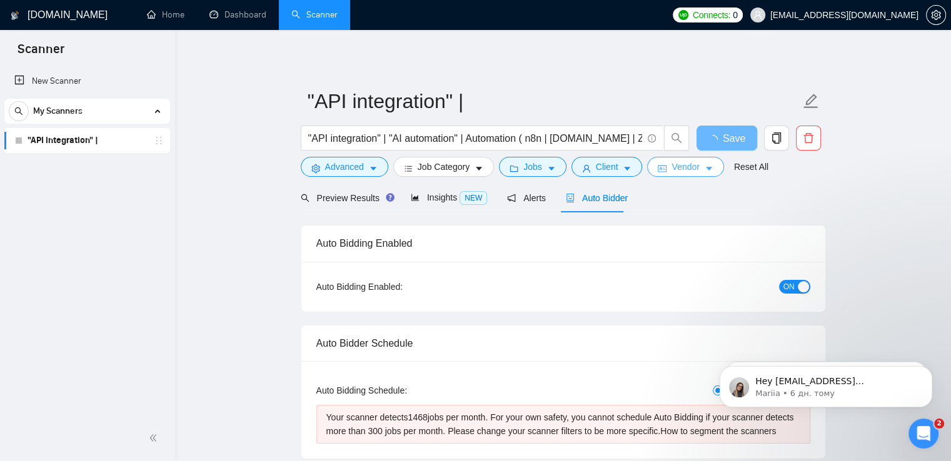
click at [706, 169] on icon "caret-down" at bounding box center [709, 170] width 6 height 4
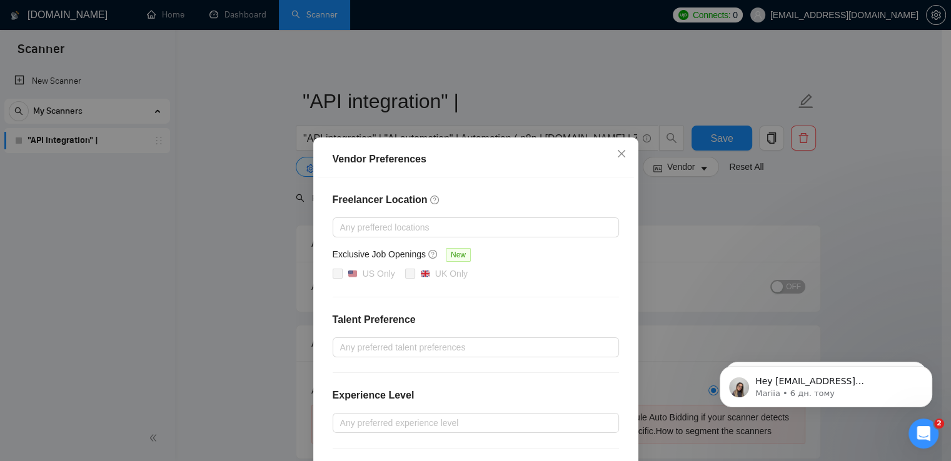
scroll to position [116, 0]
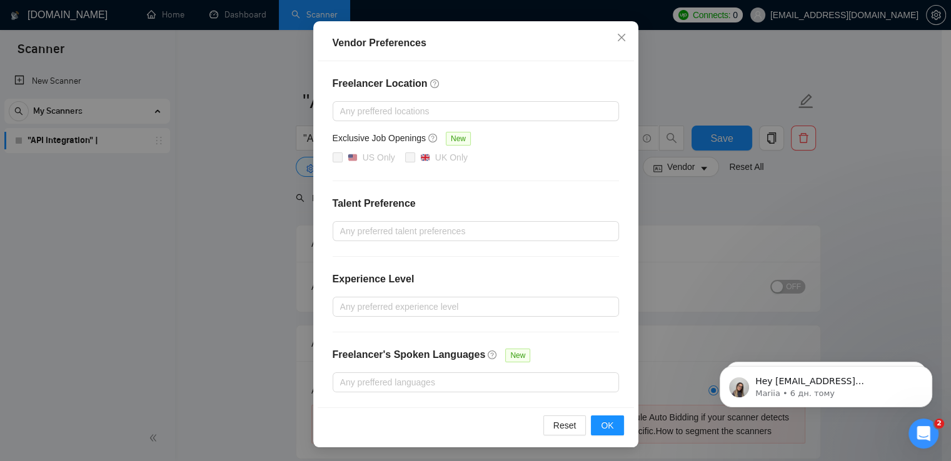
click at [830, 258] on div "Vendor Preferences Freelancer Location Any preffered locations Exclusive Job Op…" at bounding box center [475, 230] width 951 height 461
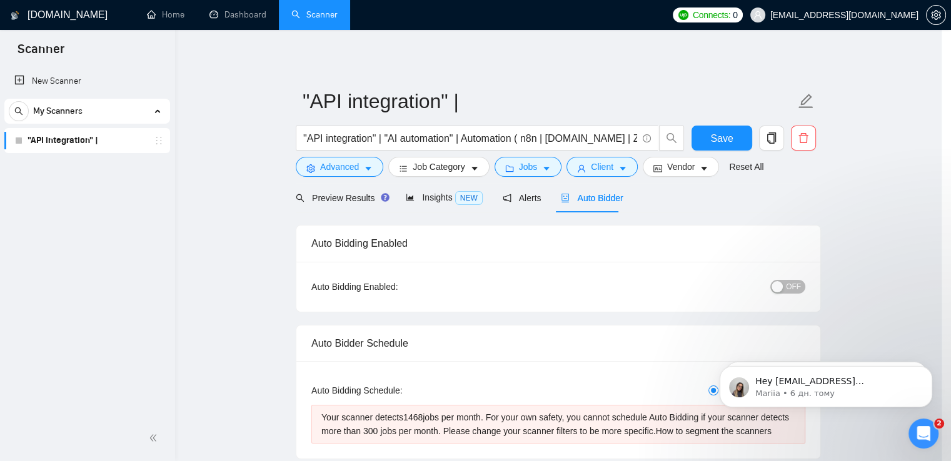
scroll to position [54, 0]
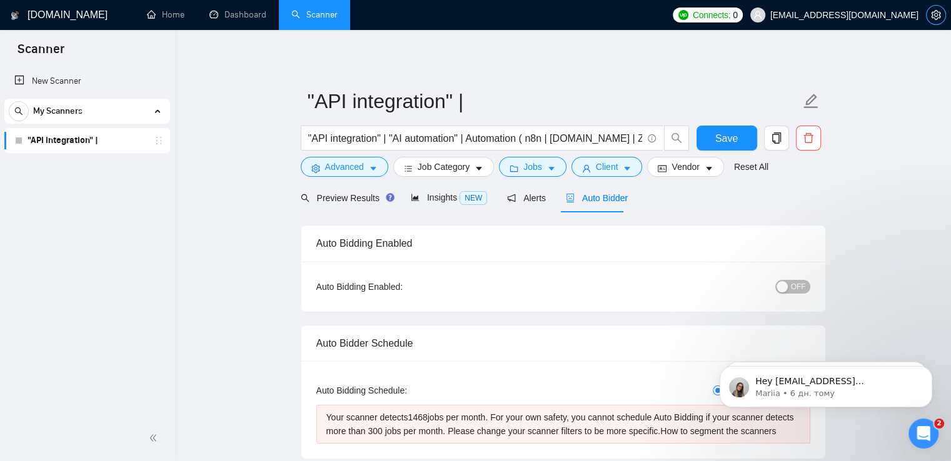
click at [935, 17] on icon "setting" at bounding box center [936, 15] width 10 height 10
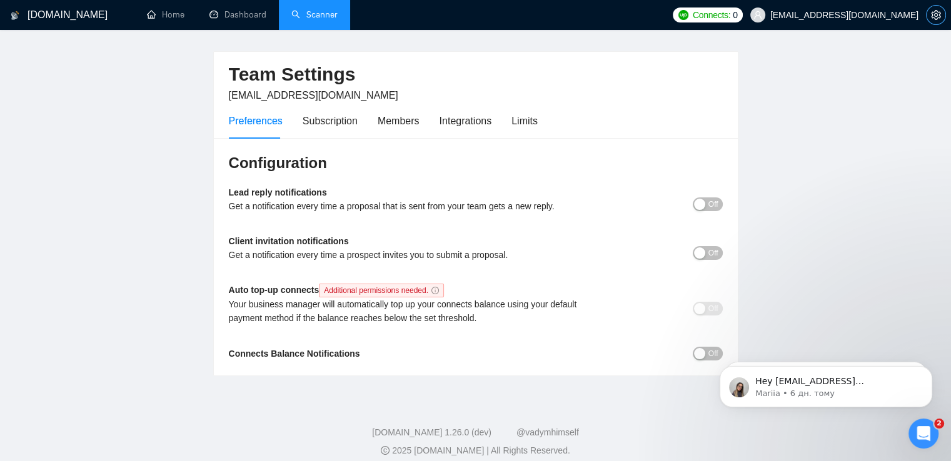
scroll to position [31, 0]
click at [705, 204] on button "Off" at bounding box center [708, 203] width 30 height 14
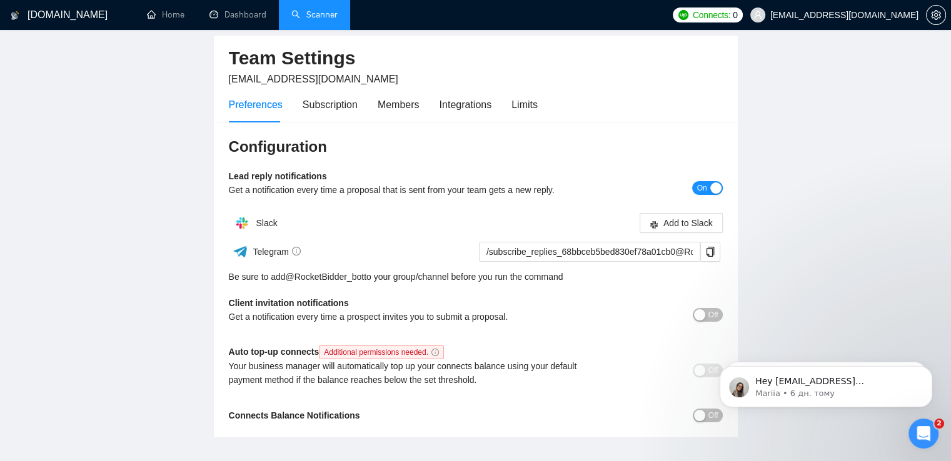
scroll to position [47, 0]
click at [710, 186] on div "button" at bounding box center [715, 187] width 11 height 11
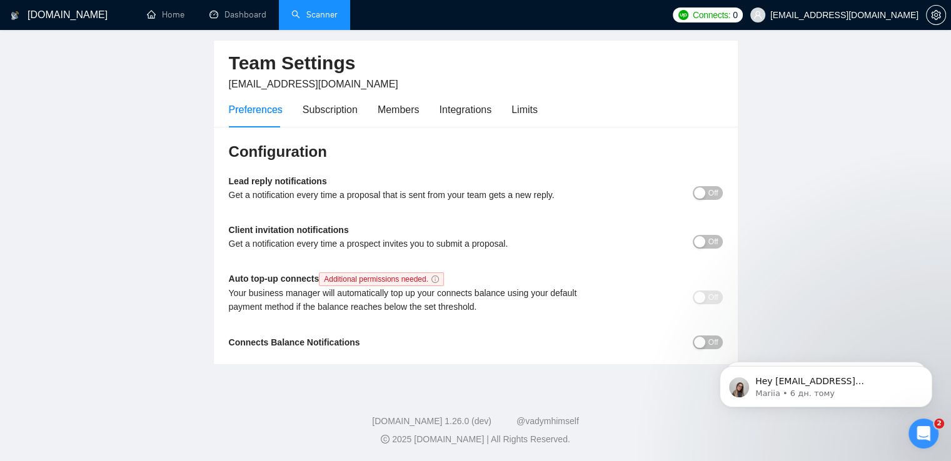
click at [706, 344] on html "Hey [EMAIL_ADDRESS][DOMAIN_NAME], Do you want to learn how to integrate GigRada…" at bounding box center [826, 384] width 250 height 88
click at [698, 342] on div "button" at bounding box center [699, 342] width 11 height 11
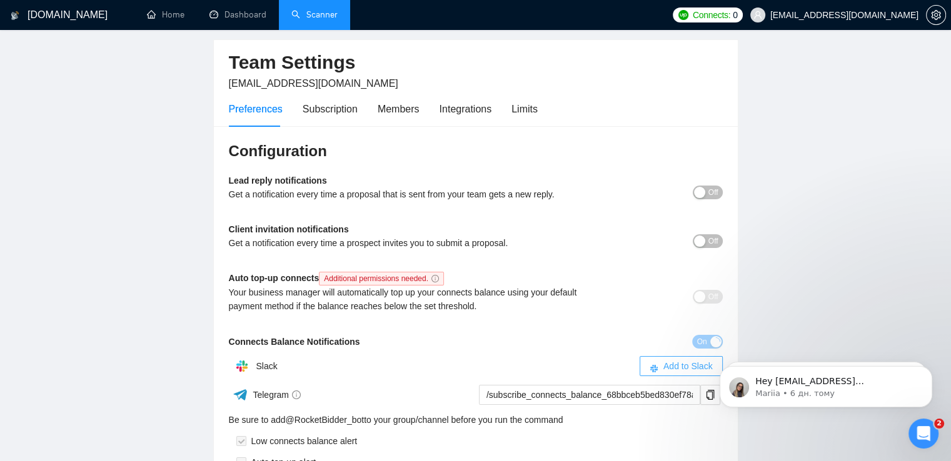
click at [670, 366] on span "Add to Slack" at bounding box center [687, 366] width 49 height 14
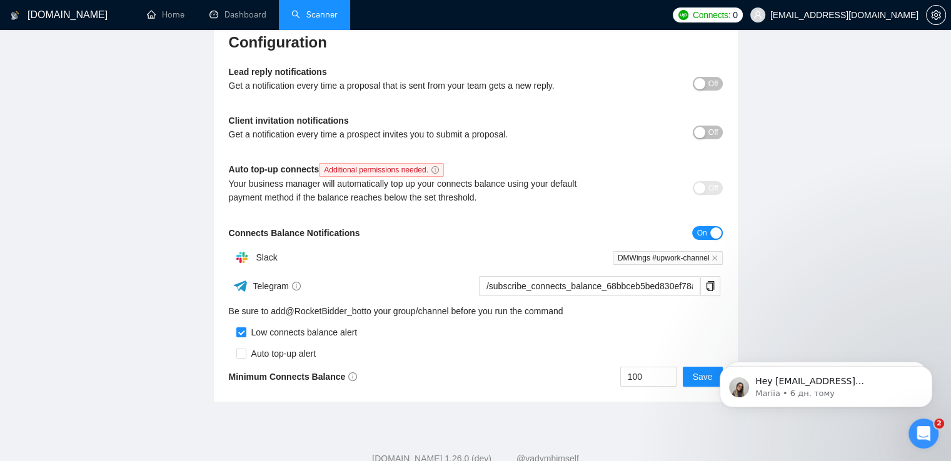
scroll to position [189, 0]
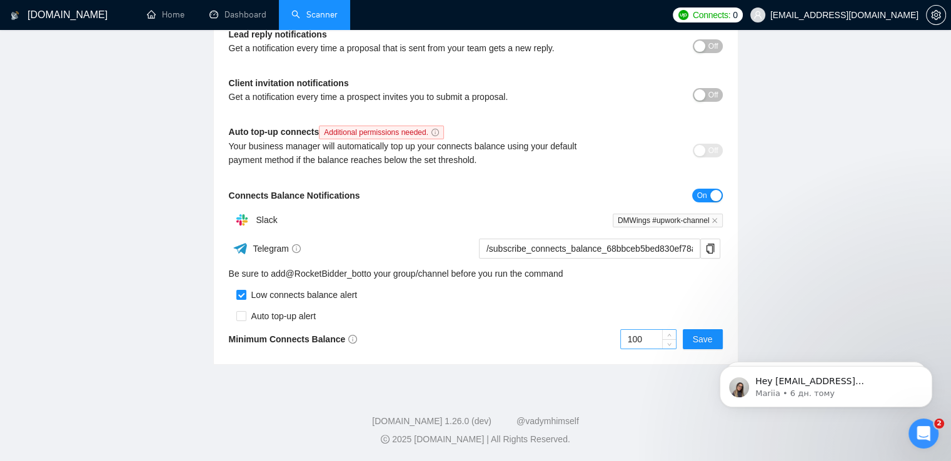
click at [645, 341] on input "100" at bounding box center [648, 339] width 55 height 19
type input "1"
type input "50"
click at [703, 339] on span "Save" at bounding box center [703, 340] width 20 height 14
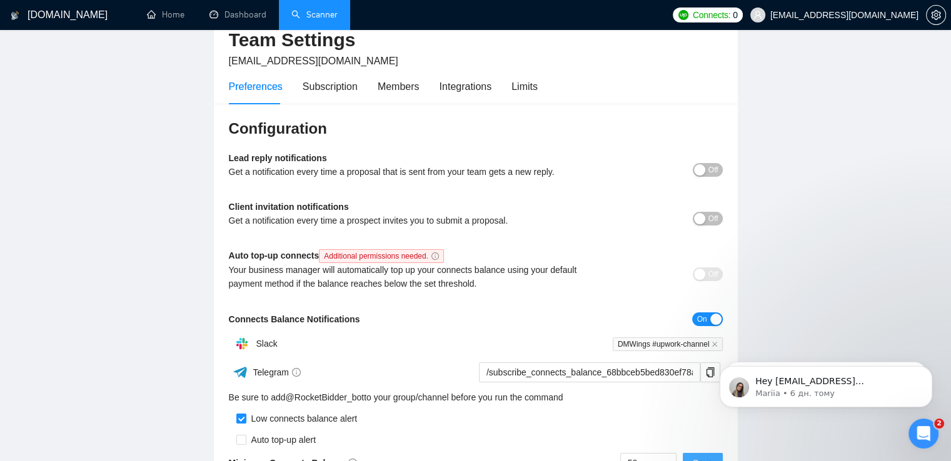
scroll to position [0, 0]
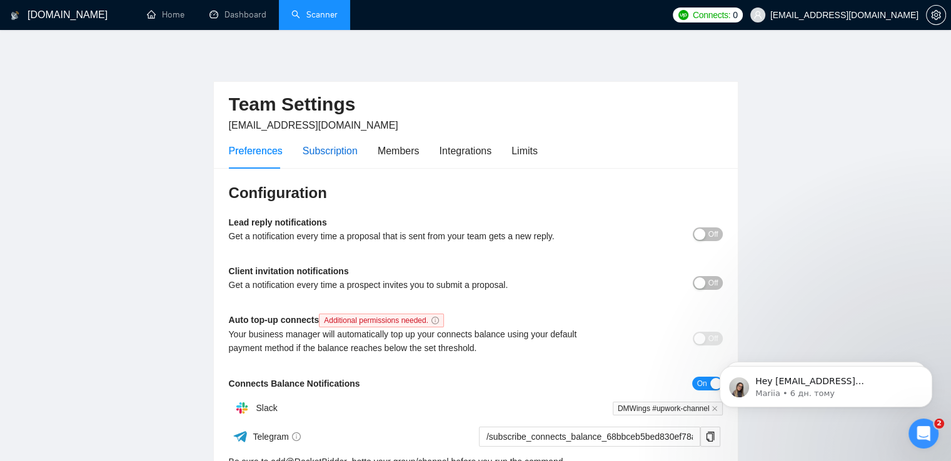
click at [335, 143] on div "Subscription" at bounding box center [330, 151] width 55 height 16
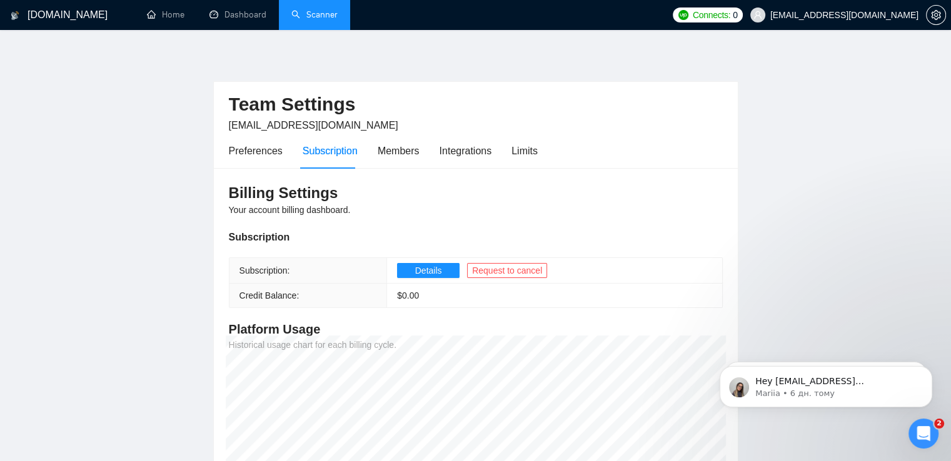
click at [393, 172] on div "Billing Settings Your account billing dashboard. Subscription Subscription: Det…" at bounding box center [476, 361] width 524 height 387
click at [373, 168] on div "Billing Settings Your account billing dashboard. Subscription Subscription: Det…" at bounding box center [476, 361] width 524 height 387
click at [383, 162] on div "Members" at bounding box center [399, 151] width 42 height 36
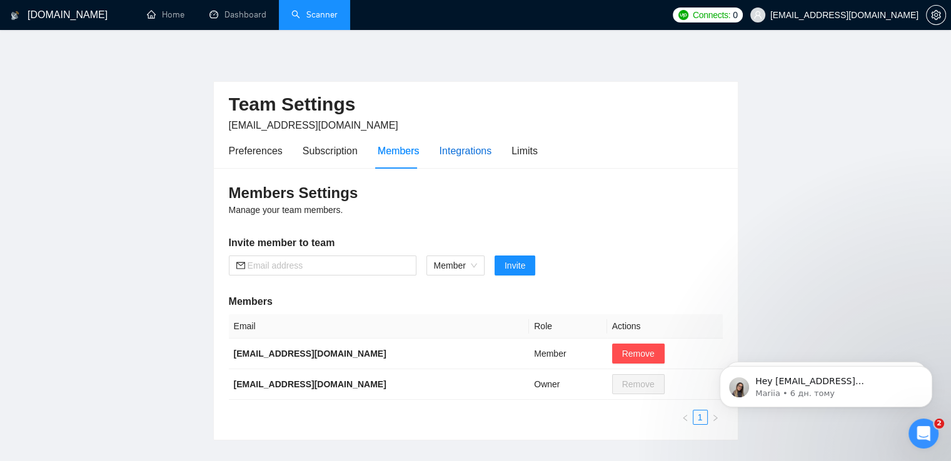
click at [465, 158] on div "Integrations" at bounding box center [466, 151] width 53 height 16
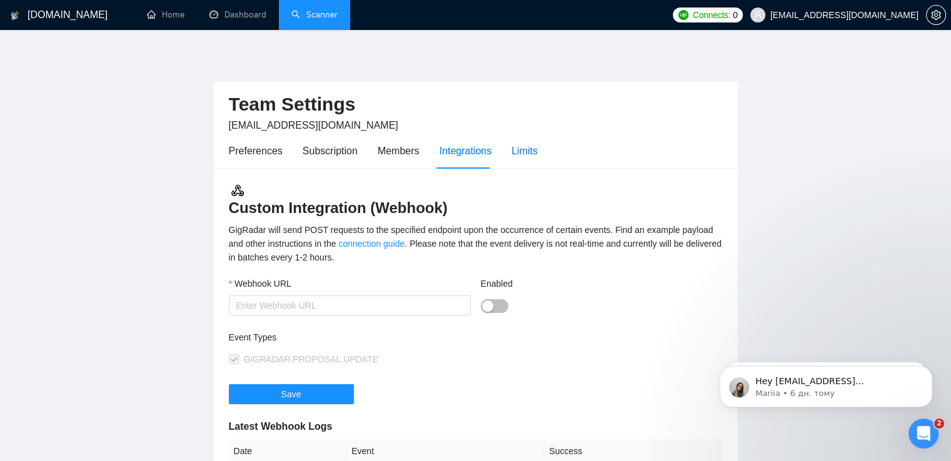
click at [517, 156] on div "Limits" at bounding box center [524, 151] width 26 height 16
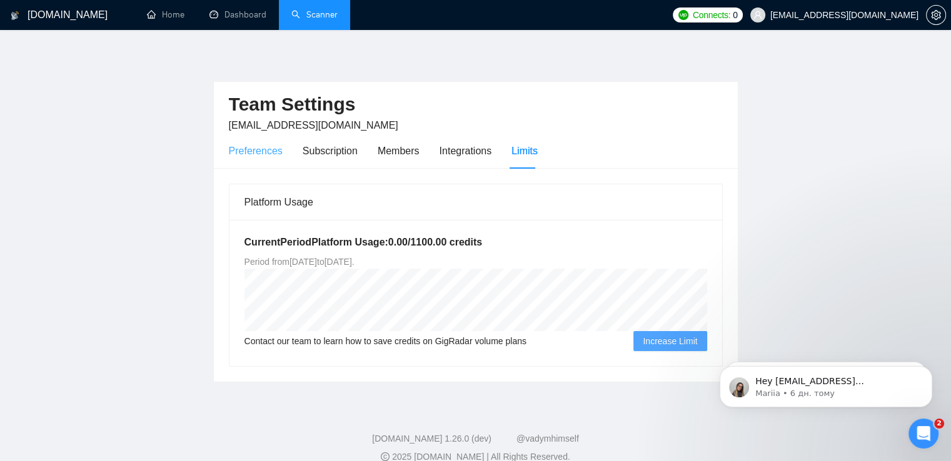
click at [253, 142] on div "Preferences" at bounding box center [256, 151] width 54 height 36
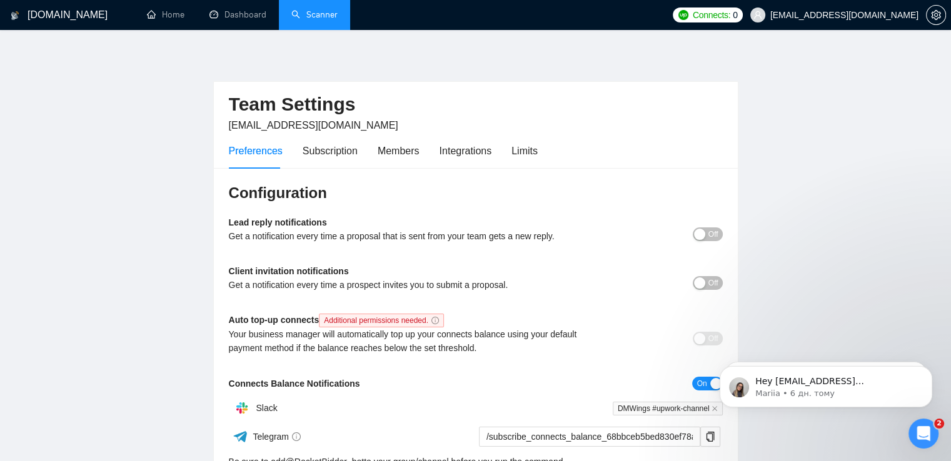
click at [313, 10] on link "Scanner" at bounding box center [314, 14] width 46 height 11
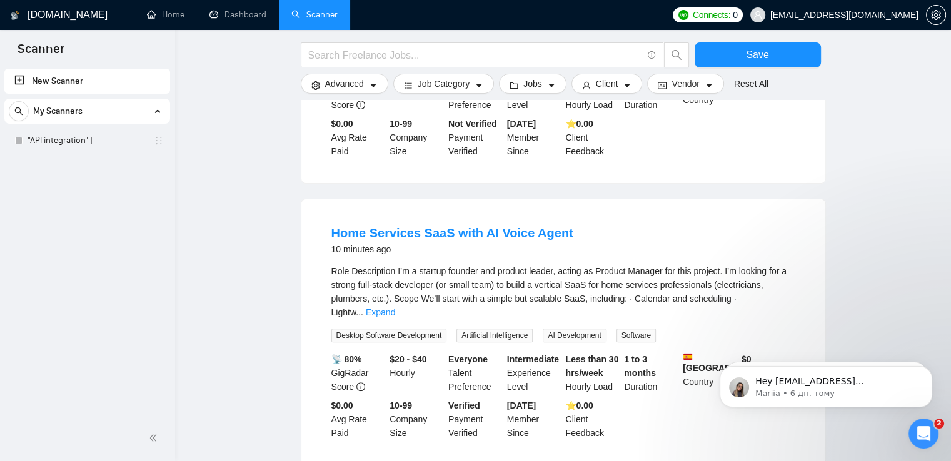
scroll to position [321, 0]
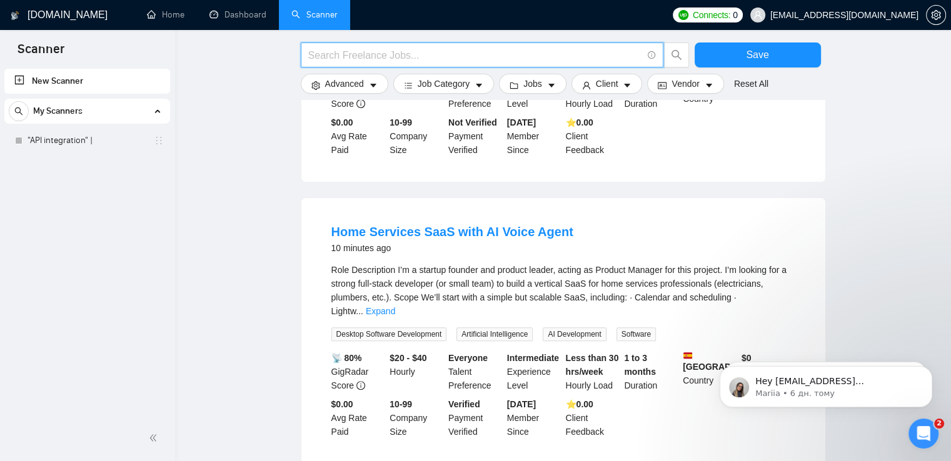
click at [366, 54] on input "text" at bounding box center [475, 56] width 334 height 16
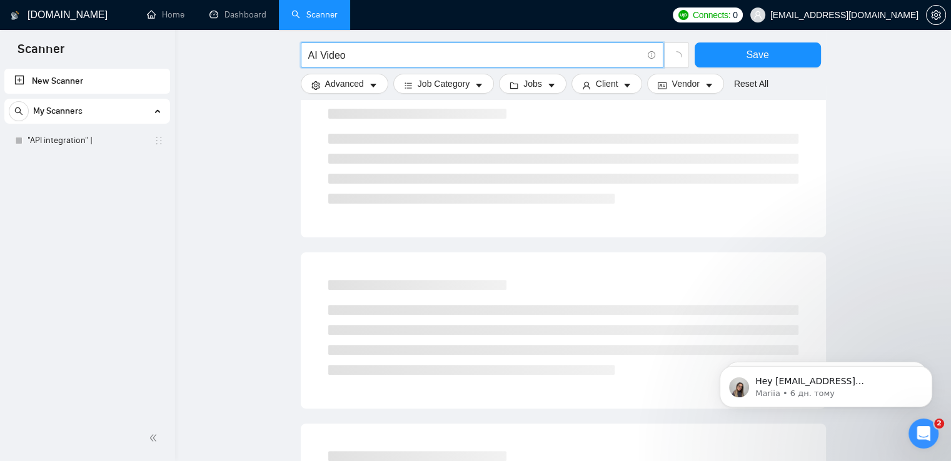
click at [320, 59] on input "AI Video" at bounding box center [475, 56] width 334 height 16
paste input "Default answer template"
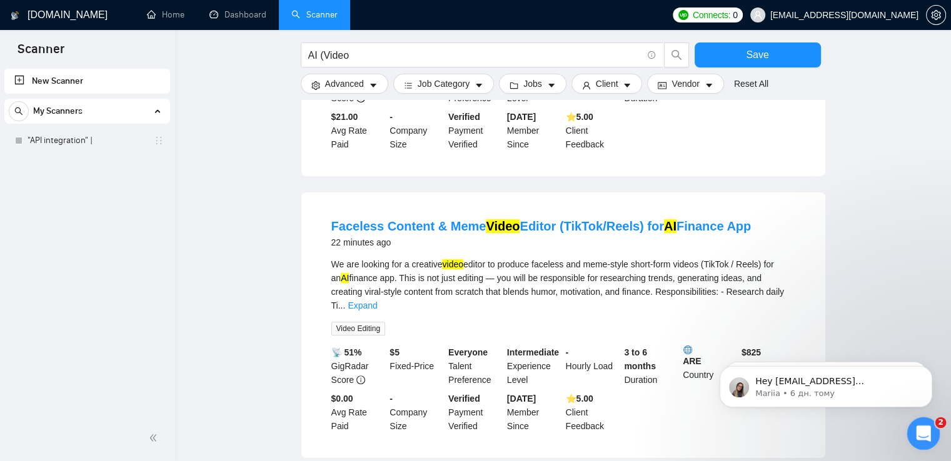
click at [915, 428] on icon "Відкрити програму для спілкування Intercom" at bounding box center [922, 432] width 21 height 21
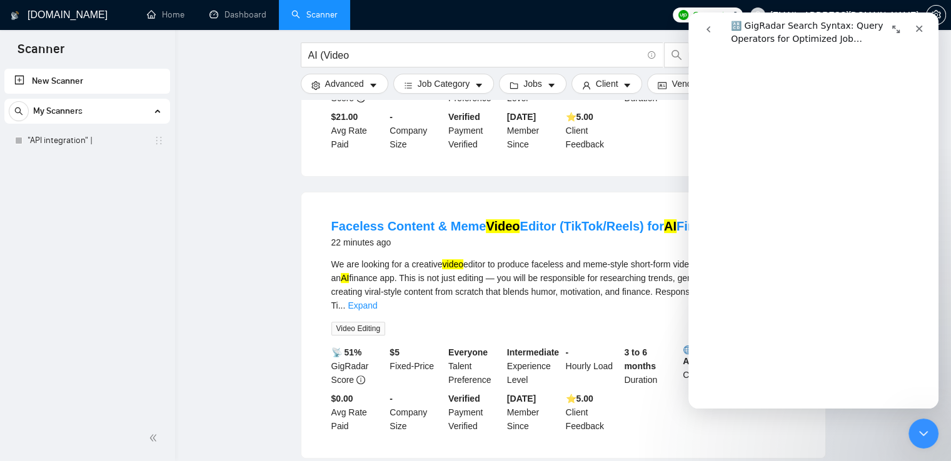
scroll to position [805, 0]
click at [390, 53] on input "AI (Video" at bounding box center [475, 56] width 334 height 16
paste input "|"
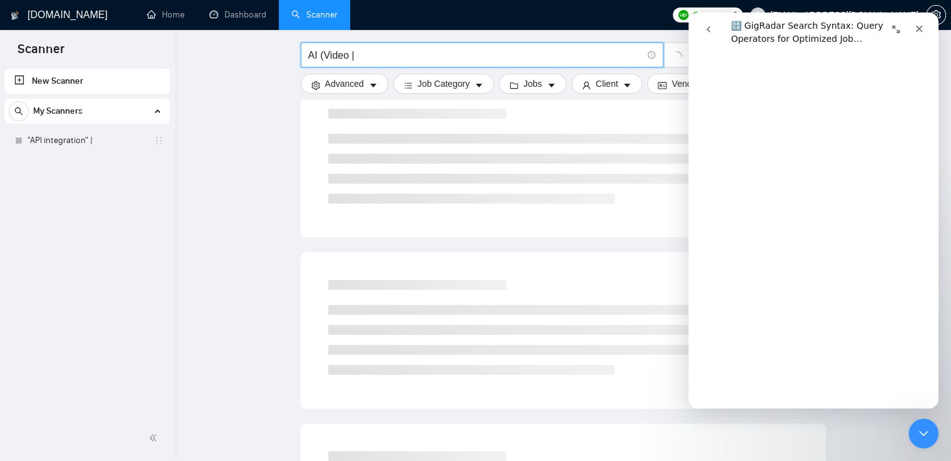
click at [326, 58] on input "AI (Video |" at bounding box center [475, 56] width 334 height 16
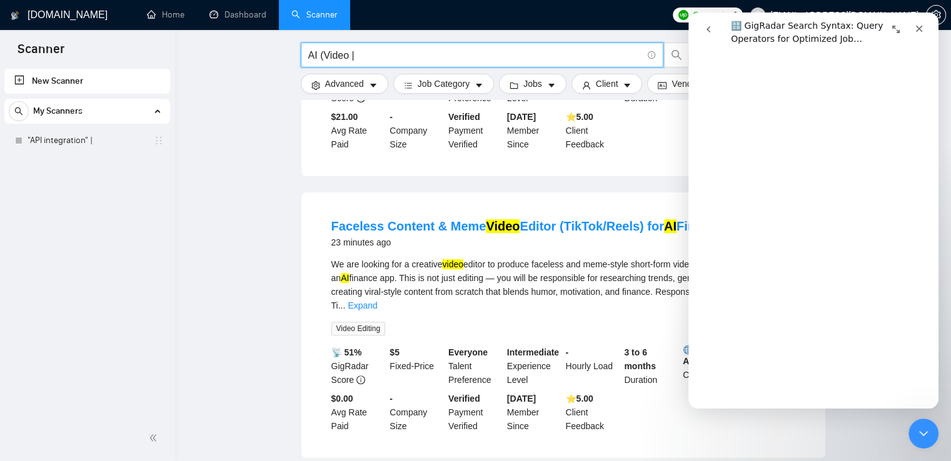
click at [322, 58] on input "AI (Video |" at bounding box center [475, 56] width 334 height 16
click at [408, 58] on input "AI ( Video |" at bounding box center [475, 56] width 334 height 16
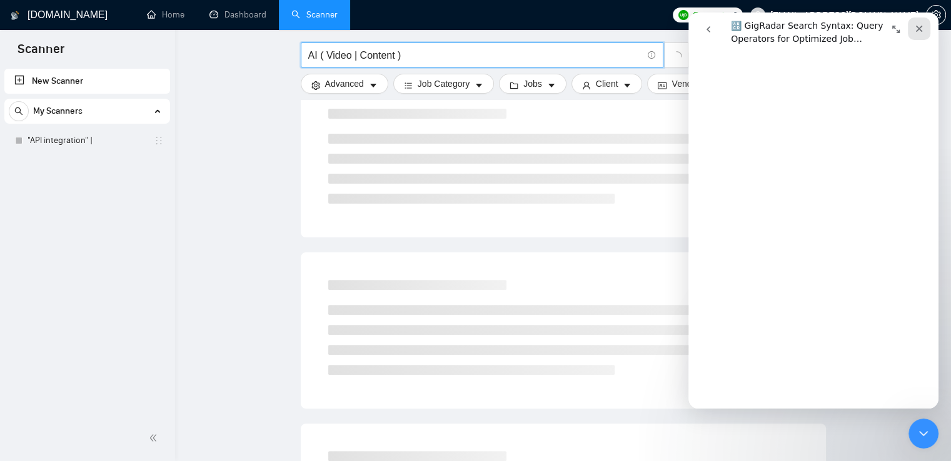
type input "AI ( Video | Content )"
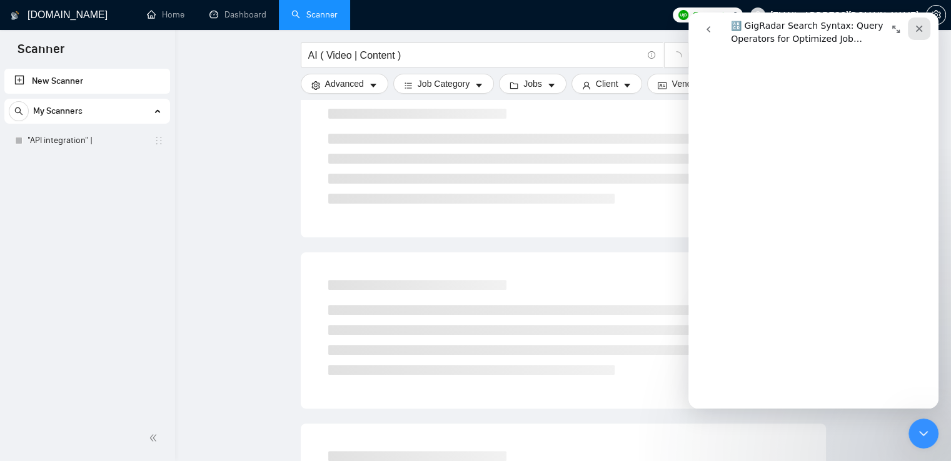
click at [922, 28] on icon "Закрити" at bounding box center [919, 29] width 10 height 10
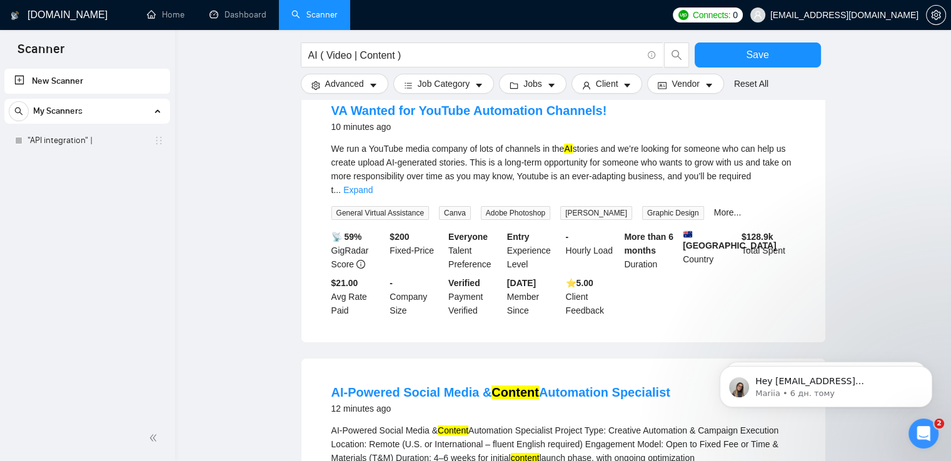
scroll to position [156, 0]
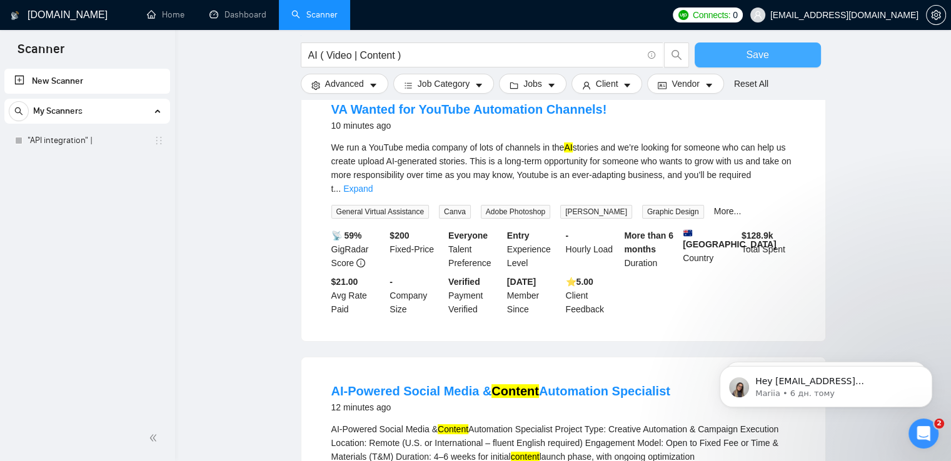
click at [803, 53] on button "Save" at bounding box center [758, 55] width 126 height 25
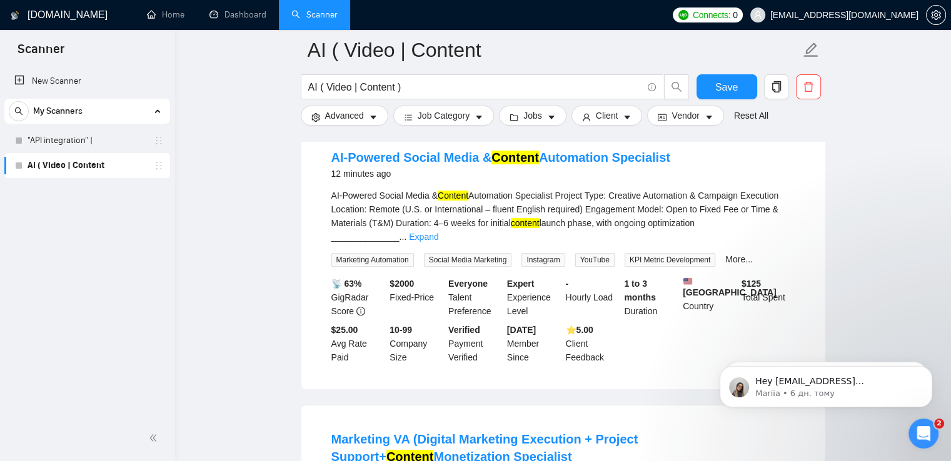
scroll to position [429, 0]
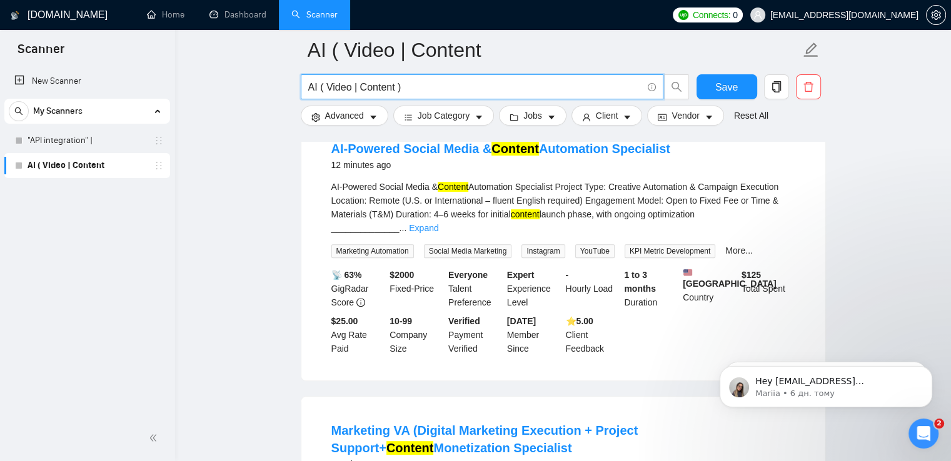
click at [405, 86] on input "AI ( Video | Content )" at bounding box center [475, 87] width 334 height 16
click at [306, 89] on span "AI ( Video | Content ))" at bounding box center [482, 86] width 363 height 25
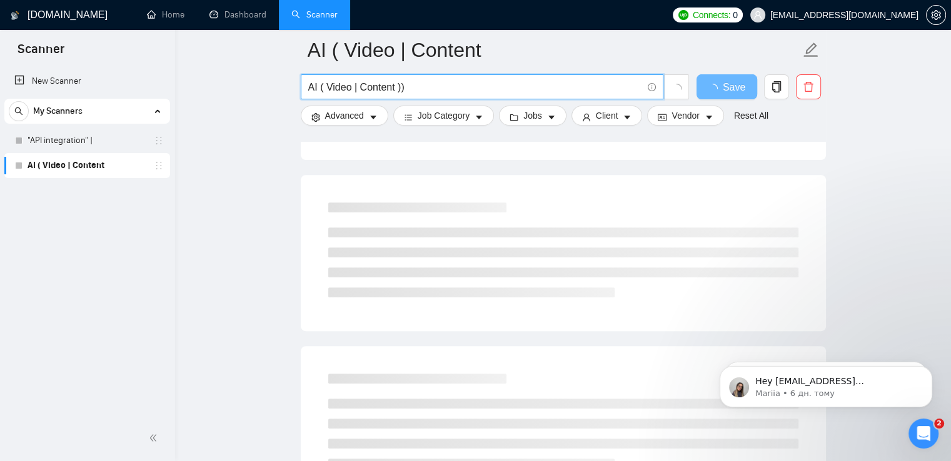
click at [309, 88] on input "AI ( Video | Content ))" at bounding box center [475, 87] width 334 height 16
click at [428, 91] on input "(AI ( Video | Content ))" at bounding box center [475, 87] width 334 height 16
paste input "|"
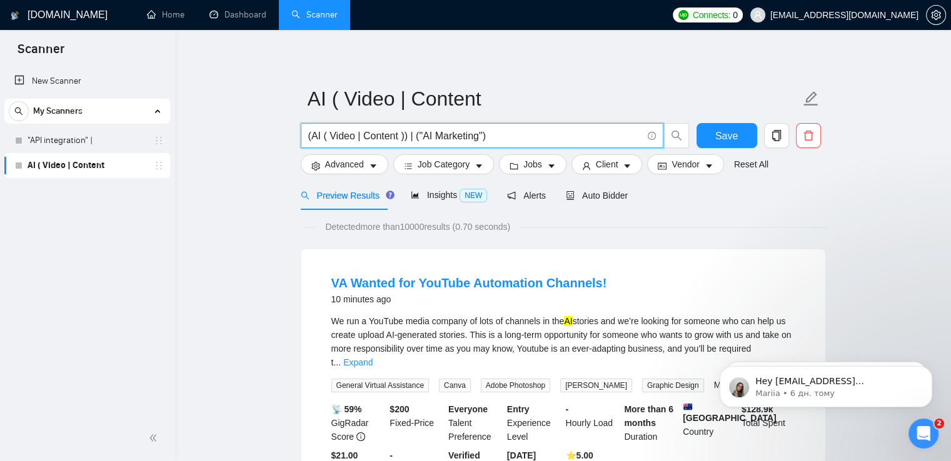
scroll to position [4, 0]
type input "(AI ( Video | Content )) | ("AI Marketing")"
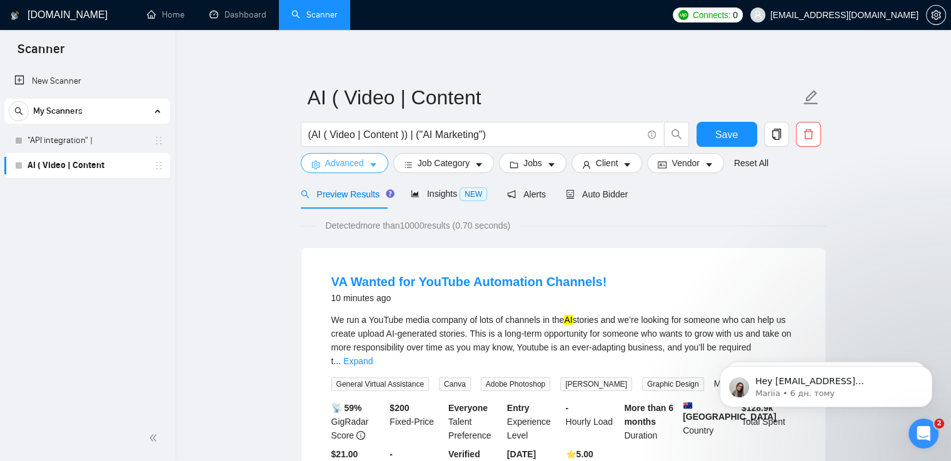
click at [348, 166] on span "Advanced" at bounding box center [344, 163] width 39 height 14
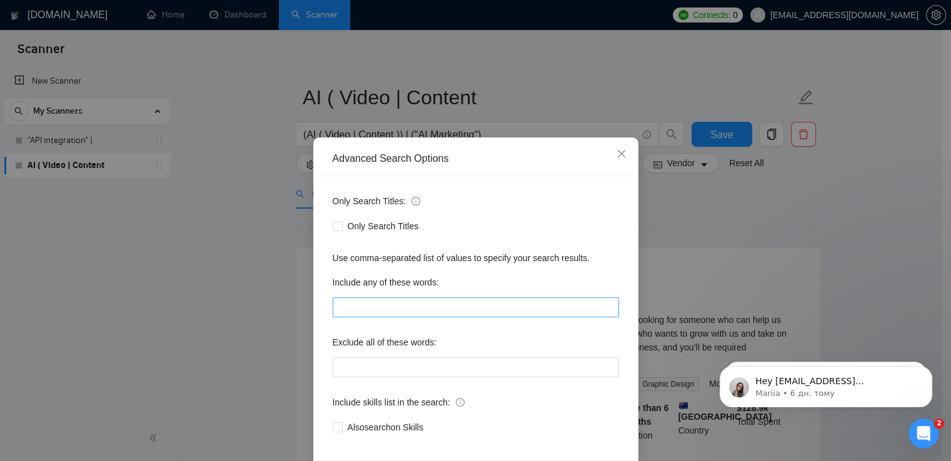
scroll to position [59, 0]
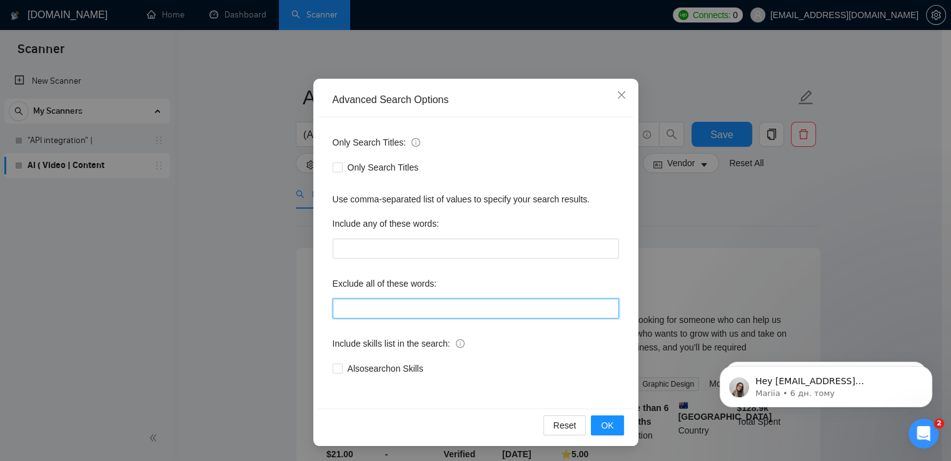
click at [376, 316] on input "text" at bounding box center [476, 309] width 286 height 20
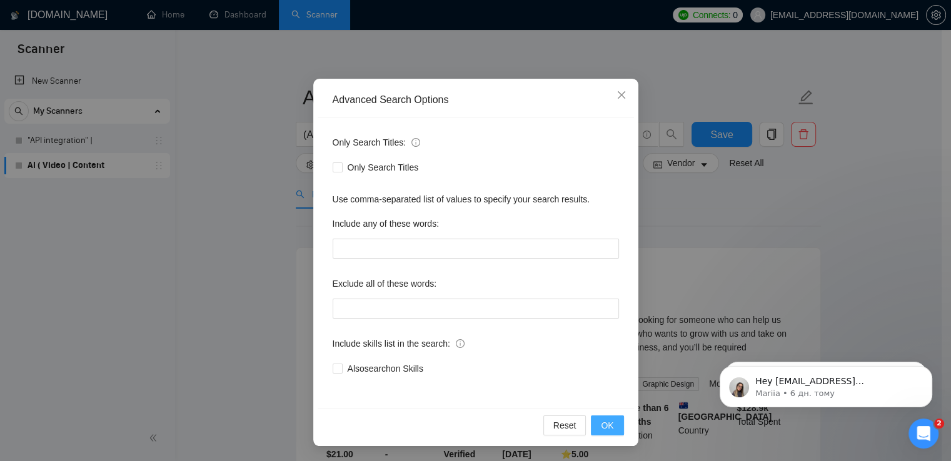
click at [601, 425] on span "OK" at bounding box center [607, 426] width 13 height 14
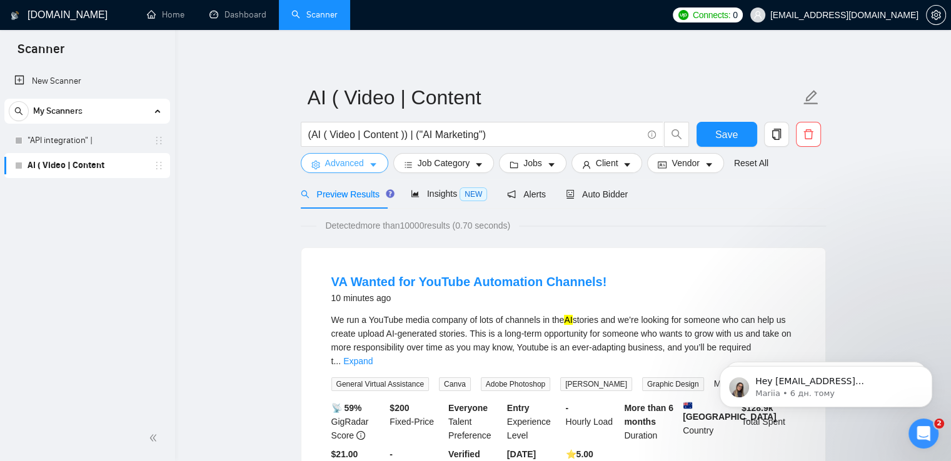
click at [348, 164] on span "Advanced" at bounding box center [344, 163] width 39 height 14
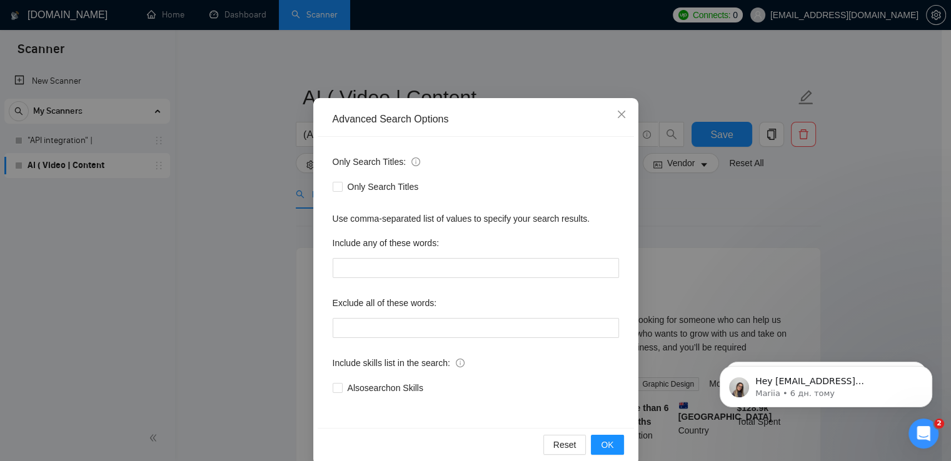
scroll to position [40, 0]
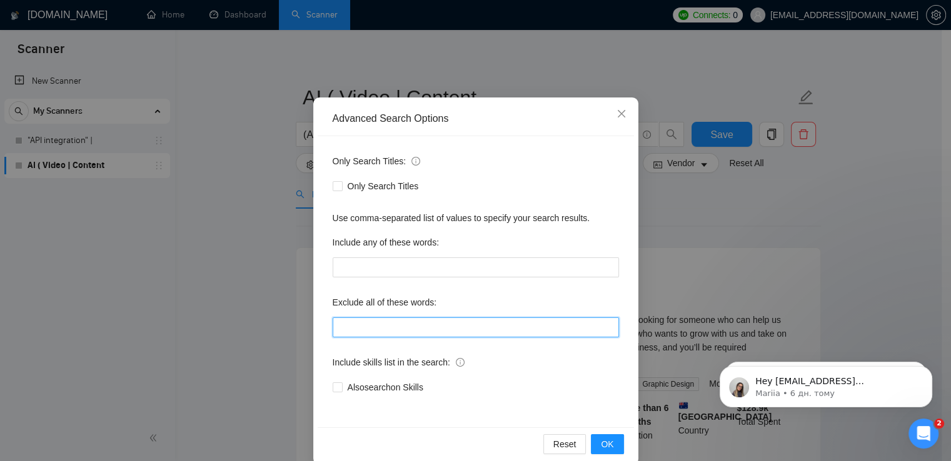
drag, startPoint x: 406, startPoint y: 333, endPoint x: 373, endPoint y: 328, distance: 32.9
click at [373, 328] on input "text" at bounding box center [476, 328] width 286 height 20
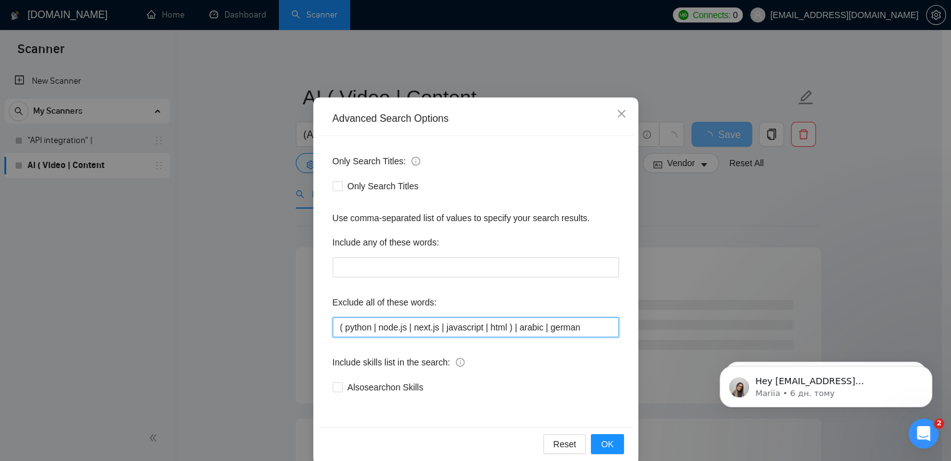
drag, startPoint x: 512, startPoint y: 328, endPoint x: 280, endPoint y: 341, distance: 232.3
click at [280, 341] on div "Advanced Search Options Only Search Titles: Only Search Titles Use comma-separa…" at bounding box center [475, 230] width 951 height 461
type input "arabic | german"
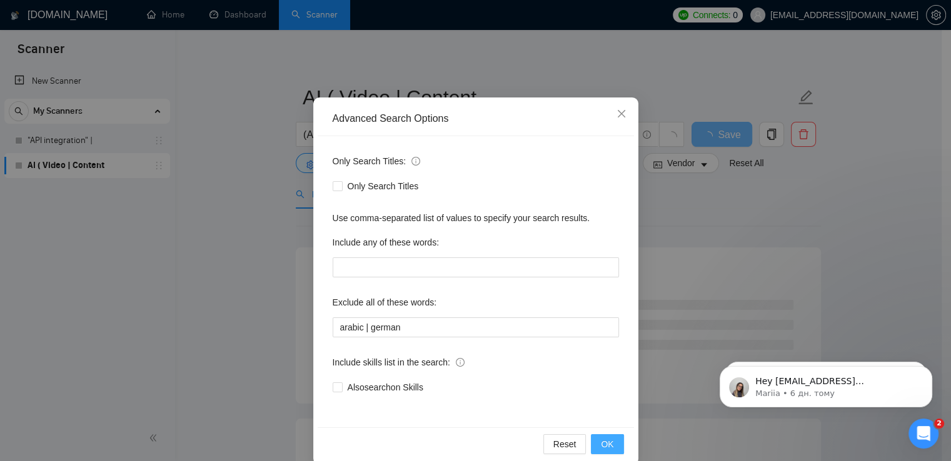
click at [601, 443] on span "OK" at bounding box center [607, 445] width 13 height 14
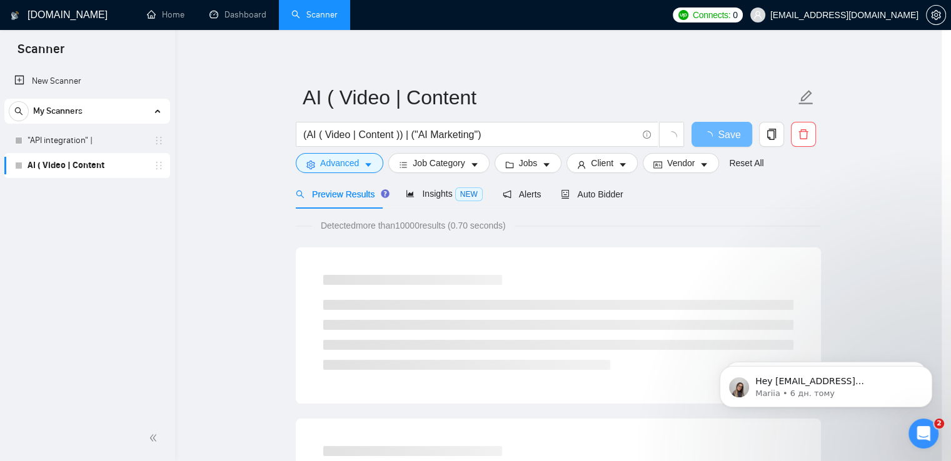
scroll to position [0, 0]
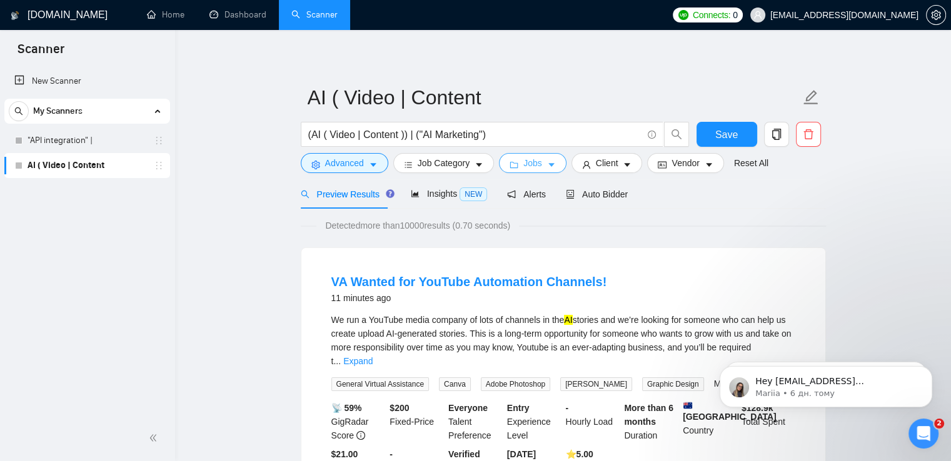
click at [523, 166] on span "Jobs" at bounding box center [532, 163] width 19 height 14
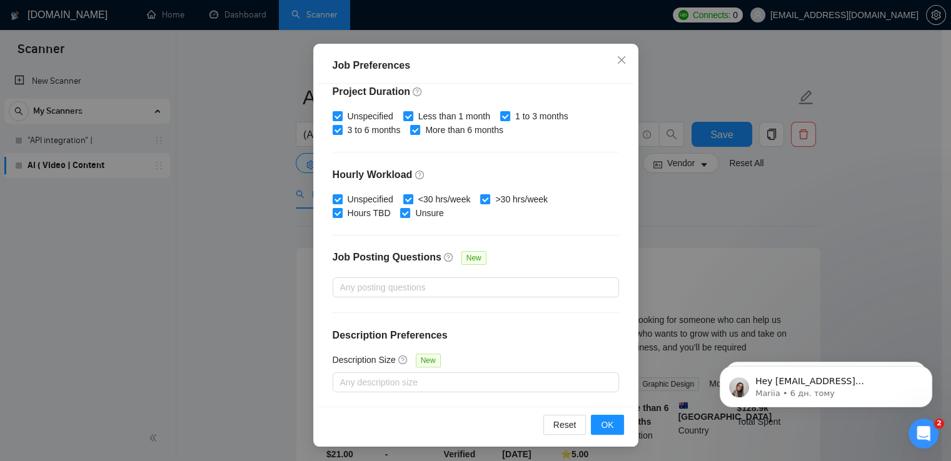
scroll to position [85, 0]
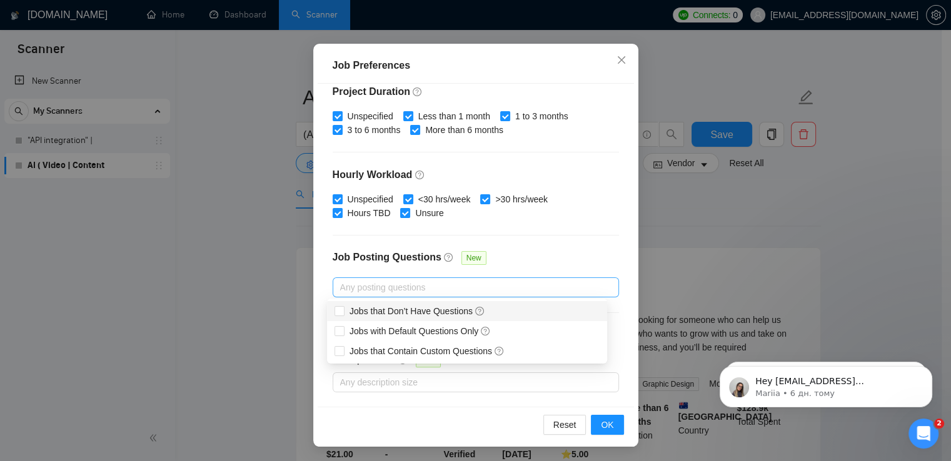
click at [442, 288] on div at bounding box center [470, 287] width 268 height 15
click at [447, 331] on span "Jobs with Default Questions Only" at bounding box center [419, 331] width 141 height 10
click at [343, 331] on input "Jobs with Default Questions Only" at bounding box center [338, 330] width 9 height 9
checkbox input "true"
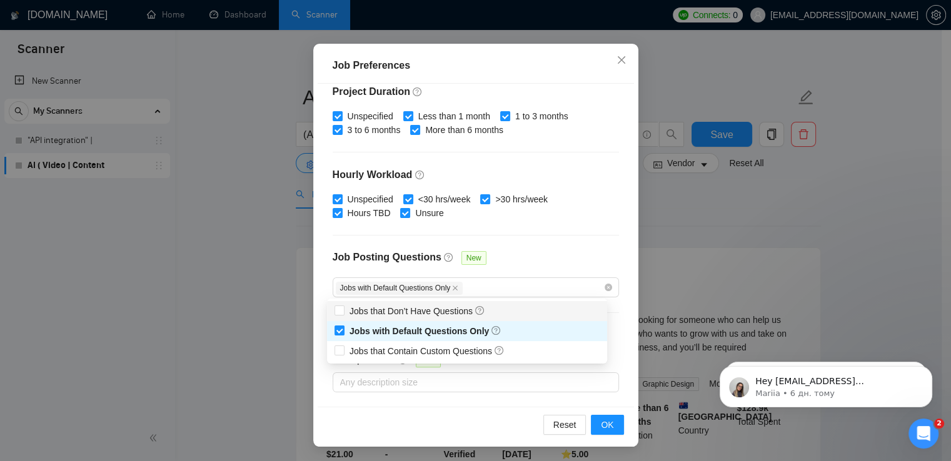
click at [550, 242] on div "Budget Project Type All Fixed Price Hourly Rate Fixed Price Budget $ Min - $ Ma…" at bounding box center [476, 245] width 316 height 323
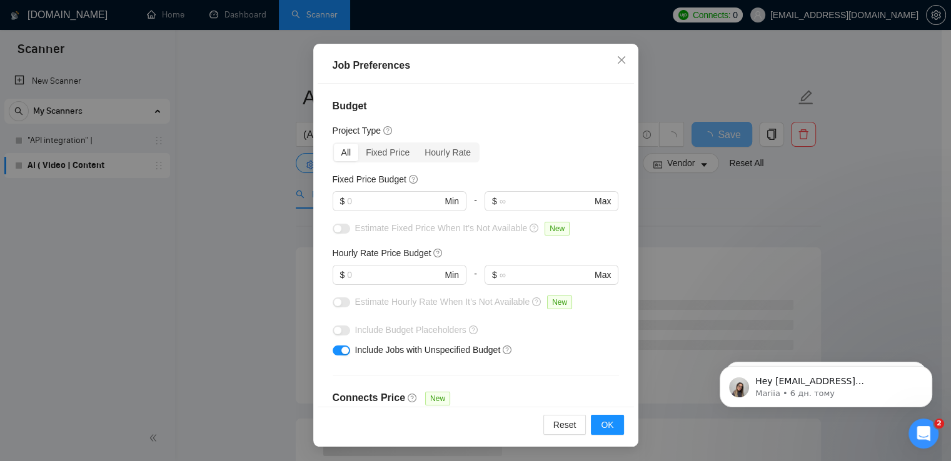
scroll to position [0, 0]
click at [603, 422] on span "OK" at bounding box center [607, 425] width 13 height 14
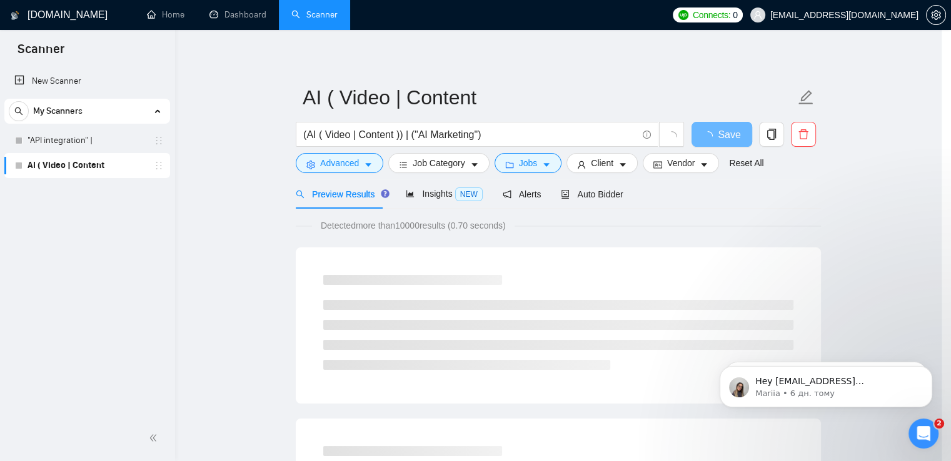
scroll to position [31, 0]
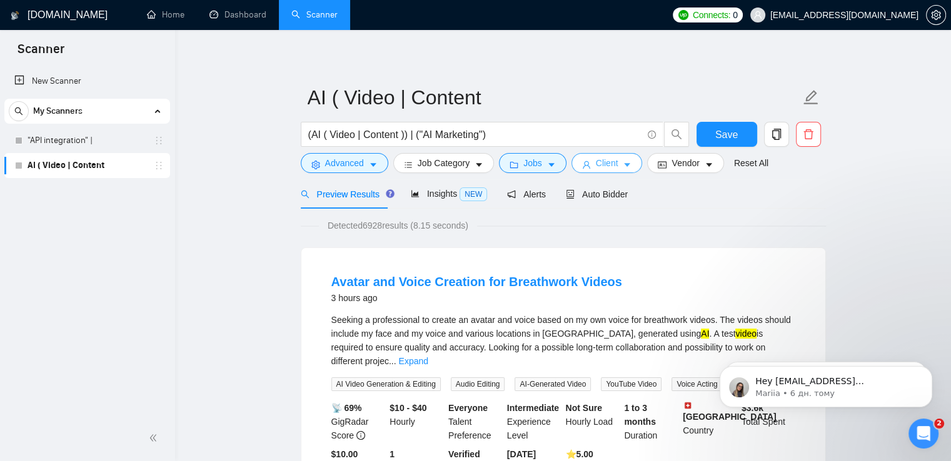
click at [603, 161] on span "Client" at bounding box center [607, 163] width 23 height 14
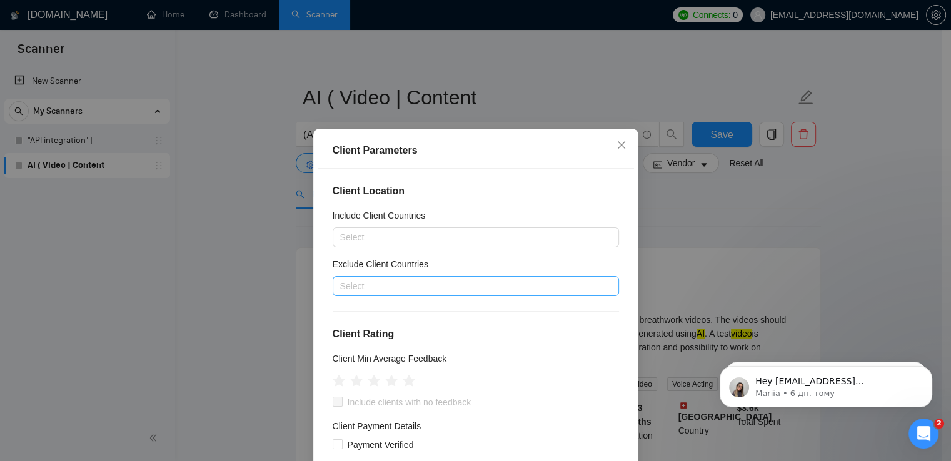
click at [398, 283] on div at bounding box center [470, 286] width 268 height 15
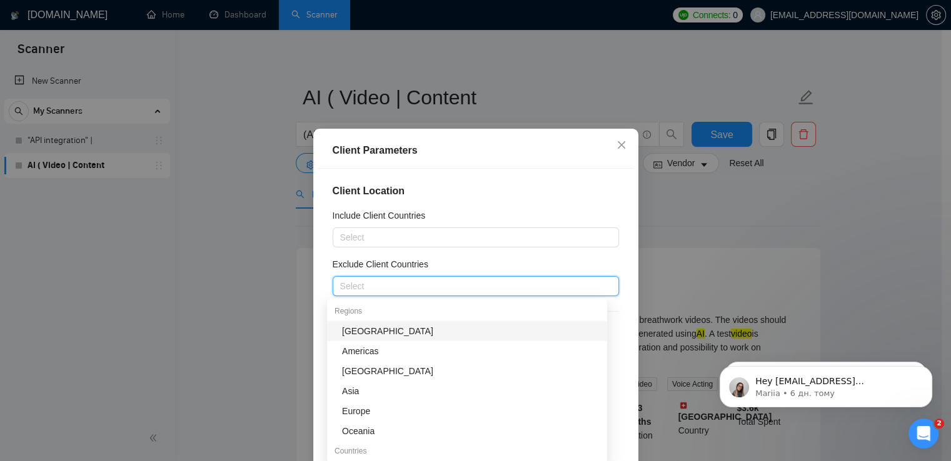
click at [204, 184] on div "Client Parameters Client Location Include Client Countries Select Exclude Clien…" at bounding box center [475, 230] width 951 height 461
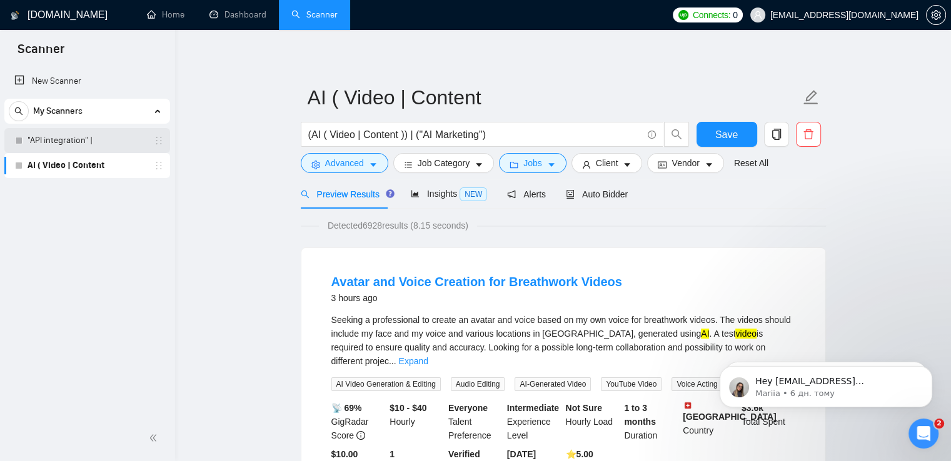
click at [73, 143] on link ""API integration" |" at bounding box center [87, 140] width 119 height 25
click at [713, 133] on button "Save" at bounding box center [726, 134] width 61 height 25
click at [94, 138] on link ""API integration" |" at bounding box center [87, 140] width 119 height 25
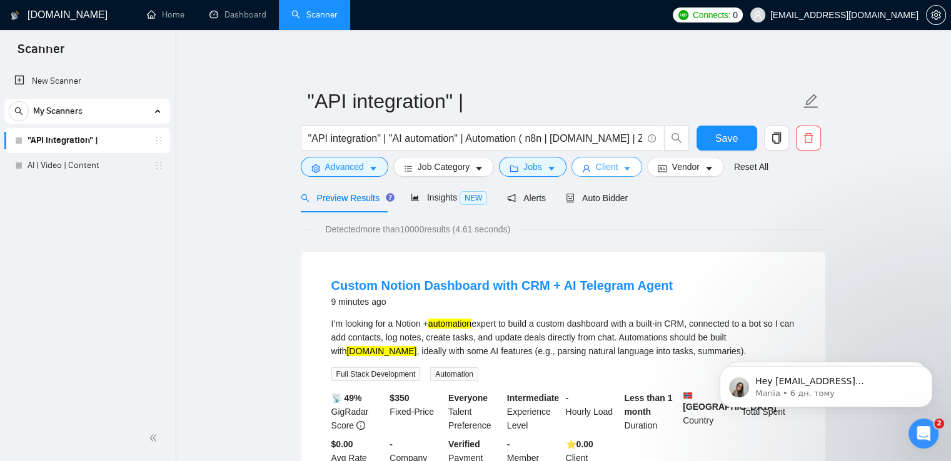
click at [585, 166] on icon "user" at bounding box center [586, 168] width 9 height 9
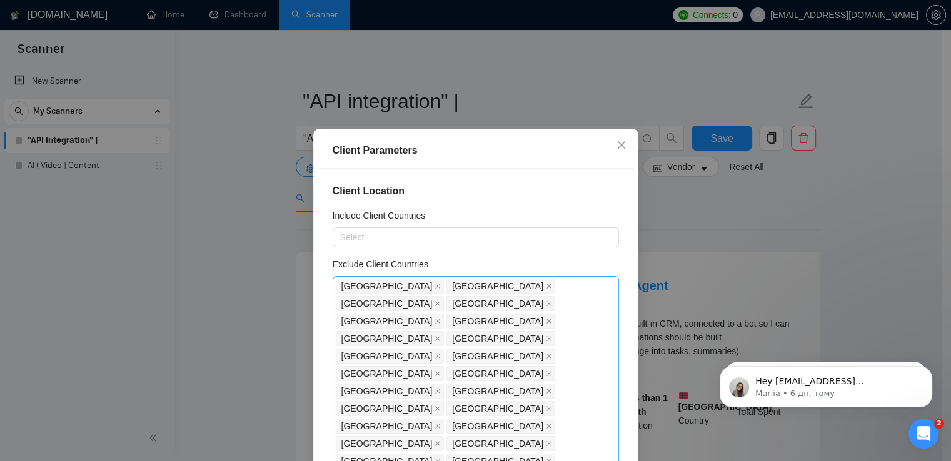
scroll to position [93, 0]
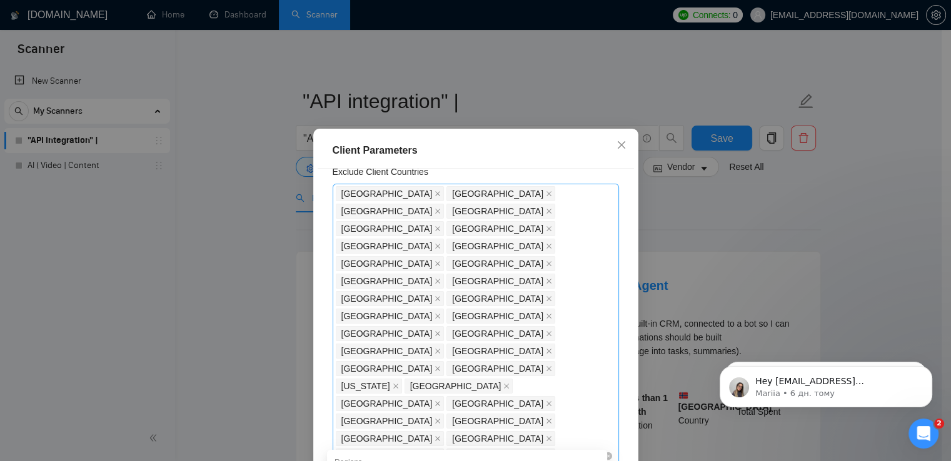
drag, startPoint x: 593, startPoint y: 438, endPoint x: 331, endPoint y: 196, distance: 357.0
click at [333, 196] on div "[GEOGRAPHIC_DATA] [GEOGRAPHIC_DATA] [GEOGRAPHIC_DATA] [GEOGRAPHIC_DATA] [GEOGRA…" at bounding box center [476, 456] width 286 height 545
click at [617, 146] on icon "close" at bounding box center [621, 145] width 8 height 8
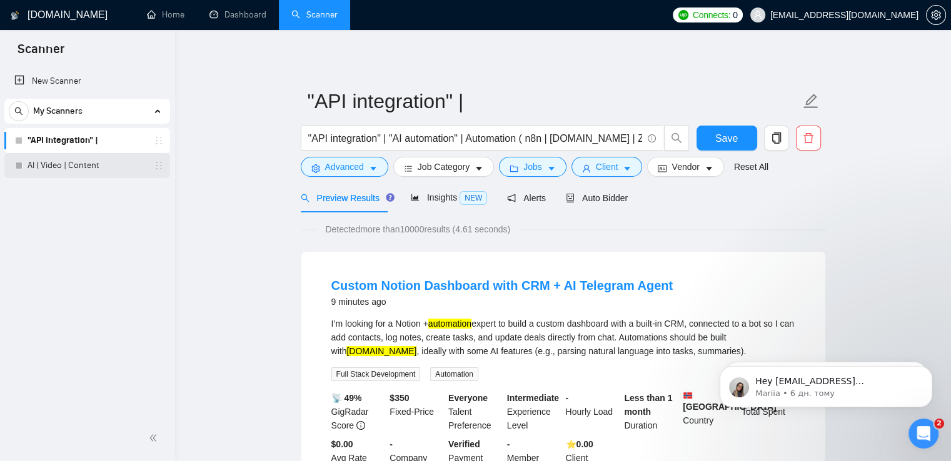
click at [95, 169] on link "AI ( Video | Content" at bounding box center [87, 165] width 119 height 25
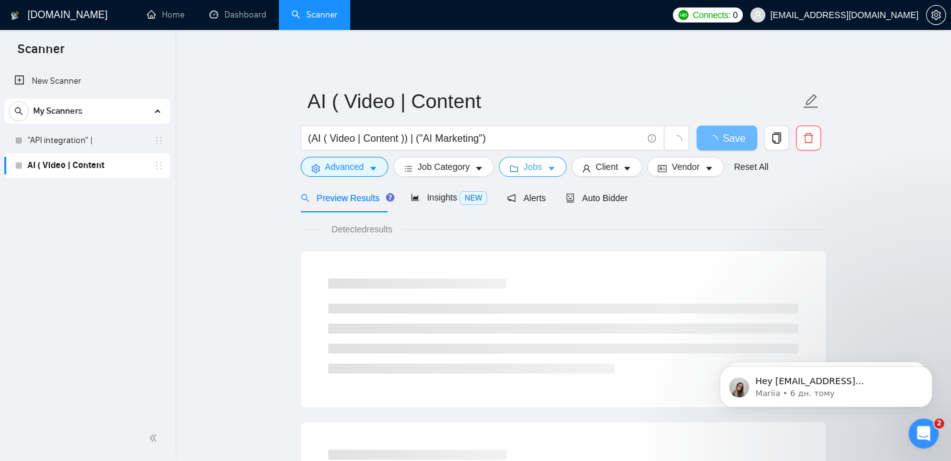
click at [541, 169] on button "Jobs" at bounding box center [533, 167] width 68 height 20
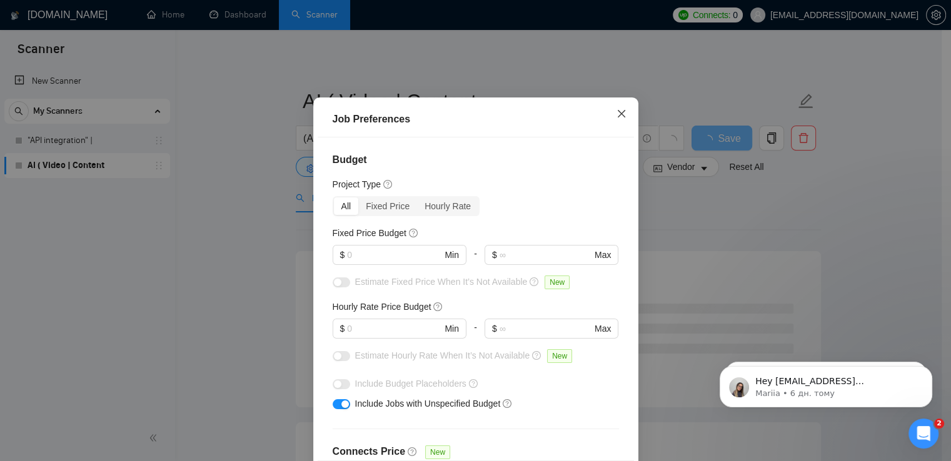
click at [617, 118] on icon "close" at bounding box center [621, 114] width 8 height 8
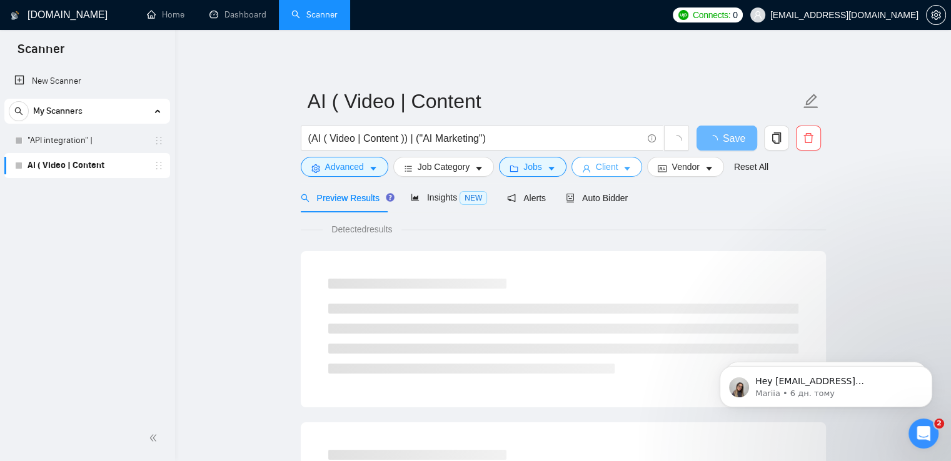
click at [600, 167] on span "Client" at bounding box center [607, 167] width 23 height 14
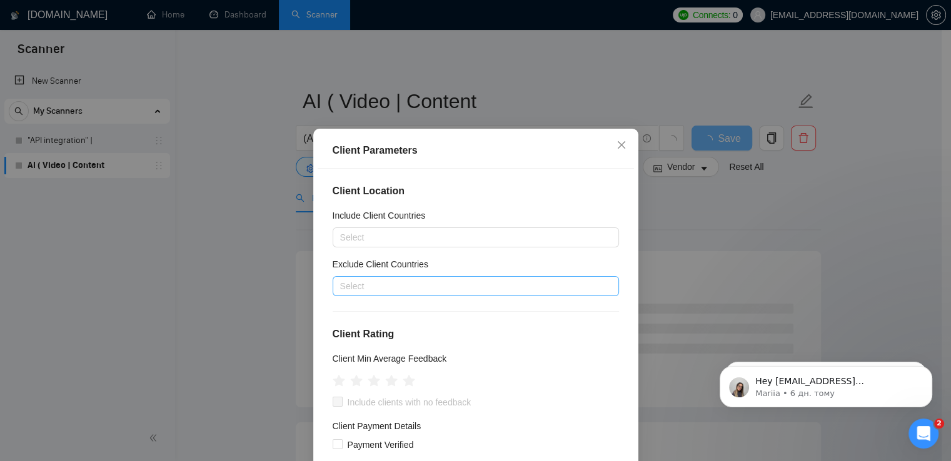
click at [374, 289] on div at bounding box center [470, 286] width 268 height 15
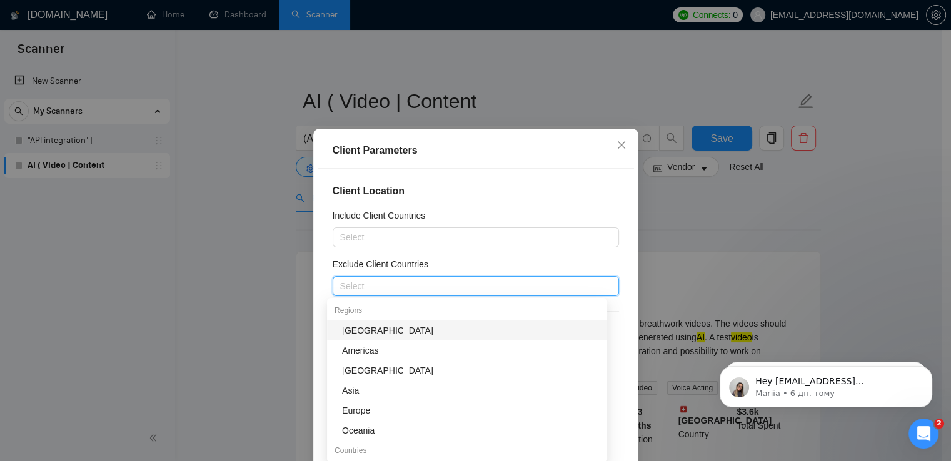
click at [373, 334] on div "[GEOGRAPHIC_DATA]" at bounding box center [471, 331] width 258 height 14
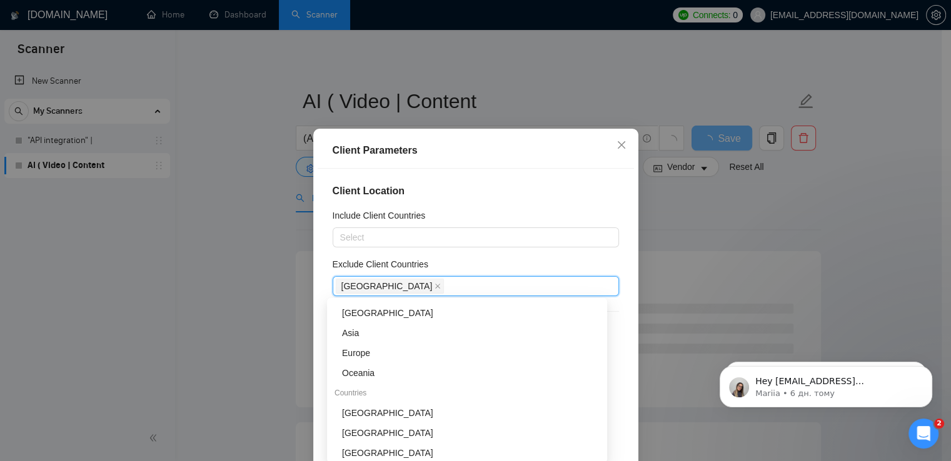
scroll to position [58, 0]
click at [373, 334] on div "Asia" at bounding box center [471, 333] width 258 height 14
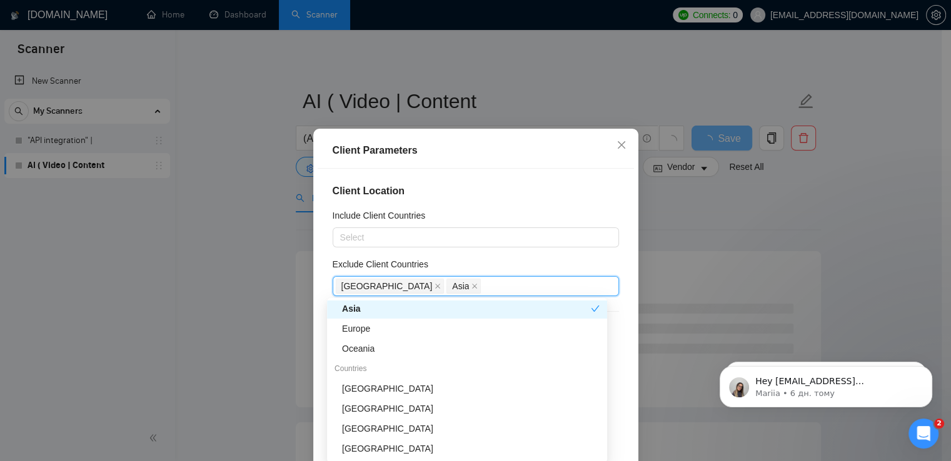
scroll to position [83, 0]
click at [374, 344] on div "Oceania" at bounding box center [471, 348] width 258 height 14
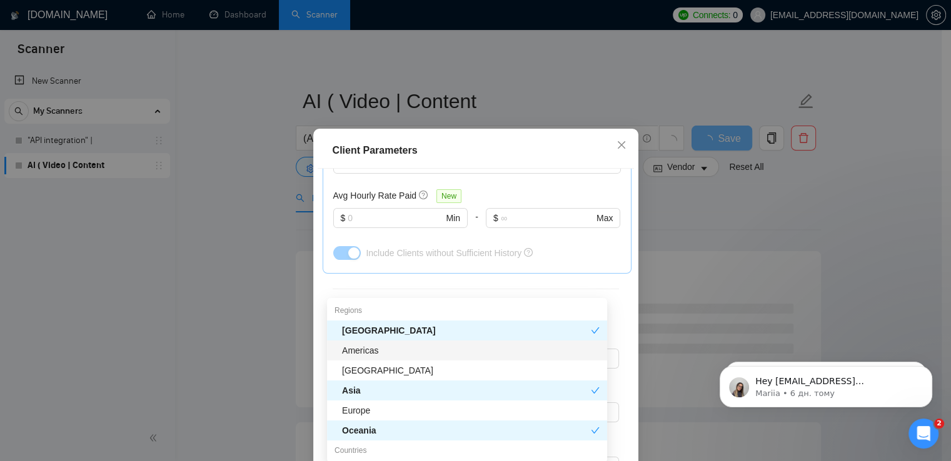
scroll to position [457, 0]
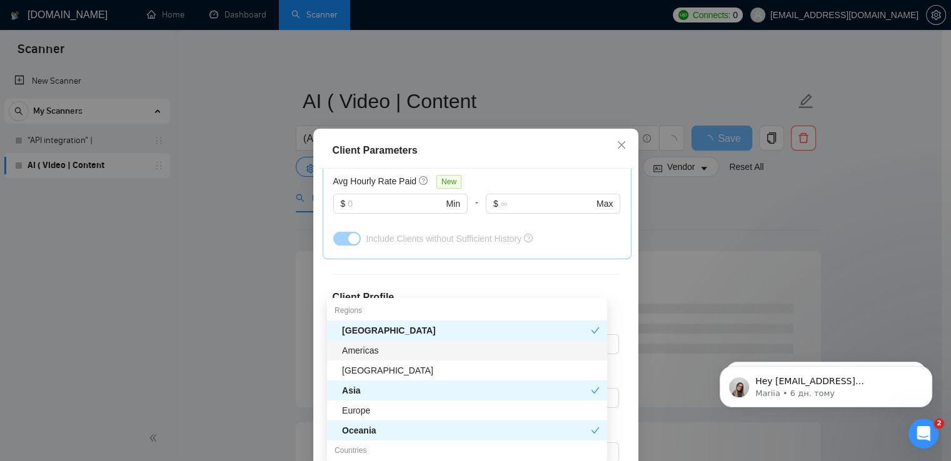
click at [533, 278] on div "Client Location Include Client Countries Select Exclude Client Countries [GEOGR…" at bounding box center [476, 330] width 316 height 323
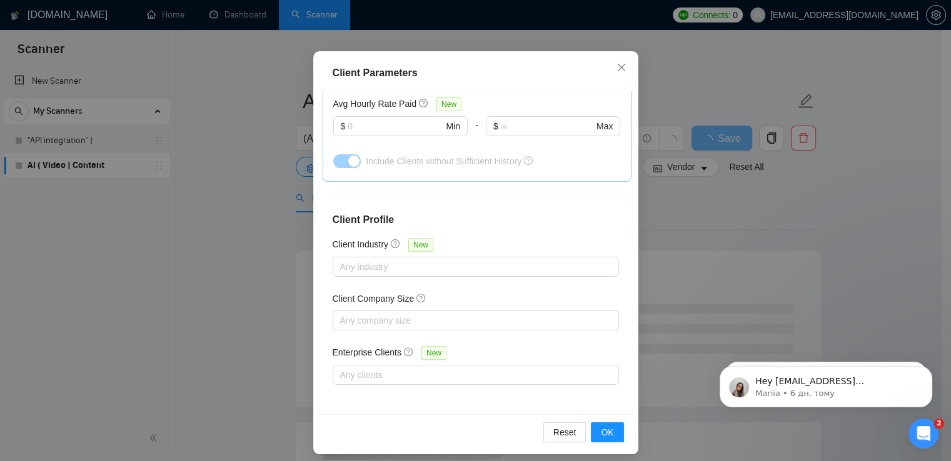
scroll to position [85, 0]
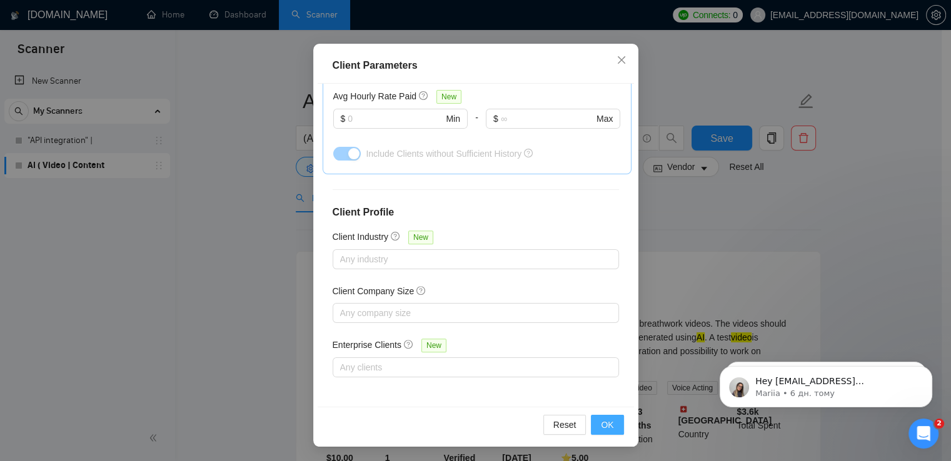
click at [608, 423] on span "OK" at bounding box center [607, 425] width 13 height 14
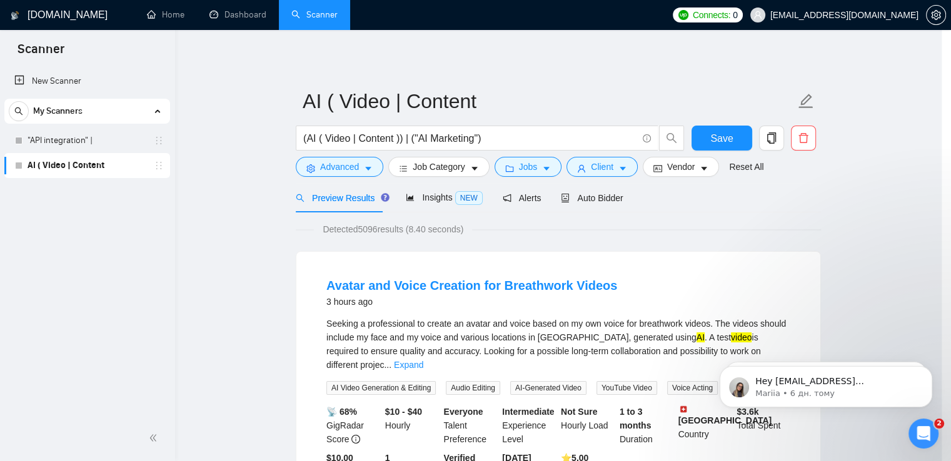
scroll to position [31, 0]
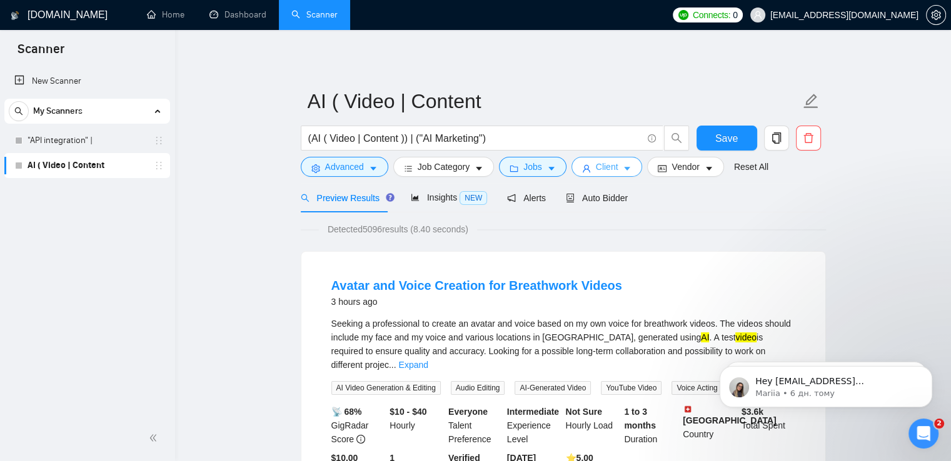
click at [623, 166] on icon "caret-down" at bounding box center [627, 168] width 9 height 9
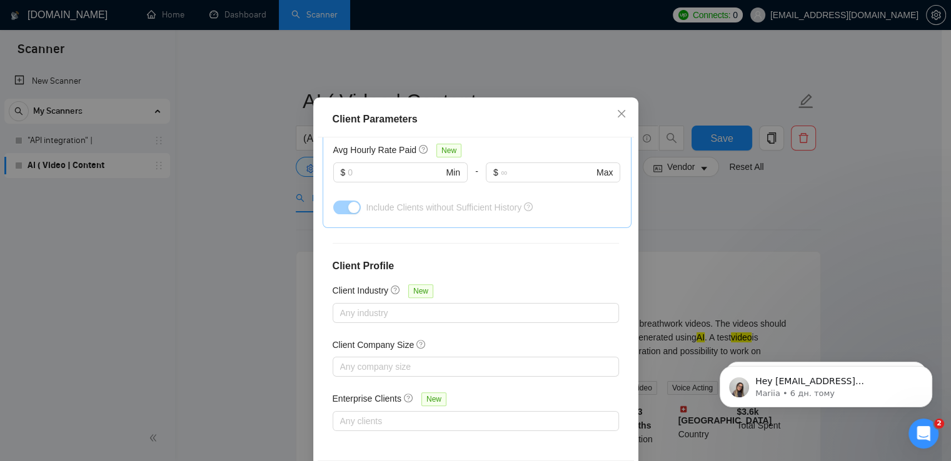
scroll to position [85, 0]
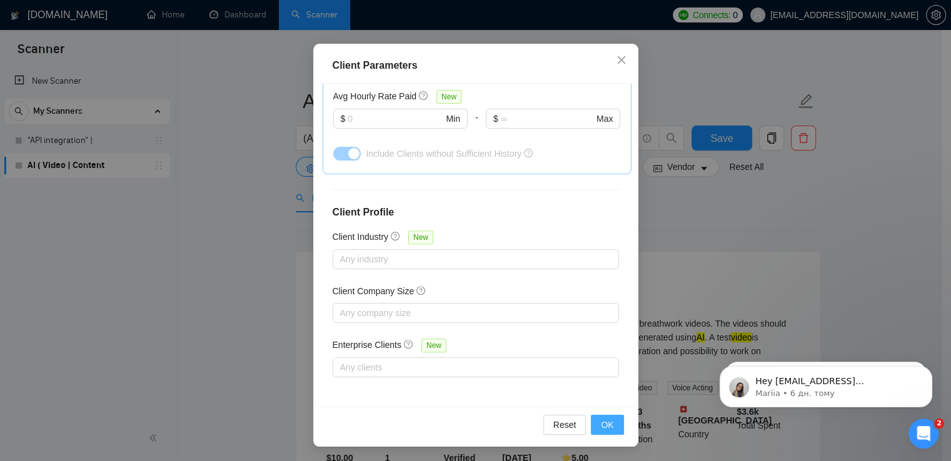
click at [601, 423] on span "OK" at bounding box center [607, 425] width 13 height 14
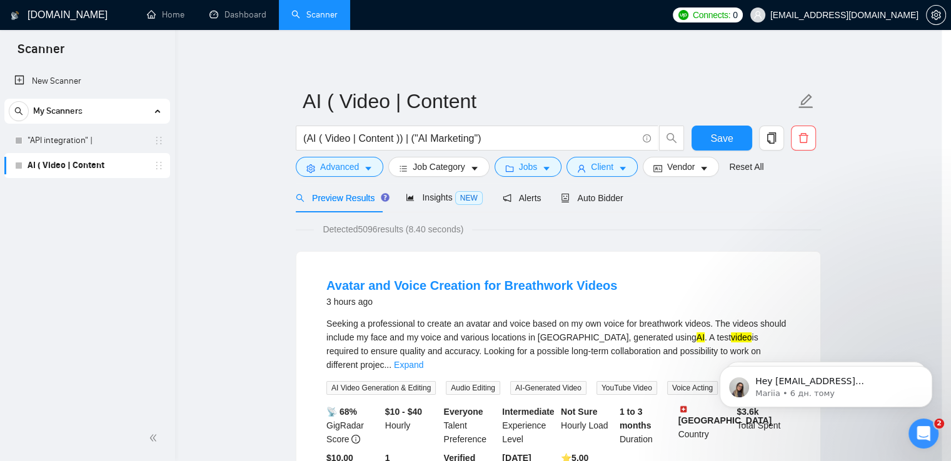
scroll to position [31, 0]
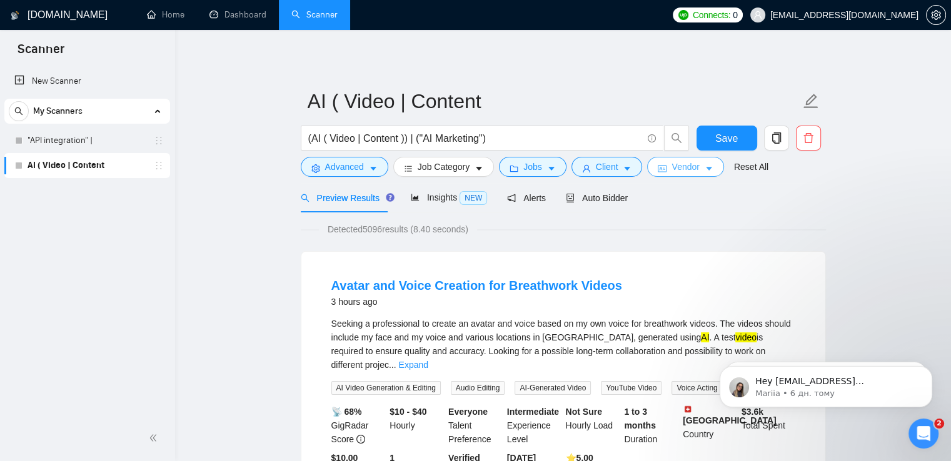
click at [683, 166] on span "Vendor" at bounding box center [685, 167] width 28 height 14
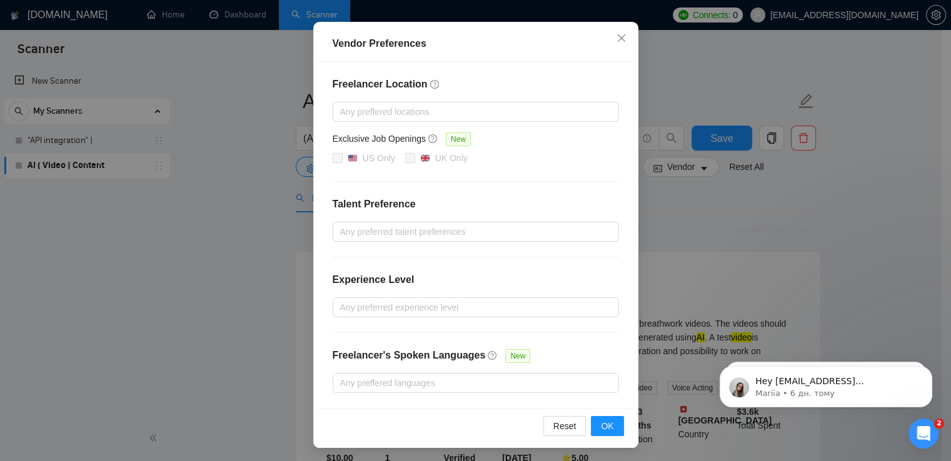
click at [694, 208] on div "Vendor Preferences Freelancer Location Any preffered locations Exclusive Job Op…" at bounding box center [475, 230] width 951 height 461
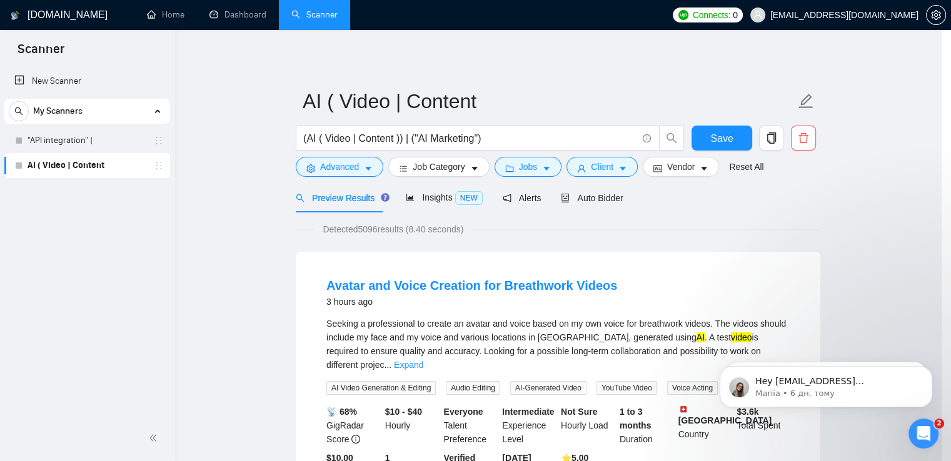
scroll to position [54, 0]
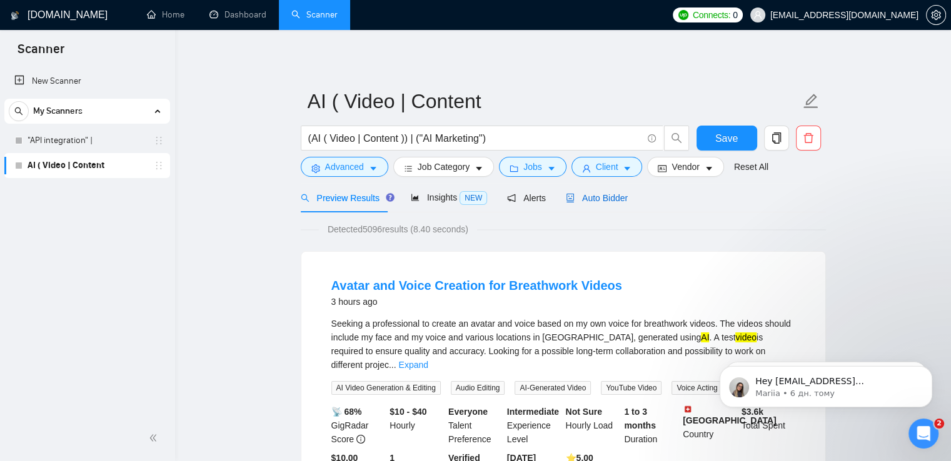
click at [608, 195] on span "Auto Bidder" at bounding box center [597, 198] width 62 height 10
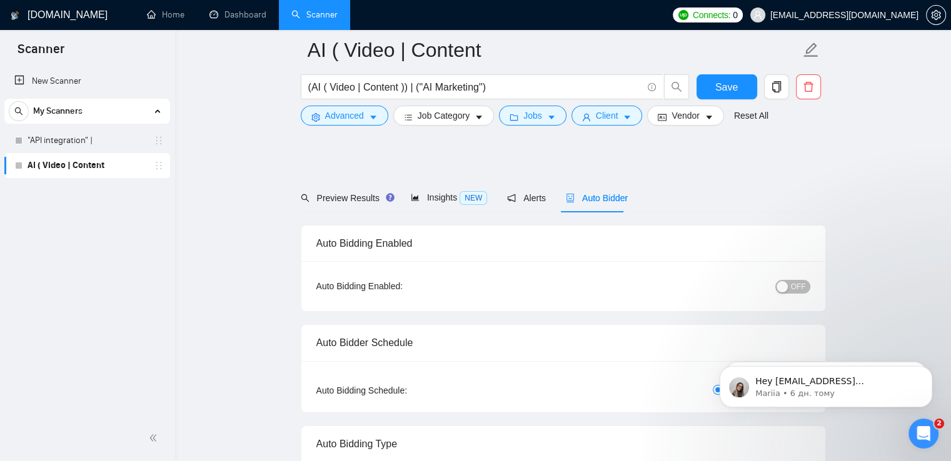
scroll to position [67, 0]
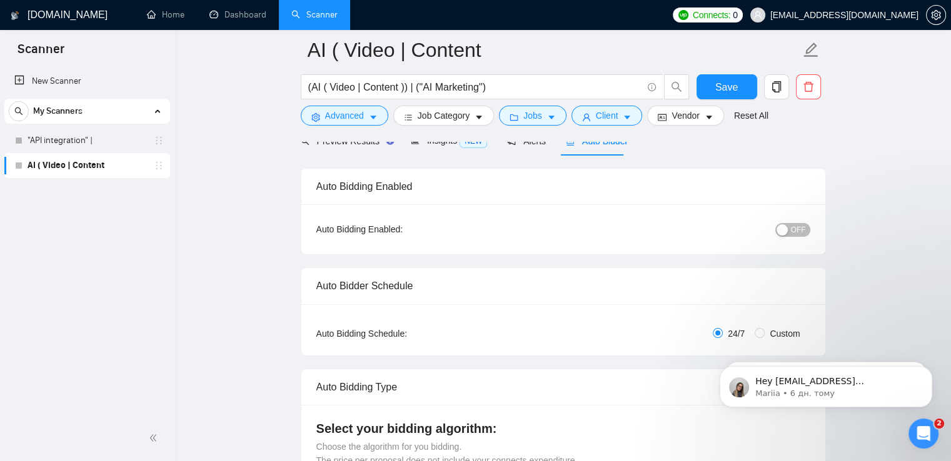
click at [803, 232] on span "OFF" at bounding box center [798, 230] width 15 height 14
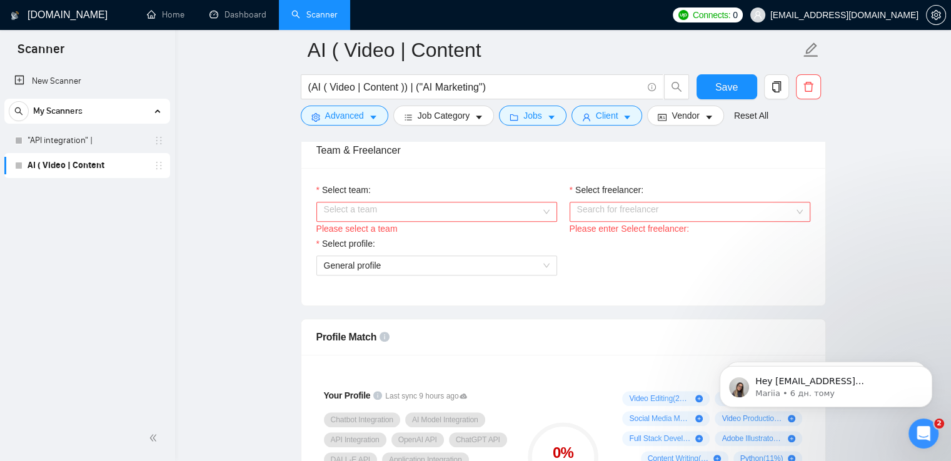
scroll to position [636, 0]
click at [522, 211] on input "Select team:" at bounding box center [432, 212] width 217 height 19
click at [461, 235] on div "DM Wings" at bounding box center [436, 236] width 226 height 14
click at [658, 213] on input "Select freelancer:" at bounding box center [685, 212] width 217 height 19
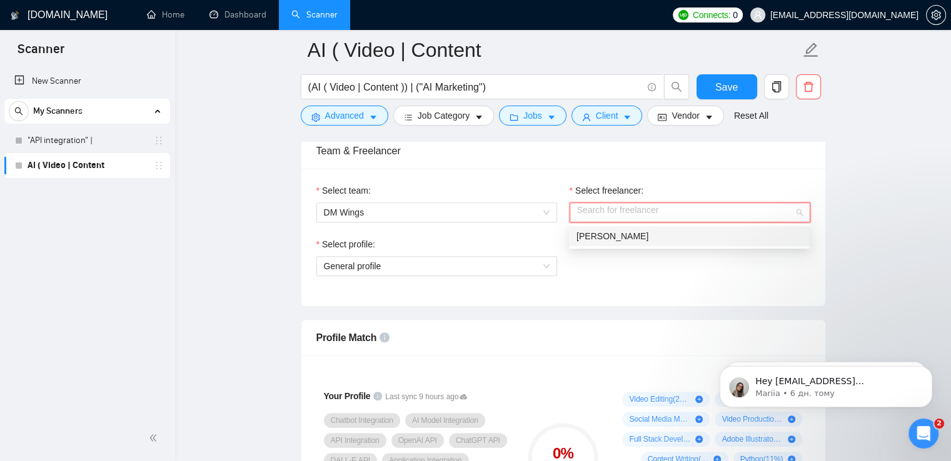
click at [637, 231] on span "[PERSON_NAME]" at bounding box center [612, 236] width 72 height 10
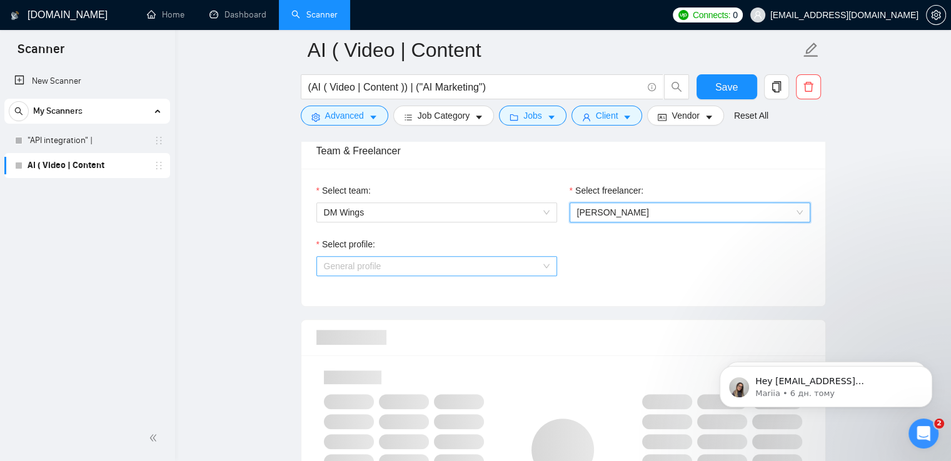
click at [505, 266] on span "General profile" at bounding box center [437, 266] width 226 height 19
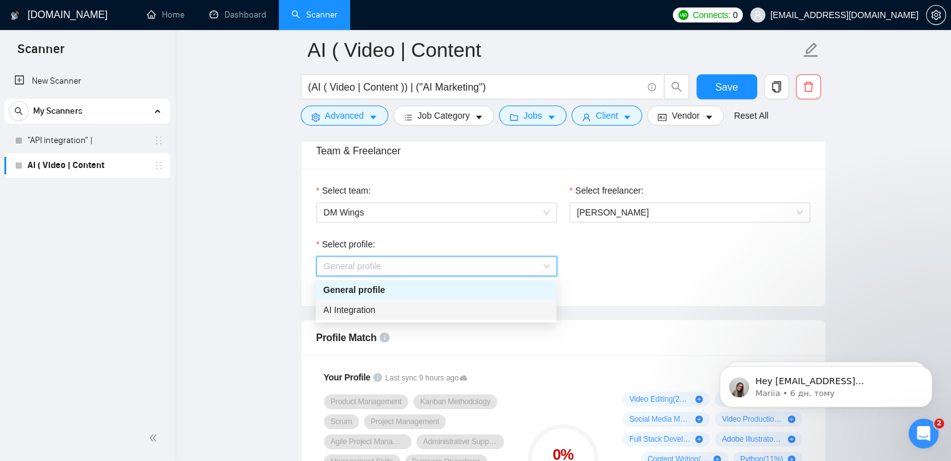
click at [450, 309] on div "AI Integration" at bounding box center [436, 310] width 226 height 14
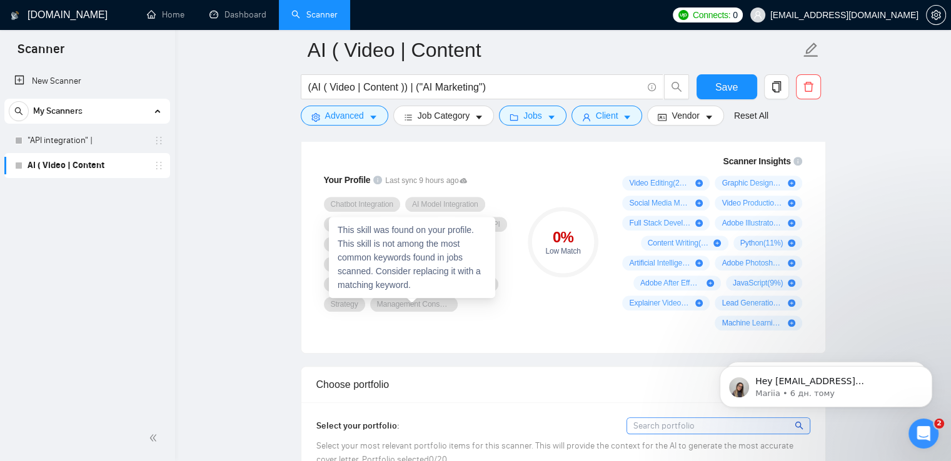
scroll to position [854, 0]
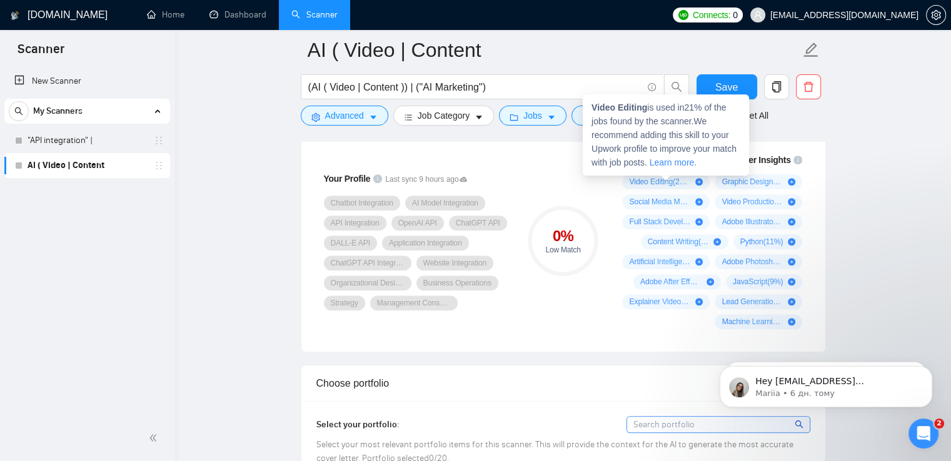
click at [700, 181] on icon "plus-circle" at bounding box center [699, 182] width 8 height 8
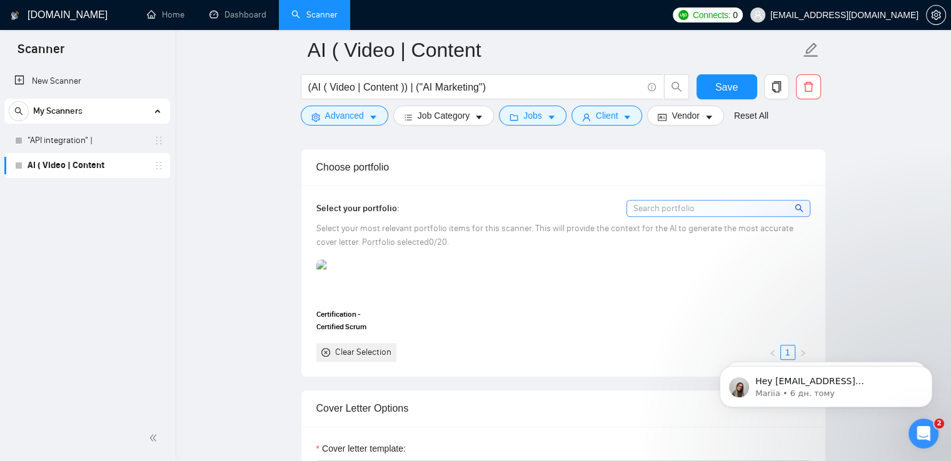
scroll to position [1078, 0]
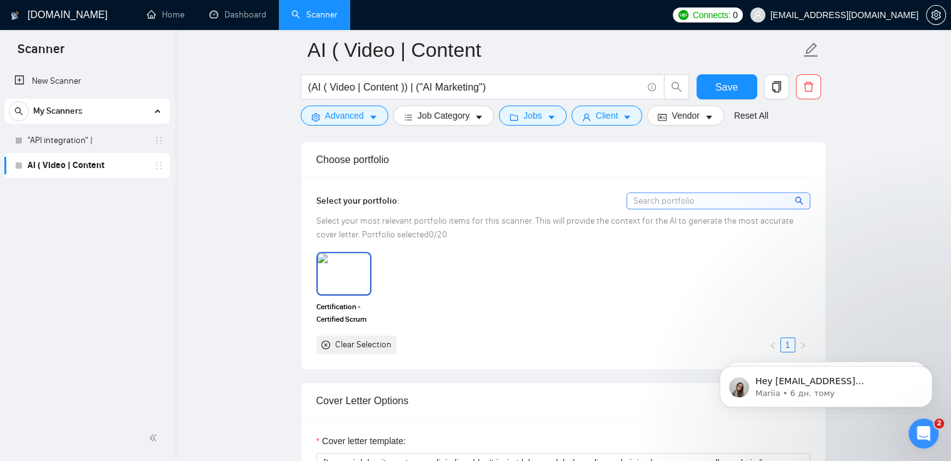
click at [338, 274] on img at bounding box center [344, 273] width 53 height 41
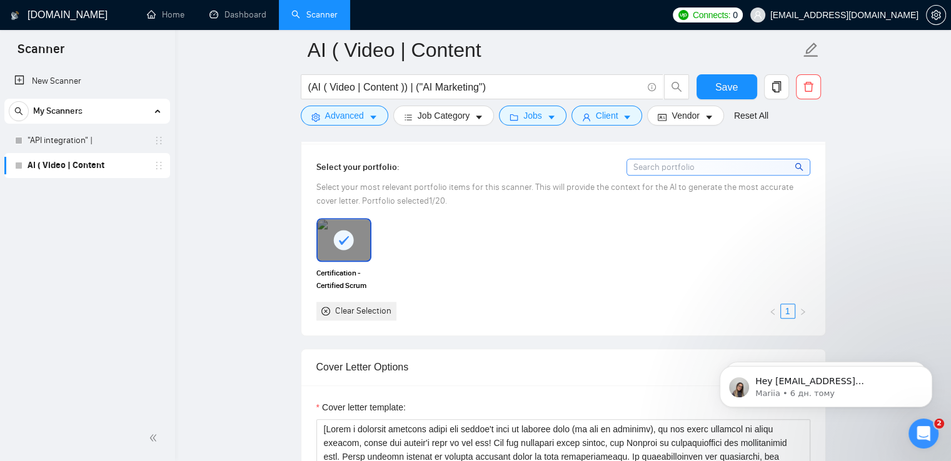
scroll to position [1110, 0]
click at [719, 85] on span "Save" at bounding box center [726, 87] width 23 height 16
click at [109, 138] on link ""API integration" |" at bounding box center [87, 140] width 119 height 25
click at [94, 138] on link ""API integration" |" at bounding box center [87, 140] width 119 height 25
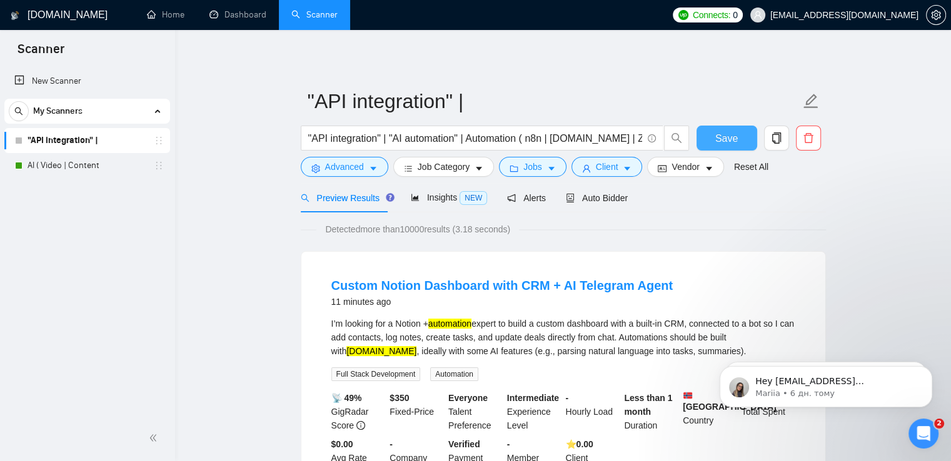
click at [720, 143] on span "Save" at bounding box center [726, 139] width 23 height 16
click at [578, 204] on div "Auto Bidder" at bounding box center [597, 198] width 62 height 14
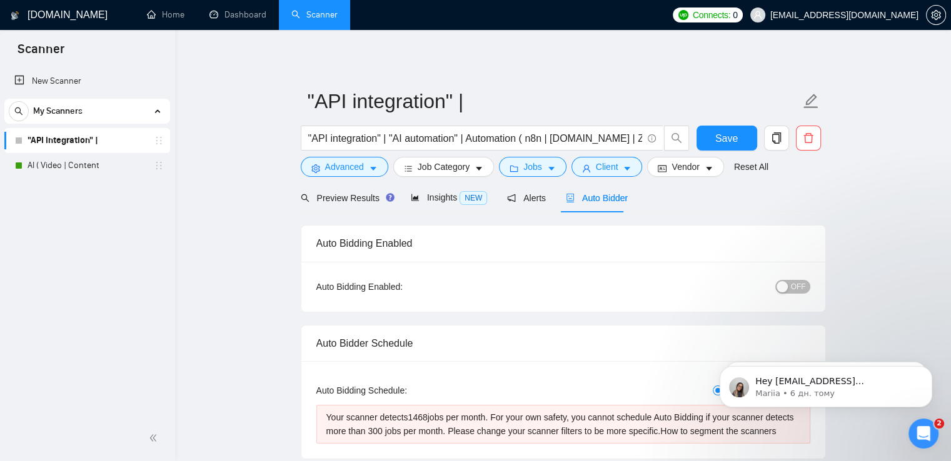
checkbox input "true"
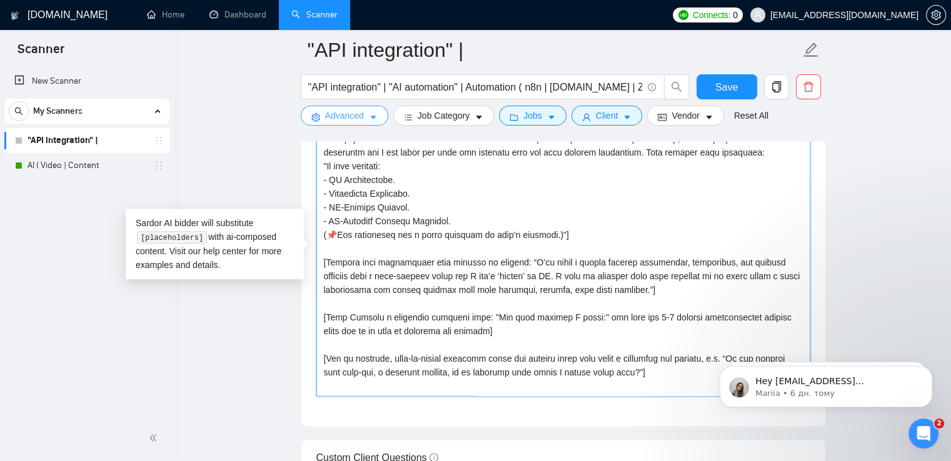
drag, startPoint x: 685, startPoint y: 374, endPoint x: 311, endPoint y: 106, distance: 460.1
click at [311, 106] on div ""API integration" | "API integration" | "AI automation" | Automation ( n8n | [D…" at bounding box center [563, 389] width 525 height 3602
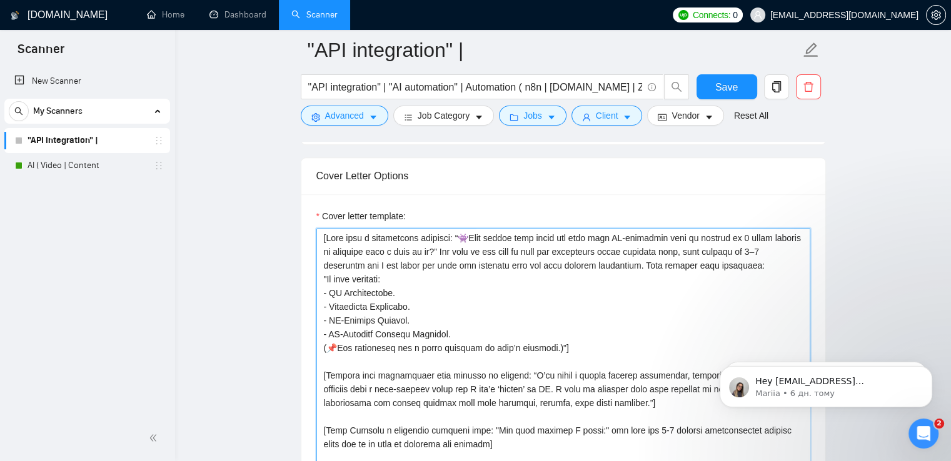
scroll to position [1350, 0]
click at [121, 163] on link "AI ( Video | Content" at bounding box center [87, 165] width 119 height 25
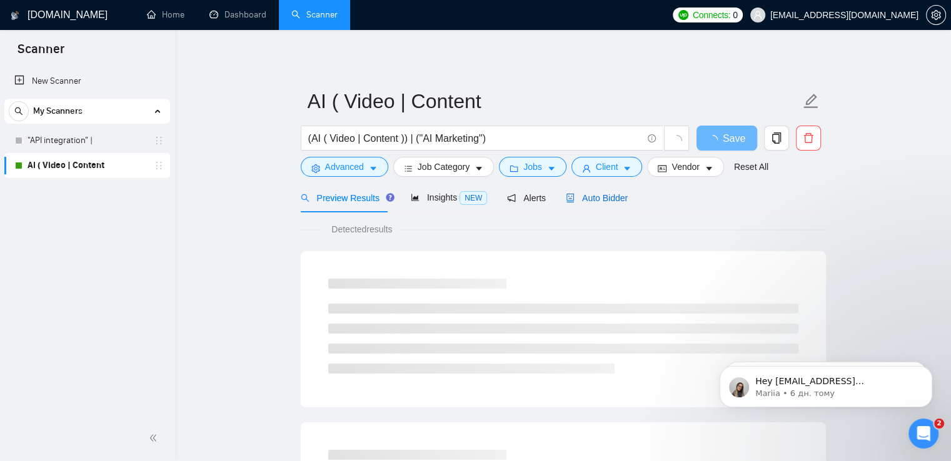
click at [585, 201] on span "Auto Bidder" at bounding box center [597, 198] width 62 height 10
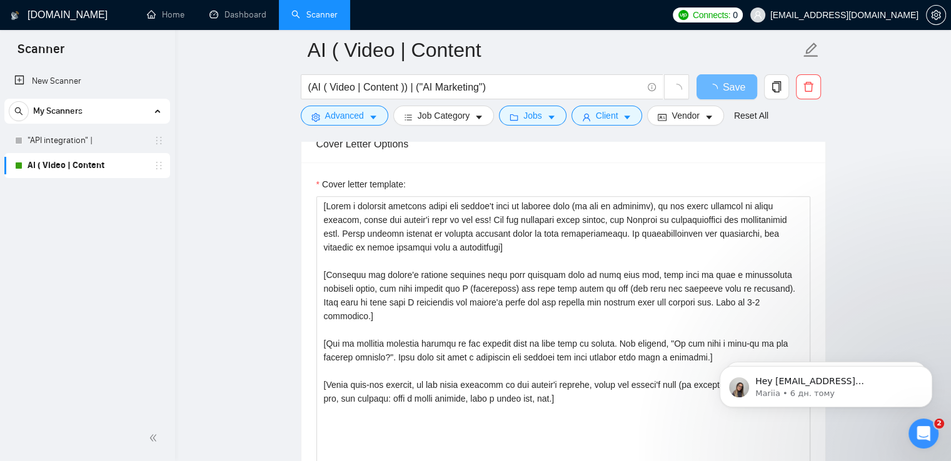
scroll to position [1318, 0]
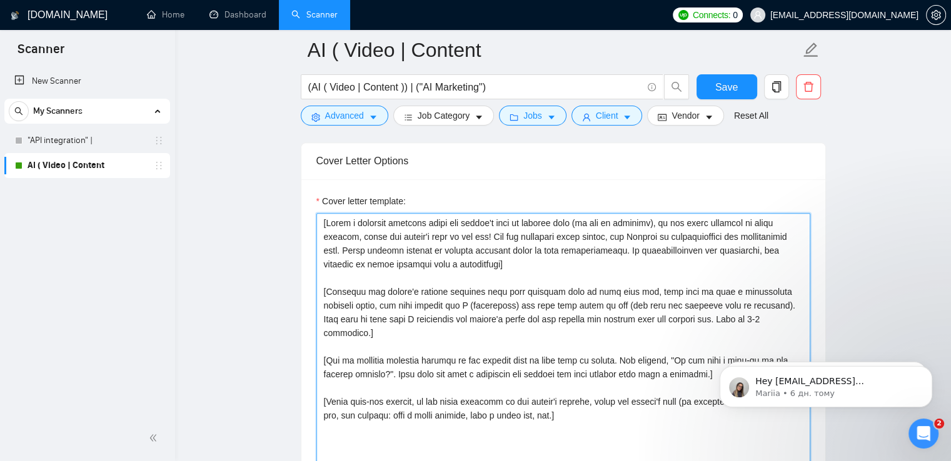
click at [538, 288] on textarea "Cover letter template:" at bounding box center [563, 353] width 494 height 281
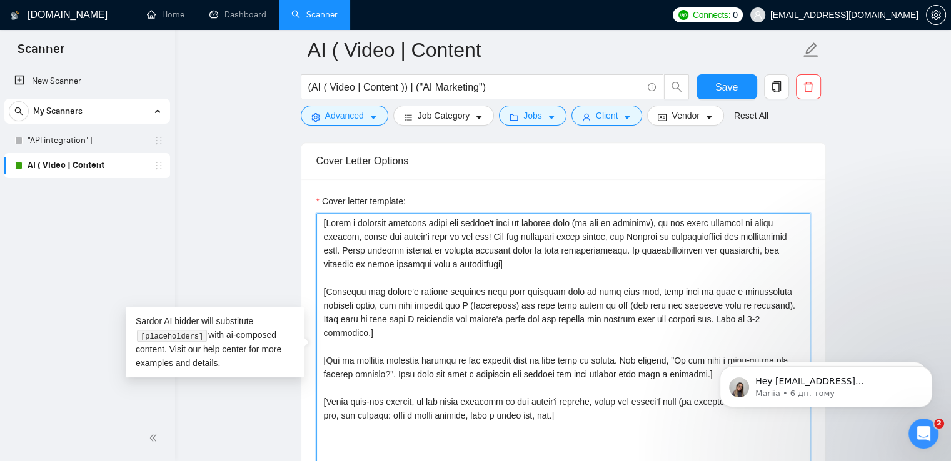
drag, startPoint x: 576, startPoint y: 415, endPoint x: 315, endPoint y: 225, distance: 323.1
click at [316, 225] on textarea "Cover letter template:" at bounding box center [563, 353] width 494 height 281
paste textarea "Lore ipsu d sitametcons adipisci: “👾Elit seddoe temp incid utl etdo magn AL-eni…"
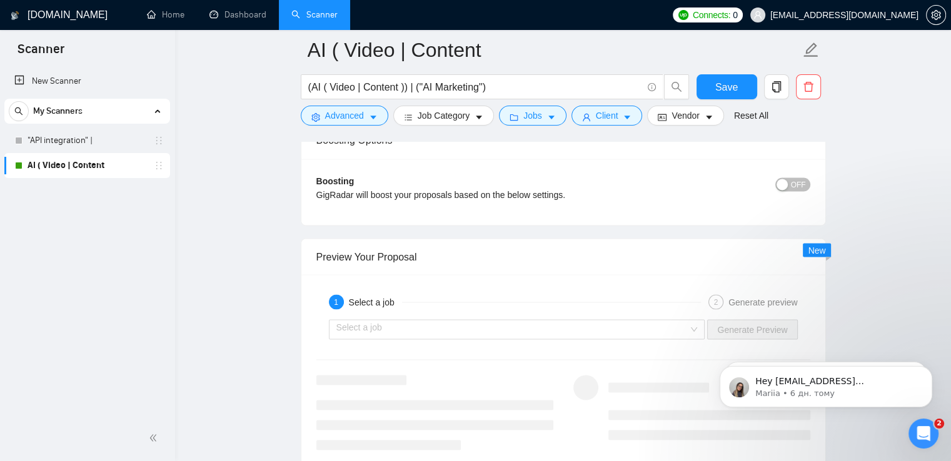
scroll to position [2214, 0]
type textarea "[Lore ipsu d sitametcons adipisci: “👾Elit seddoe temp incid utl etdo magn AL-en…"
click at [782, 186] on div "button" at bounding box center [782, 184] width 11 height 11
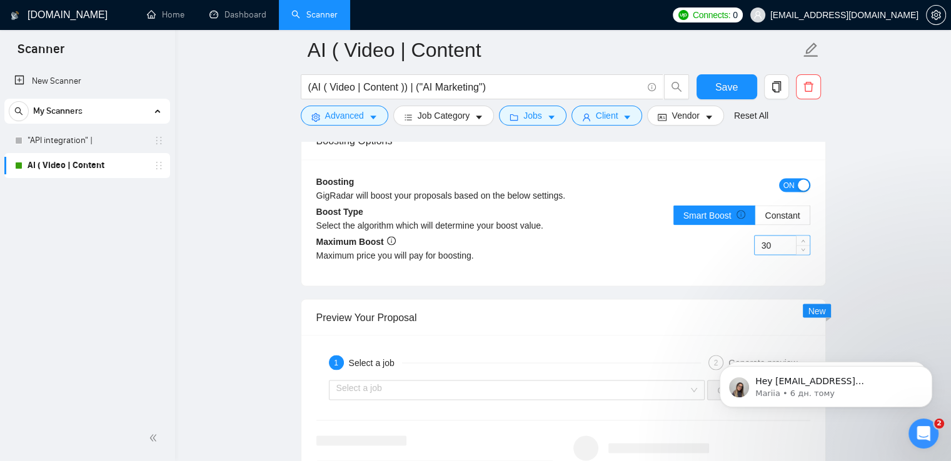
click at [776, 245] on input "30" at bounding box center [782, 245] width 55 height 19
type input "3"
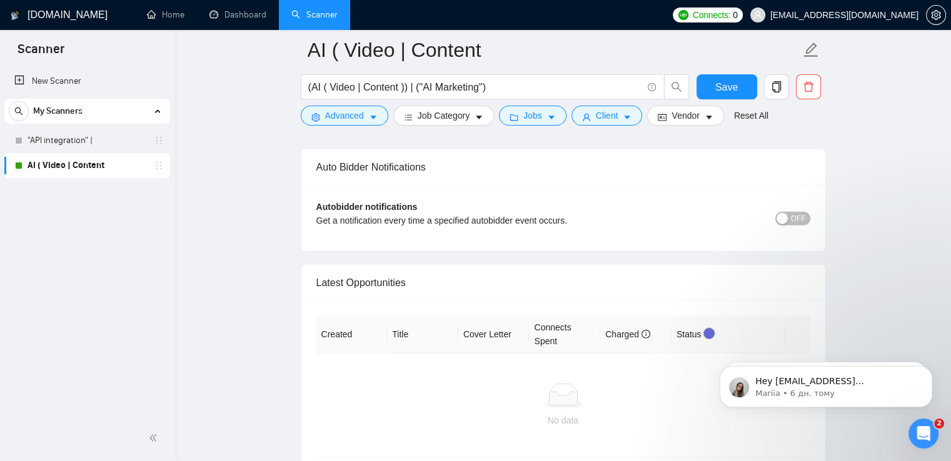
scroll to position [2966, 0]
type input "19"
click at [803, 216] on span "OFF" at bounding box center [798, 217] width 15 height 14
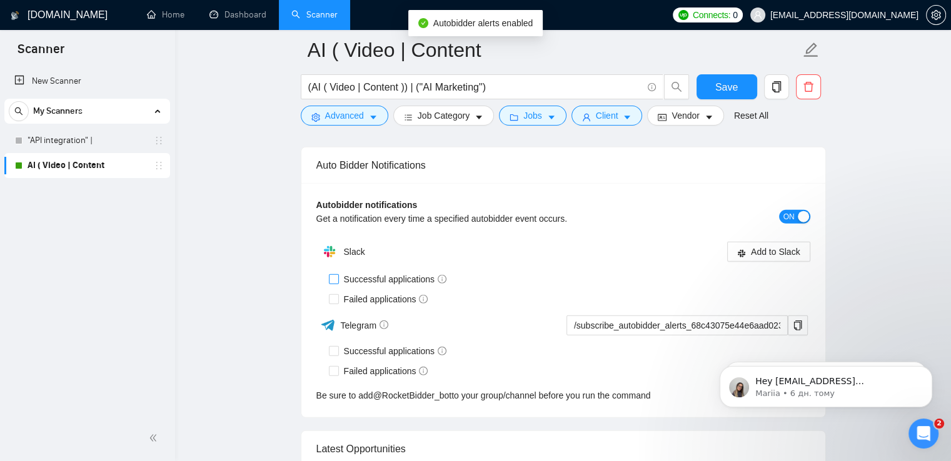
click at [340, 278] on span "Successful applications" at bounding box center [395, 280] width 113 height 14
click at [338, 278] on input "Successful applications" at bounding box center [333, 278] width 9 height 9
checkbox input "true"
click at [333, 256] on img at bounding box center [329, 251] width 25 height 25
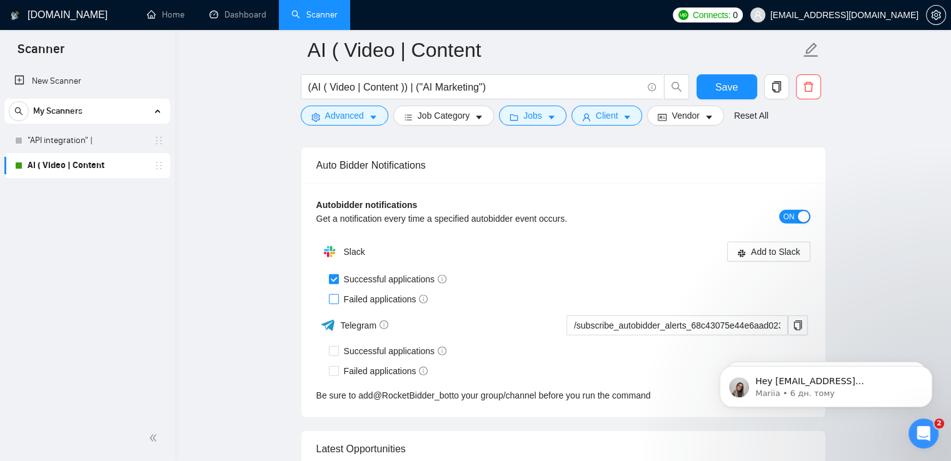
click at [333, 298] on input "Failed applications" at bounding box center [333, 298] width 9 height 9
checkbox input "true"
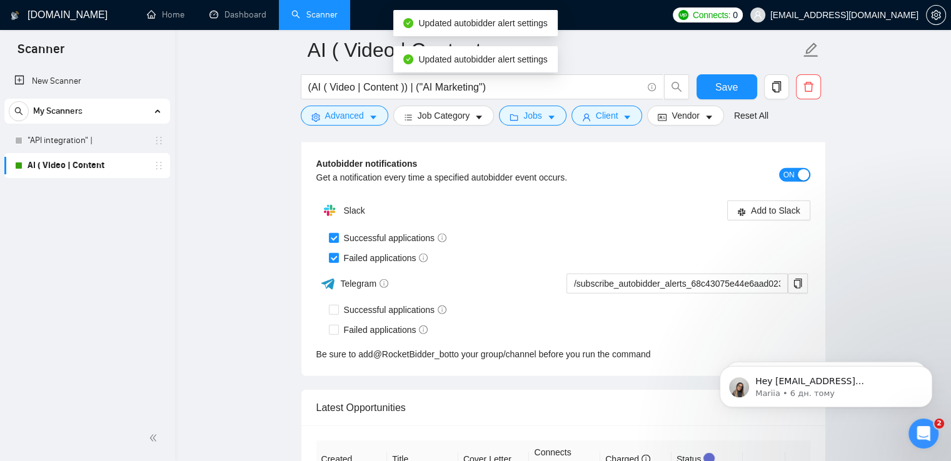
click at [765, 251] on div "Failed applications" at bounding box center [569, 258] width 481 height 14
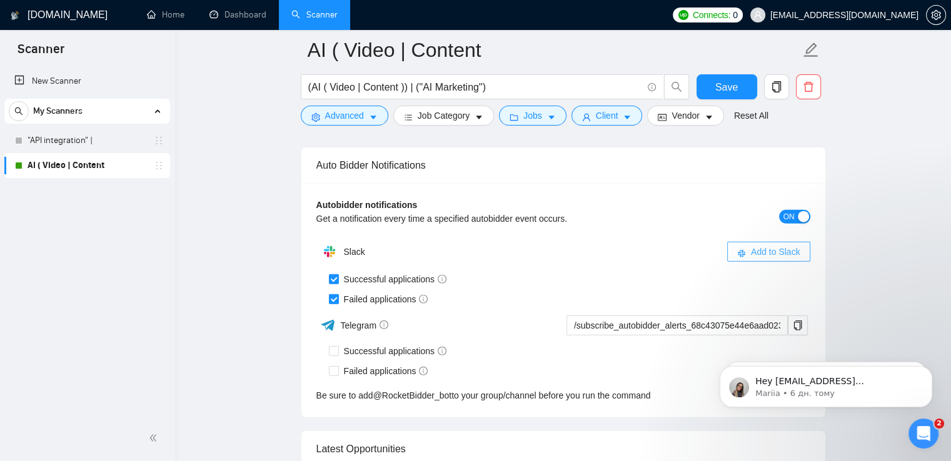
click at [753, 245] on span "Add to Slack" at bounding box center [775, 252] width 49 height 14
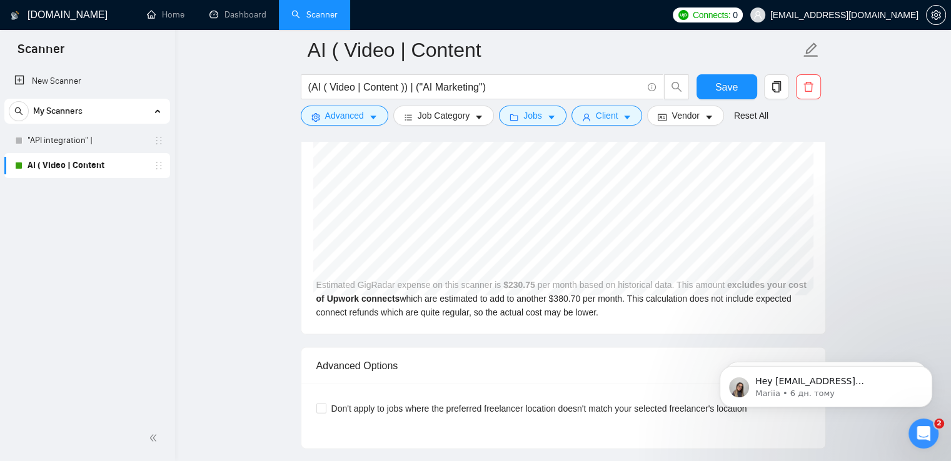
scroll to position [2591, 0]
click at [325, 406] on span at bounding box center [321, 408] width 10 height 10
click at [325, 406] on input "Don't apply to jobs where the preferred freelancer location doesn't match your …" at bounding box center [320, 407] width 9 height 9
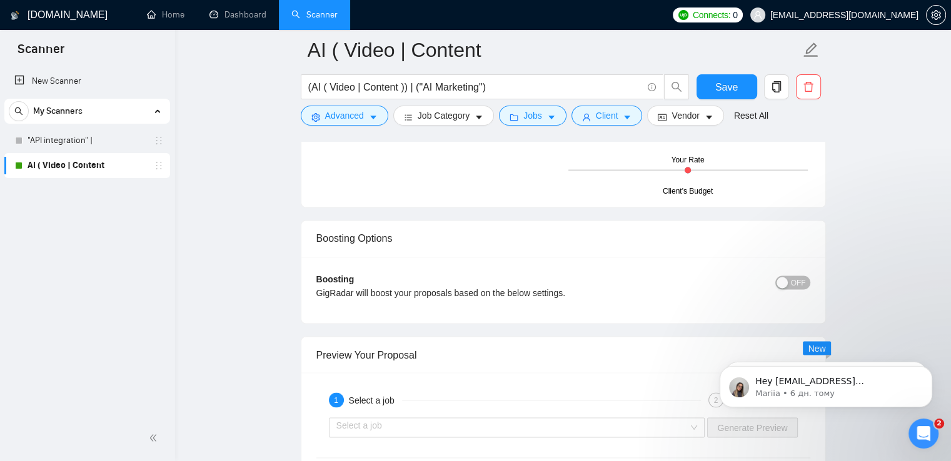
scroll to position [2117, 0]
click at [793, 284] on span "OFF" at bounding box center [798, 282] width 15 height 14
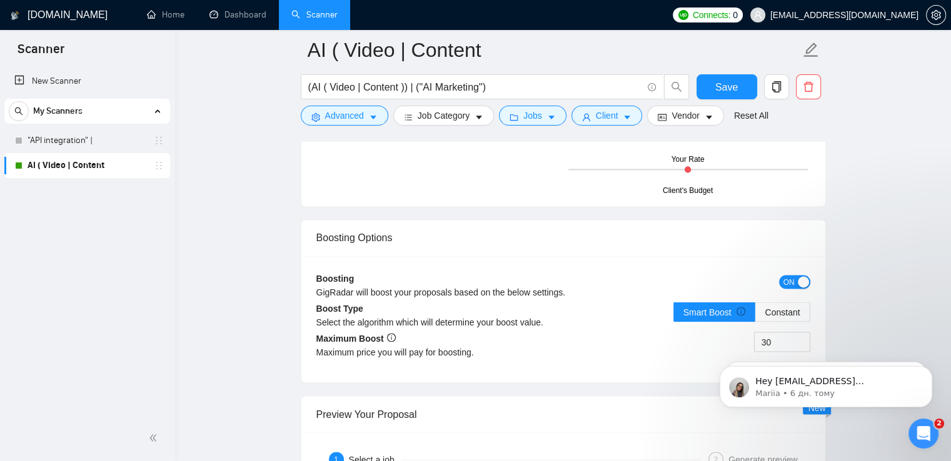
click at [775, 342] on html "Hey [EMAIL_ADDRESS][DOMAIN_NAME], Do you want to learn how to integrate GigRada…" at bounding box center [826, 384] width 250 height 88
click at [772, 341] on html "Hey [EMAIL_ADDRESS][DOMAIN_NAME], Do you want to learn how to integrate GigRada…" at bounding box center [826, 384] width 250 height 88
click at [770, 338] on input "30" at bounding box center [782, 342] width 55 height 19
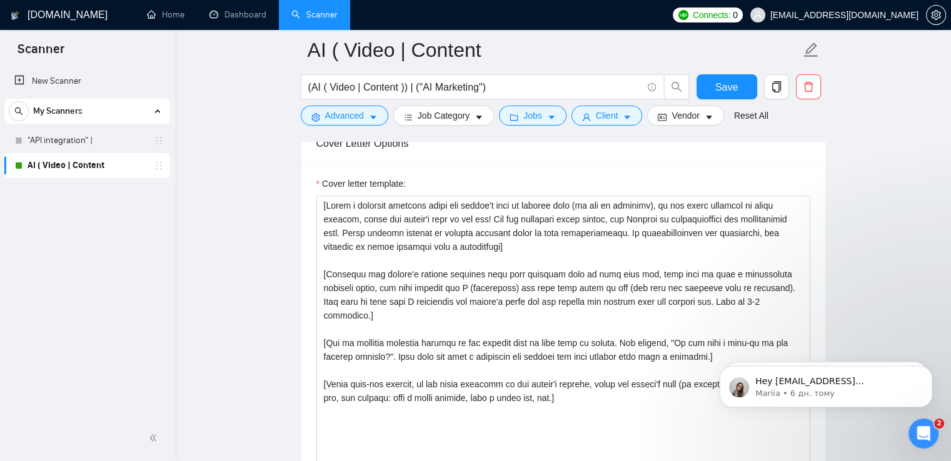
scroll to position [1335, 0]
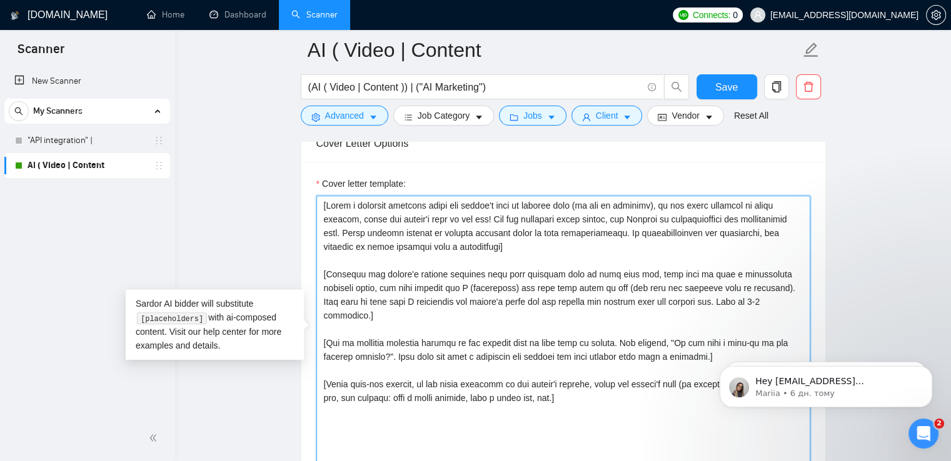
drag, startPoint x: 619, startPoint y: 403, endPoint x: 284, endPoint y: 177, distance: 404.0
paste textarea "Lore ipsu d sitametcons adipisci: “👾Elit seddoe temp incid utl etdo magn AL-eni…"
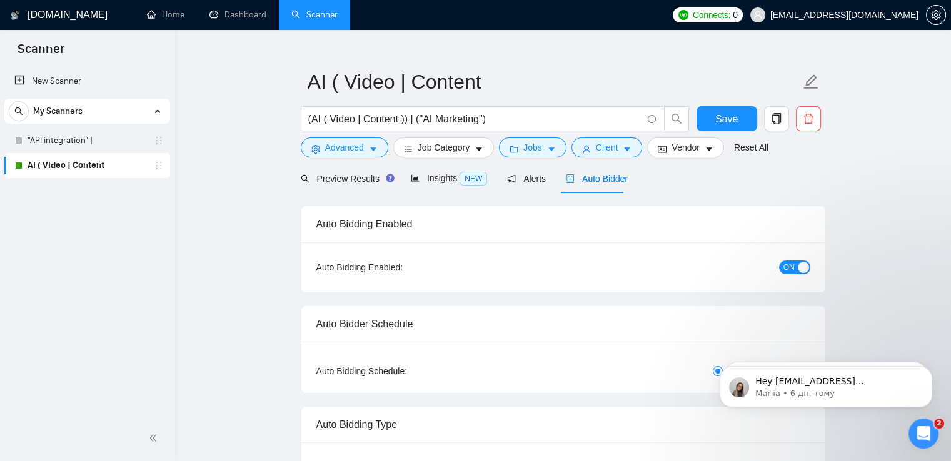
scroll to position [19, 0]
click at [728, 121] on span "Save" at bounding box center [726, 120] width 23 height 16
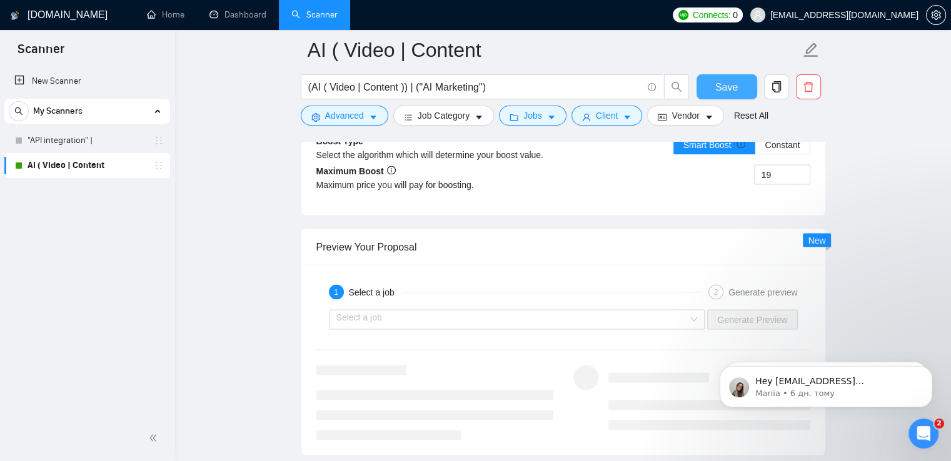
scroll to position [2260, 0]
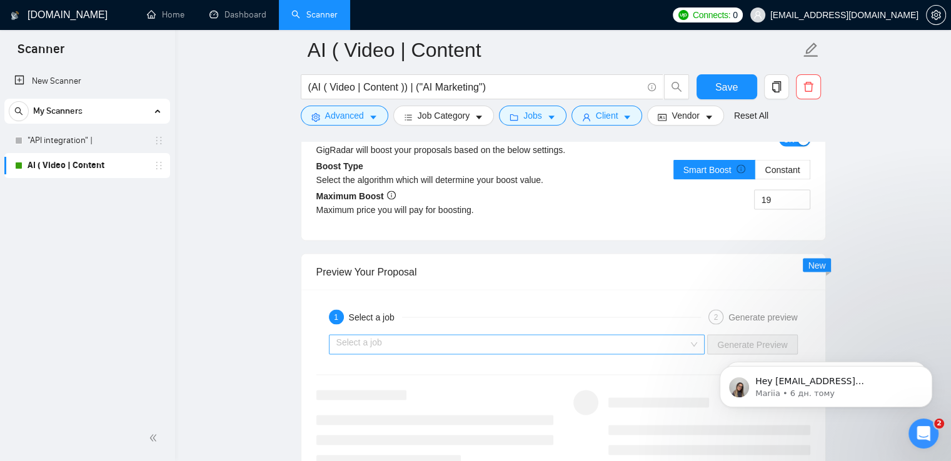
click at [453, 346] on input "search" at bounding box center [512, 344] width 353 height 19
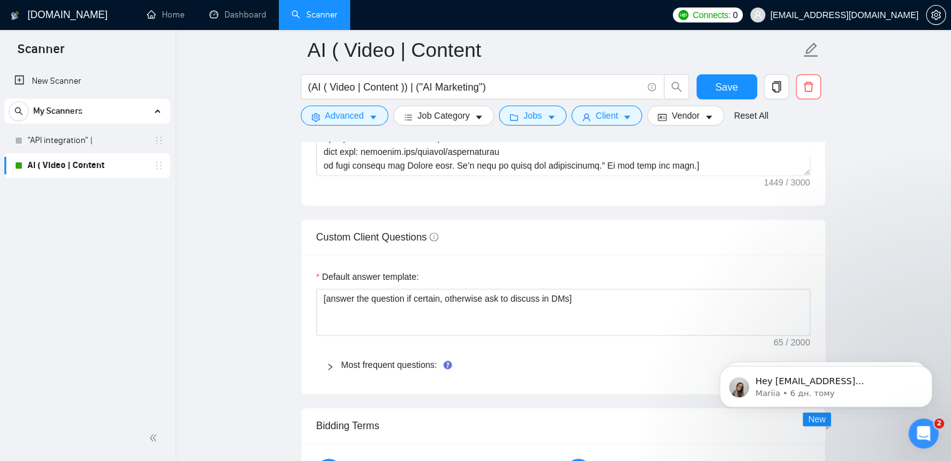
scroll to position [1639, 0]
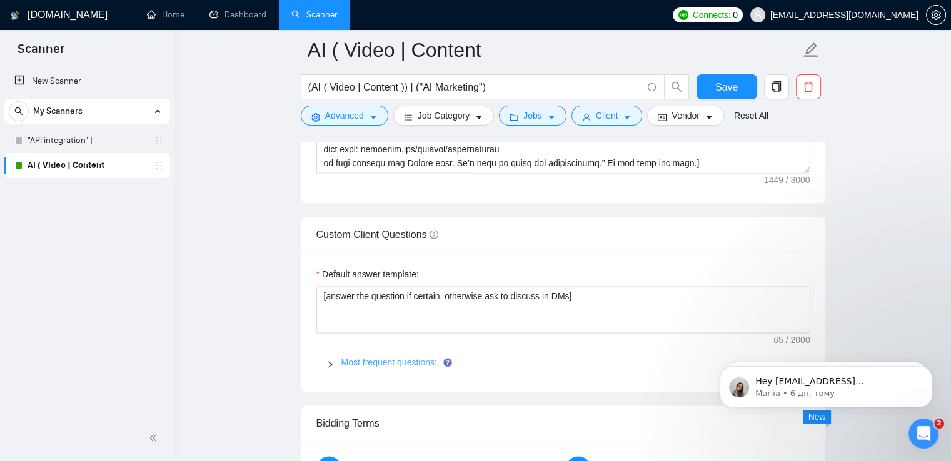
click at [342, 360] on link "Most frequent questions:" at bounding box center [389, 363] width 96 height 10
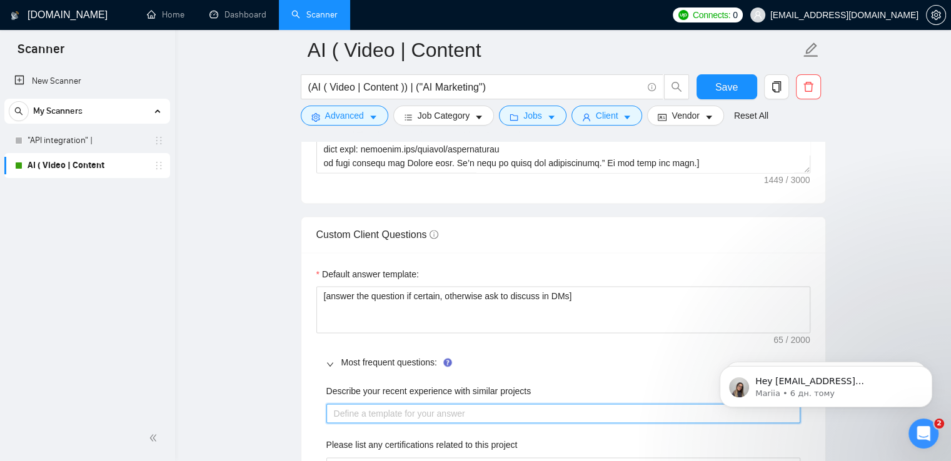
click at [361, 408] on projects "Describe your recent experience with similar projects" at bounding box center [563, 414] width 474 height 20
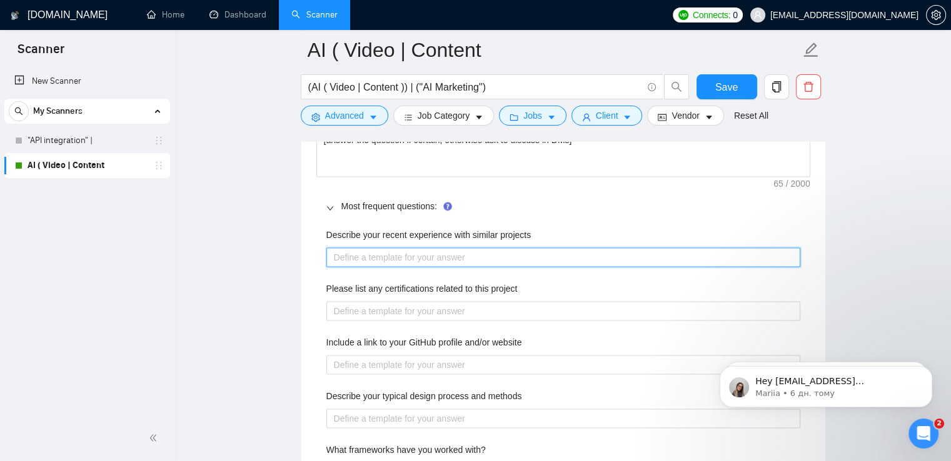
scroll to position [1797, 0]
paste projects "Built set of videos for social media accounts of construction company to hit th…"
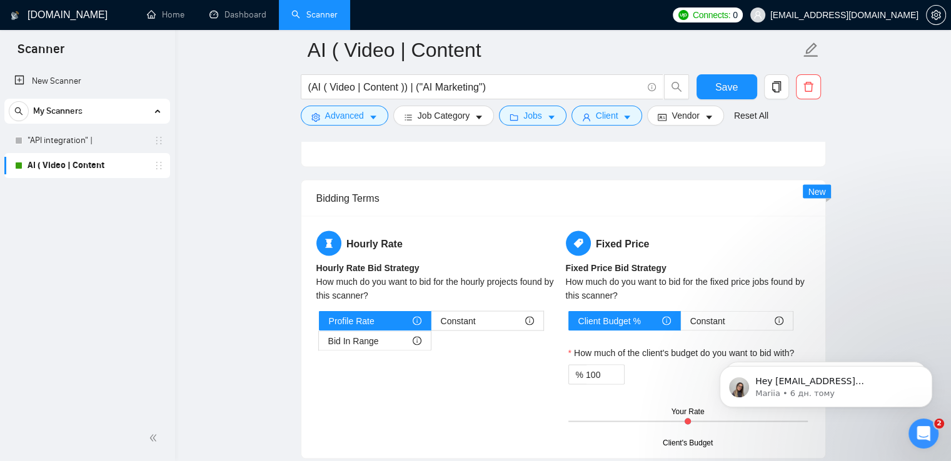
scroll to position [2270, 0]
click at [734, 84] on span "Save" at bounding box center [726, 87] width 23 height 16
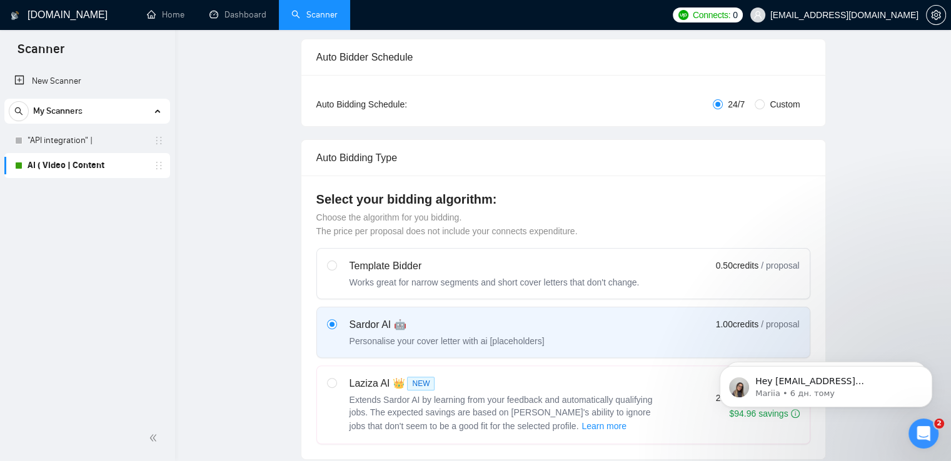
scroll to position [0, 0]
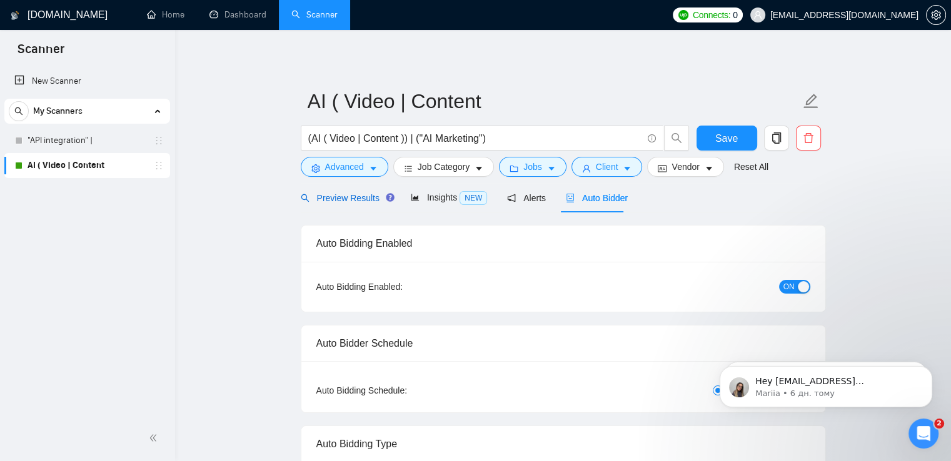
click at [348, 198] on span "Preview Results" at bounding box center [346, 198] width 90 height 10
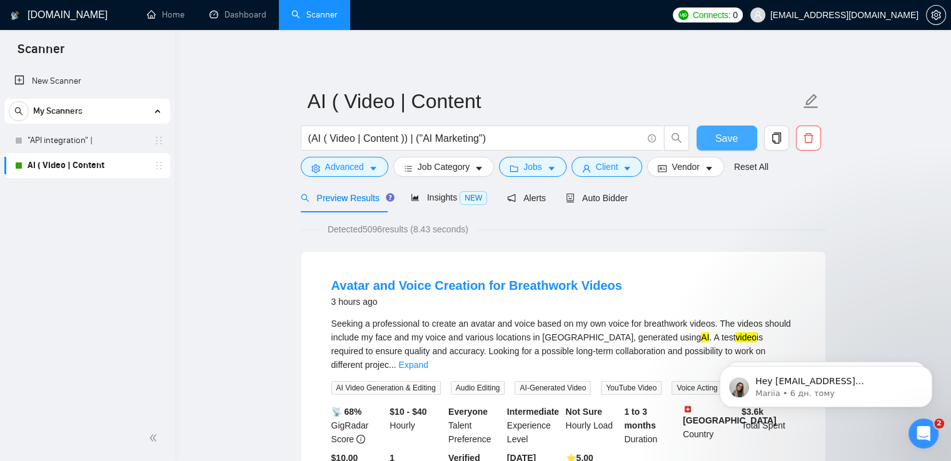
click at [715, 138] on span "Save" at bounding box center [726, 139] width 23 height 16
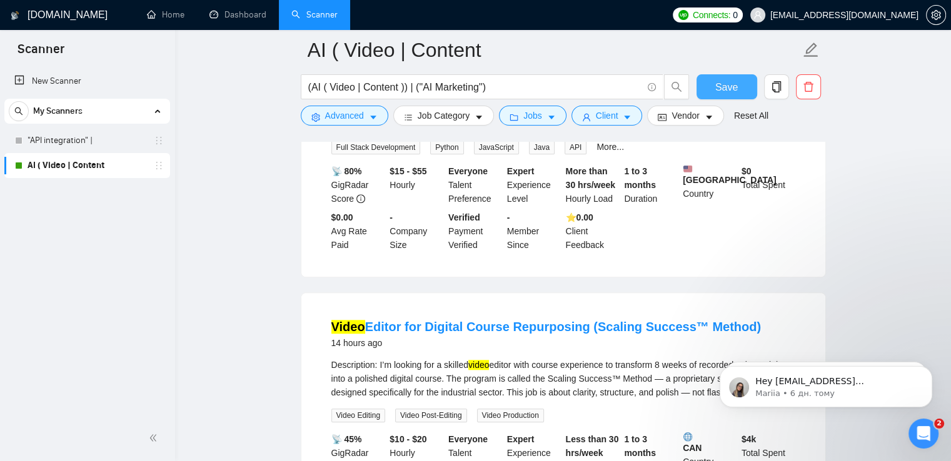
scroll to position [1130, 0]
click at [85, 147] on link ""API integration" |" at bounding box center [87, 140] width 119 height 25
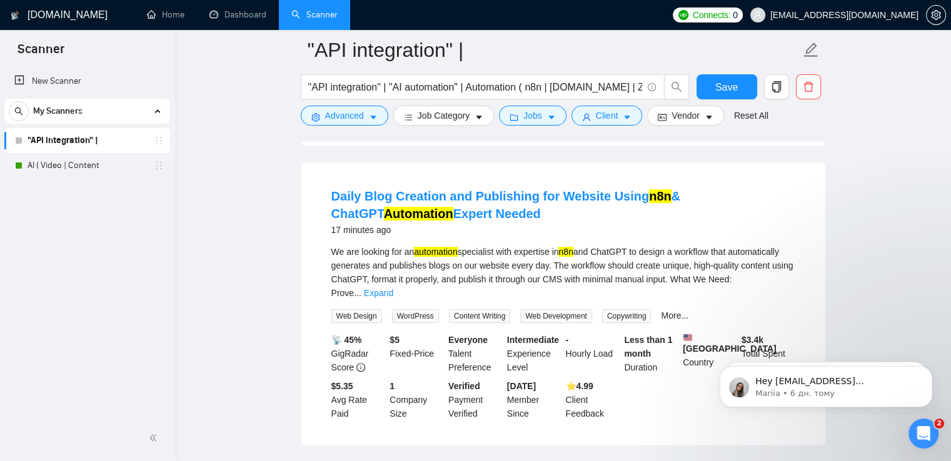
scroll to position [369, 0]
click at [355, 111] on span "Advanced" at bounding box center [344, 116] width 39 height 14
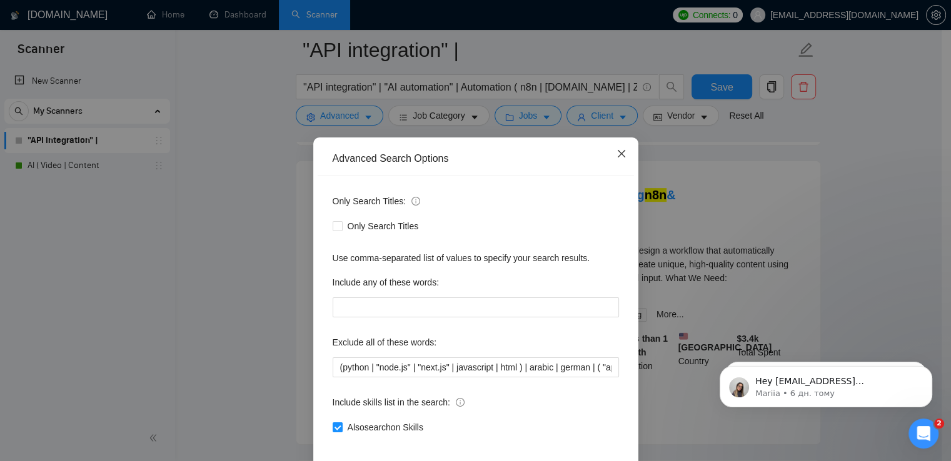
click at [616, 158] on icon "close" at bounding box center [621, 154] width 10 height 10
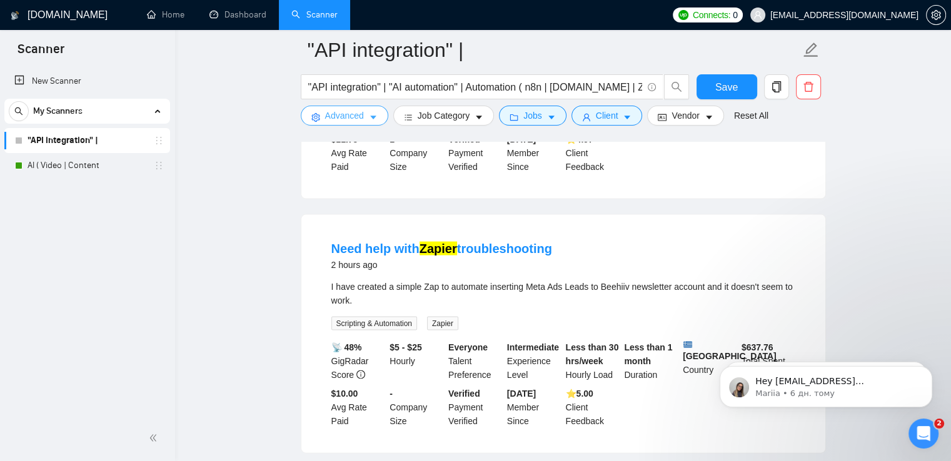
scroll to position [2535, 0]
click at [364, 117] on button "Advanced" at bounding box center [345, 116] width 88 height 20
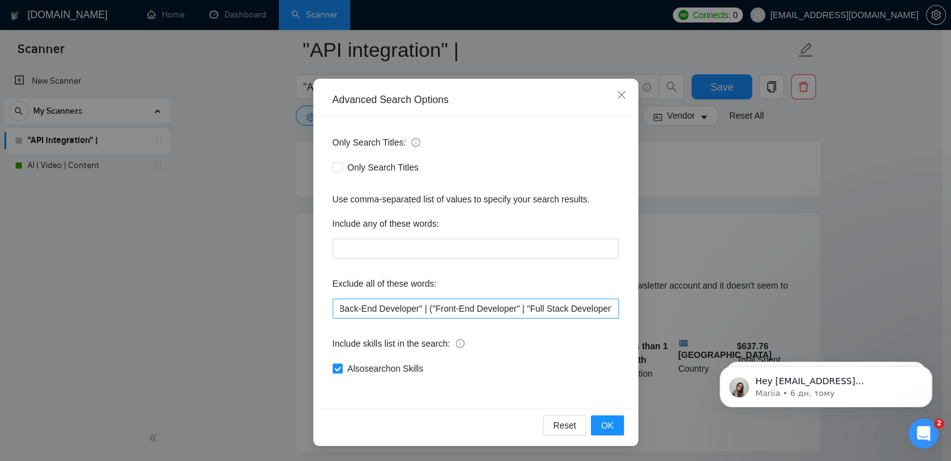
scroll to position [0, 0]
click at [616, 103] on span "Close" at bounding box center [622, 96] width 34 height 34
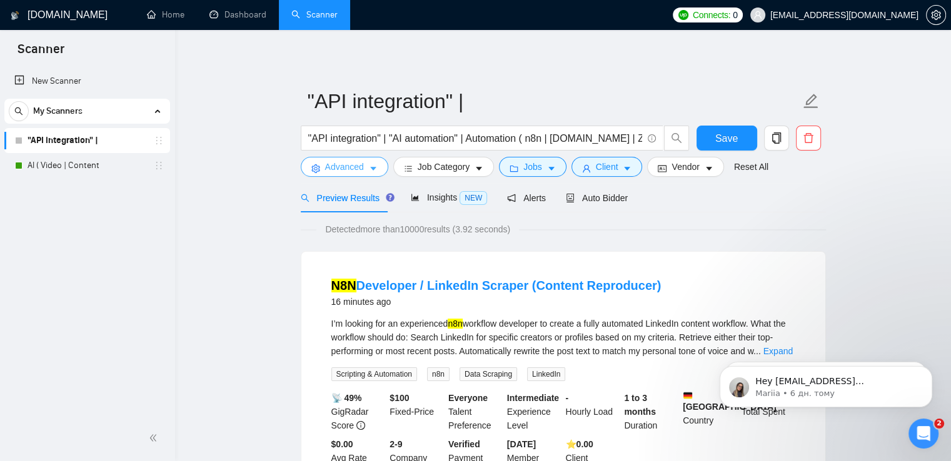
click at [335, 171] on span "Advanced" at bounding box center [344, 167] width 39 height 14
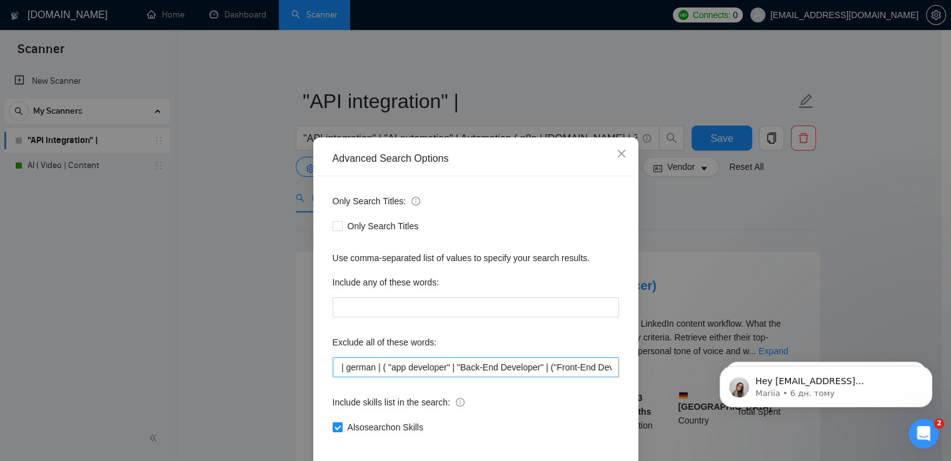
scroll to position [0, 336]
click at [618, 153] on icon "close" at bounding box center [621, 154] width 10 height 10
